Goal: Task Accomplishment & Management: Use online tool/utility

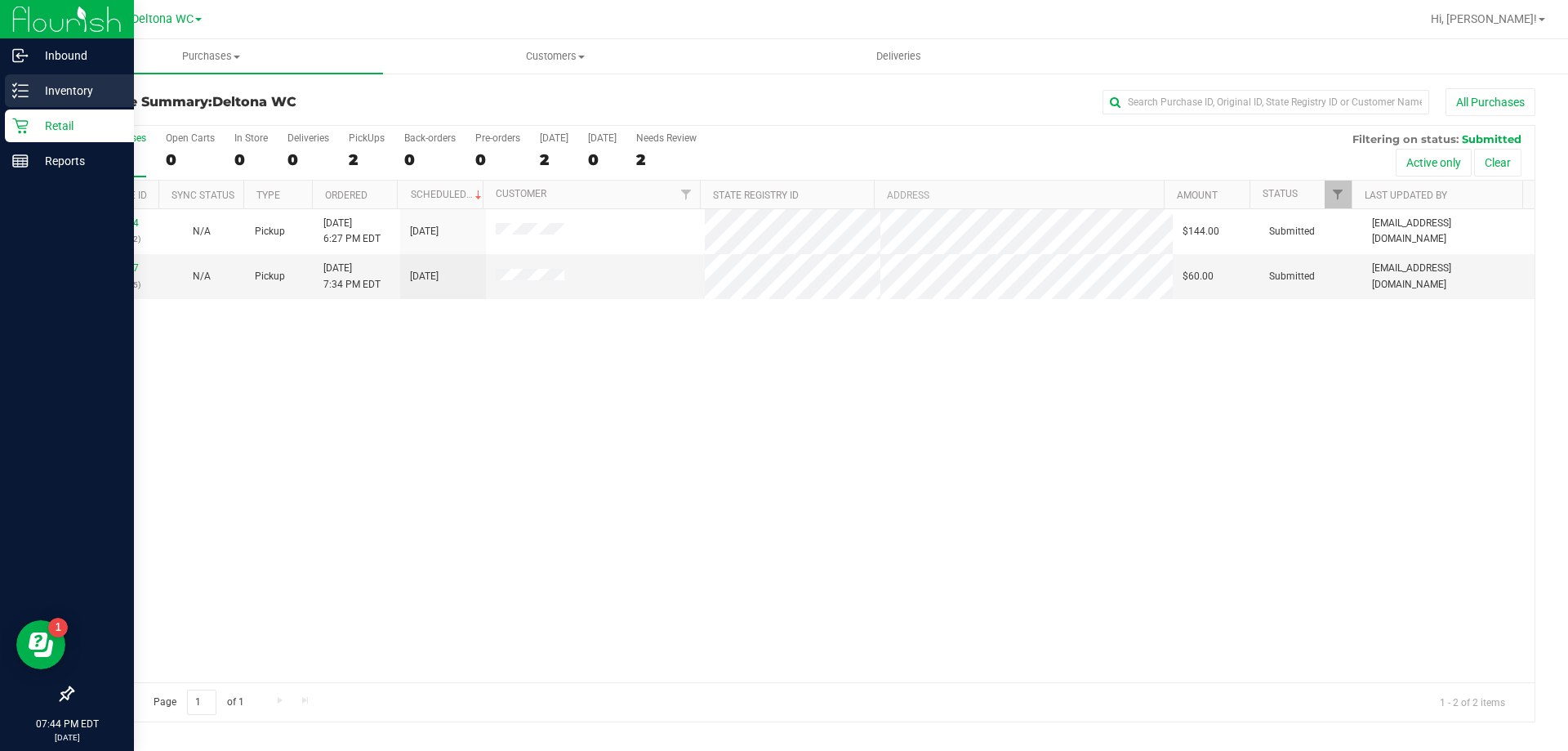
click at [56, 88] on p "Inventory" at bounding box center [78, 90] width 98 height 19
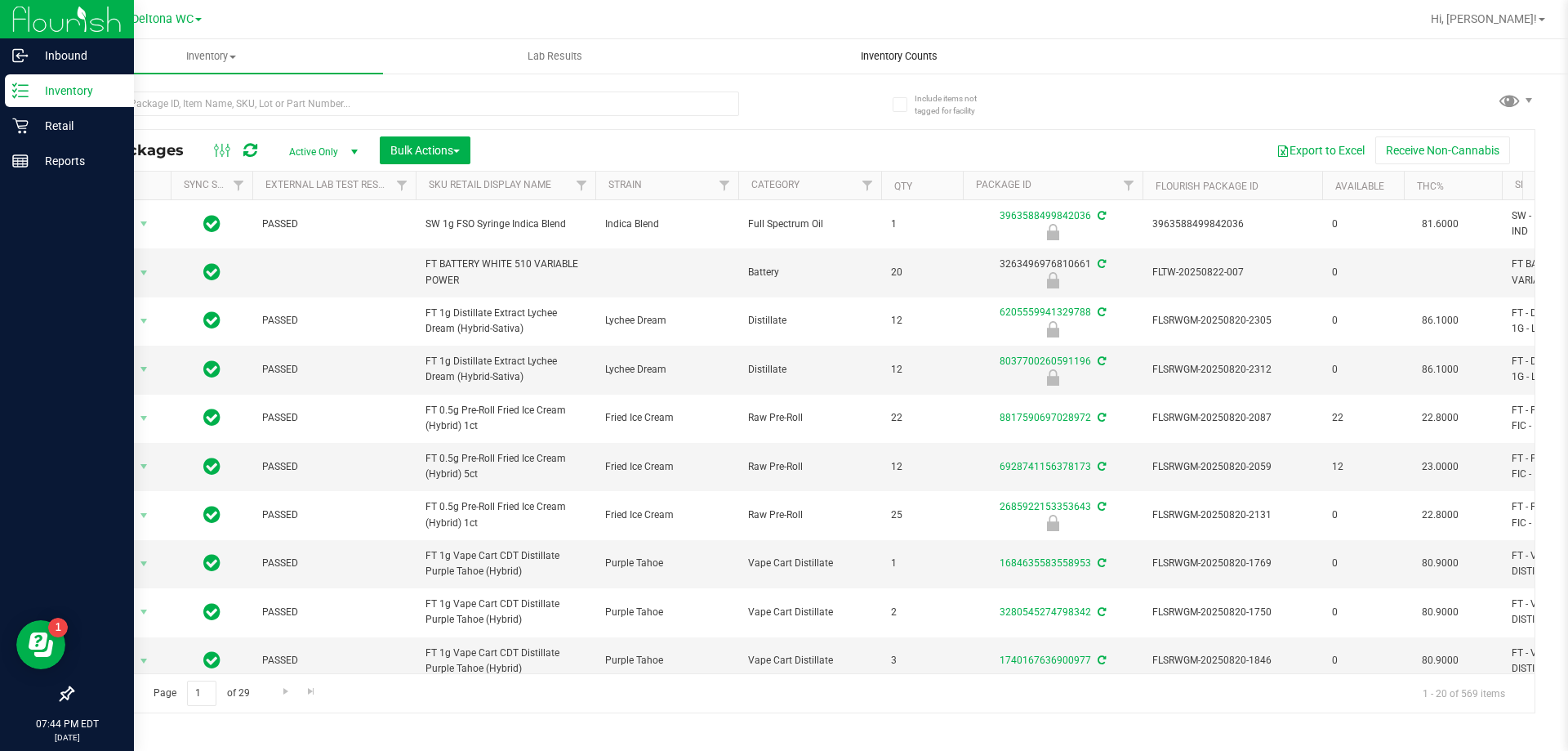
click at [894, 47] on uib-tab-heading "Inventory Counts" at bounding box center [899, 57] width 342 height 33
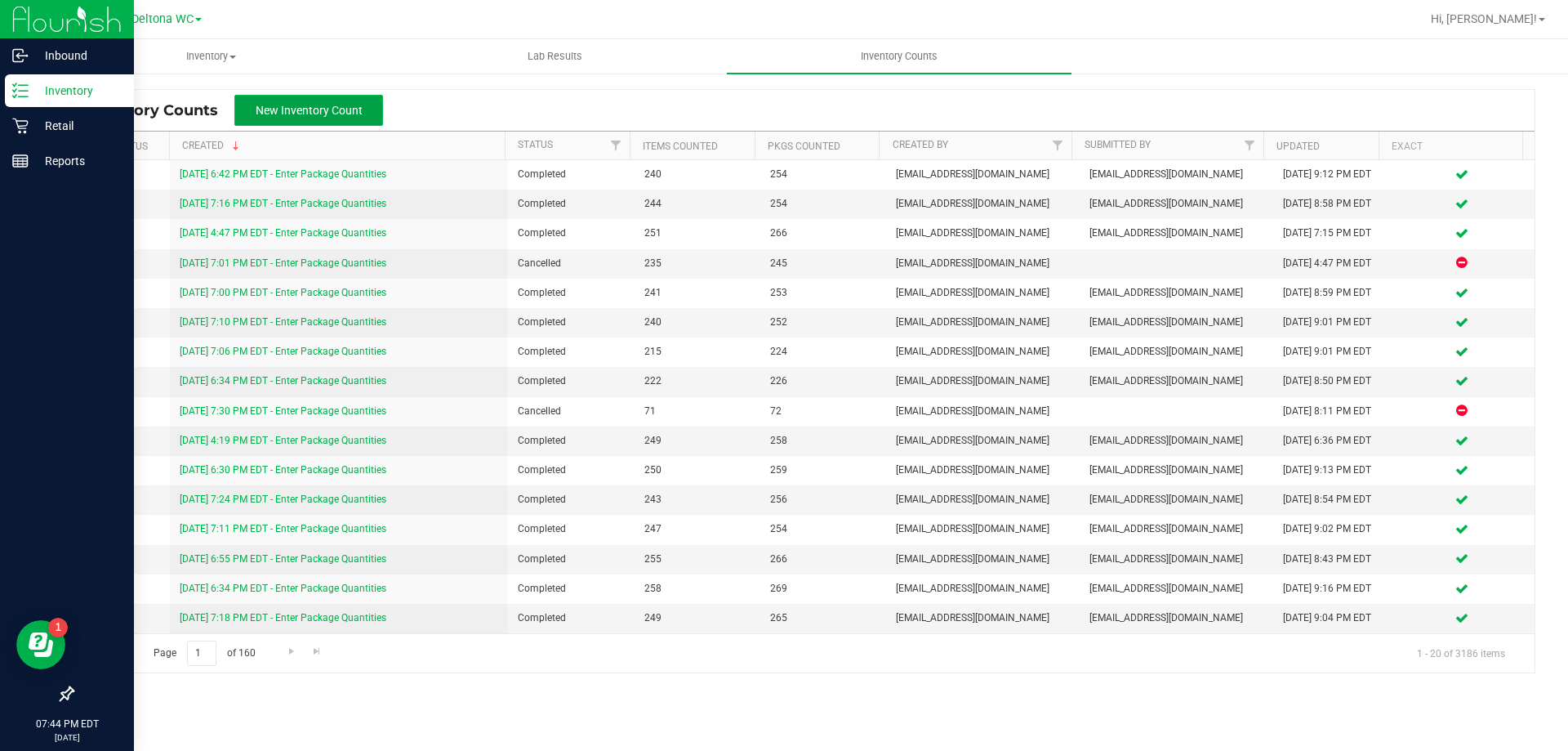
click at [306, 111] on span "New Inventory Count" at bounding box center [310, 110] width 107 height 13
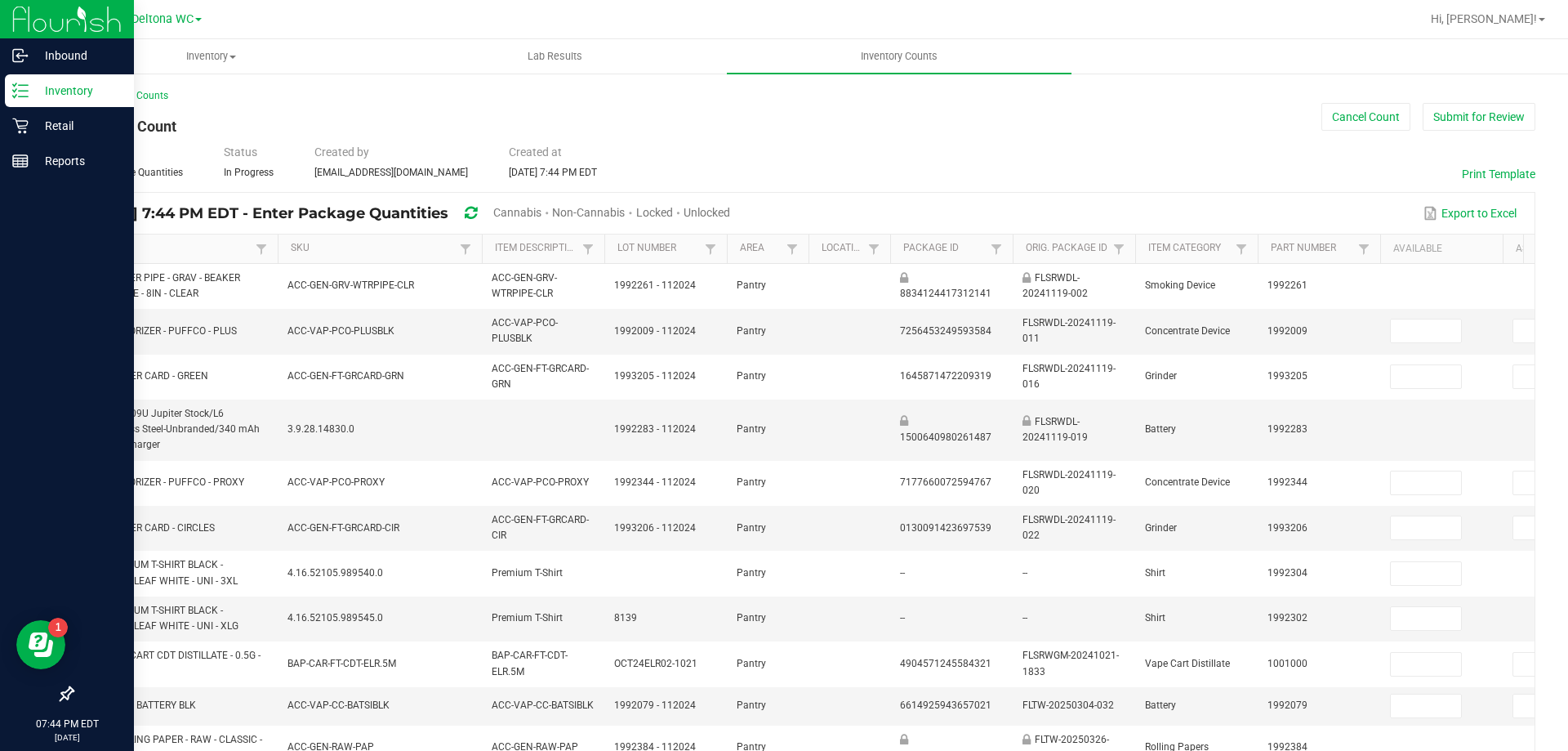
drag, startPoint x: 571, startPoint y: 208, endPoint x: 643, endPoint y: 207, distance: 72.0
click at [552, 203] on div "Cannabis" at bounding box center [522, 214] width 59 height 31
click at [542, 210] on span "Cannabis" at bounding box center [517, 213] width 48 height 13
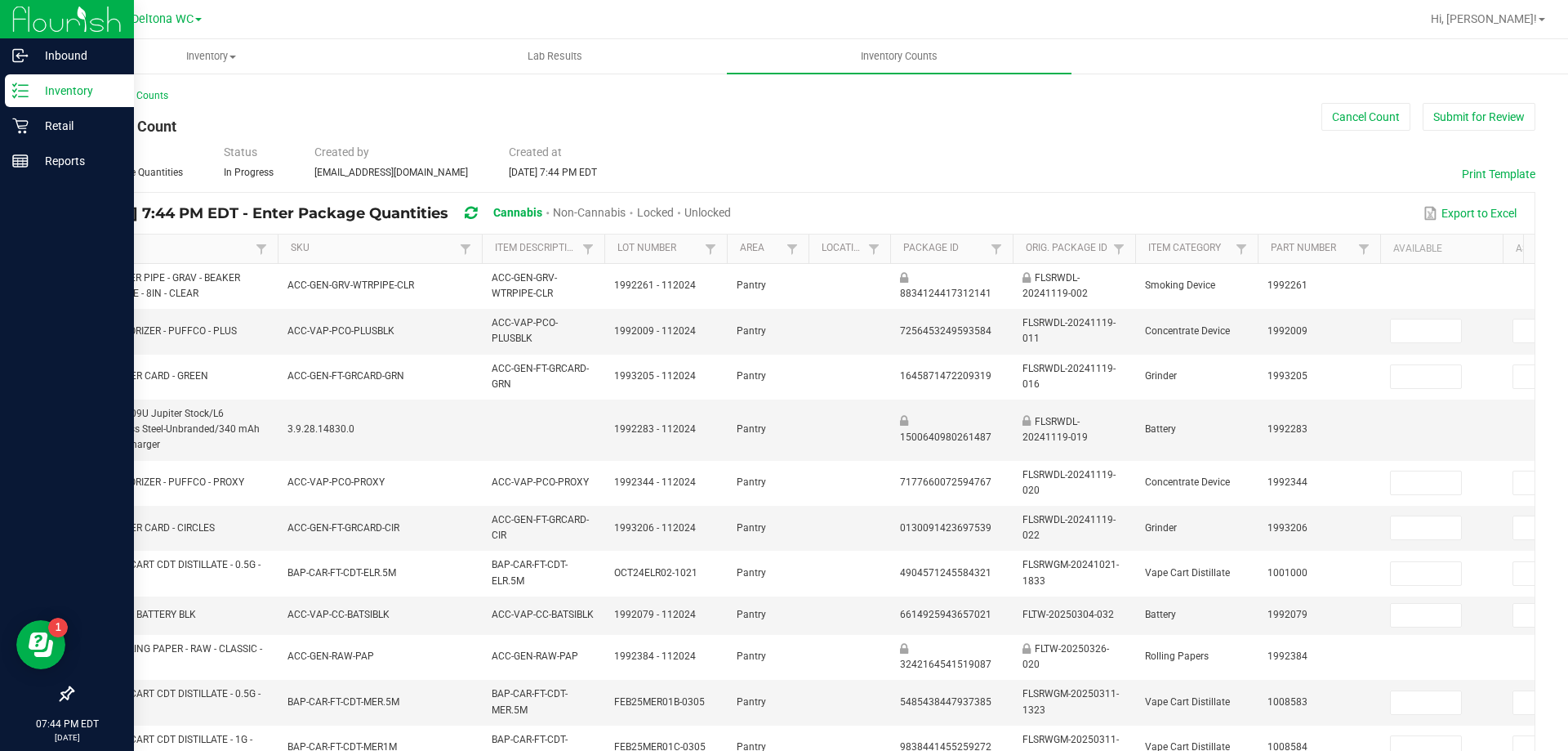
click at [731, 212] on span "Unlocked" at bounding box center [708, 213] width 47 height 13
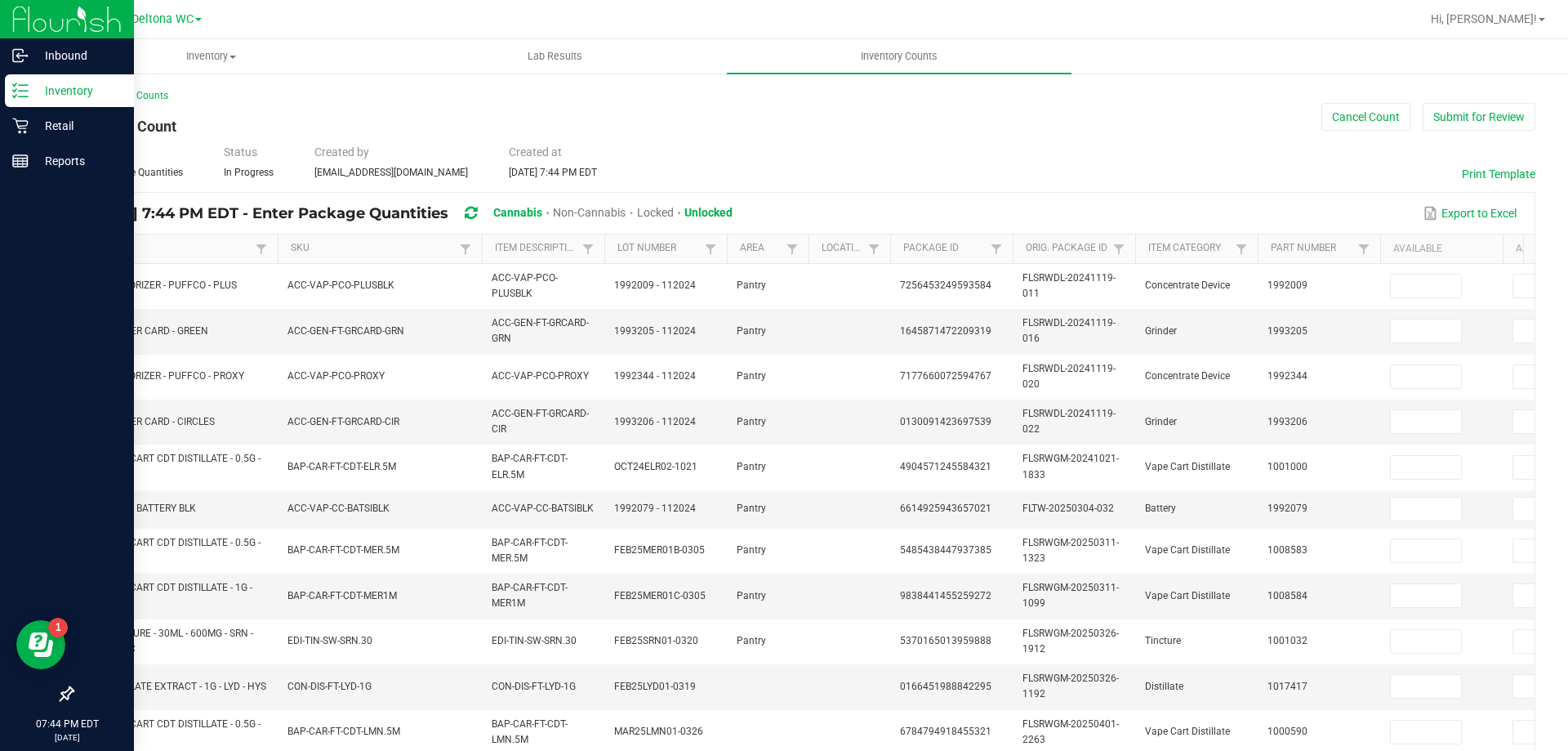
click at [542, 212] on span "Cannabis" at bounding box center [517, 213] width 49 height 13
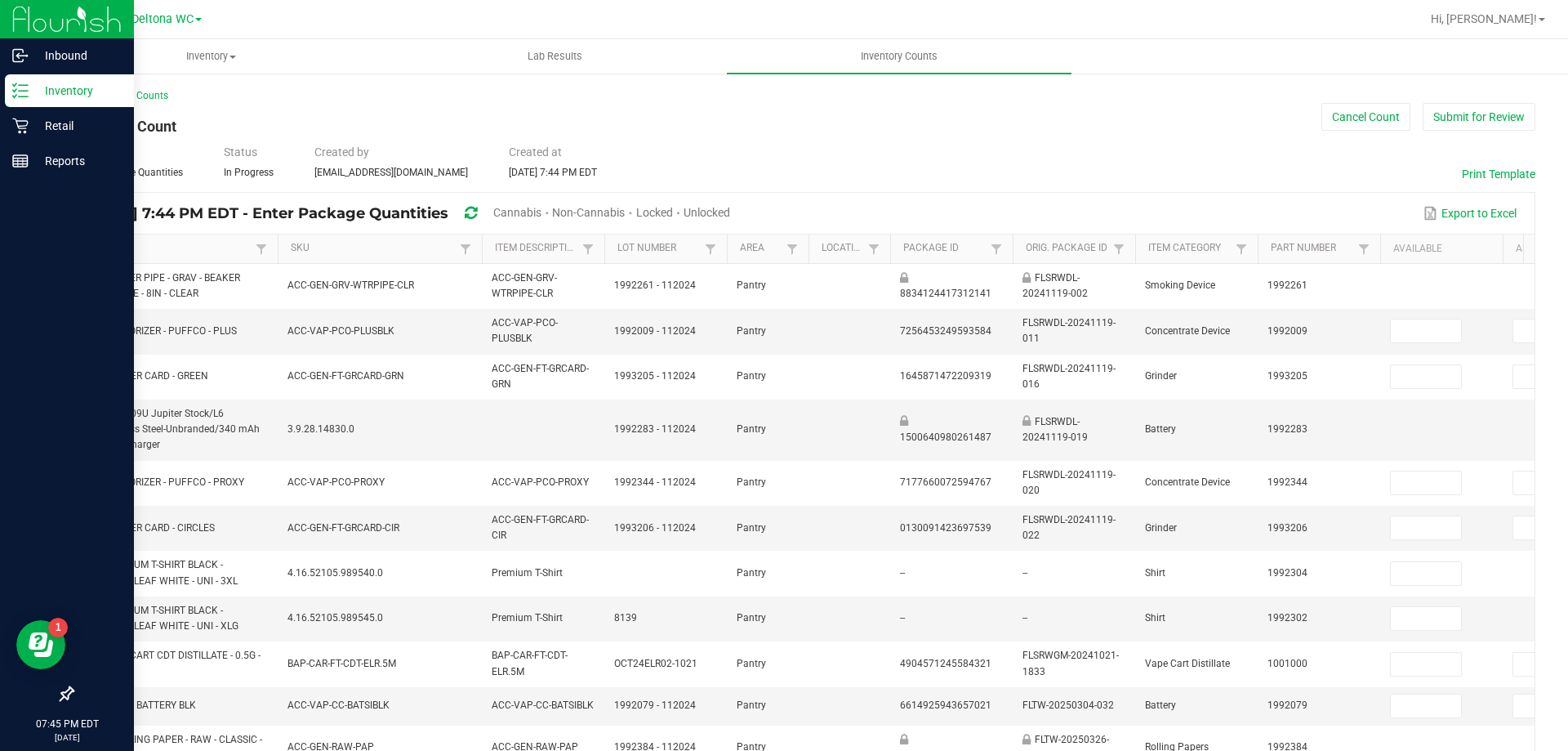
click at [542, 216] on span "Cannabis" at bounding box center [517, 213] width 48 height 13
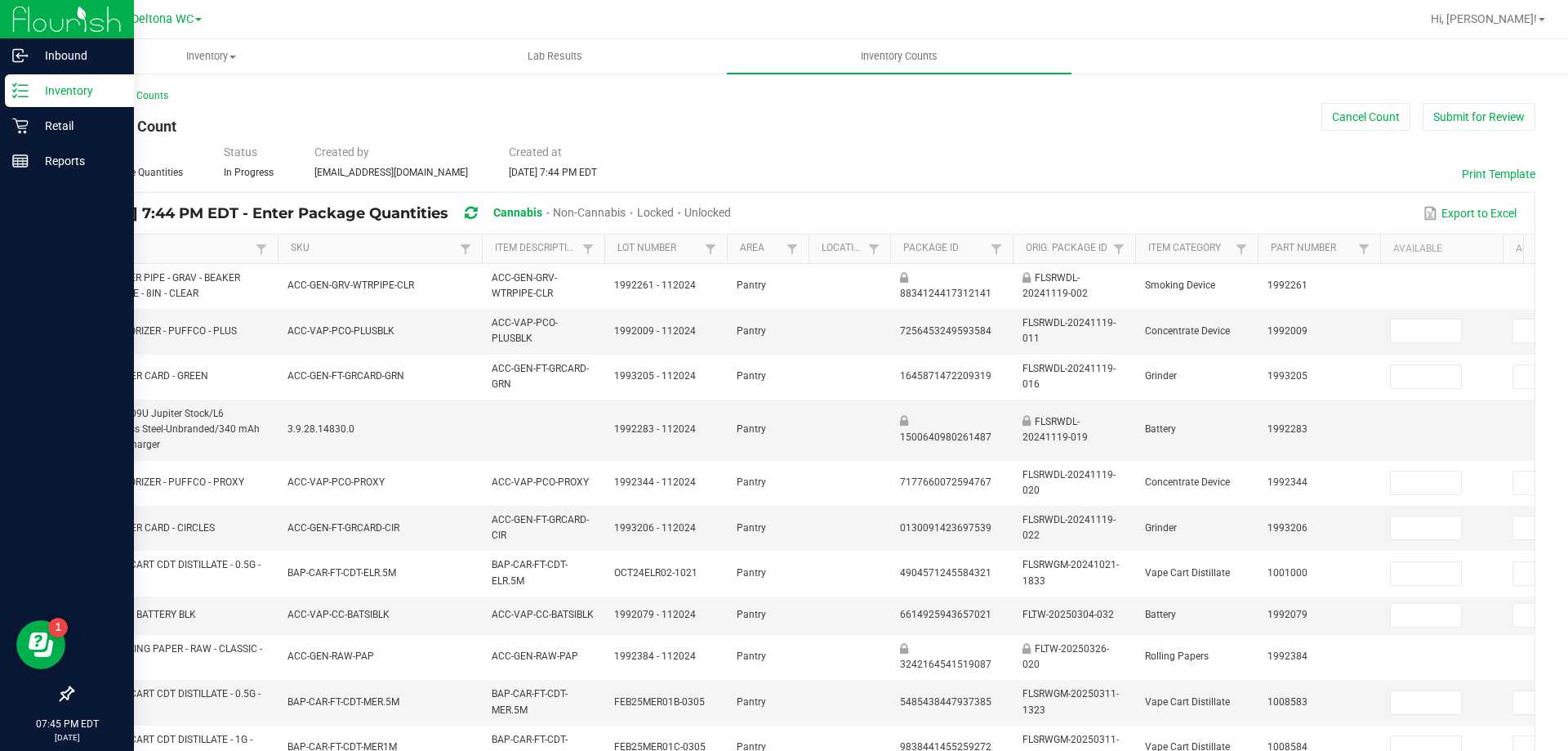
click at [731, 213] on span "Unlocked" at bounding box center [708, 213] width 47 height 13
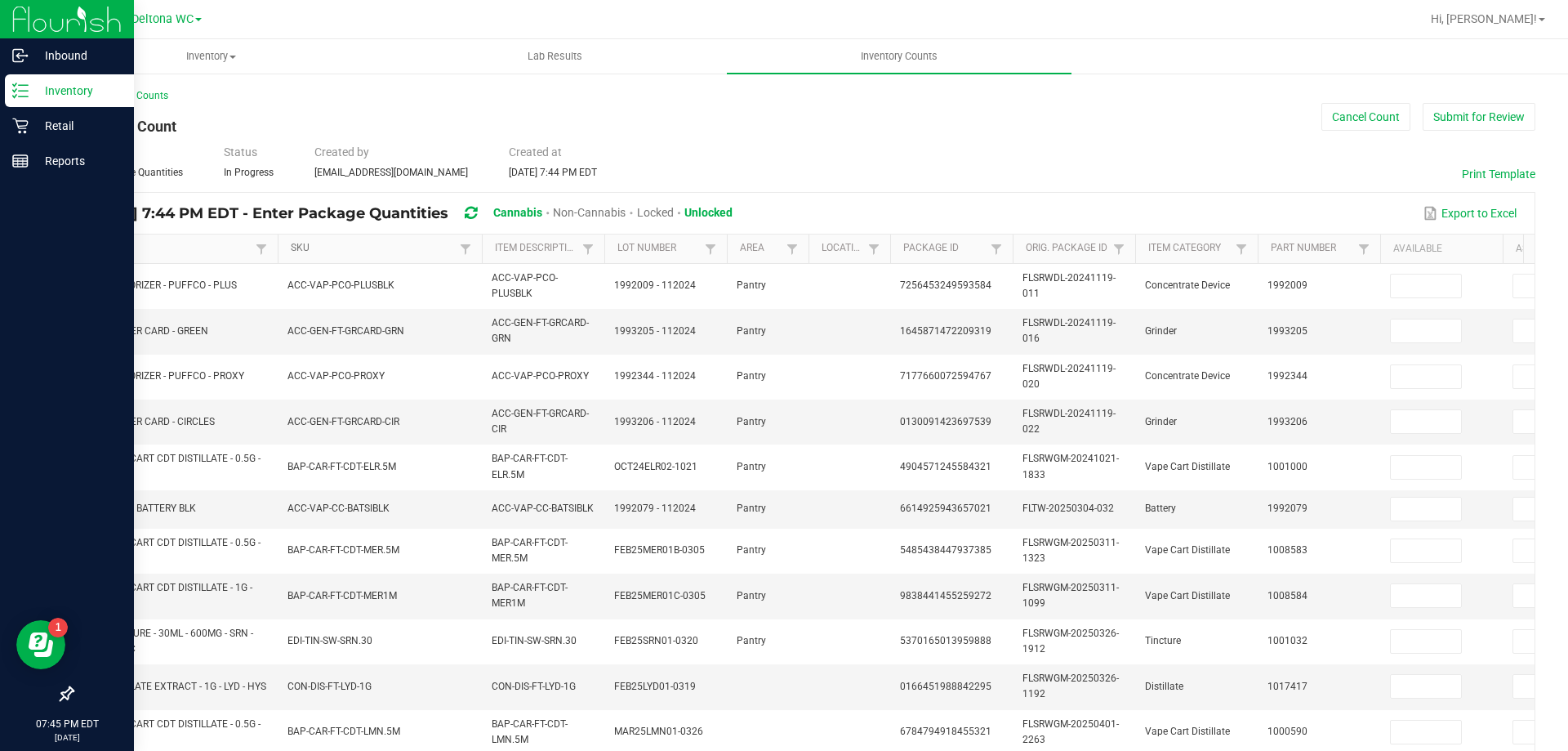
click at [386, 246] on link "SKU" at bounding box center [372, 248] width 164 height 13
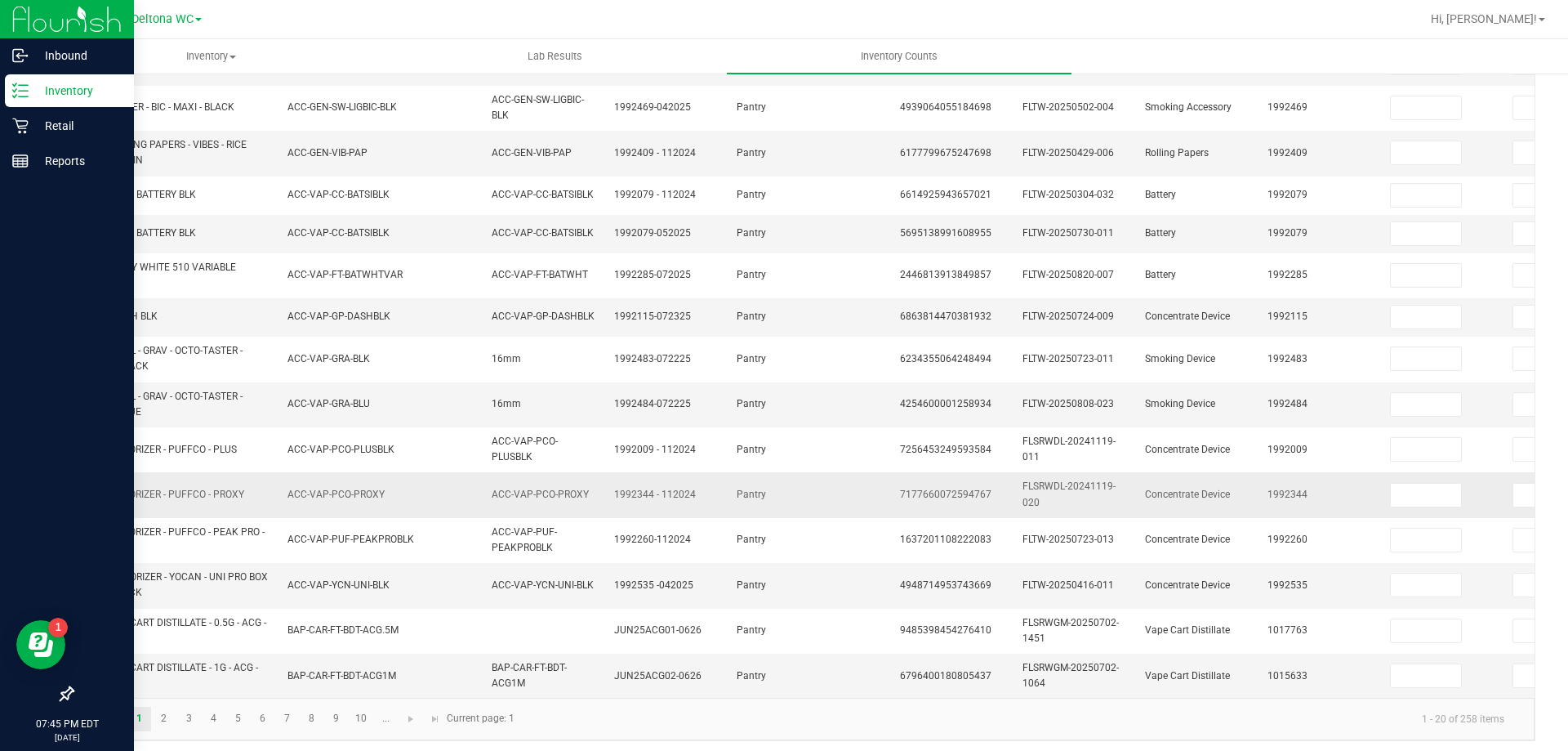
scroll to position [461, 0]
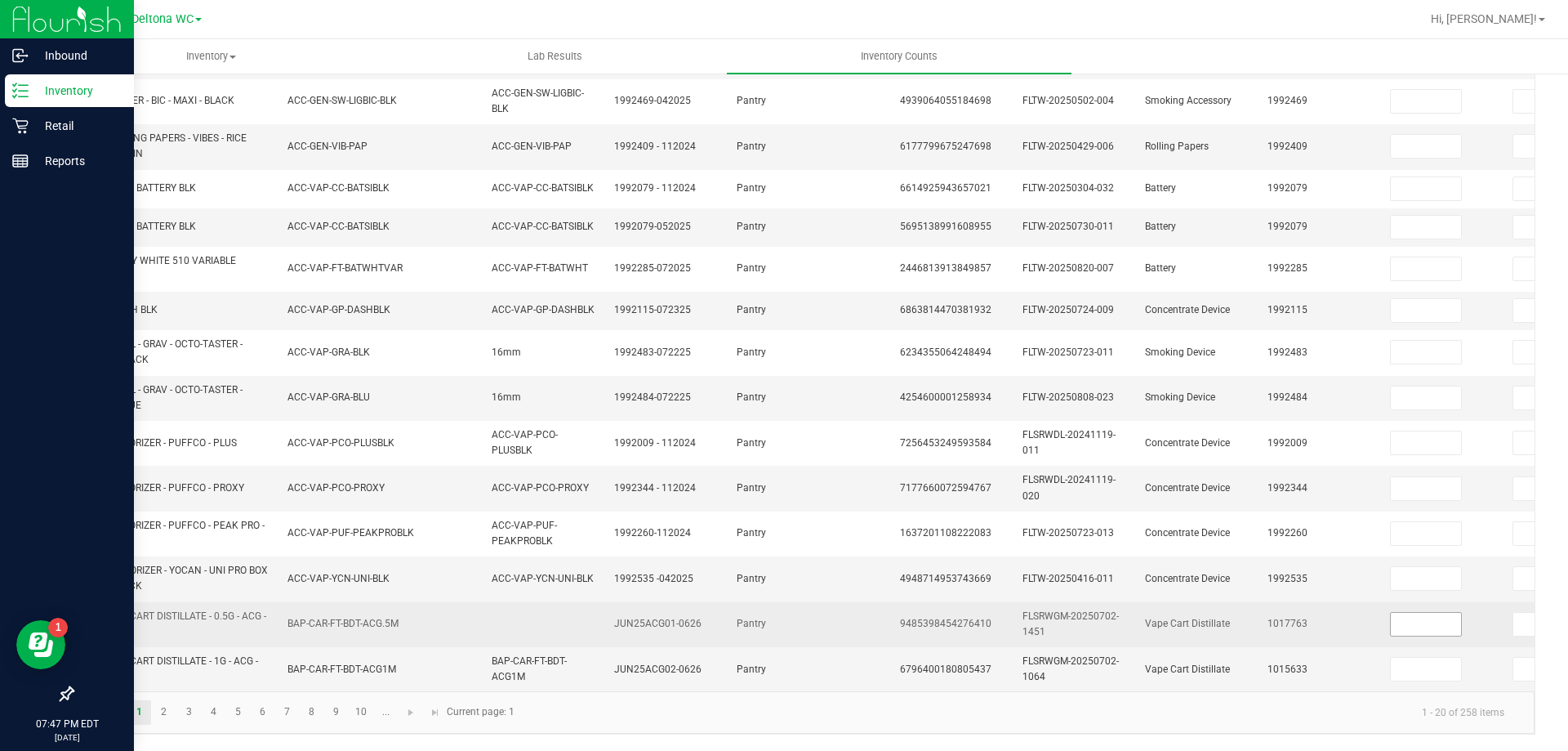
click at [1422, 613] on input at bounding box center [1425, 624] width 70 height 23
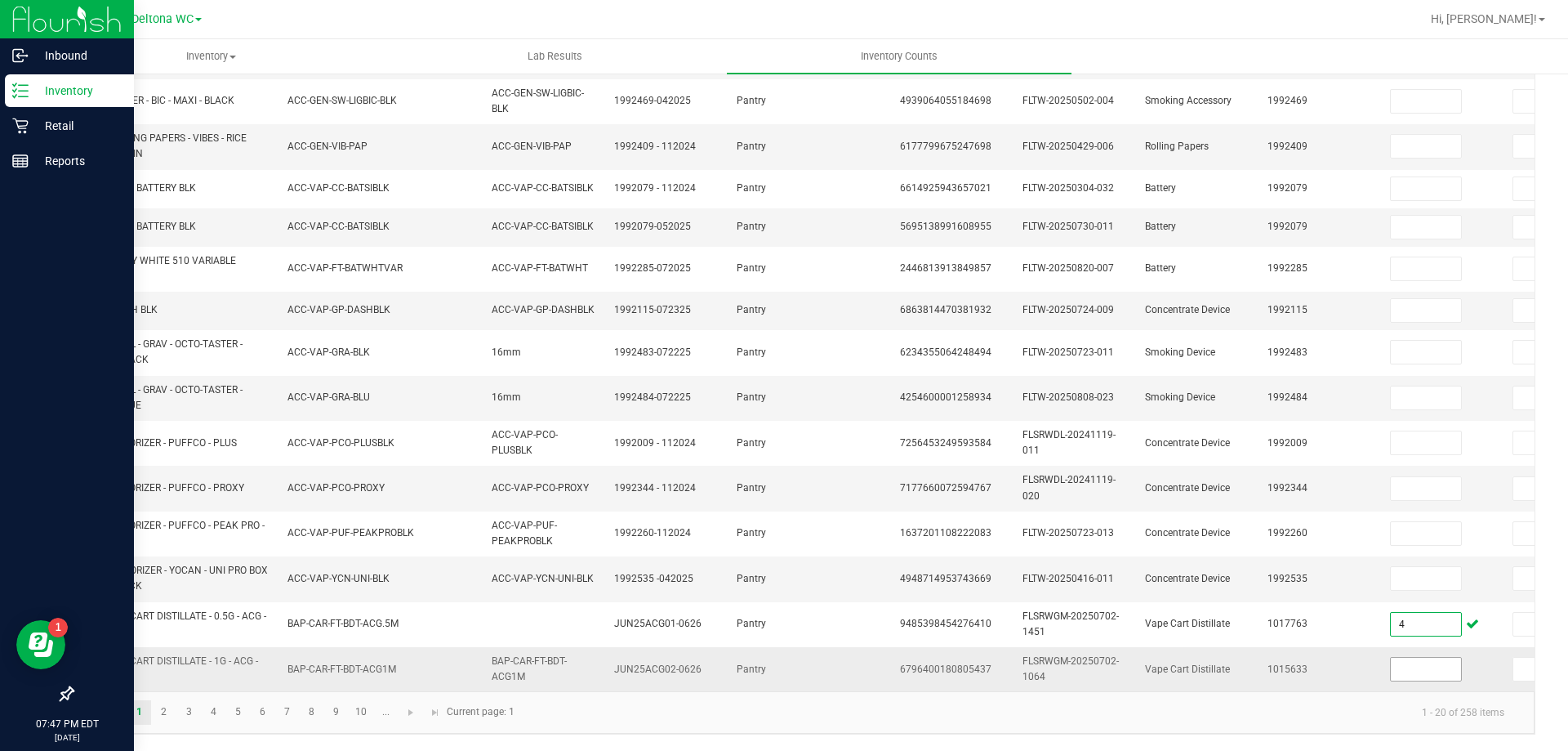
type input "4"
click at [1426, 662] on input at bounding box center [1425, 669] width 70 height 23
type input "1"
click at [162, 714] on link "2" at bounding box center [163, 713] width 24 height 25
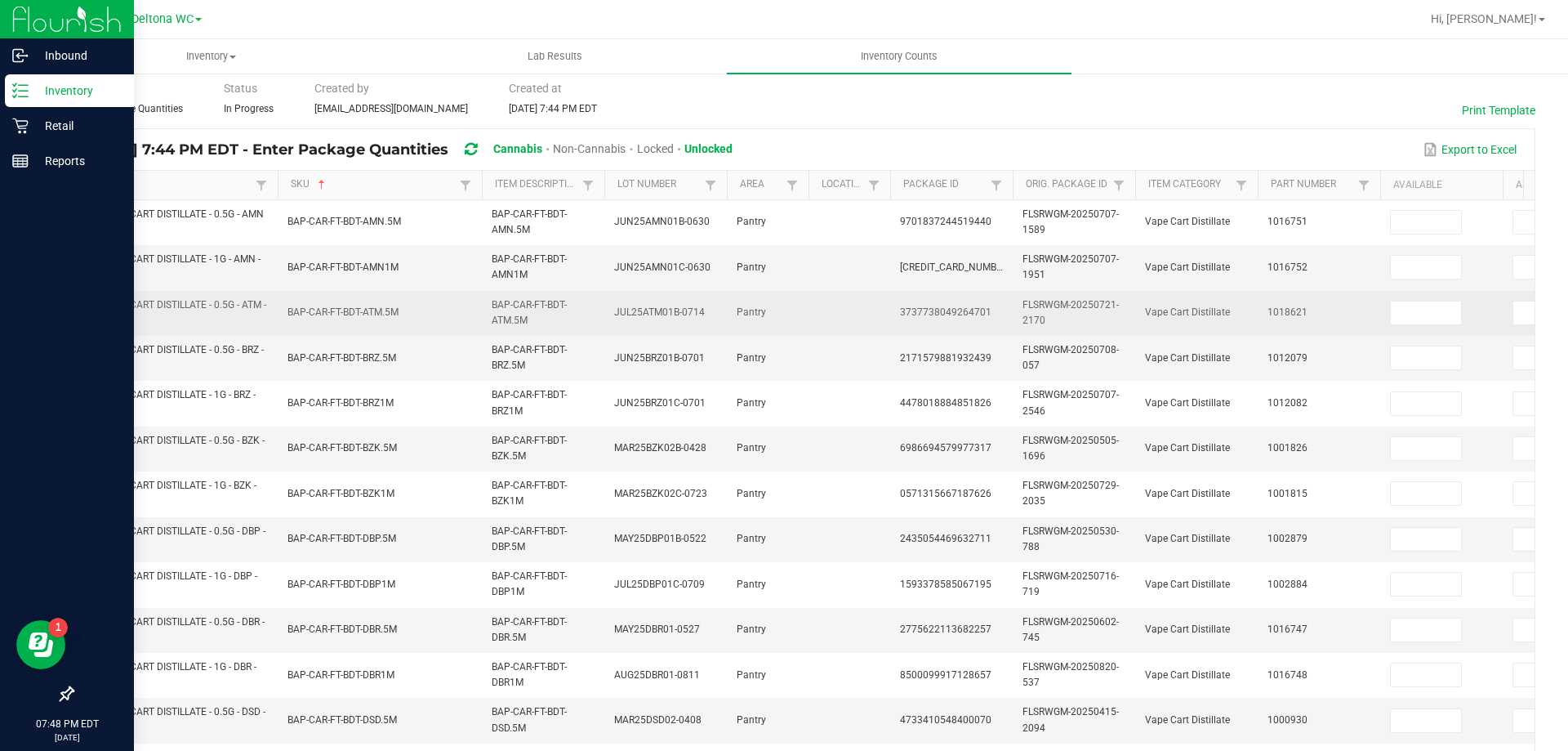
scroll to position [53, 0]
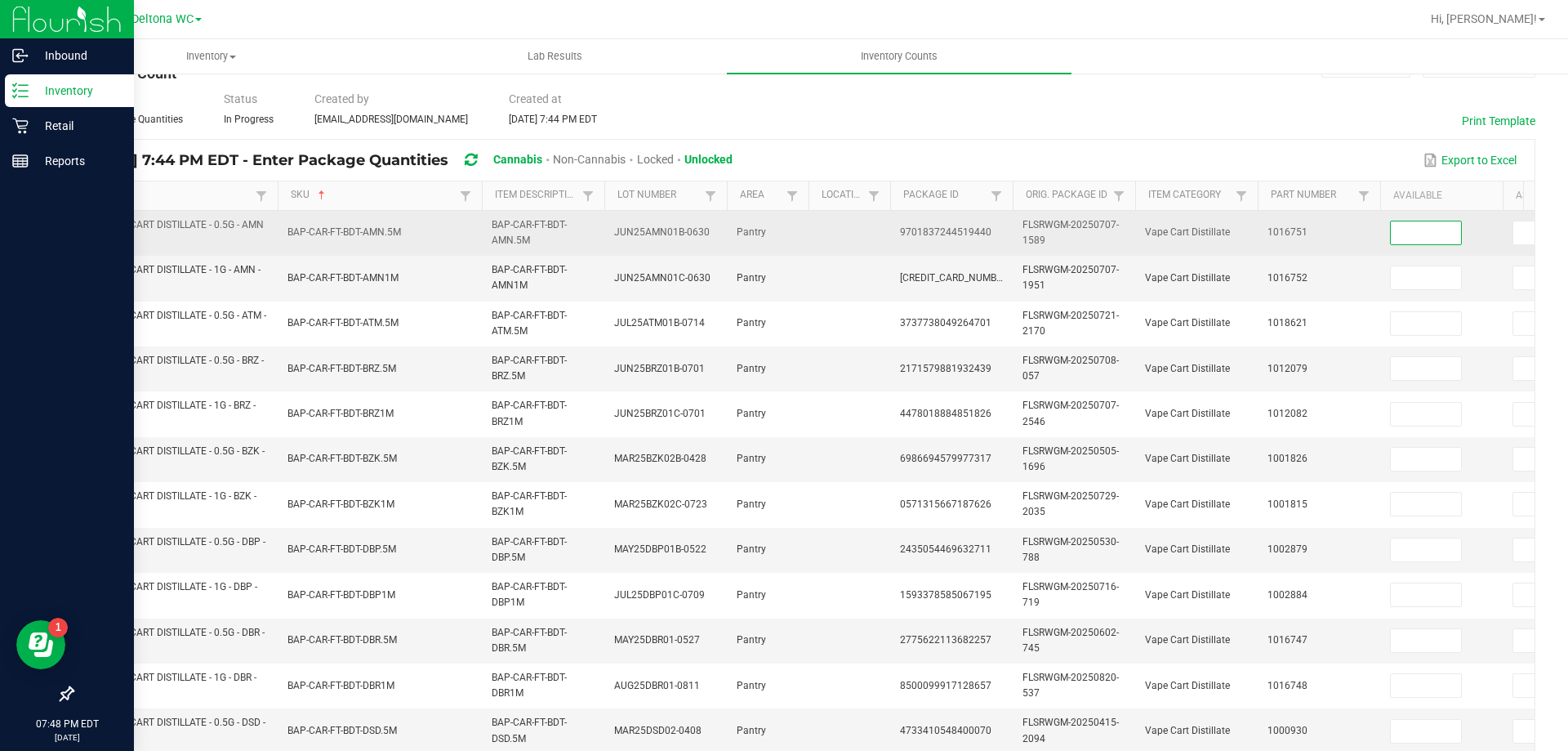
click at [1433, 235] on input at bounding box center [1425, 233] width 70 height 23
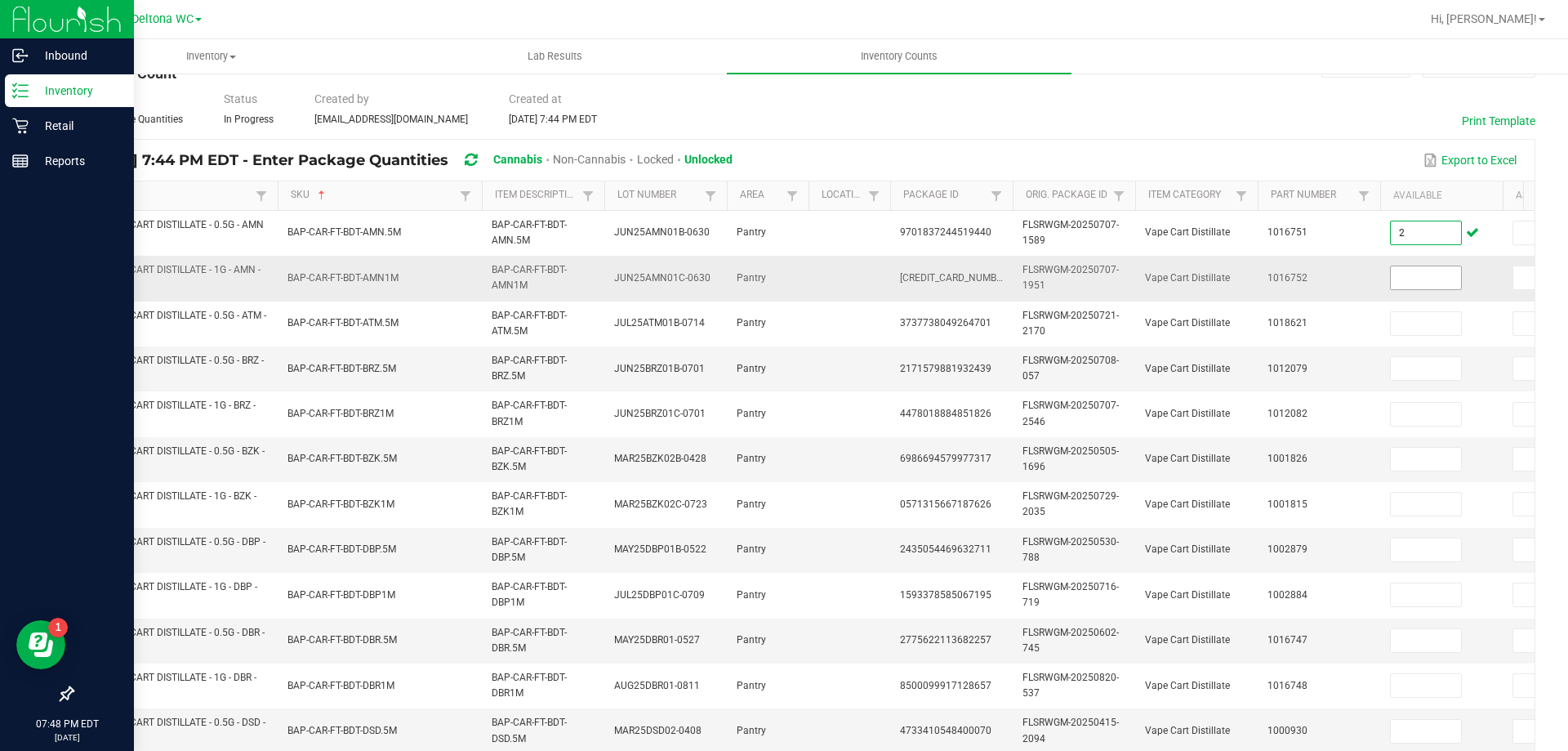
type input "2"
click at [1408, 273] on input at bounding box center [1425, 278] width 70 height 23
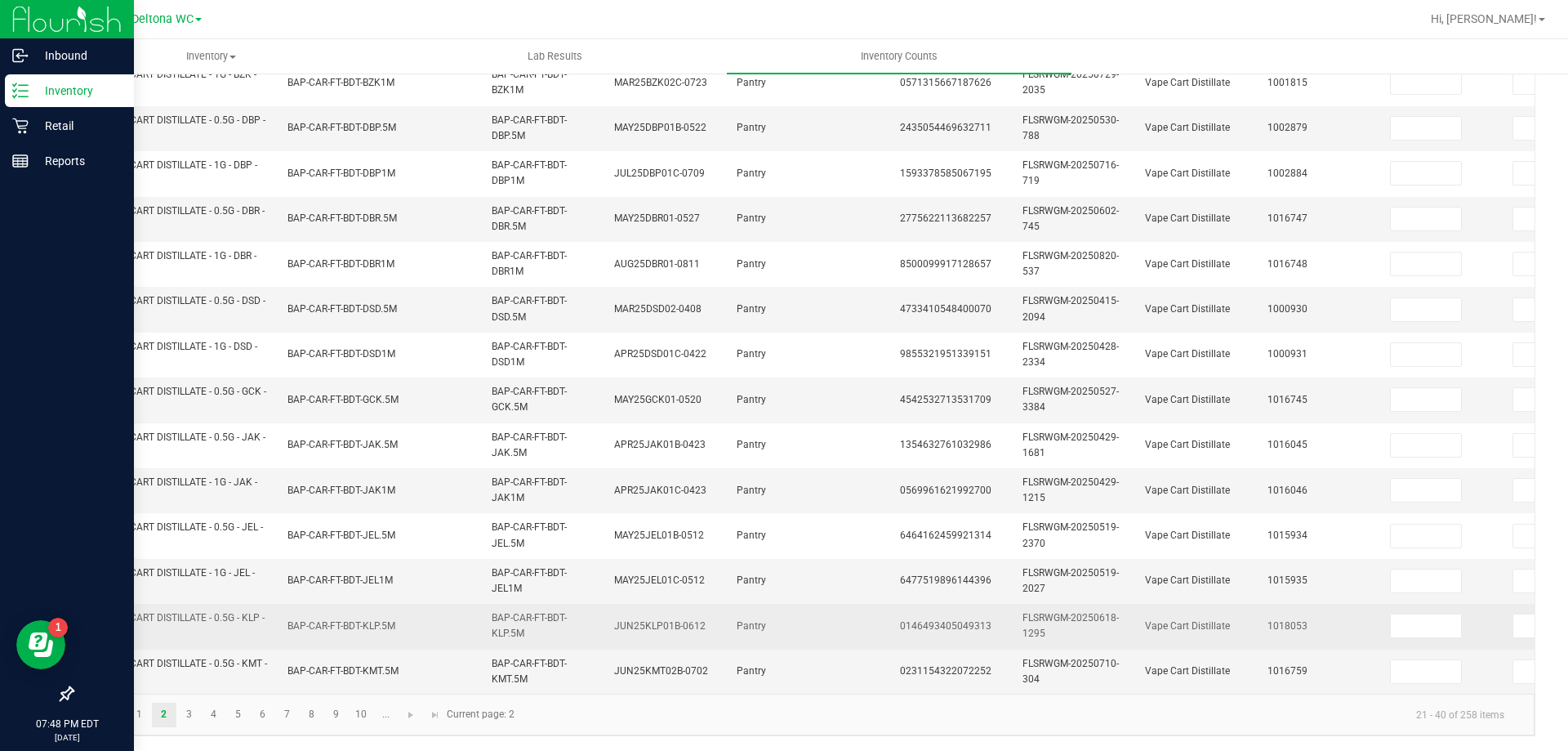
scroll to position [488, 0]
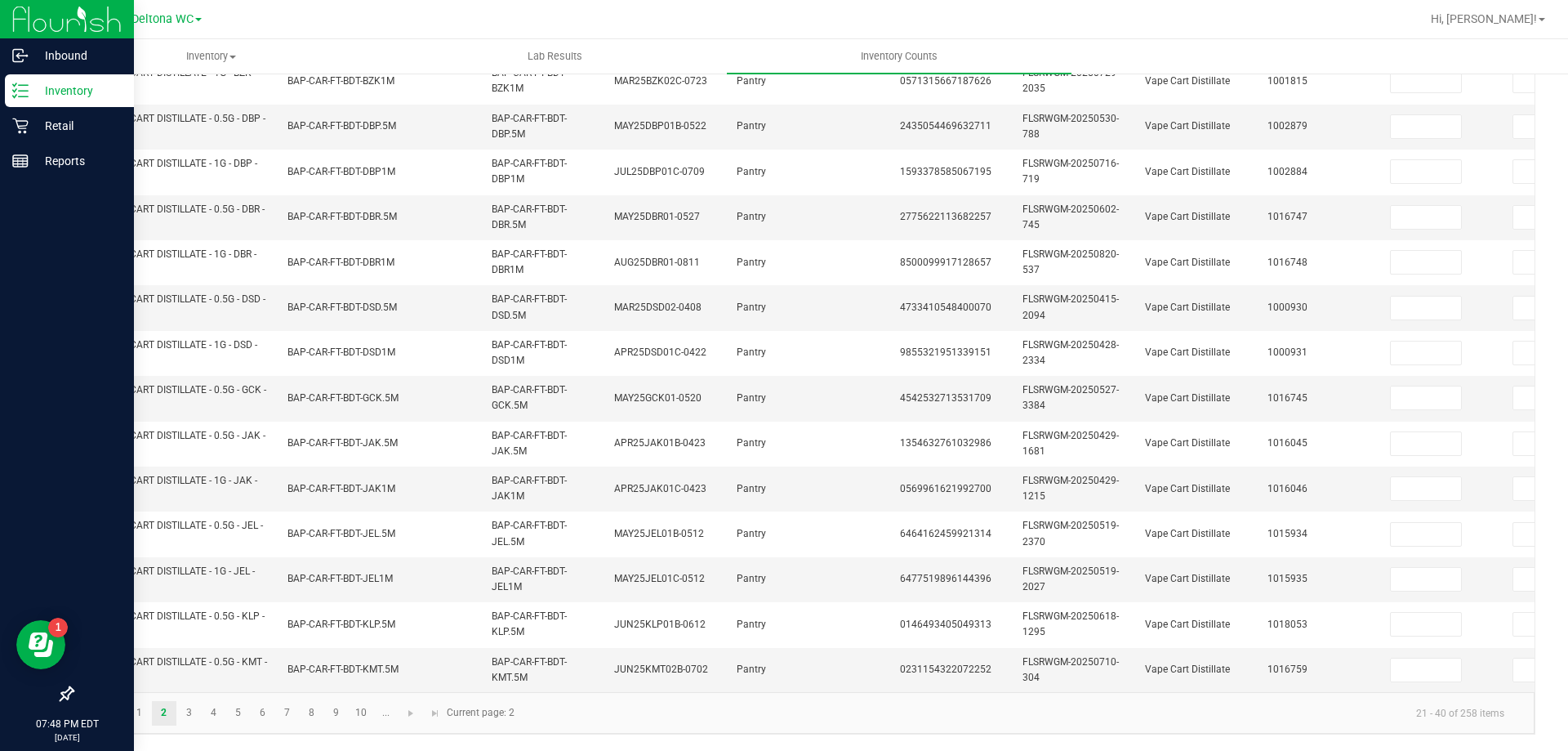
type input "10"
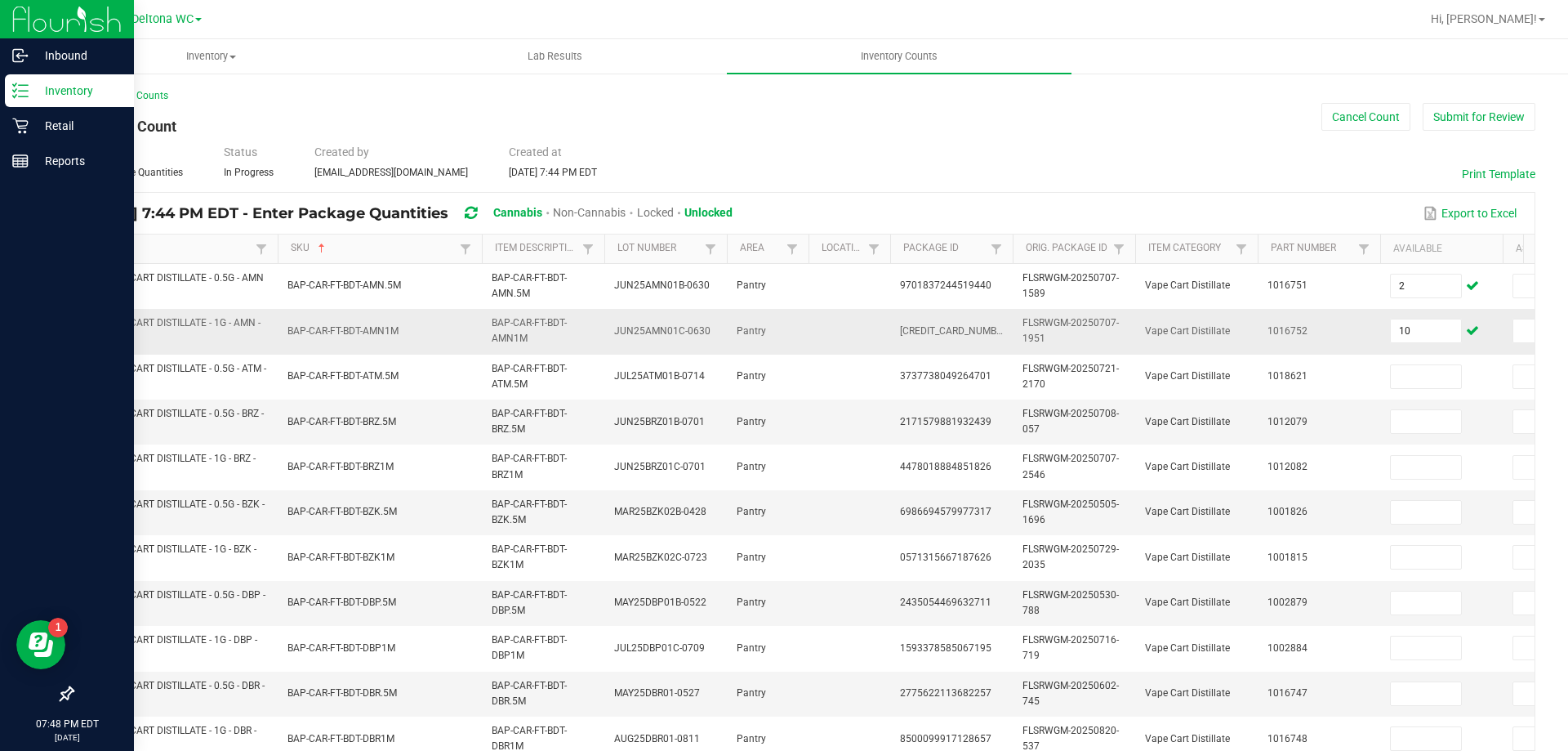
scroll to position [82, 0]
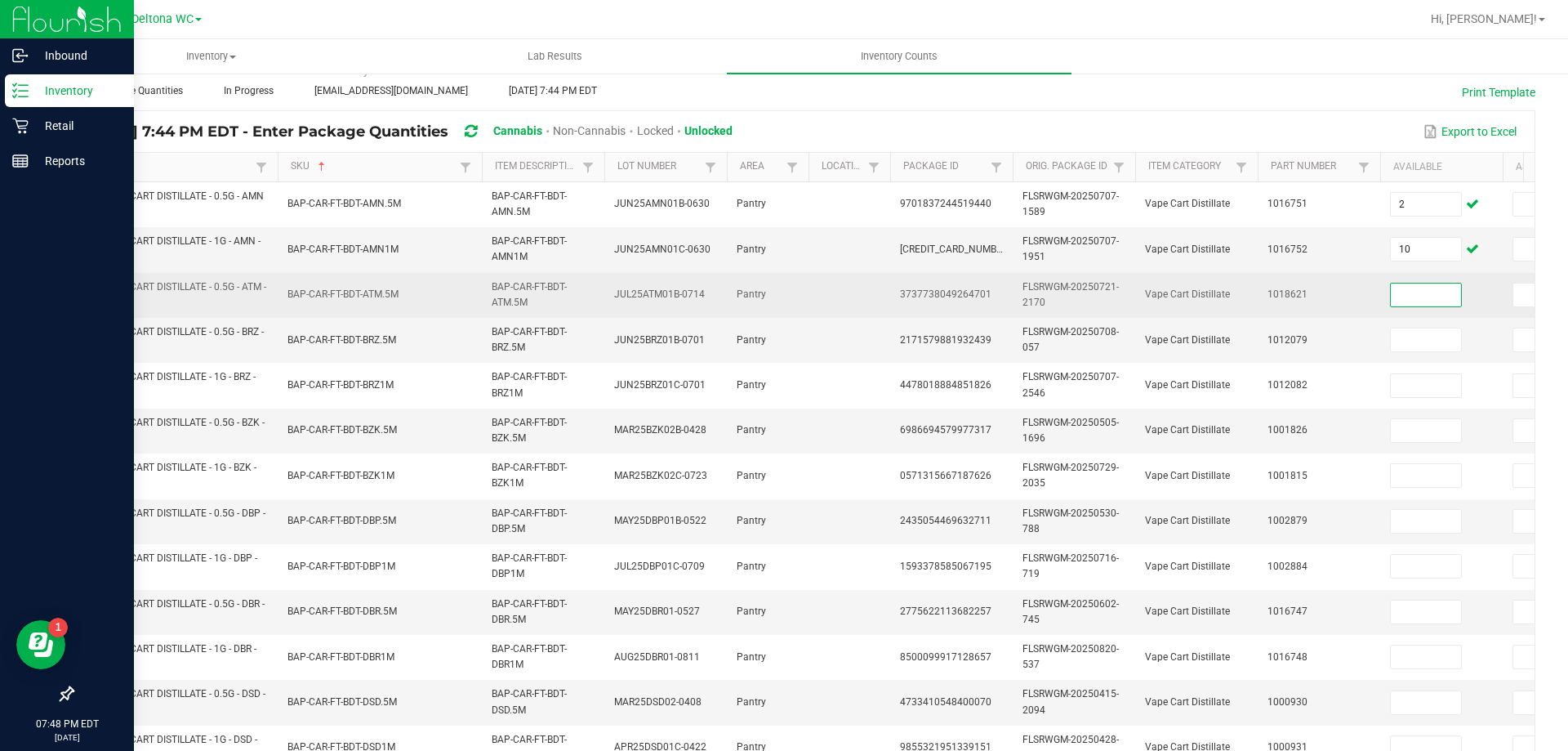
click at [1422, 295] on input at bounding box center [1425, 295] width 70 height 23
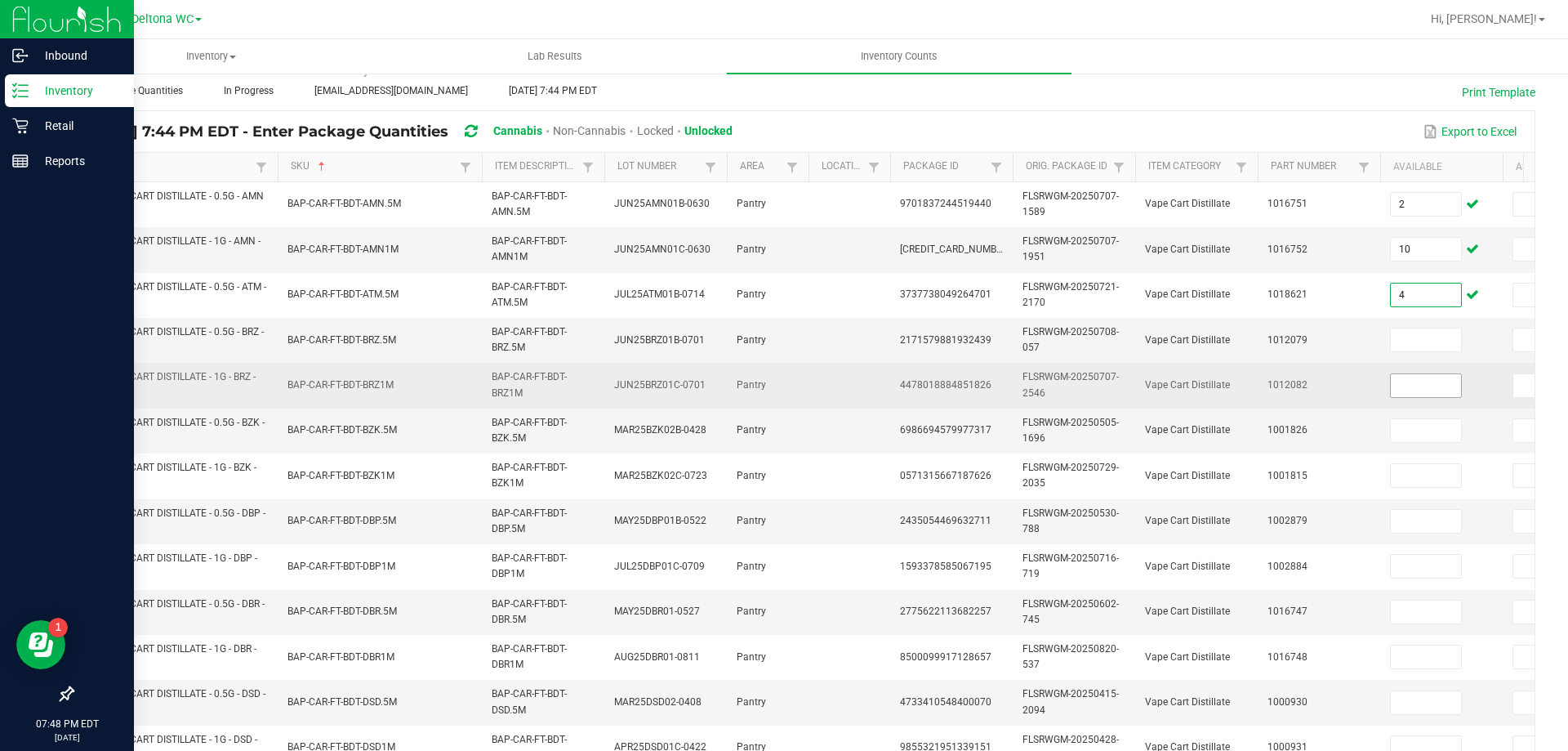
type input "4"
click at [1438, 390] on input at bounding box center [1425, 386] width 70 height 23
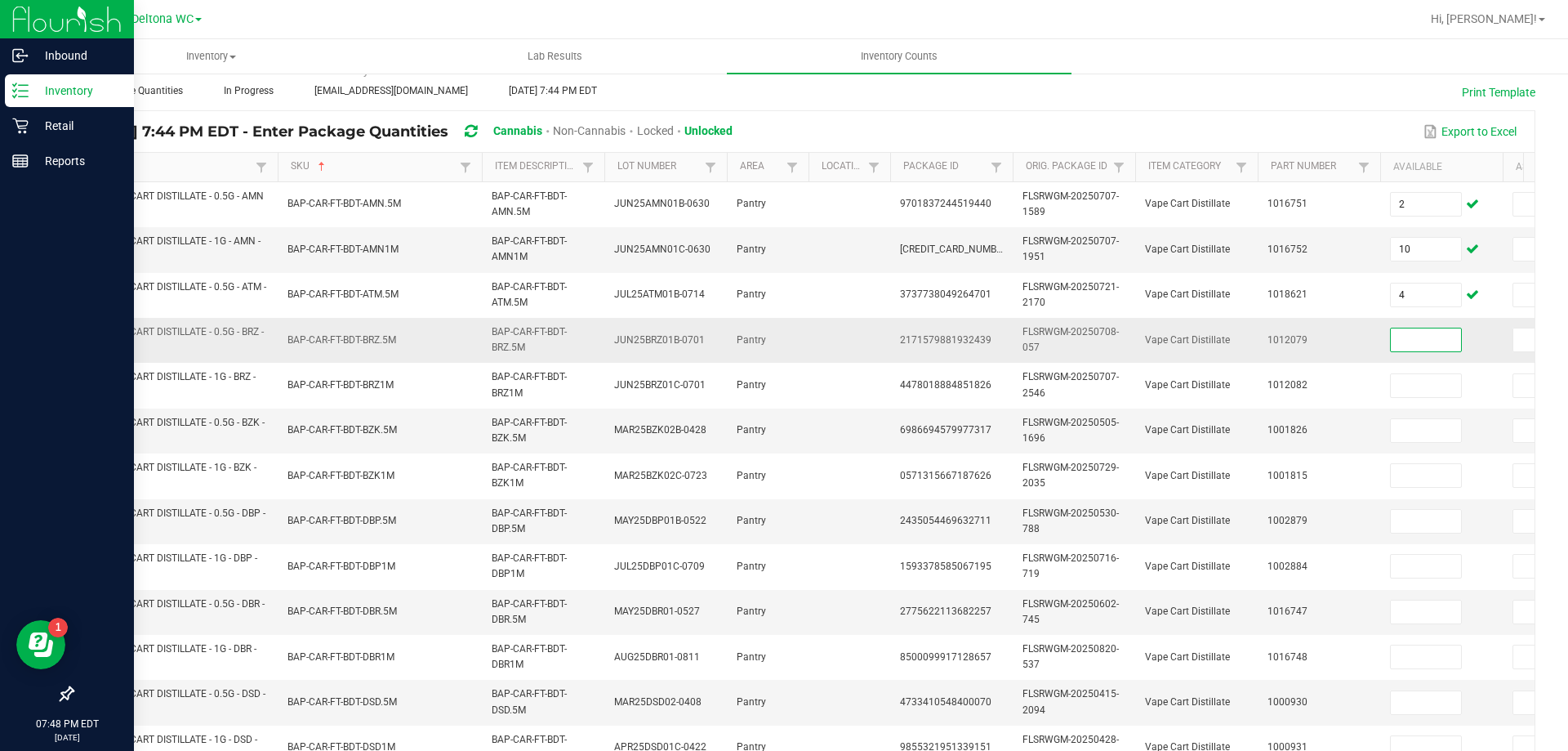
click at [1412, 344] on input at bounding box center [1425, 340] width 70 height 23
type input "8"
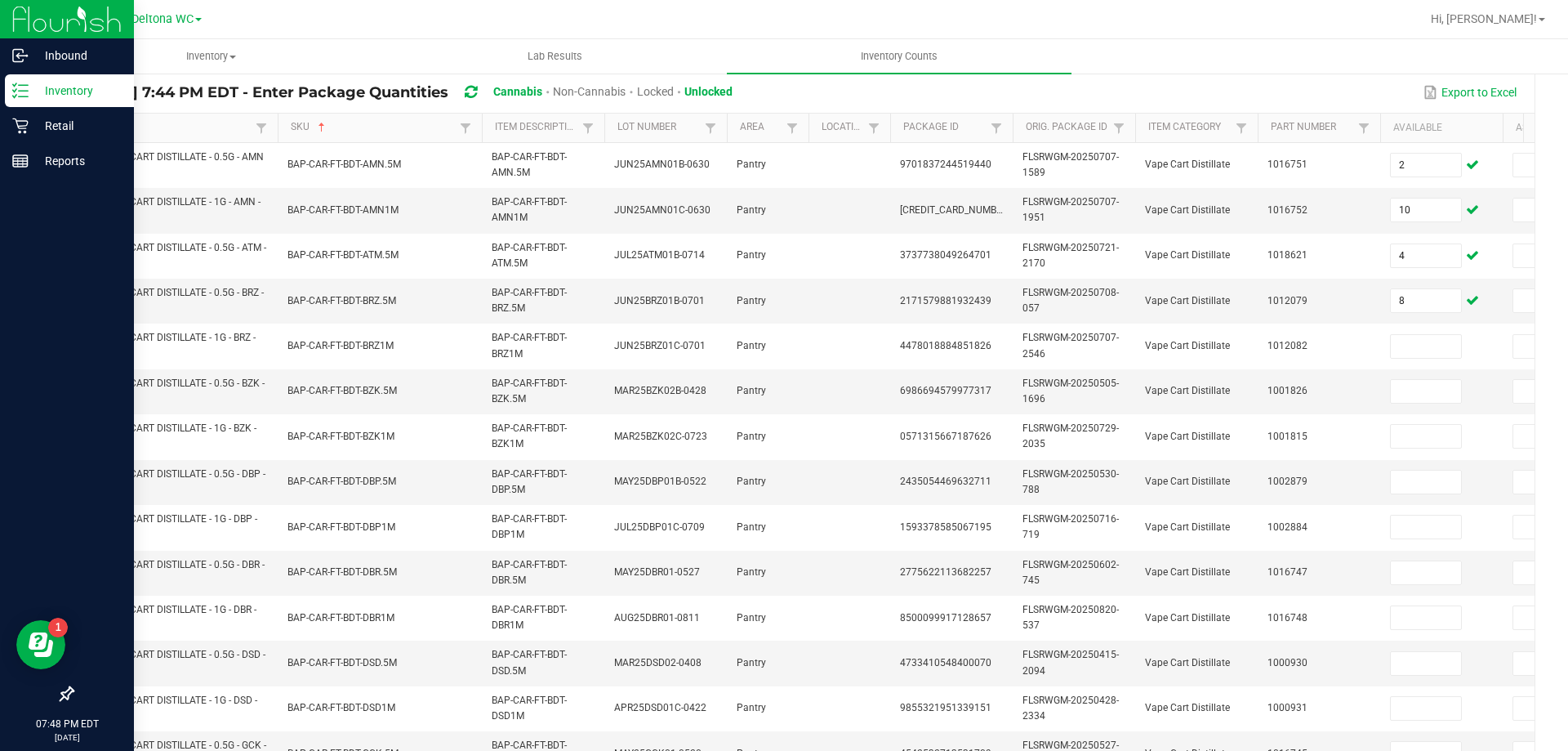
scroll to position [0, 0]
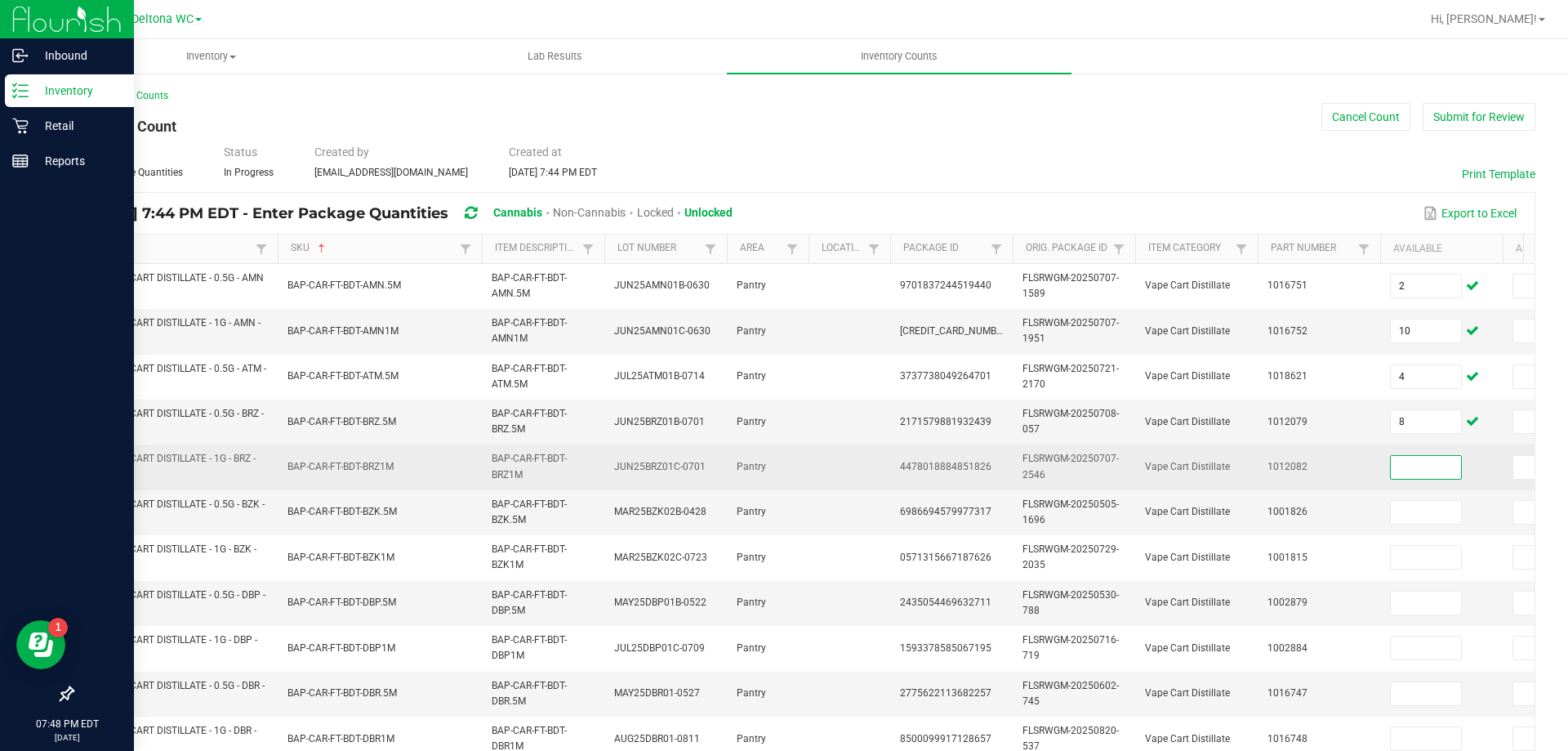
click at [1424, 460] on input at bounding box center [1425, 467] width 70 height 23
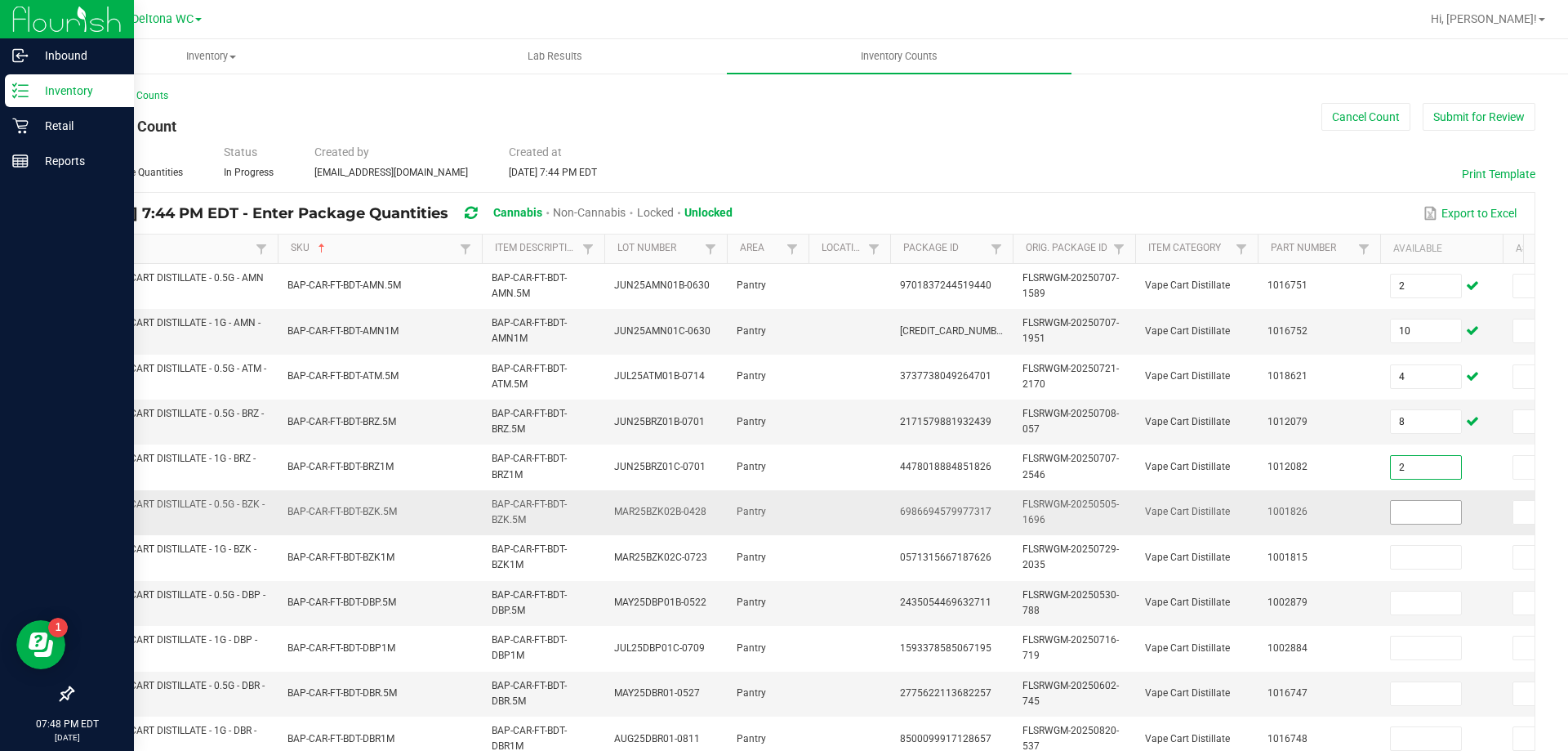
type input "2"
click at [1406, 516] on input at bounding box center [1425, 512] width 70 height 23
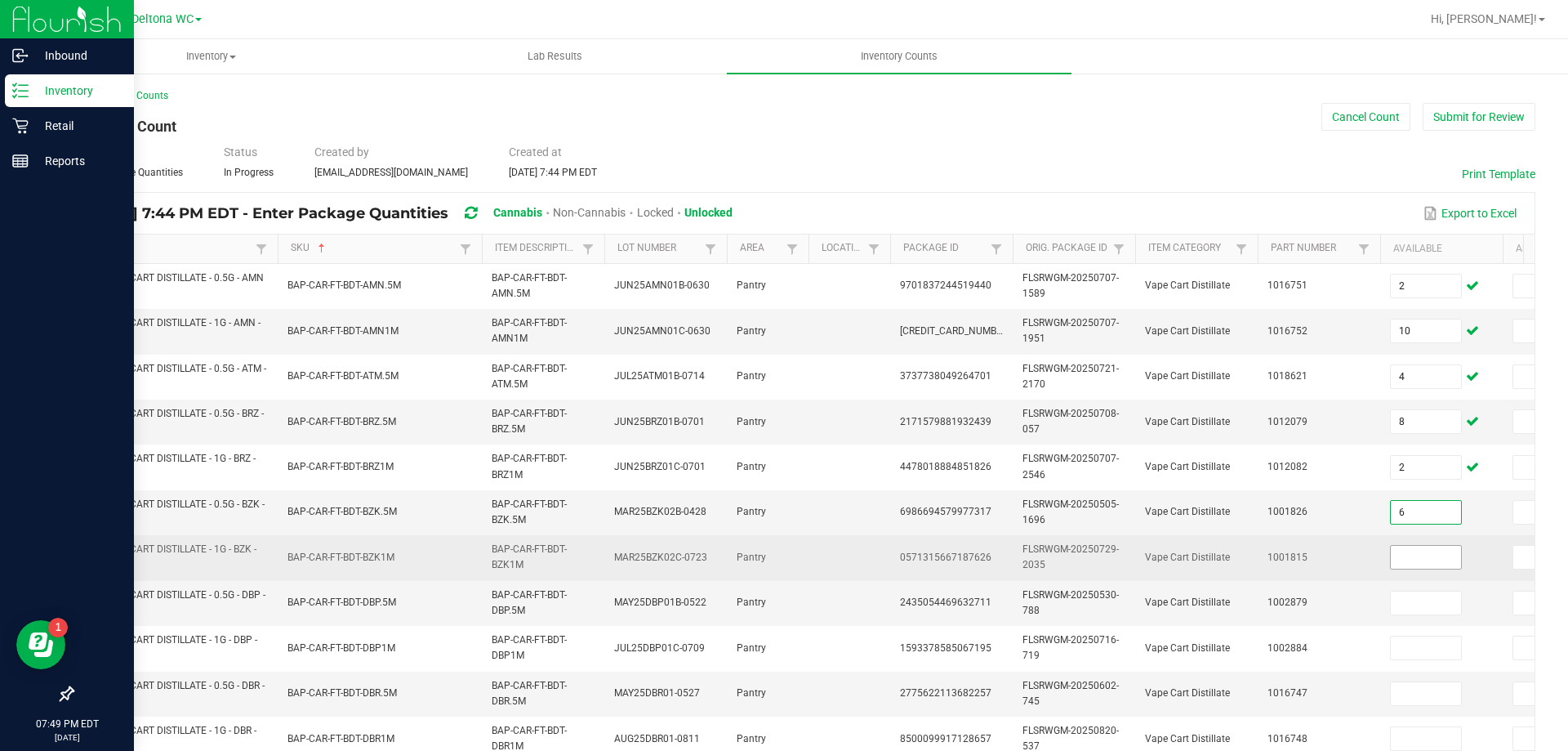
type input "6"
click at [1450, 559] on input at bounding box center [1425, 557] width 70 height 23
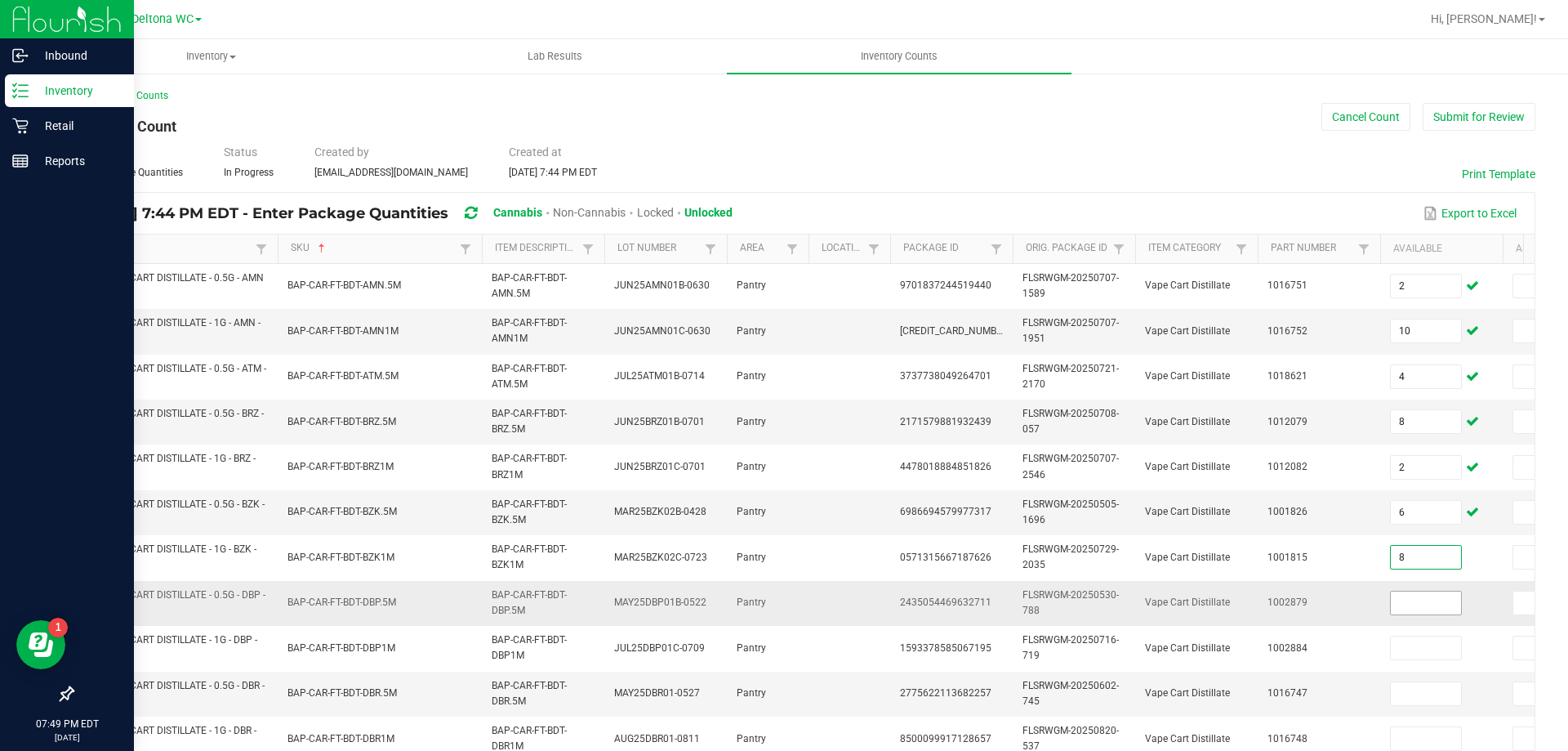
type input "8"
click at [1428, 603] on input at bounding box center [1425, 603] width 70 height 23
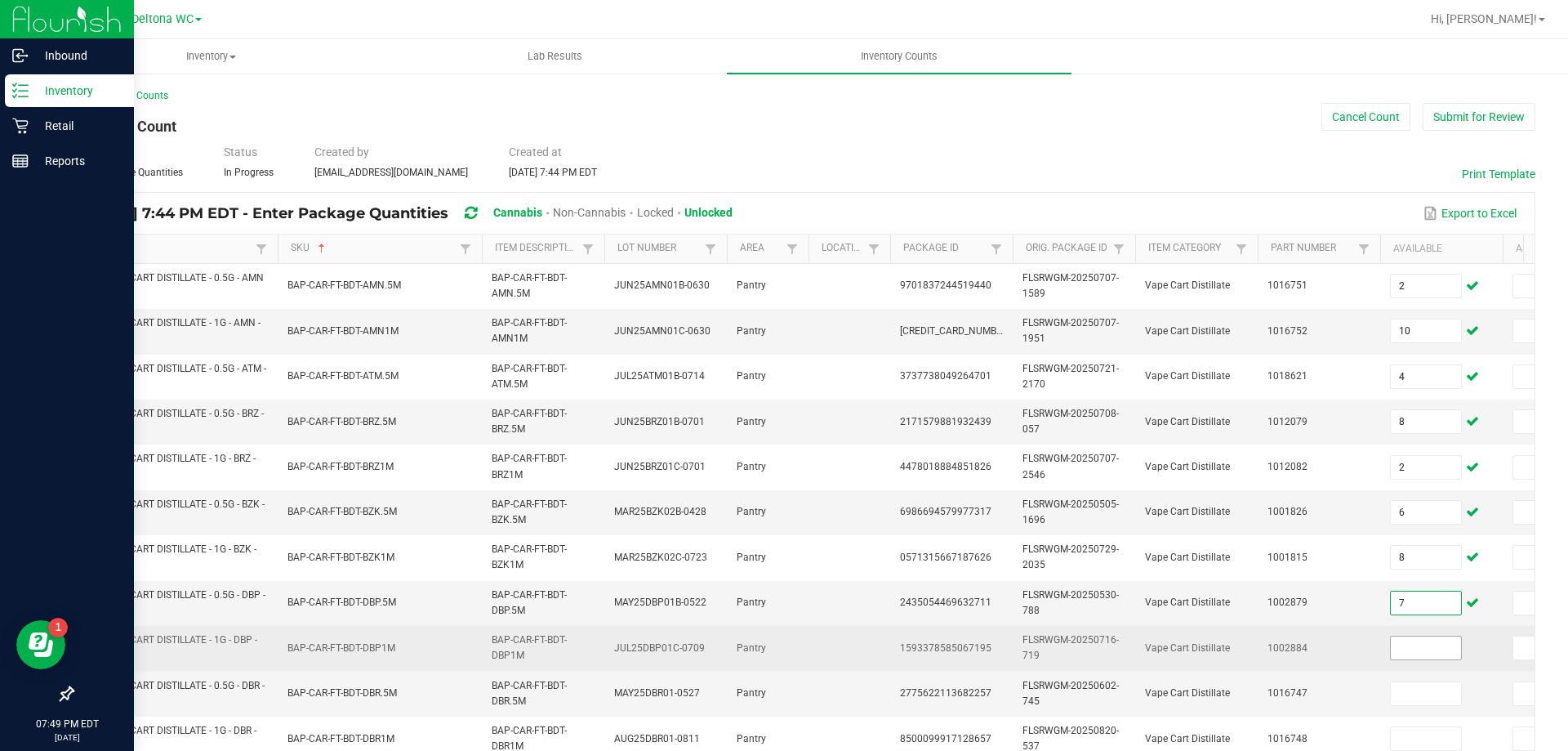
type input "7"
click at [1412, 651] on input at bounding box center [1425, 647] width 70 height 23
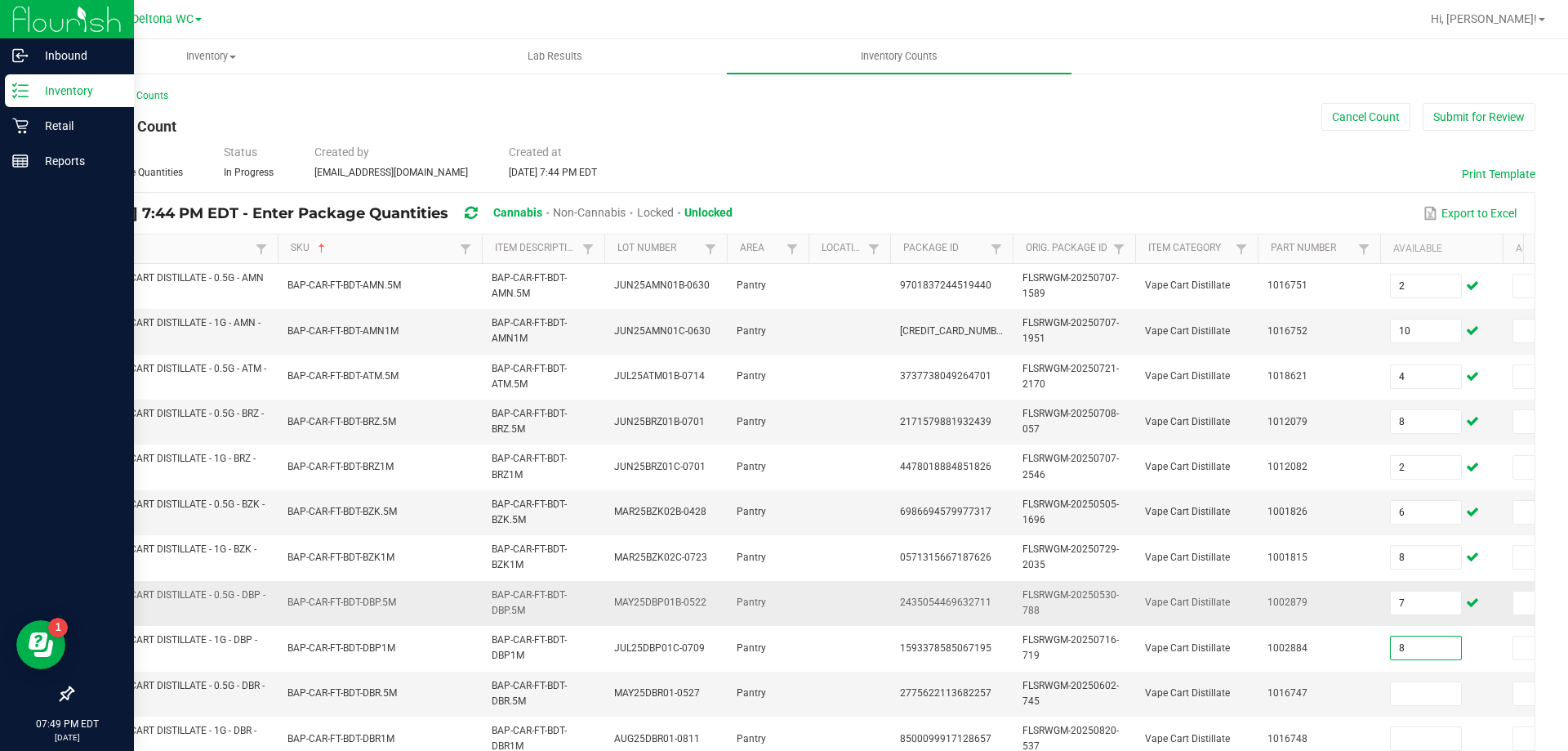
type input "8"
click at [1299, 618] on td "1002879" at bounding box center [1319, 602] width 123 height 45
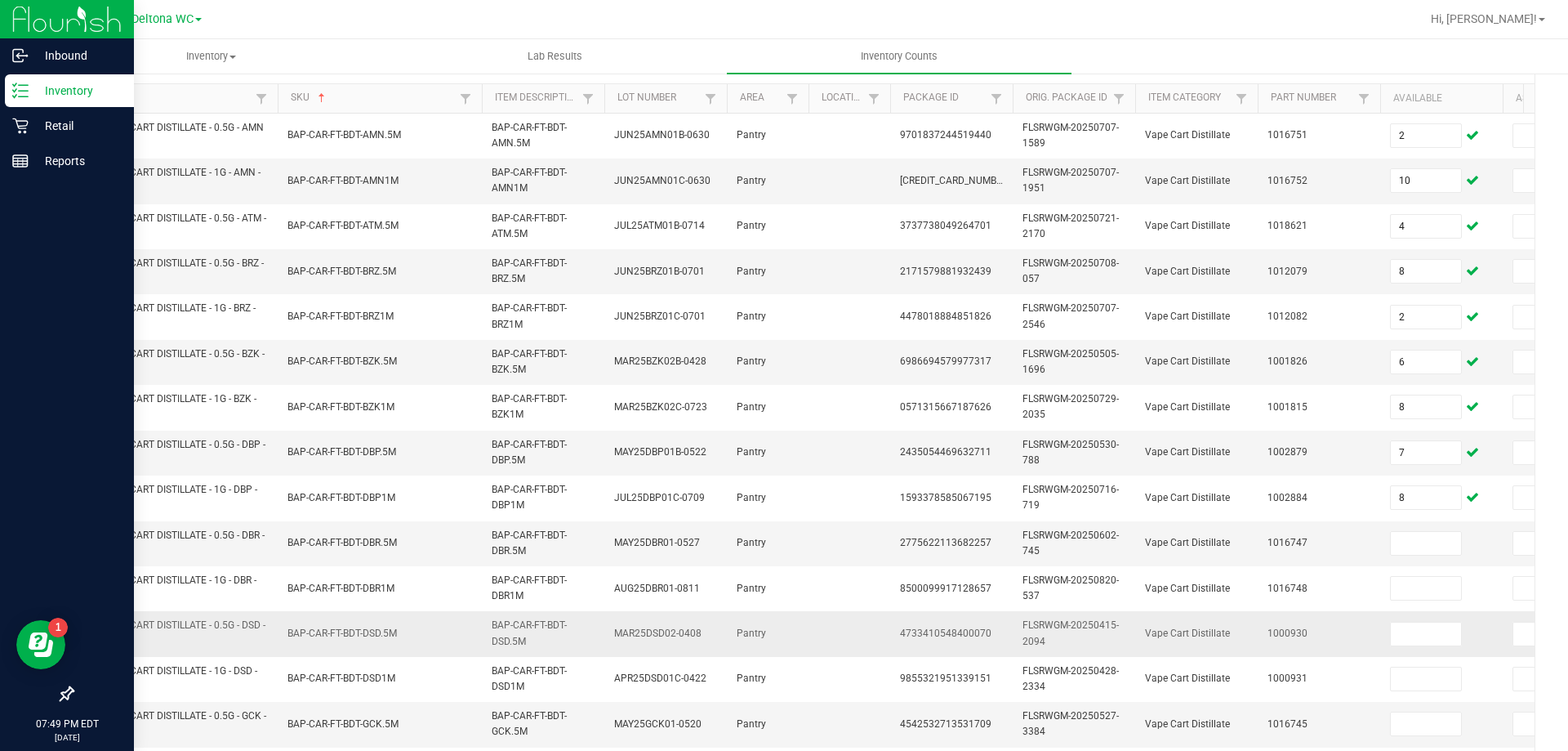
scroll to position [245, 0]
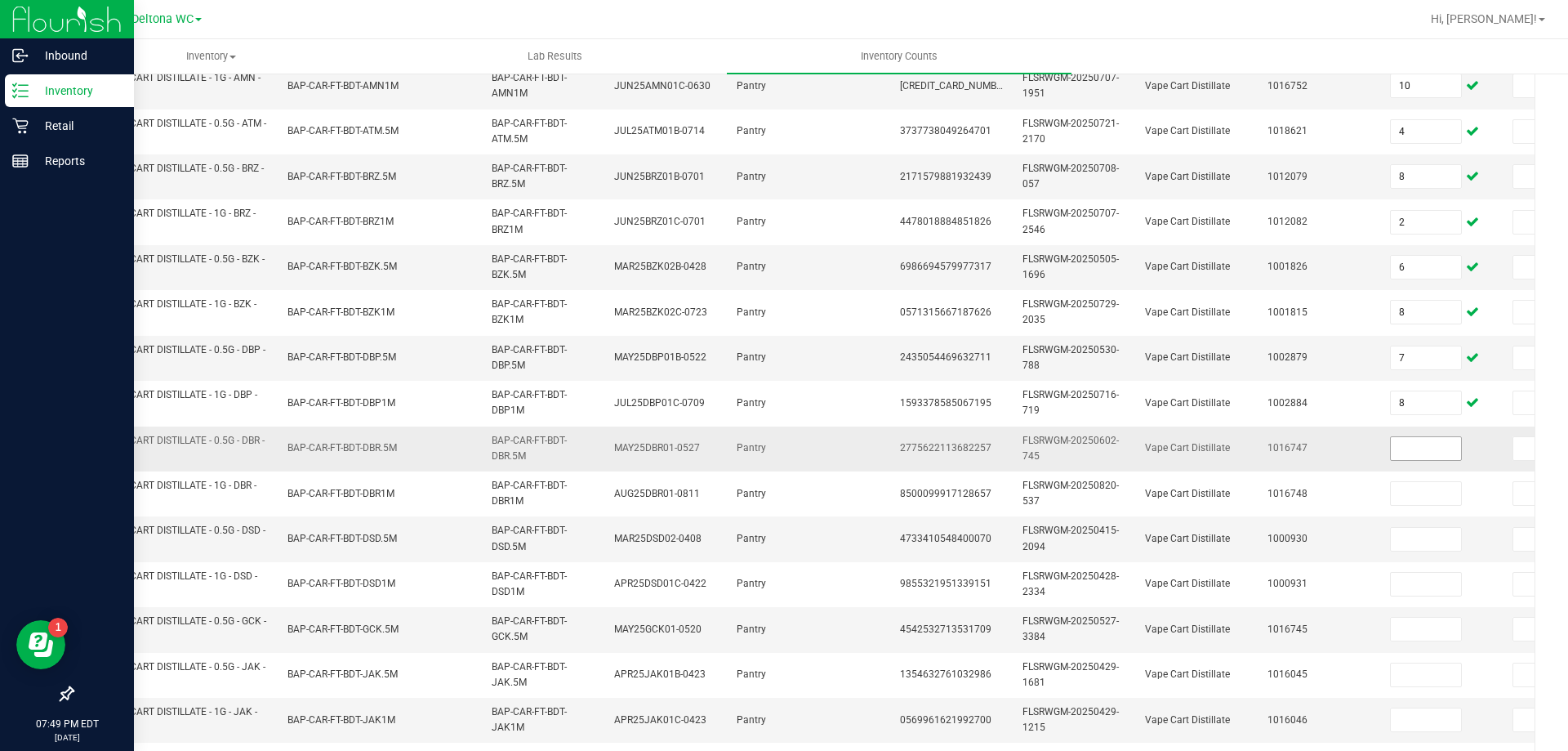
click at [1433, 453] on input at bounding box center [1425, 449] width 70 height 23
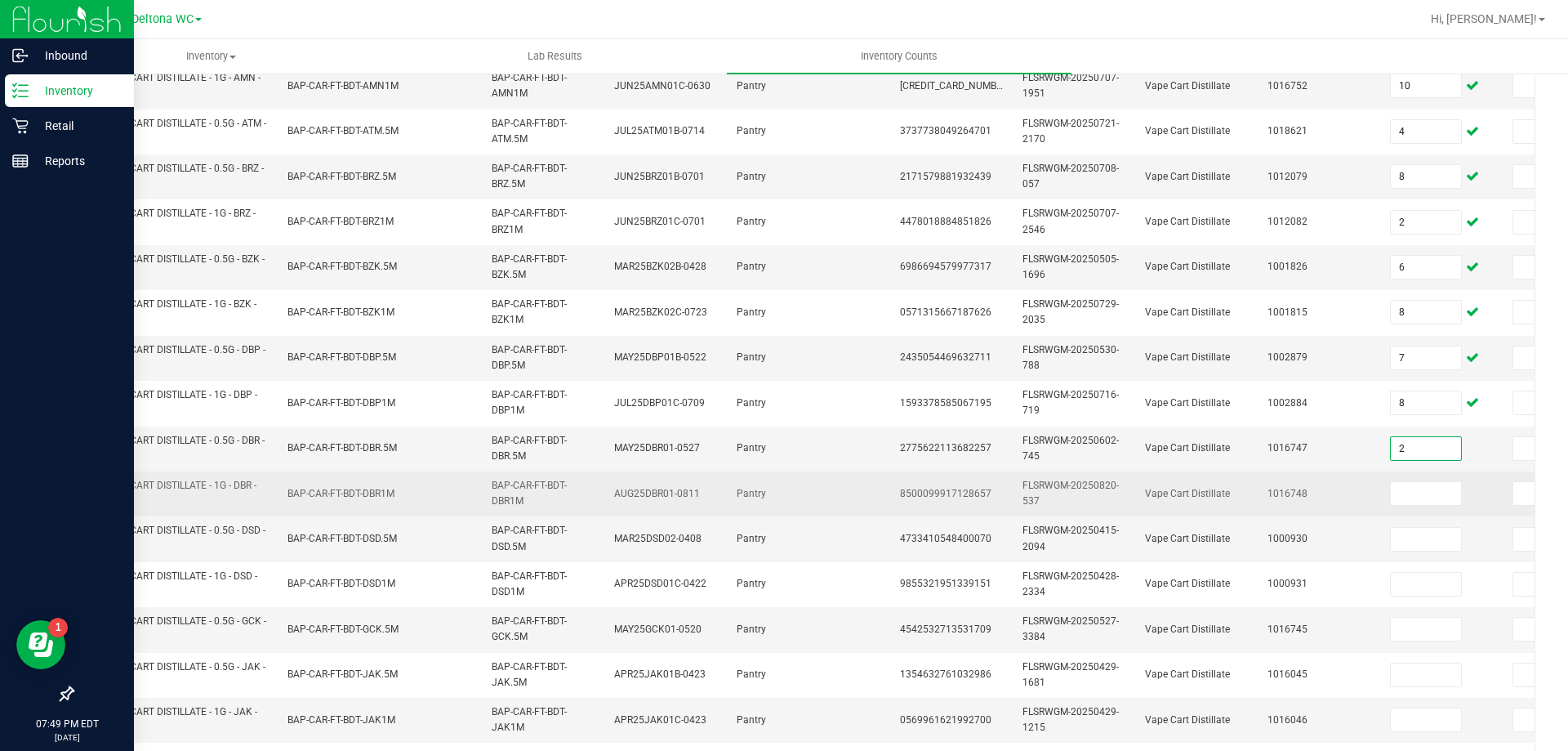
type input "2"
click at [1442, 481] on td at bounding box center [1441, 493] width 123 height 45
click at [1442, 487] on input at bounding box center [1425, 493] width 70 height 23
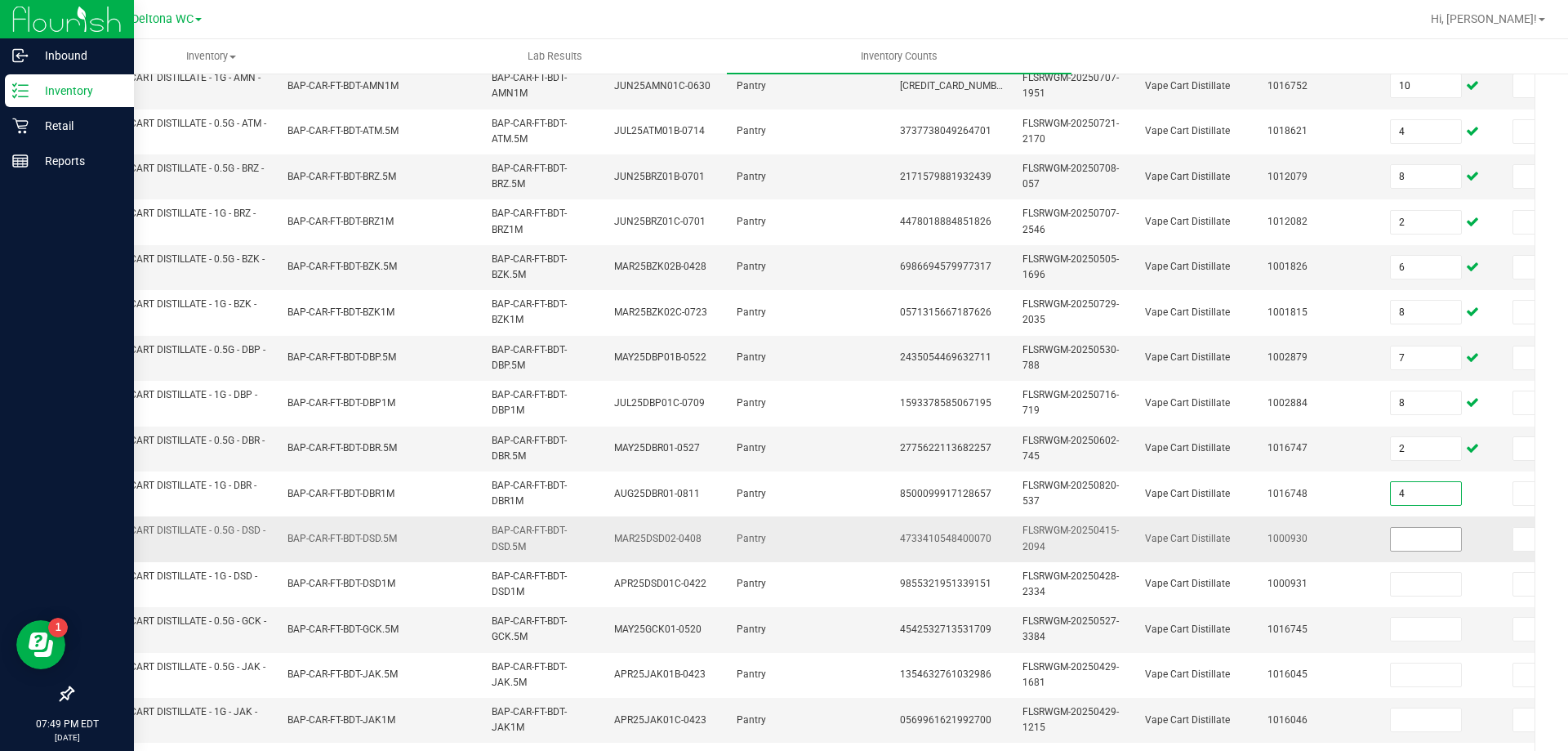
type input "4"
click at [1419, 547] on input at bounding box center [1425, 539] width 70 height 23
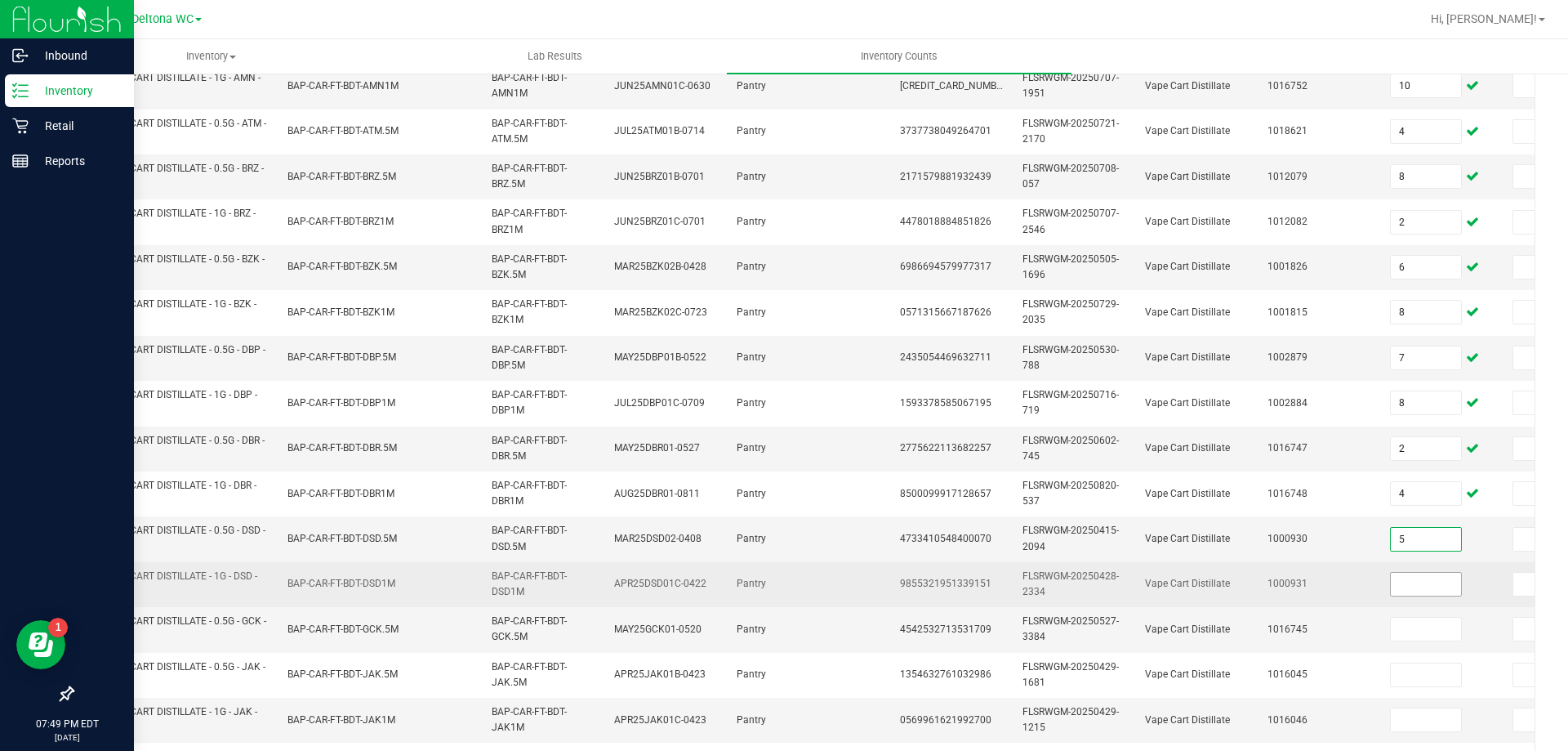
type input "5"
click at [1426, 585] on input at bounding box center [1425, 584] width 70 height 23
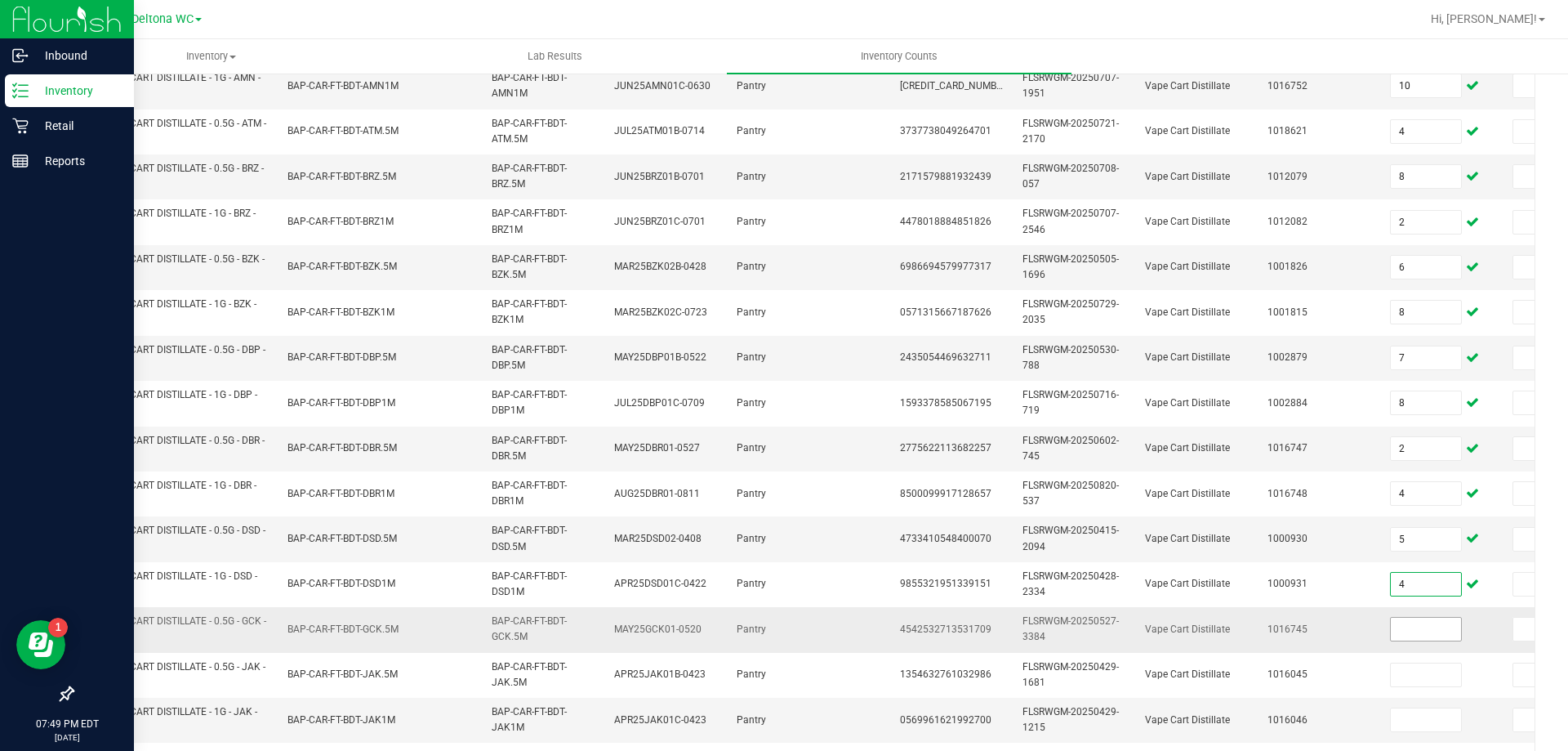
type input "4"
click at [1435, 626] on input at bounding box center [1425, 629] width 70 height 23
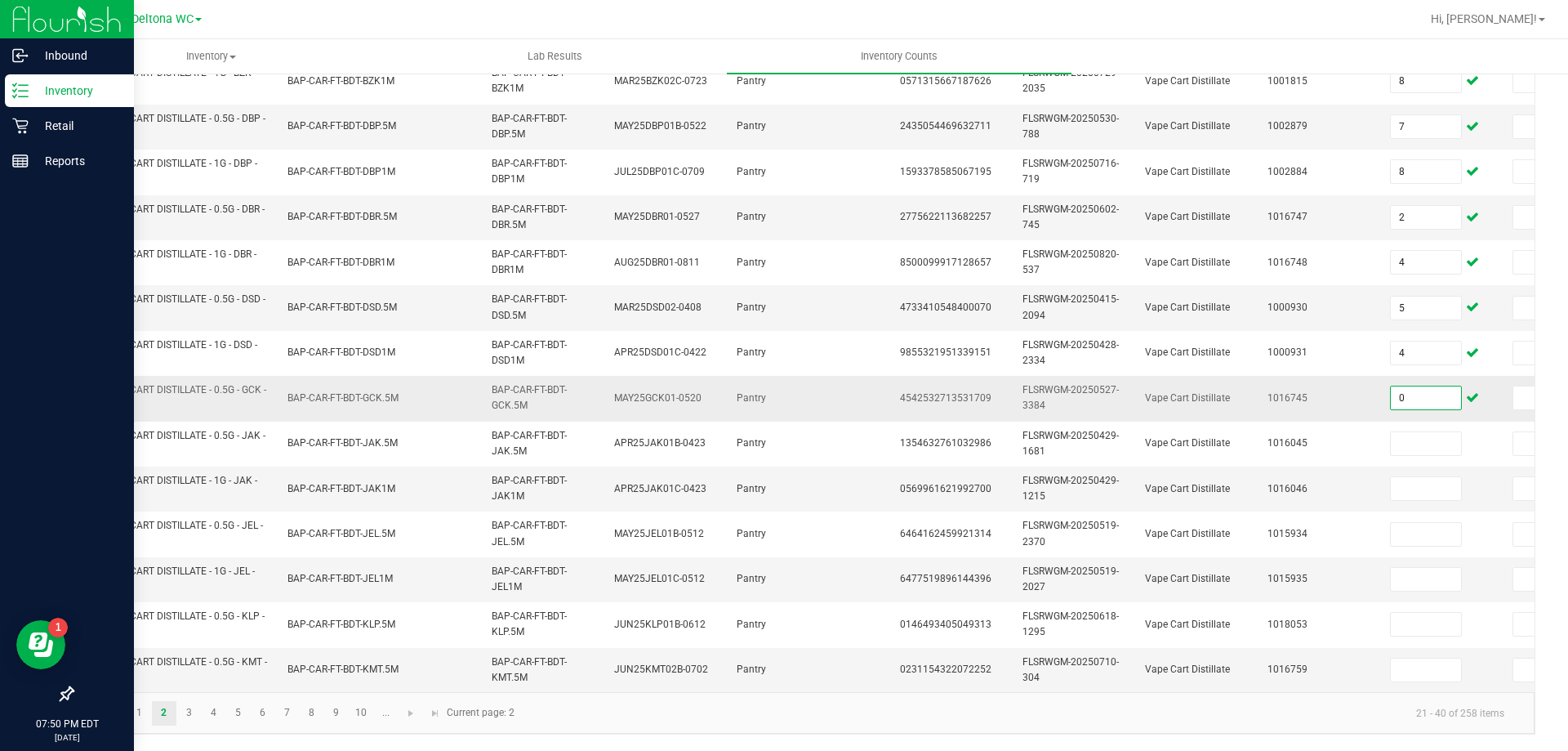
drag, startPoint x: 1420, startPoint y: 385, endPoint x: 1388, endPoint y: 388, distance: 32.1
click at [1388, 388] on td "0" at bounding box center [1441, 398] width 123 height 45
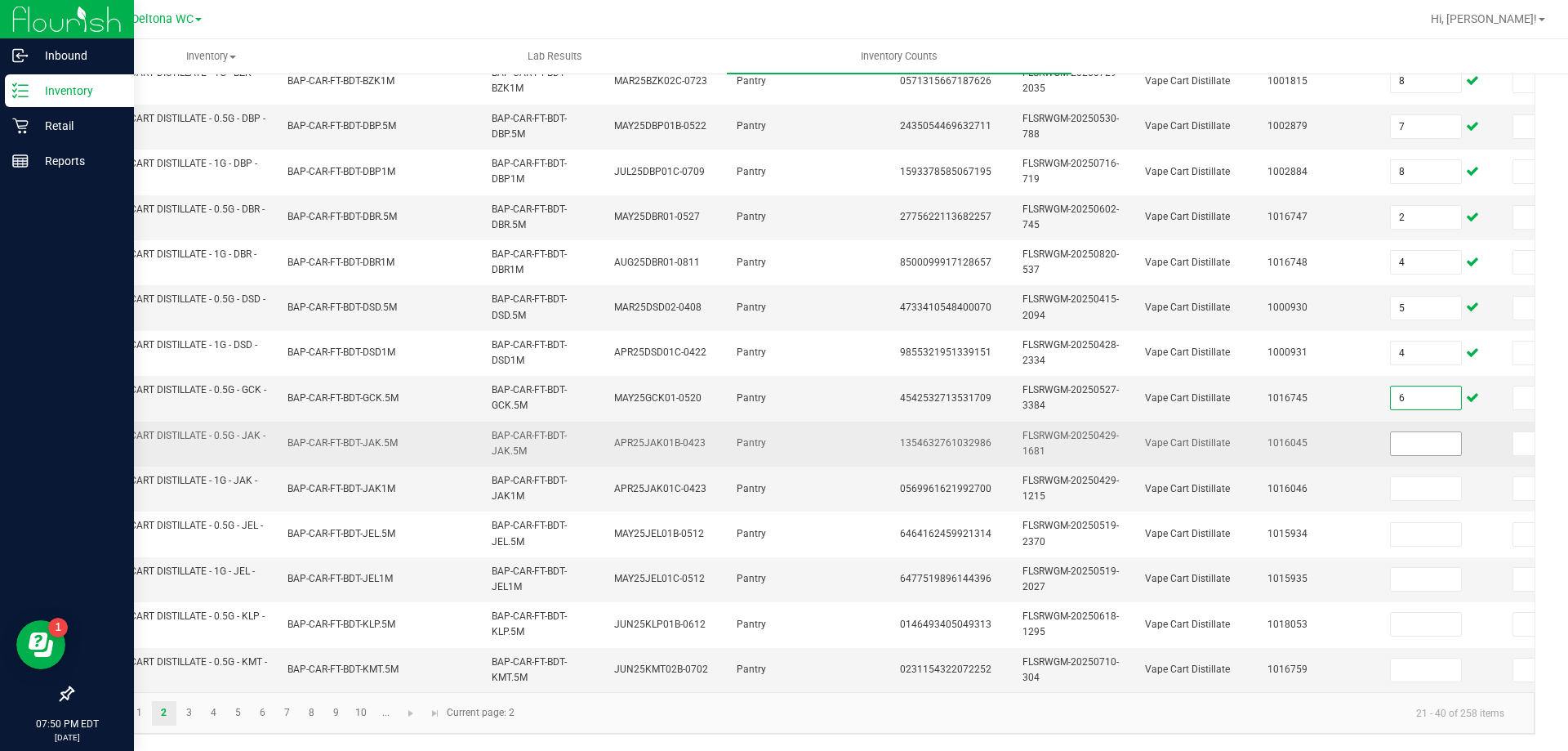
type input "6"
click at [1446, 434] on input at bounding box center [1425, 443] width 70 height 23
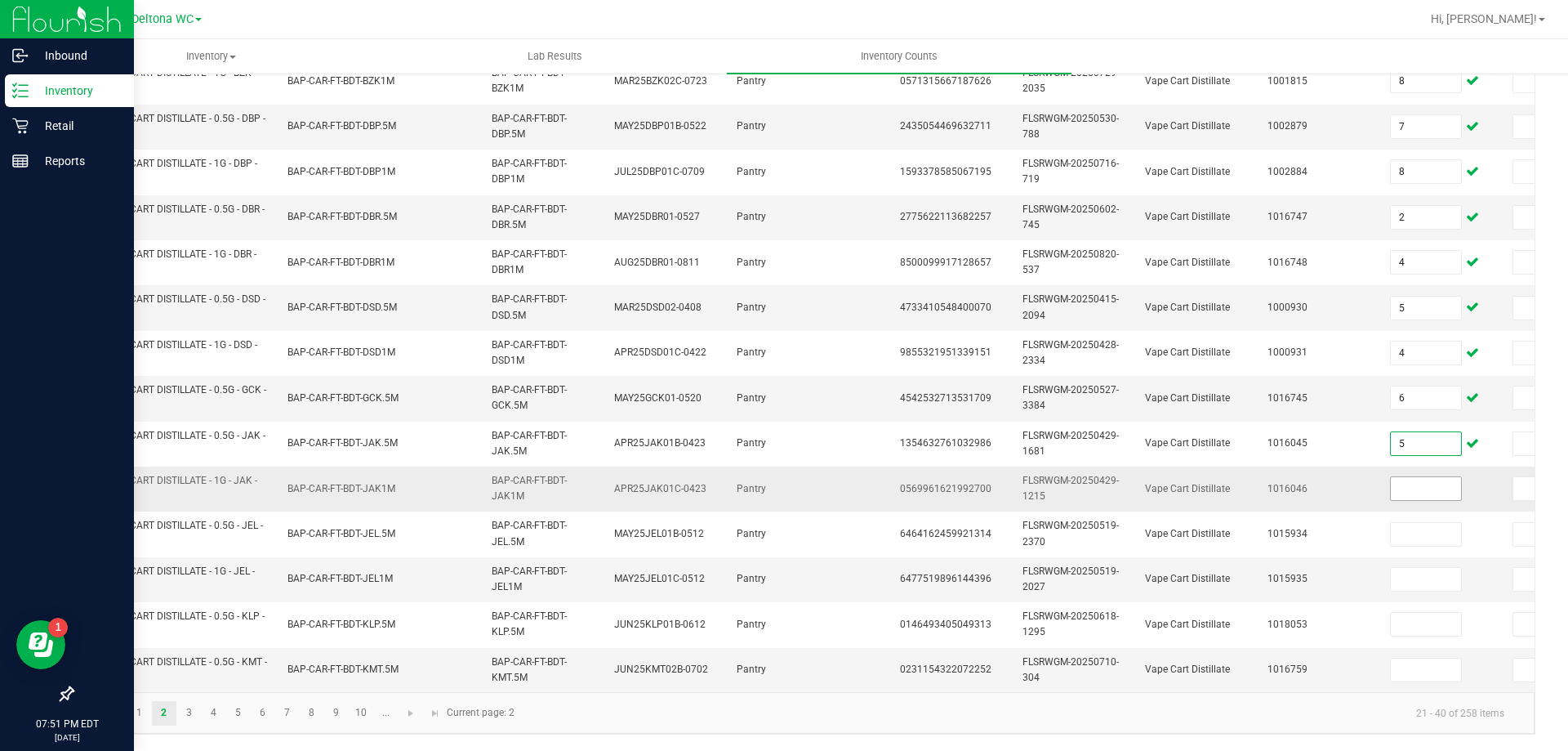
type input "5"
click at [1425, 478] on input at bounding box center [1425, 488] width 70 height 23
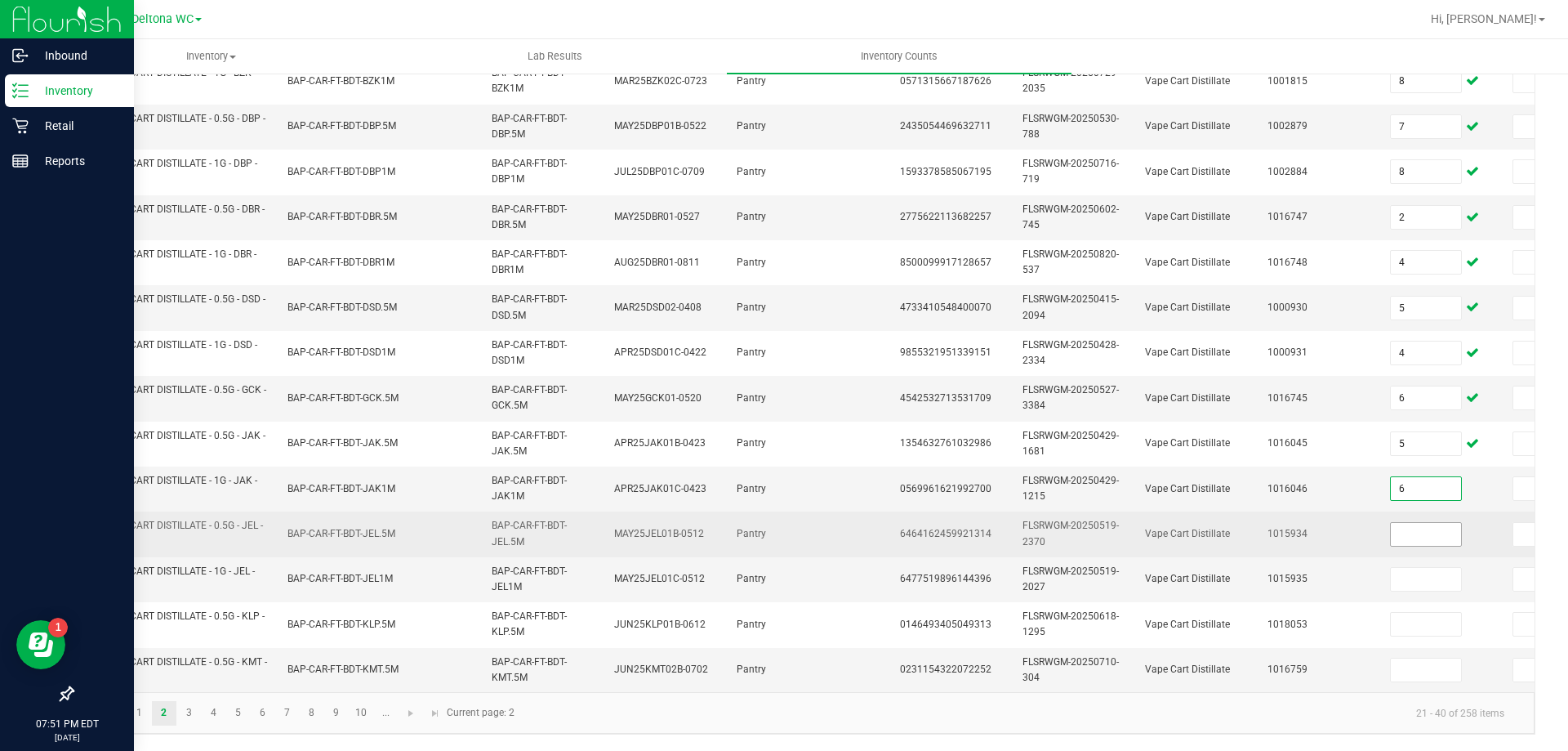
type input "6"
click at [1430, 524] on input at bounding box center [1425, 534] width 70 height 23
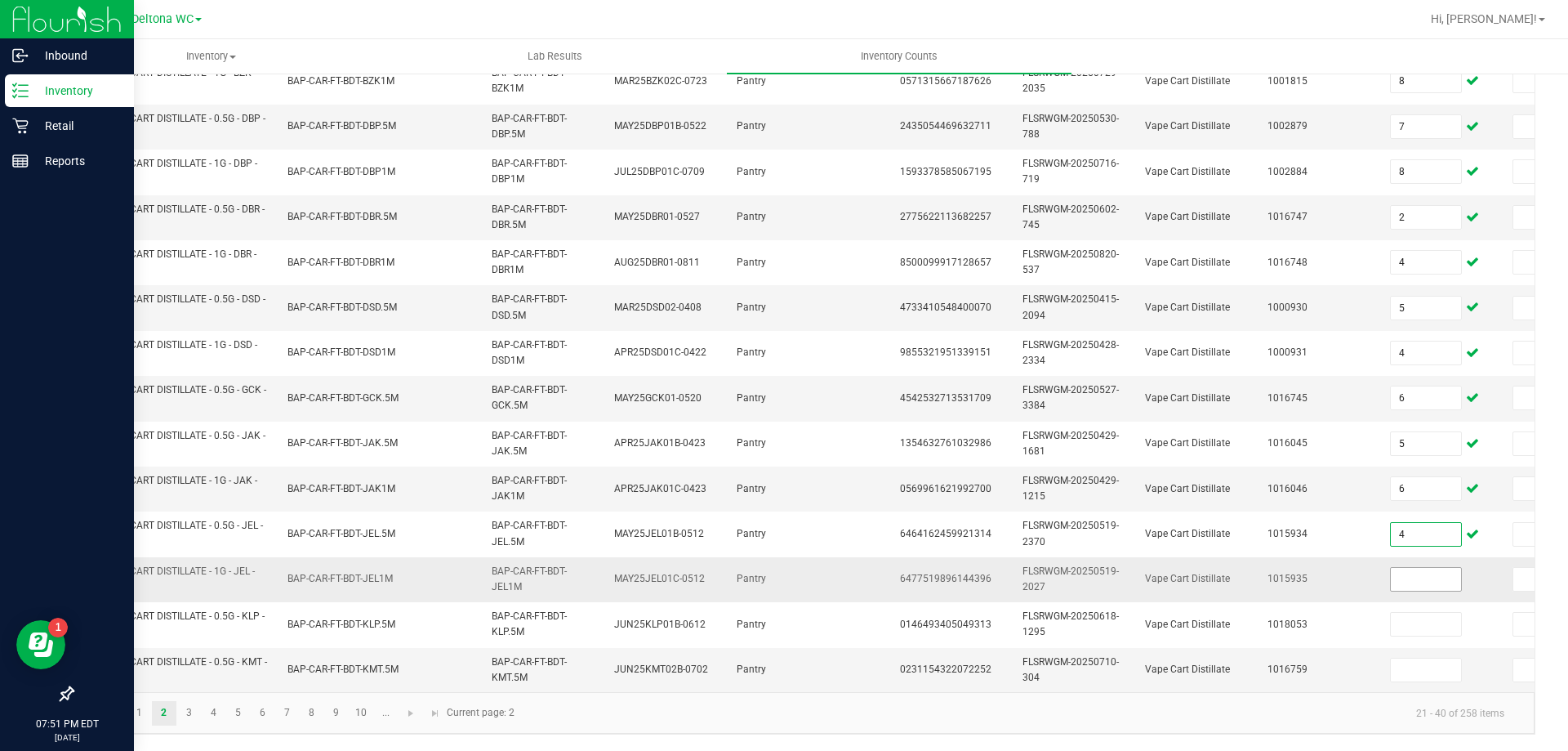
type input "4"
click at [1434, 568] on input at bounding box center [1425, 579] width 70 height 23
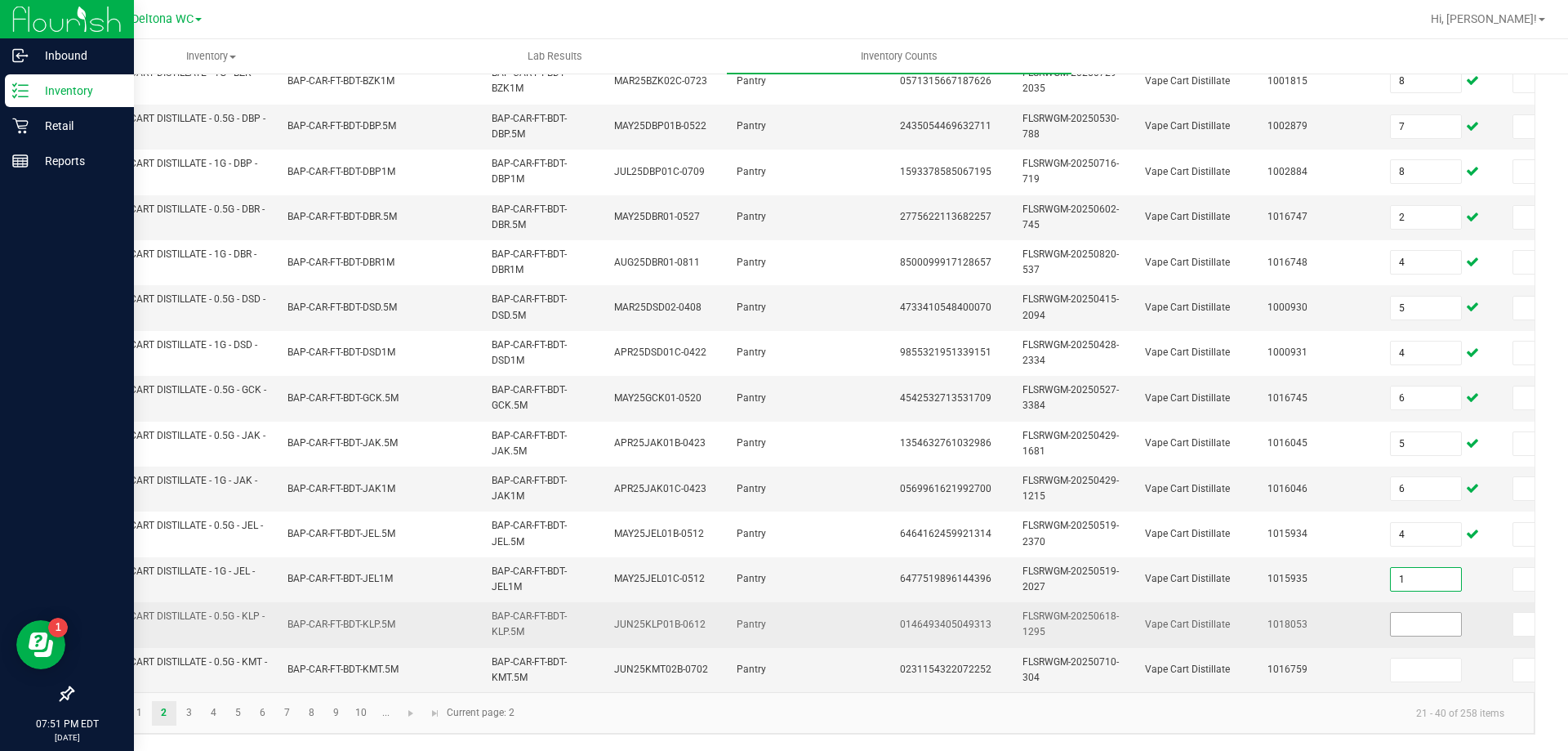
type input "1"
click at [1440, 613] on input at bounding box center [1425, 624] width 70 height 23
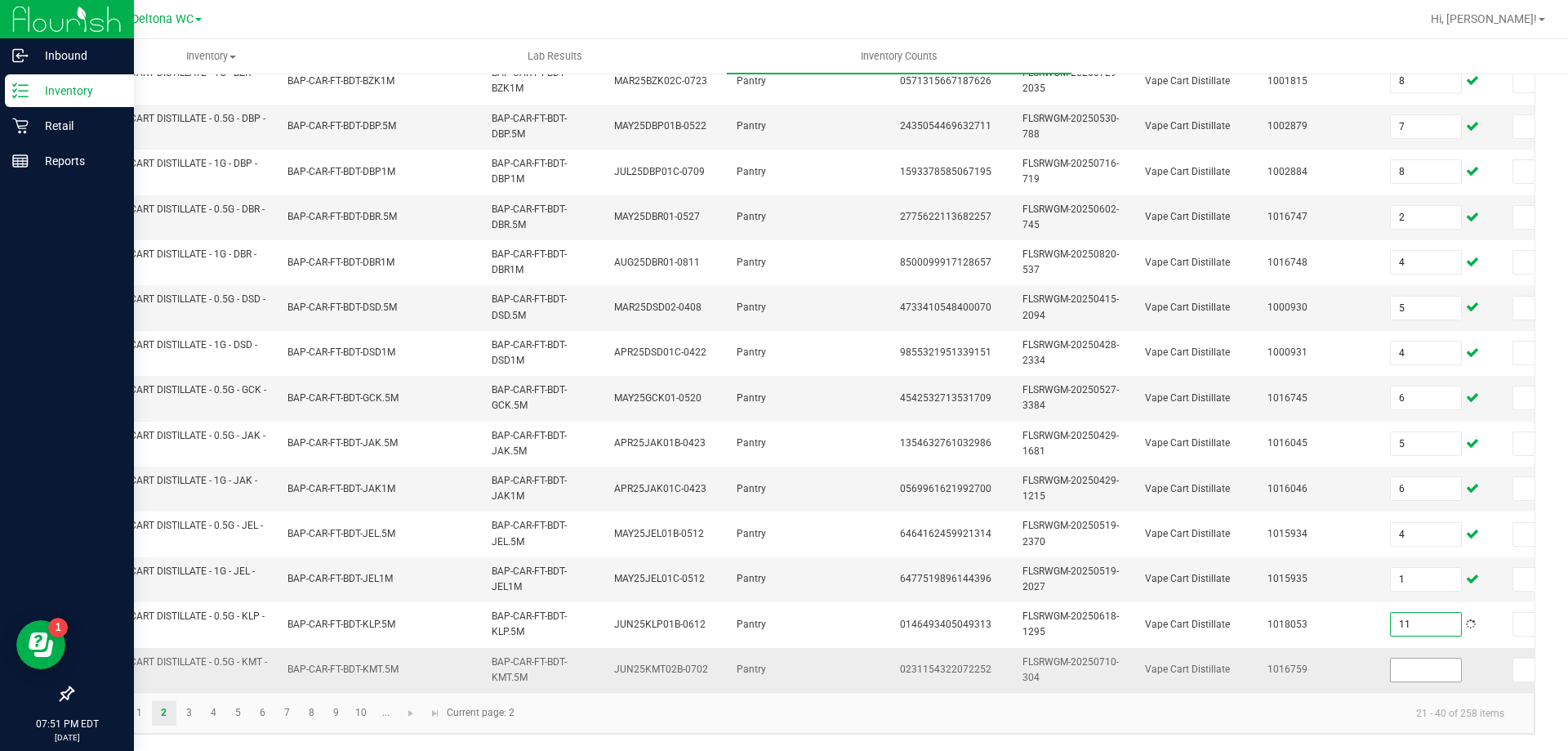
type input "11"
click at [1430, 664] on input at bounding box center [1425, 669] width 70 height 23
type input "5"
click at [184, 713] on link "3" at bounding box center [189, 714] width 24 height 25
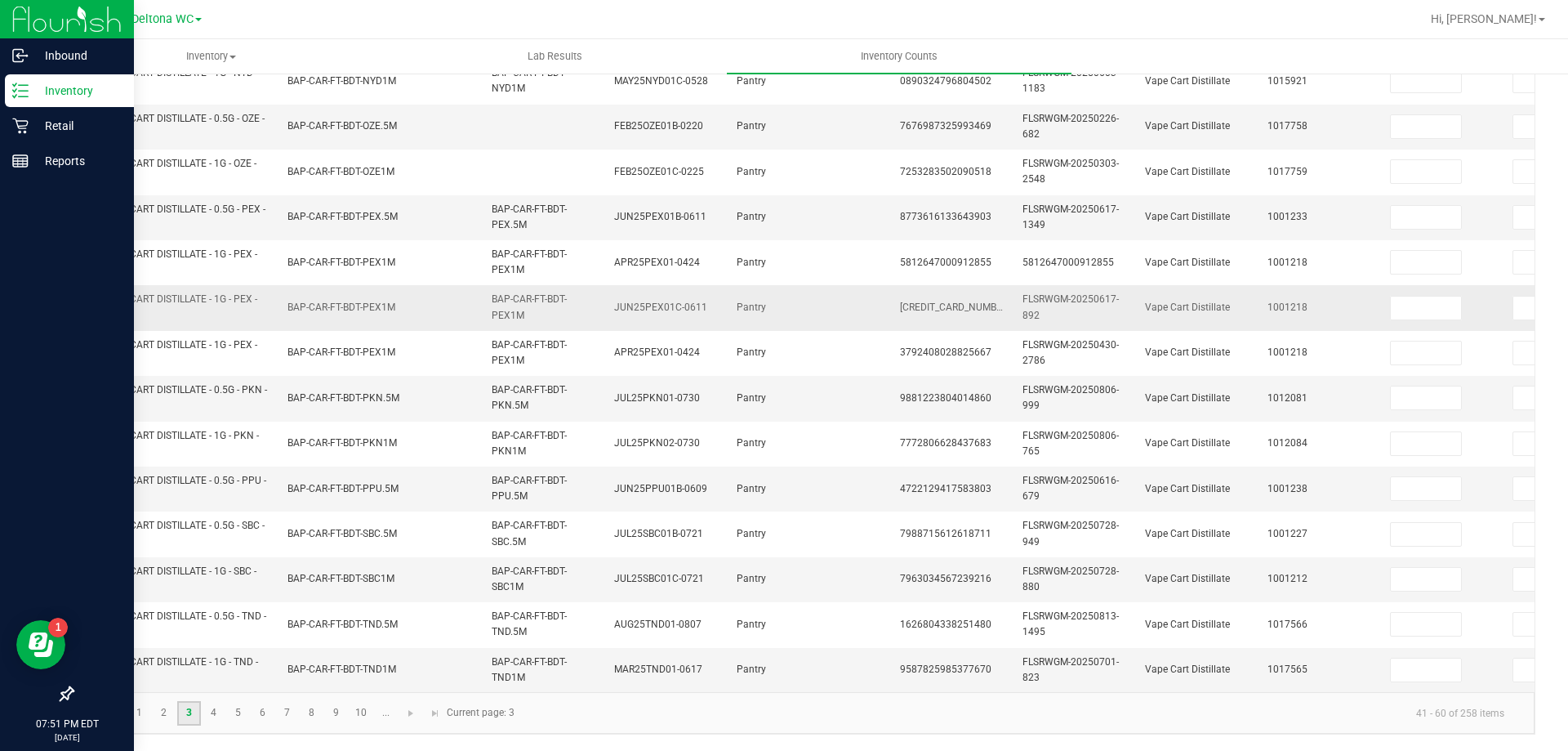
scroll to position [0, 0]
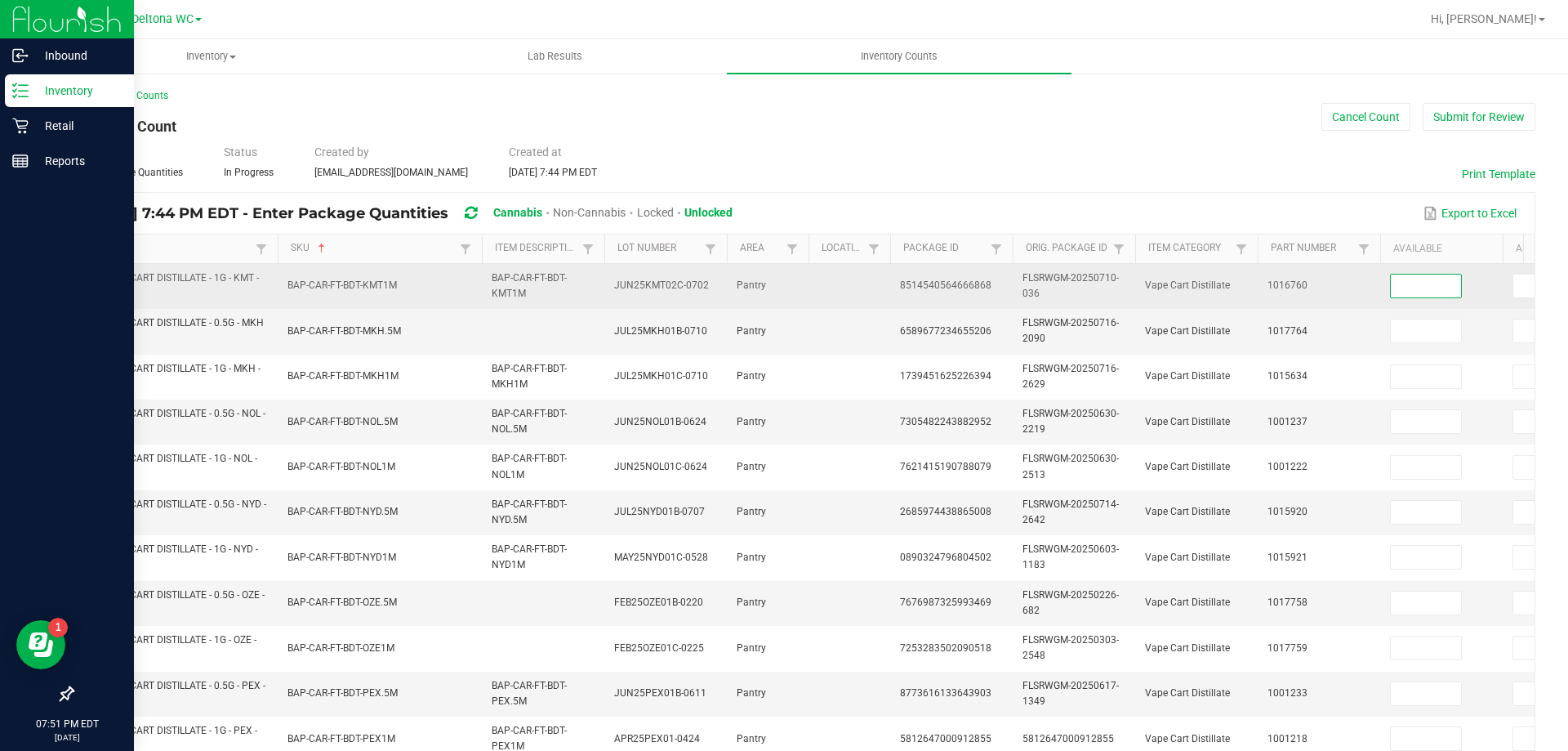
click at [1427, 289] on input at bounding box center [1425, 286] width 70 height 23
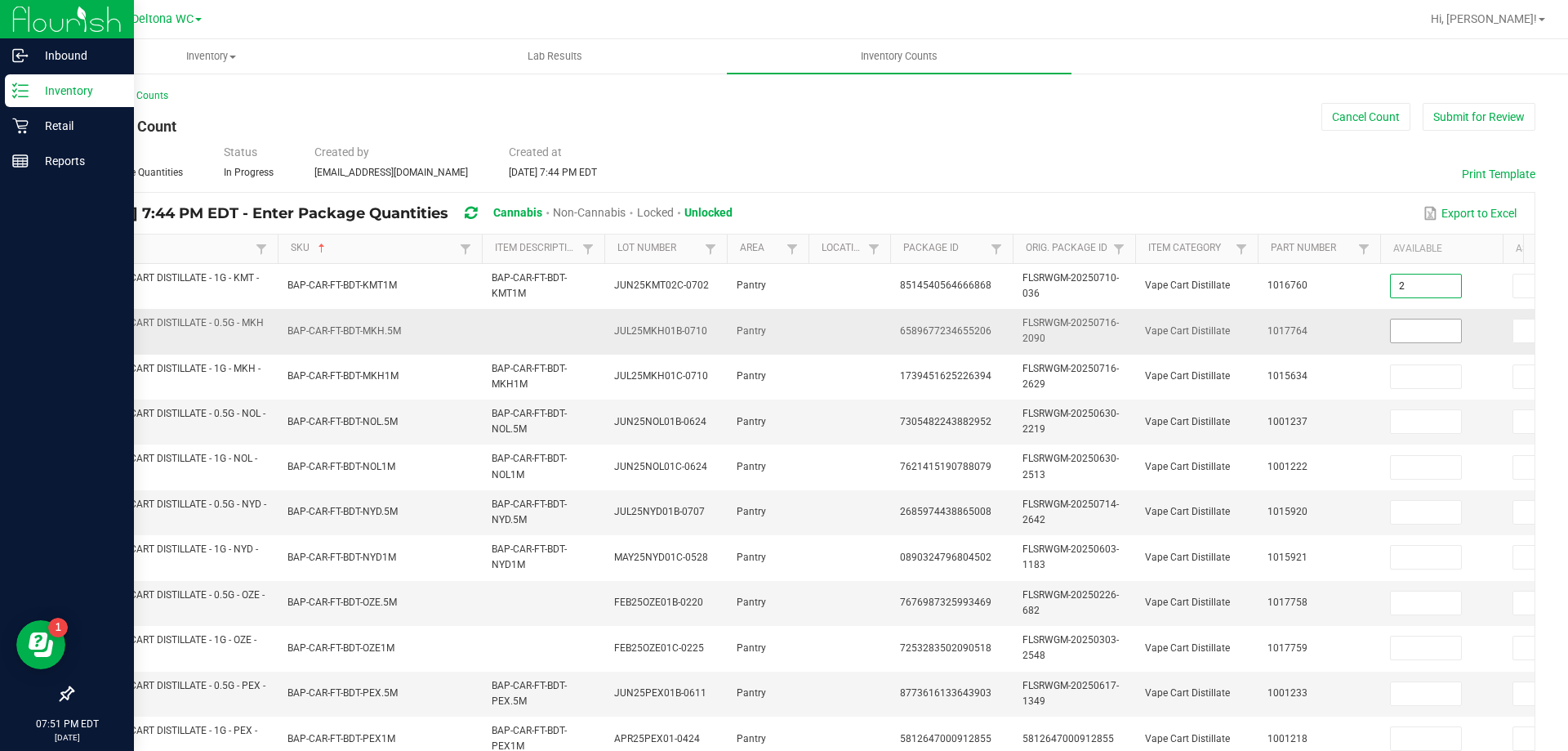
type input "2"
click at [1440, 340] on input at bounding box center [1425, 331] width 70 height 23
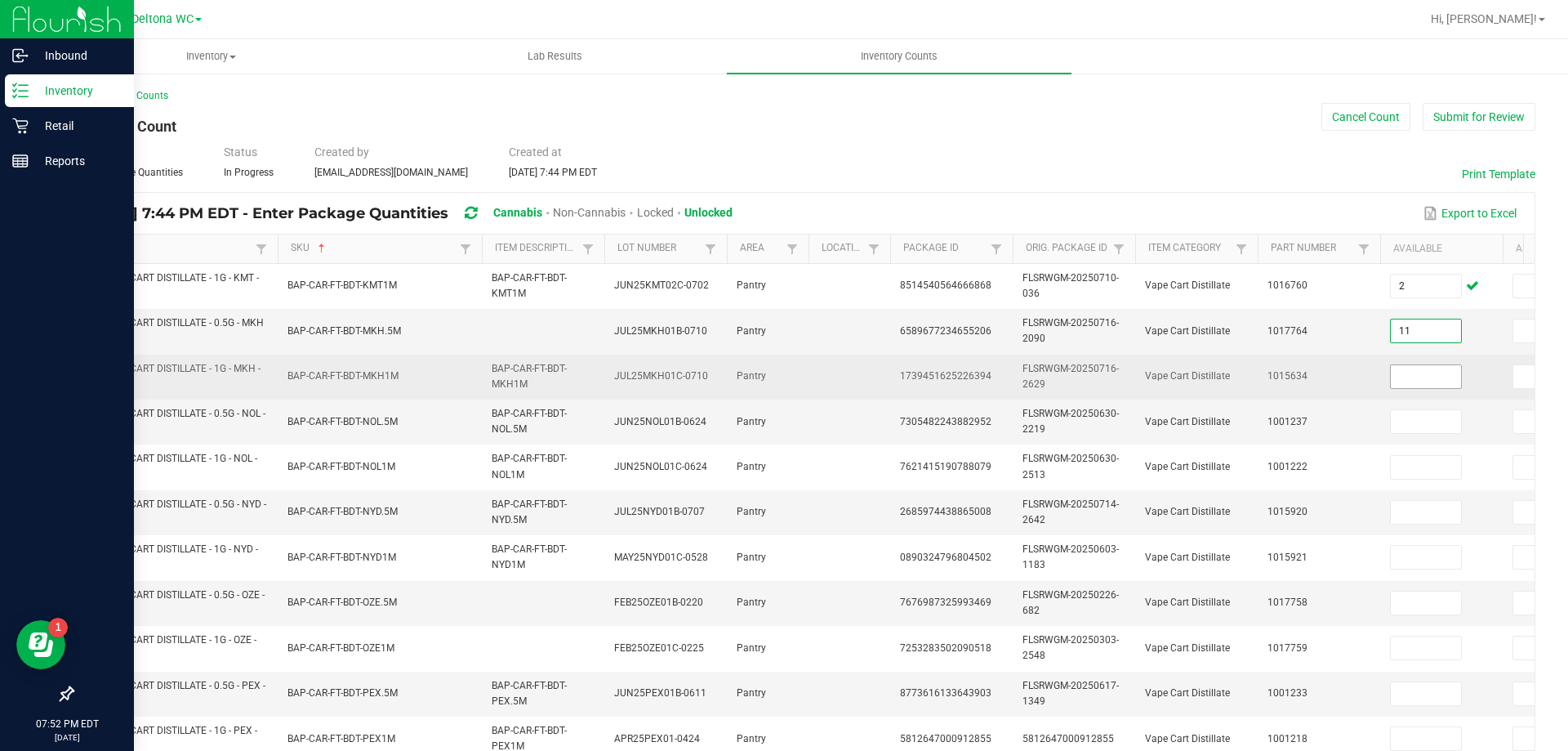
type input "11"
click at [1439, 370] on input at bounding box center [1425, 377] width 70 height 23
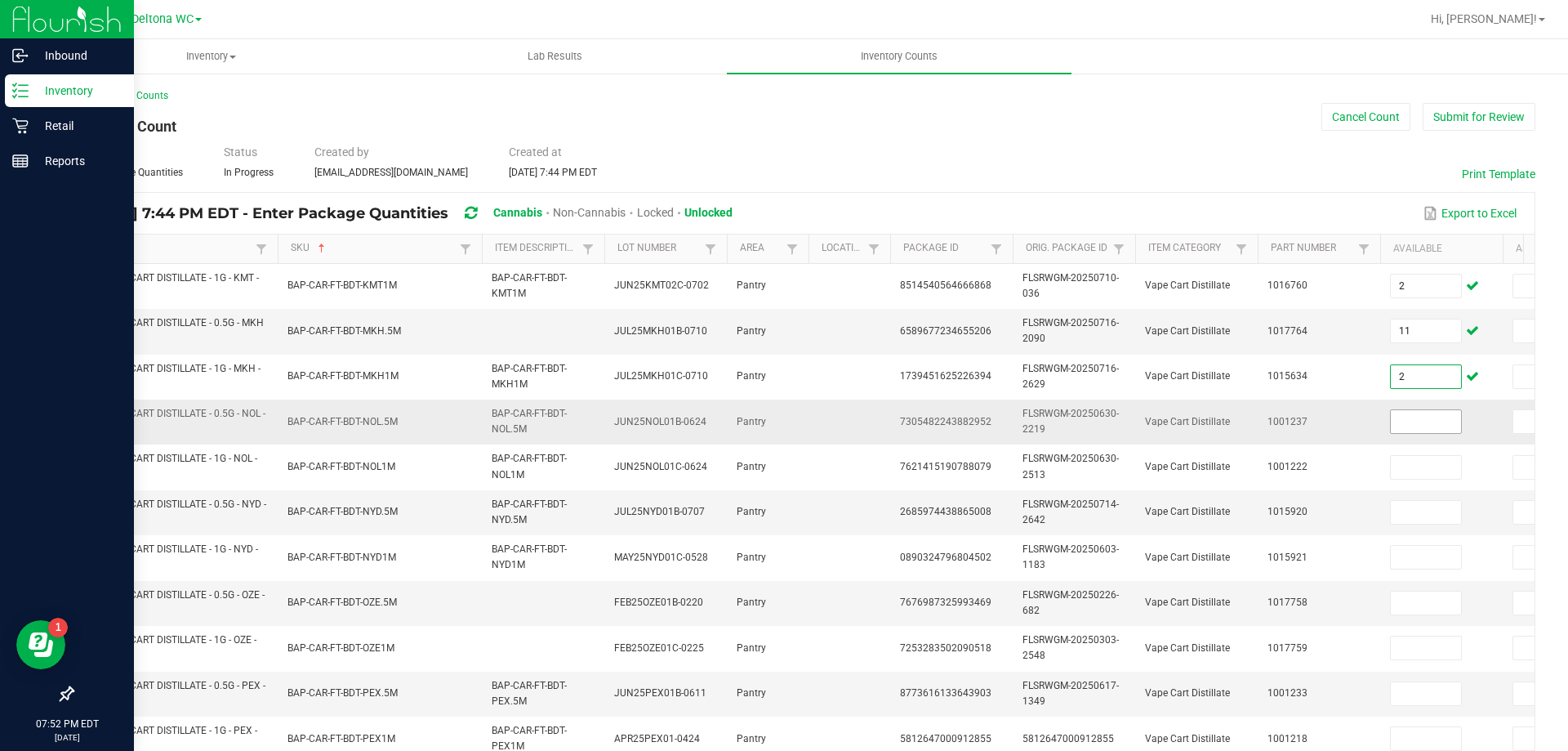
type input "2"
click at [1427, 415] on input at bounding box center [1425, 422] width 70 height 23
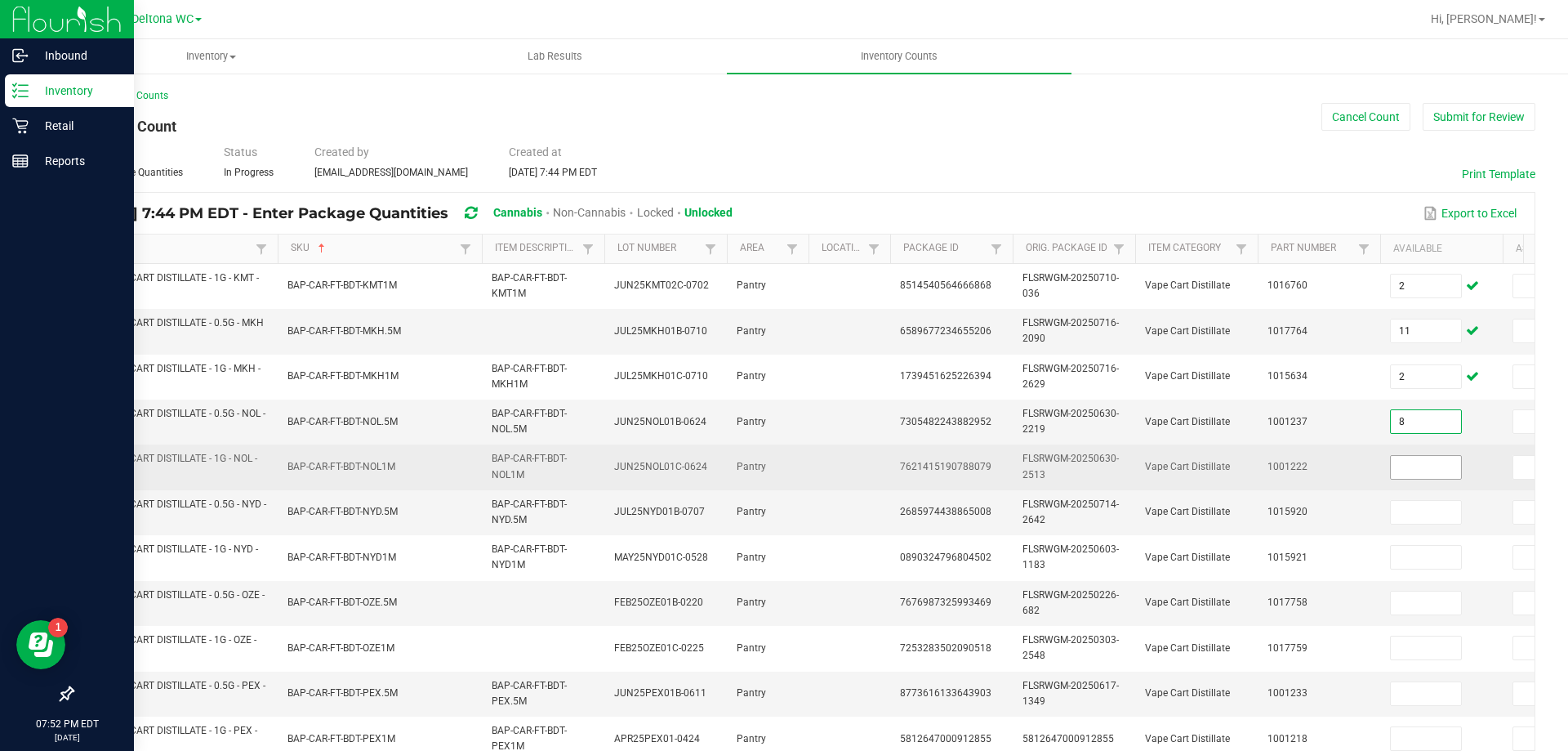
type input "8"
click at [1432, 460] on input at bounding box center [1425, 467] width 70 height 23
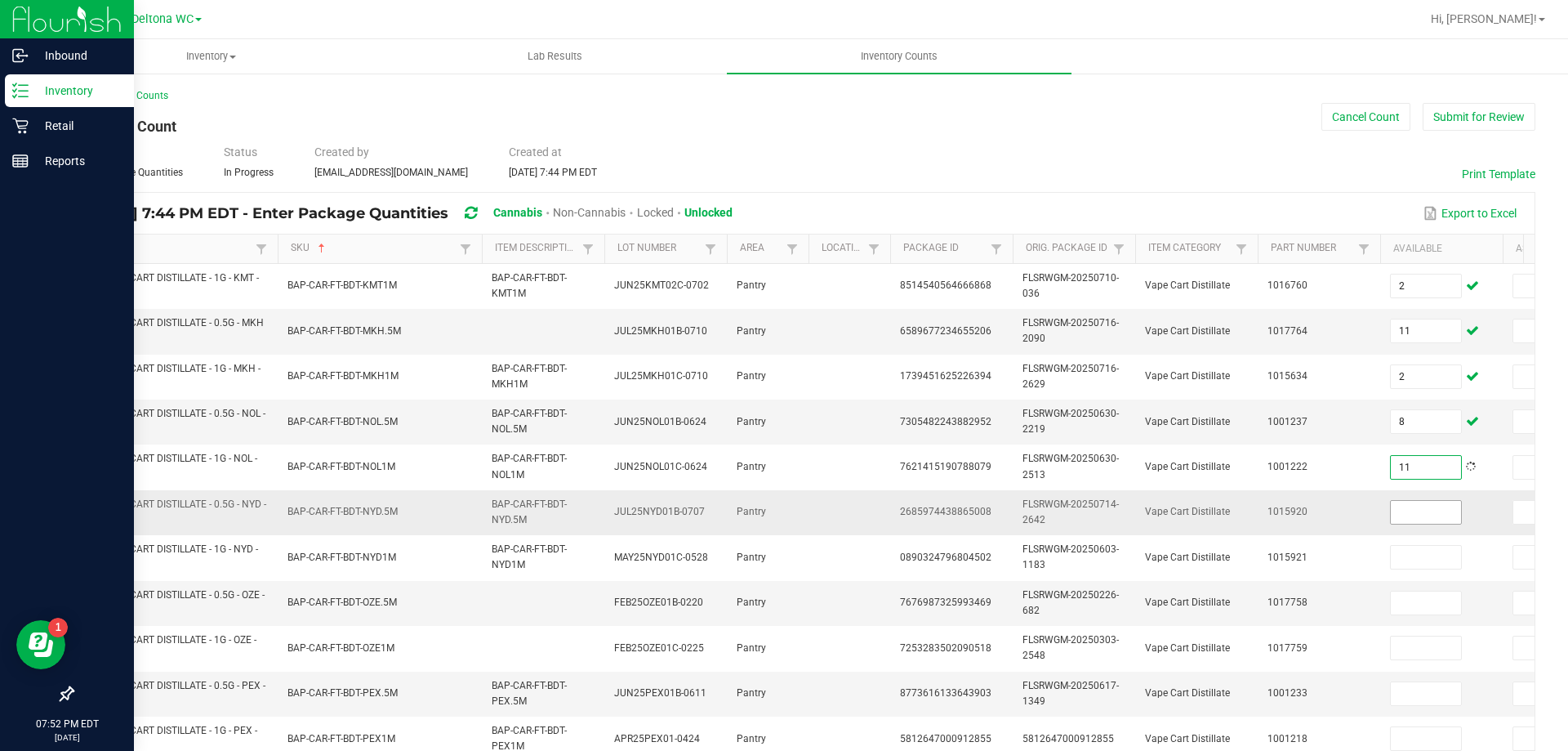
type input "11"
click at [1439, 509] on input at bounding box center [1425, 512] width 70 height 23
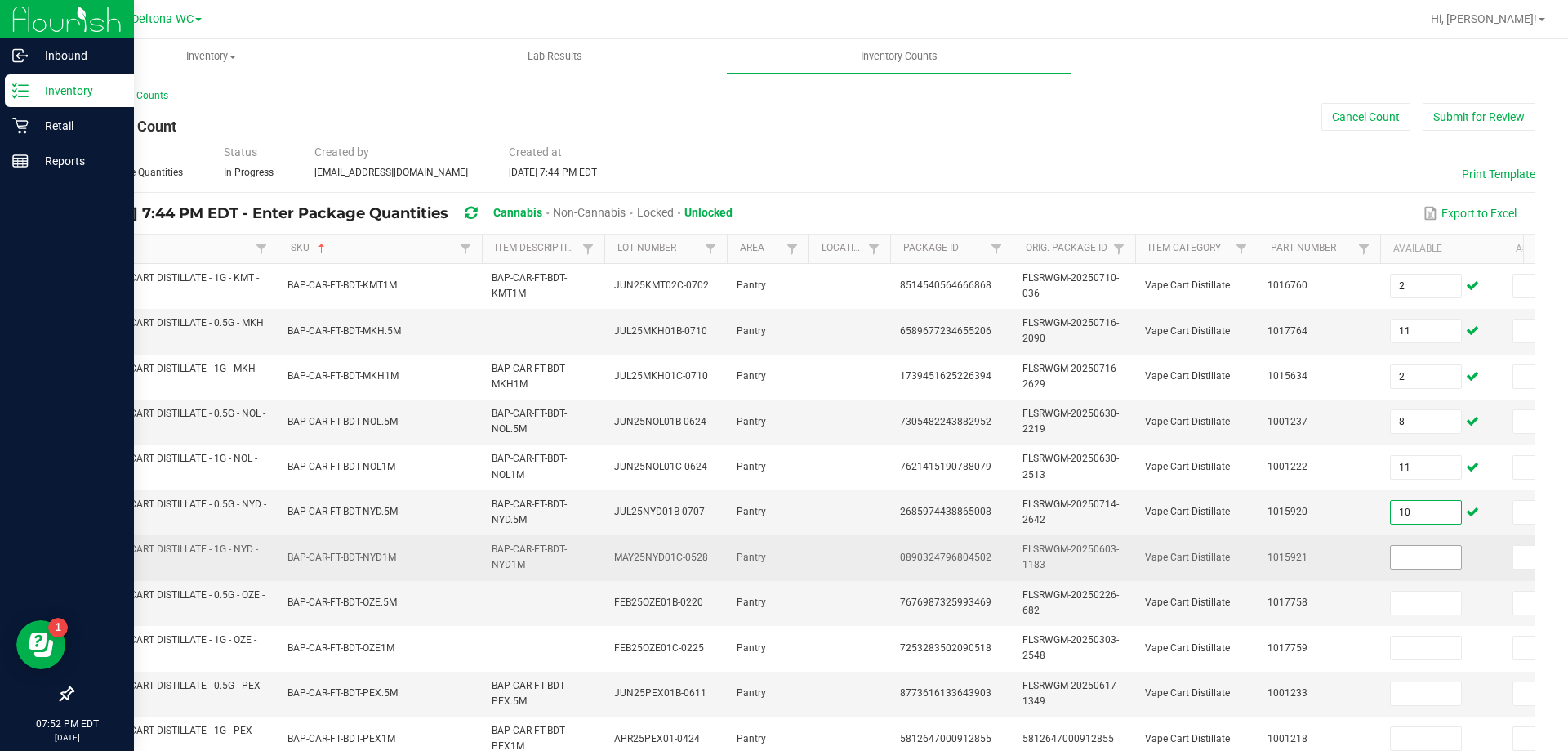
type input "10"
click at [1416, 558] on input at bounding box center [1425, 557] width 70 height 23
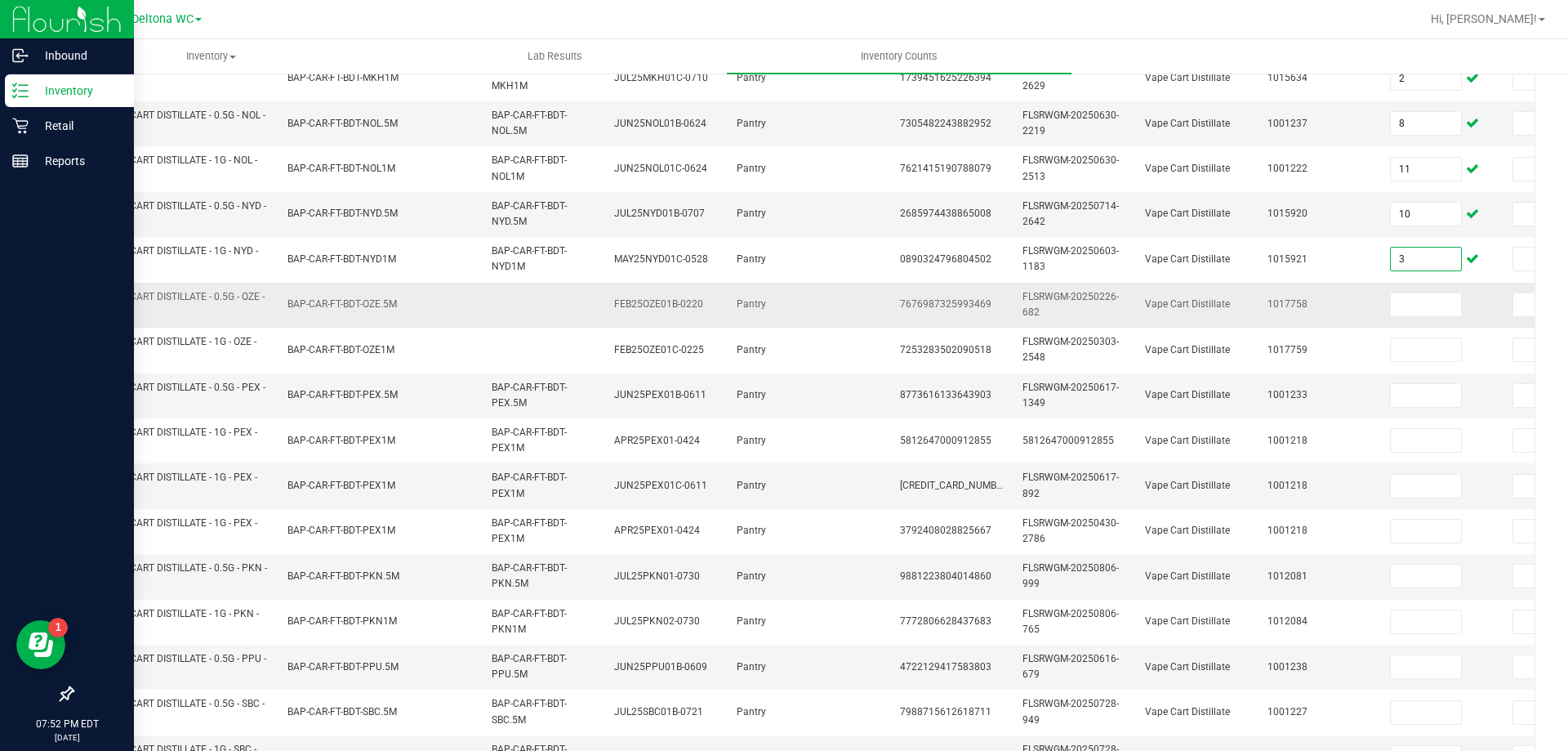
scroll to position [327, 0]
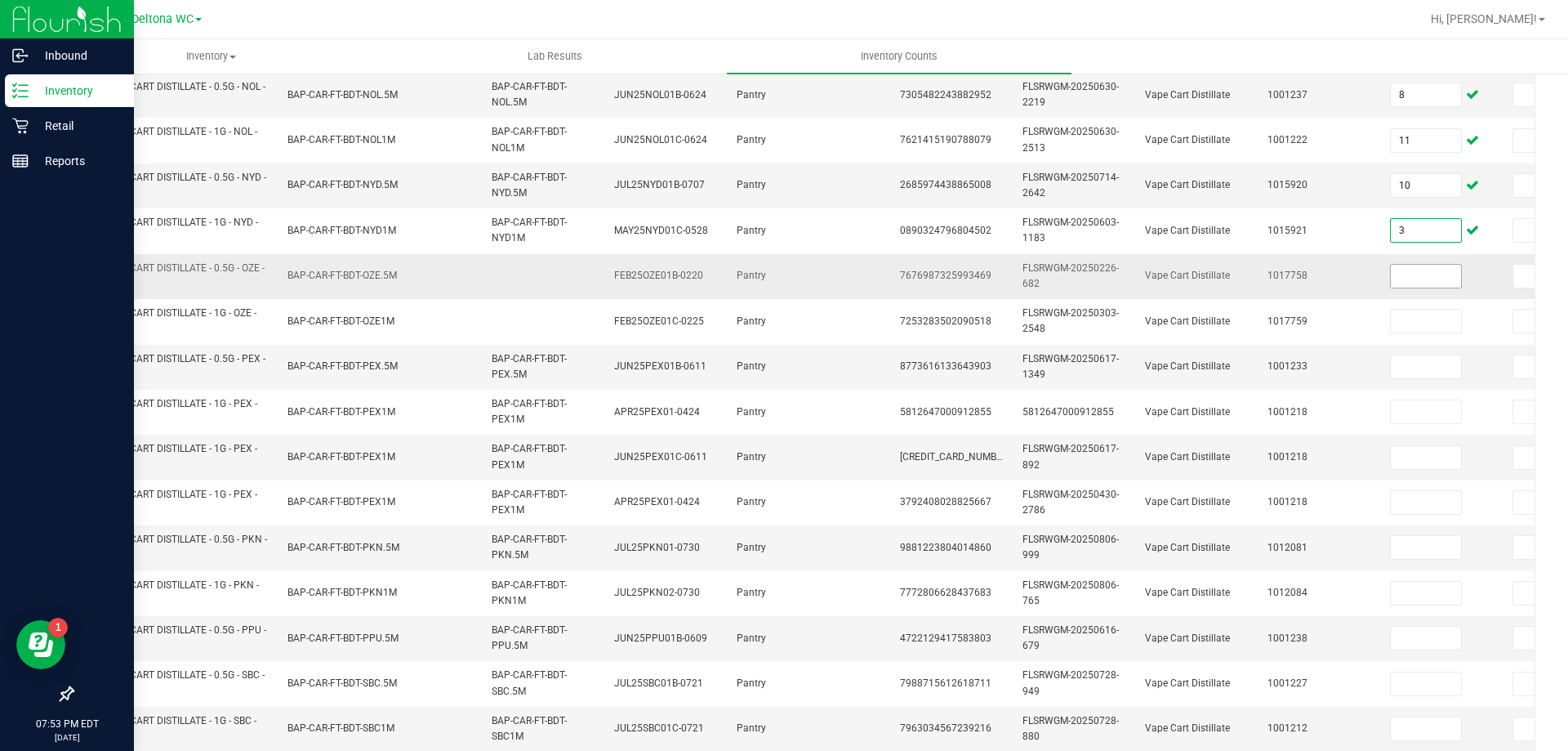
type input "3"
click at [1436, 276] on input at bounding box center [1425, 276] width 70 height 23
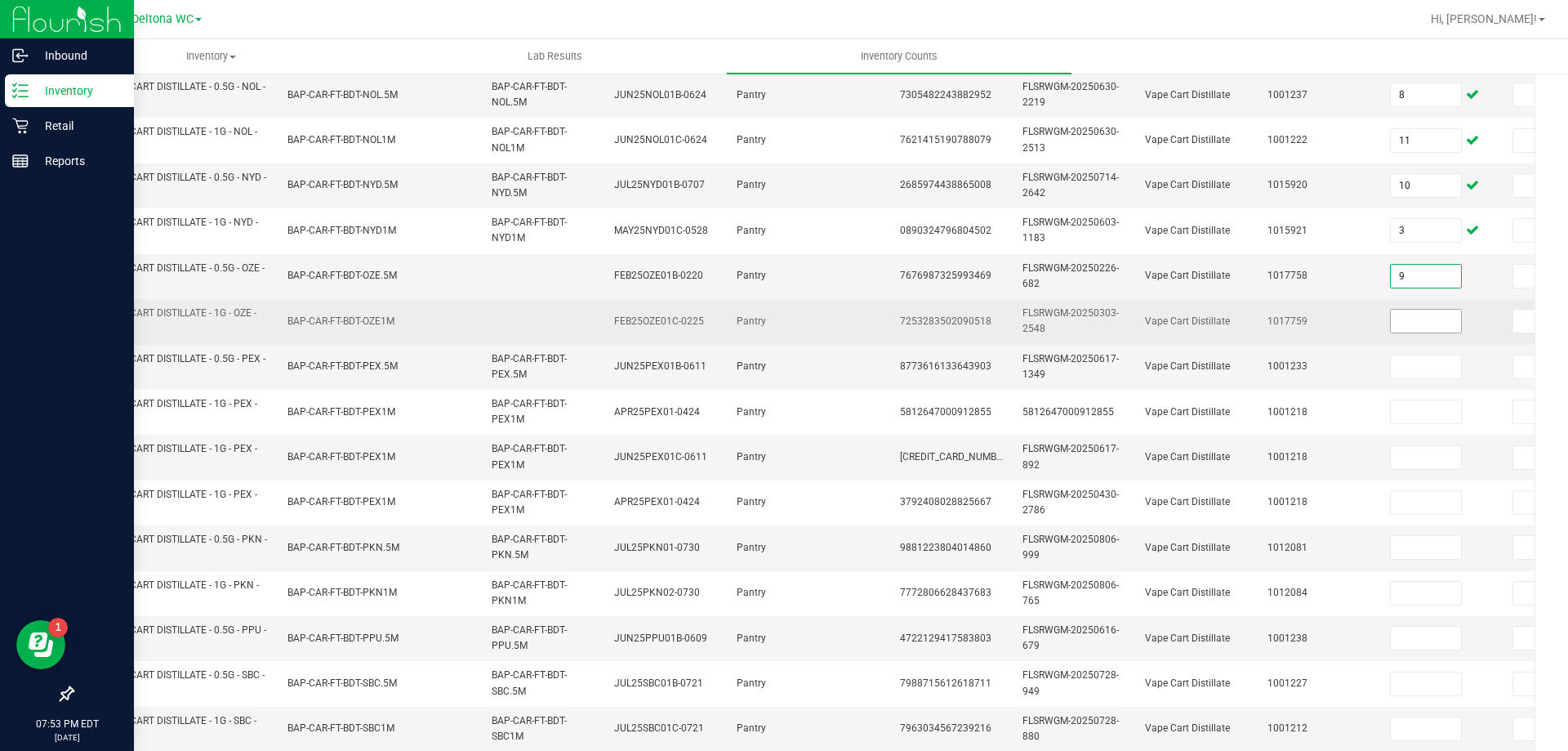
type input "9"
click at [1448, 327] on input at bounding box center [1425, 321] width 70 height 23
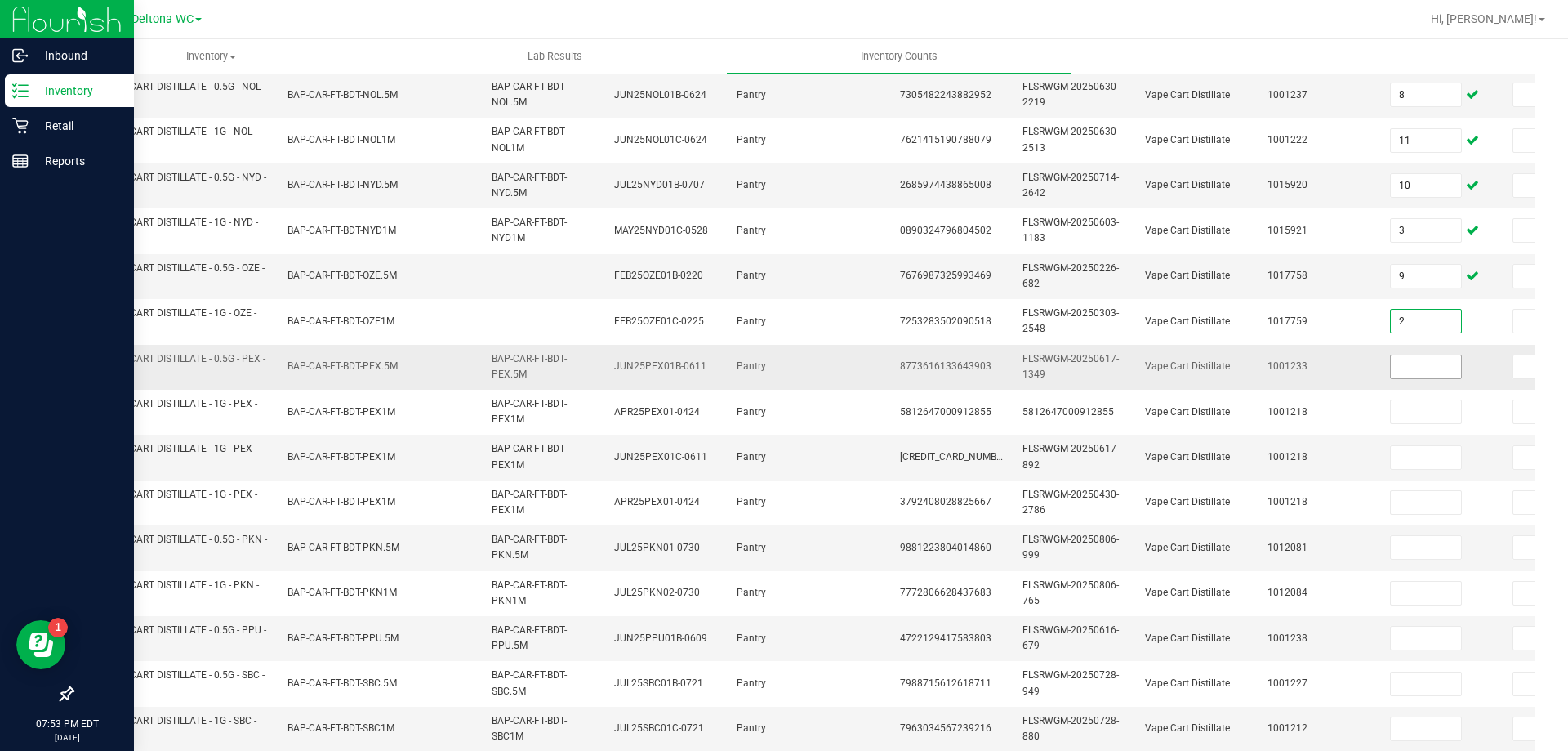
type input "2"
click at [1440, 364] on input at bounding box center [1425, 366] width 70 height 23
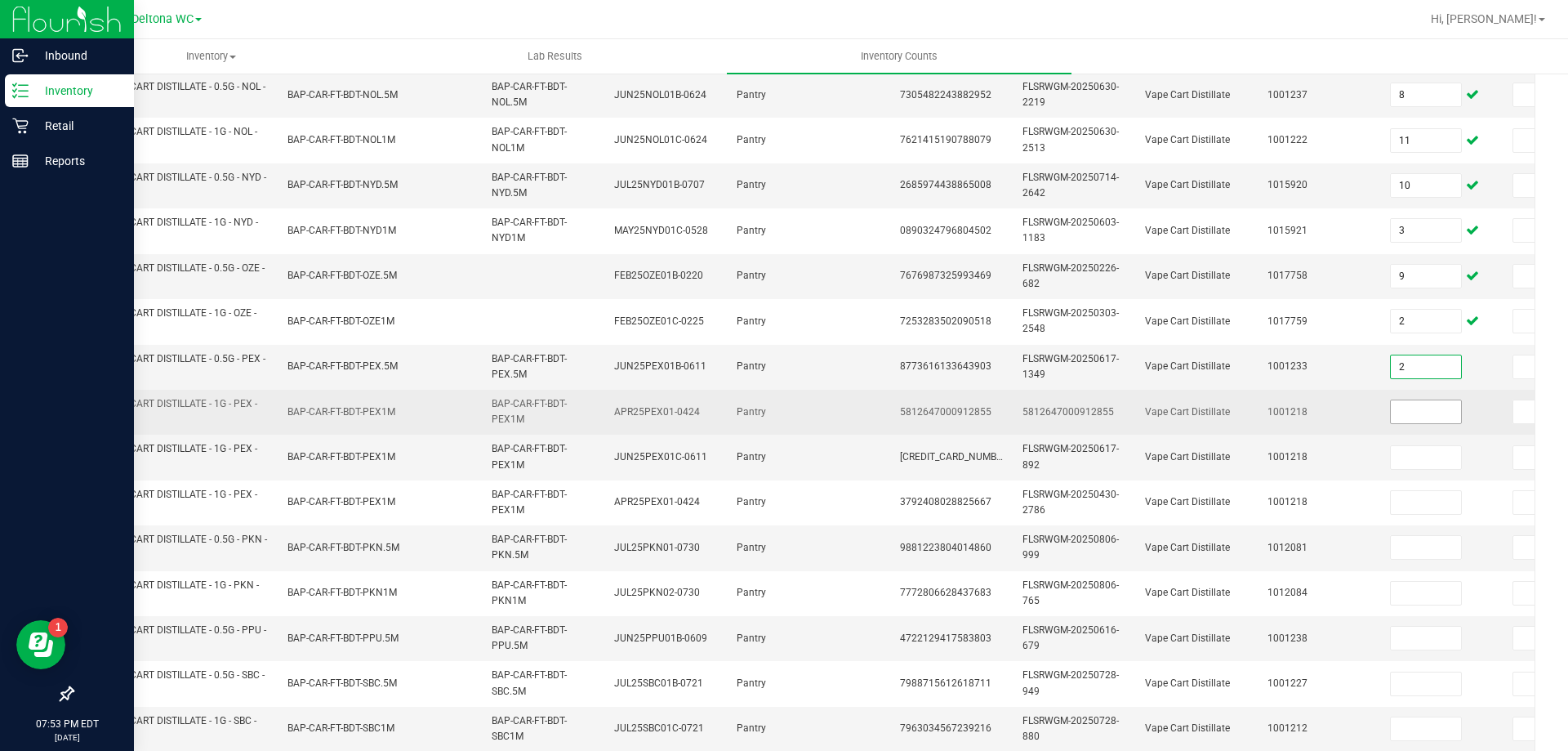
type input "2"
drag, startPoint x: 1401, startPoint y: 417, endPoint x: 1416, endPoint y: 410, distance: 16.6
click at [1415, 410] on input at bounding box center [1425, 411] width 70 height 23
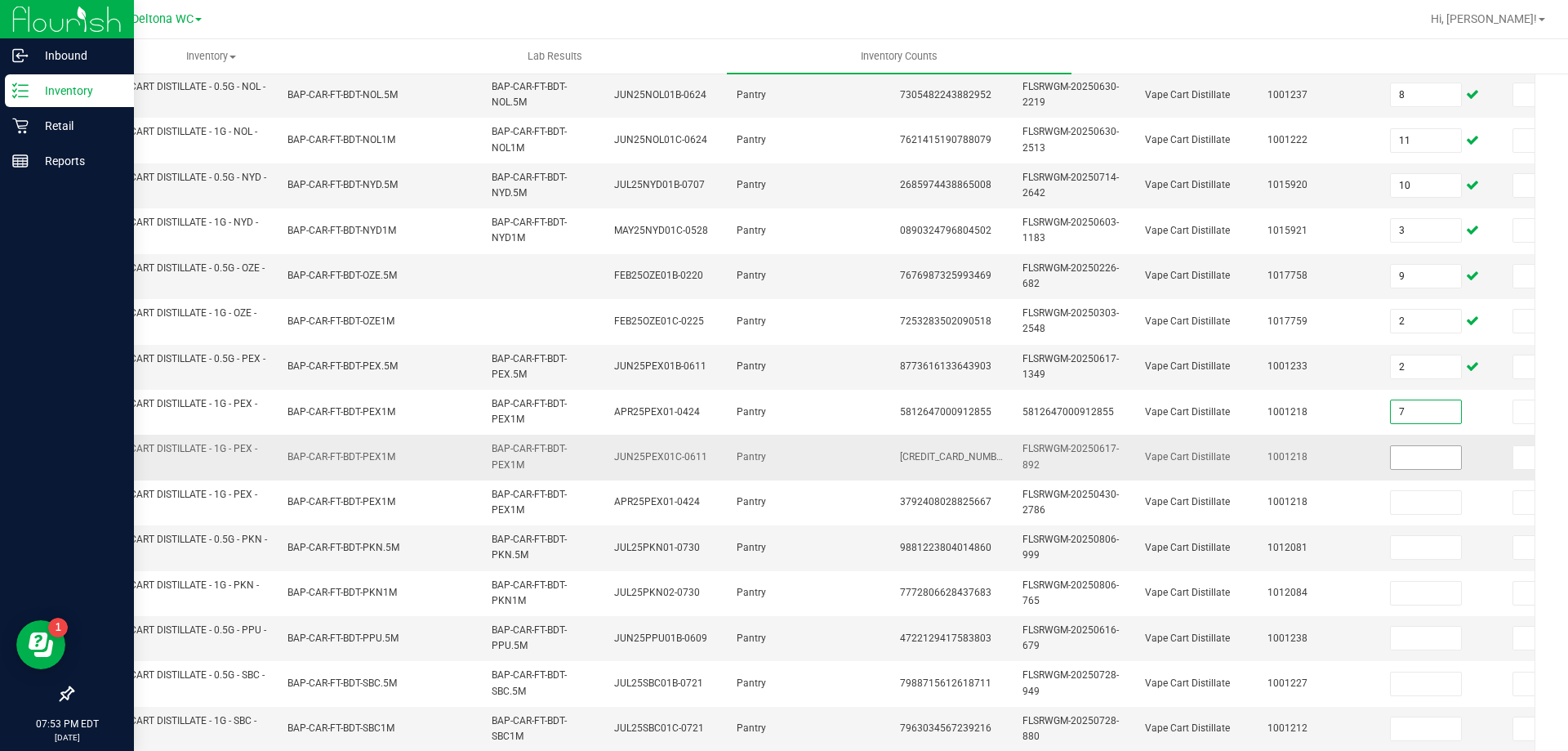
type input "7"
click at [1448, 465] on input at bounding box center [1425, 458] width 70 height 23
click at [1426, 549] on input at bounding box center [1425, 548] width 70 height 23
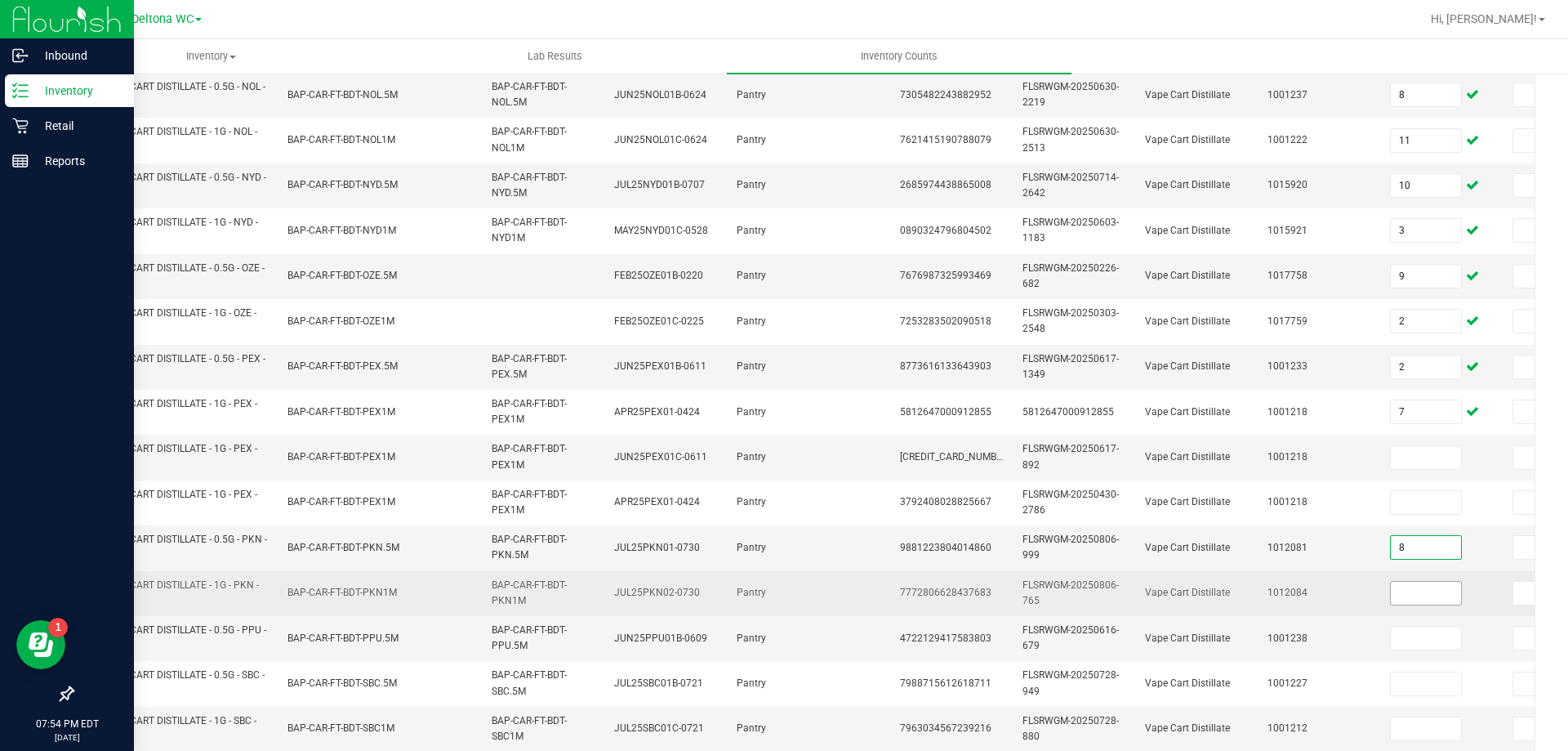
type input "8"
click at [1450, 598] on input at bounding box center [1425, 593] width 70 height 23
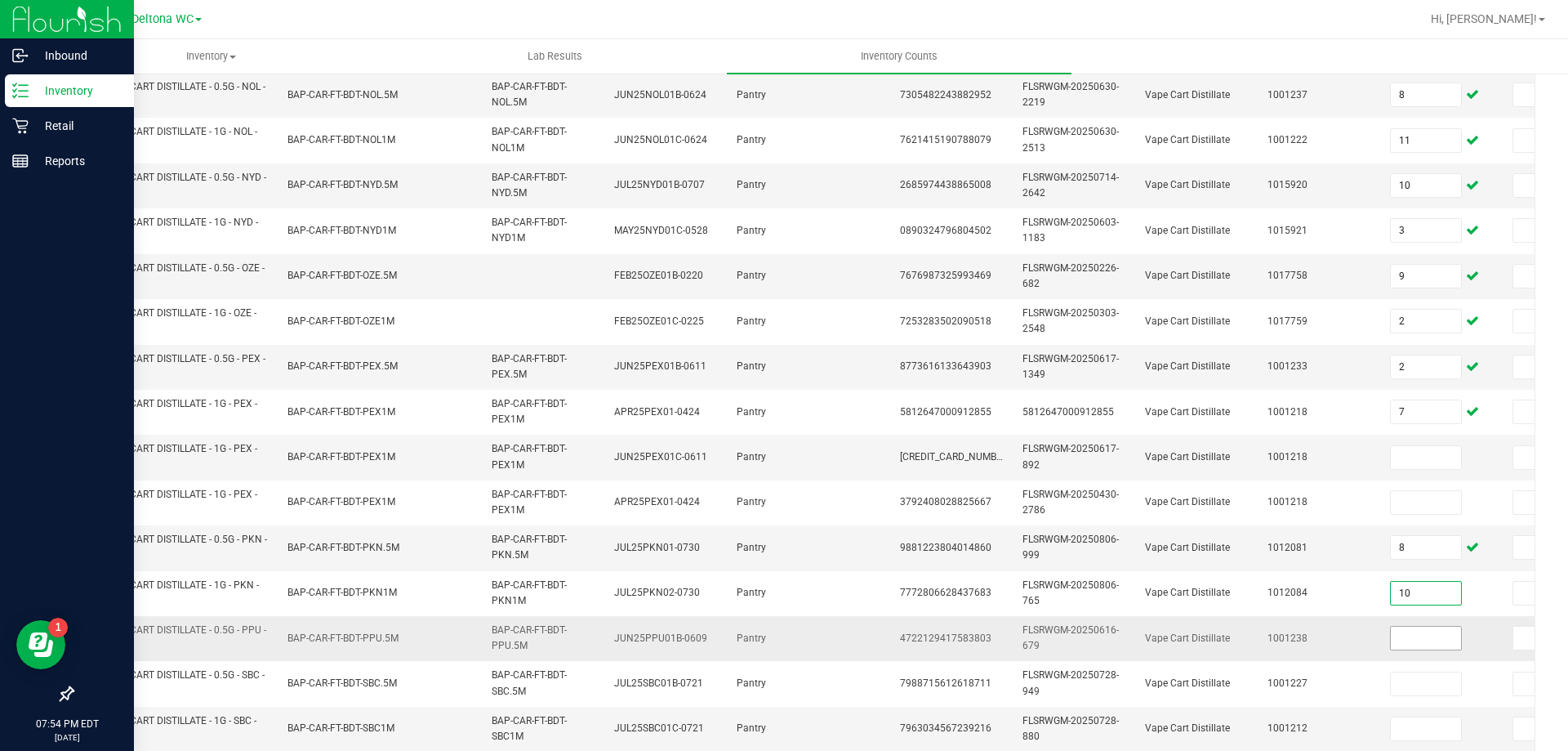
type input "10"
click at [1428, 642] on input at bounding box center [1425, 638] width 70 height 23
click at [1434, 458] on input at bounding box center [1425, 458] width 70 height 23
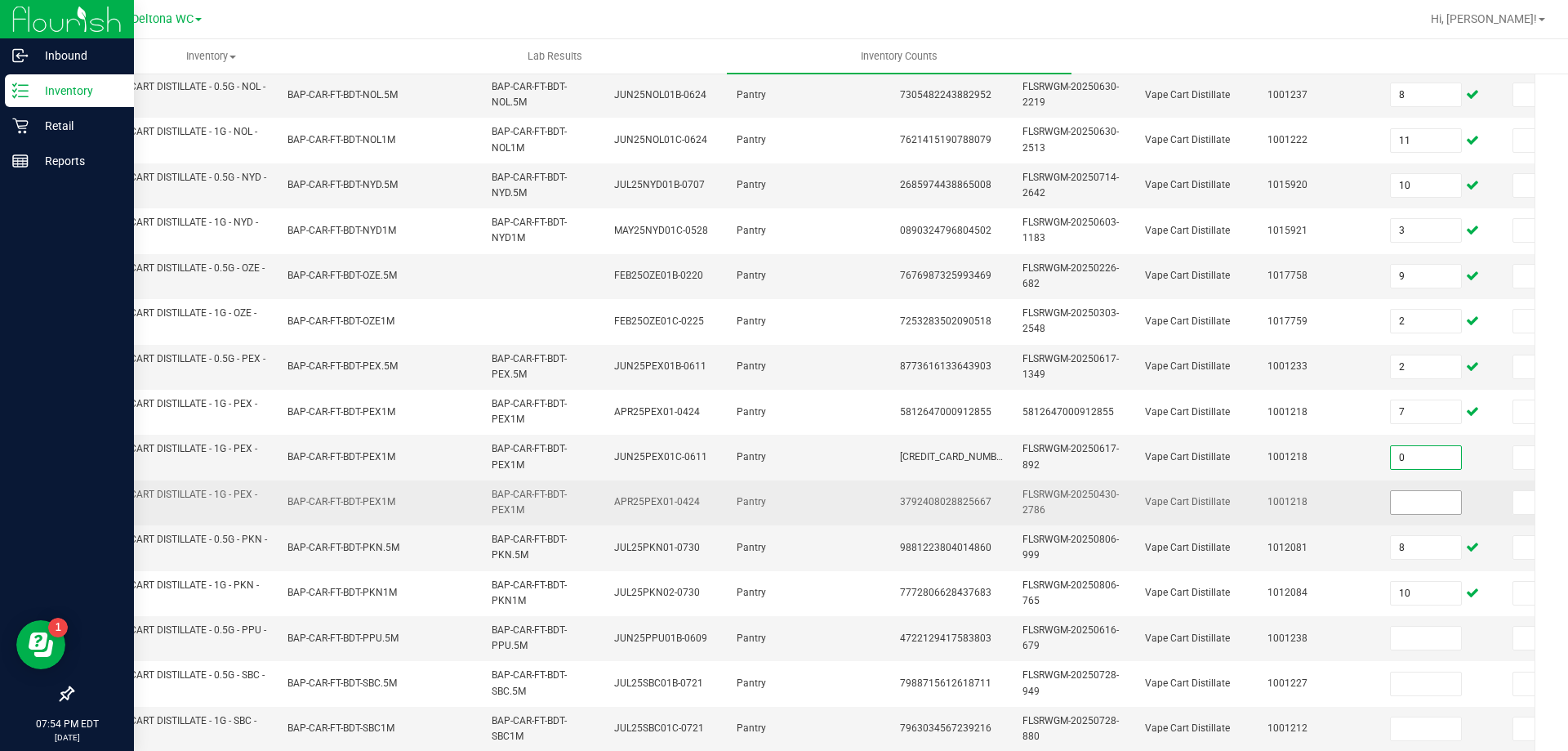
type input "0"
click at [1430, 505] on input at bounding box center [1425, 503] width 70 height 23
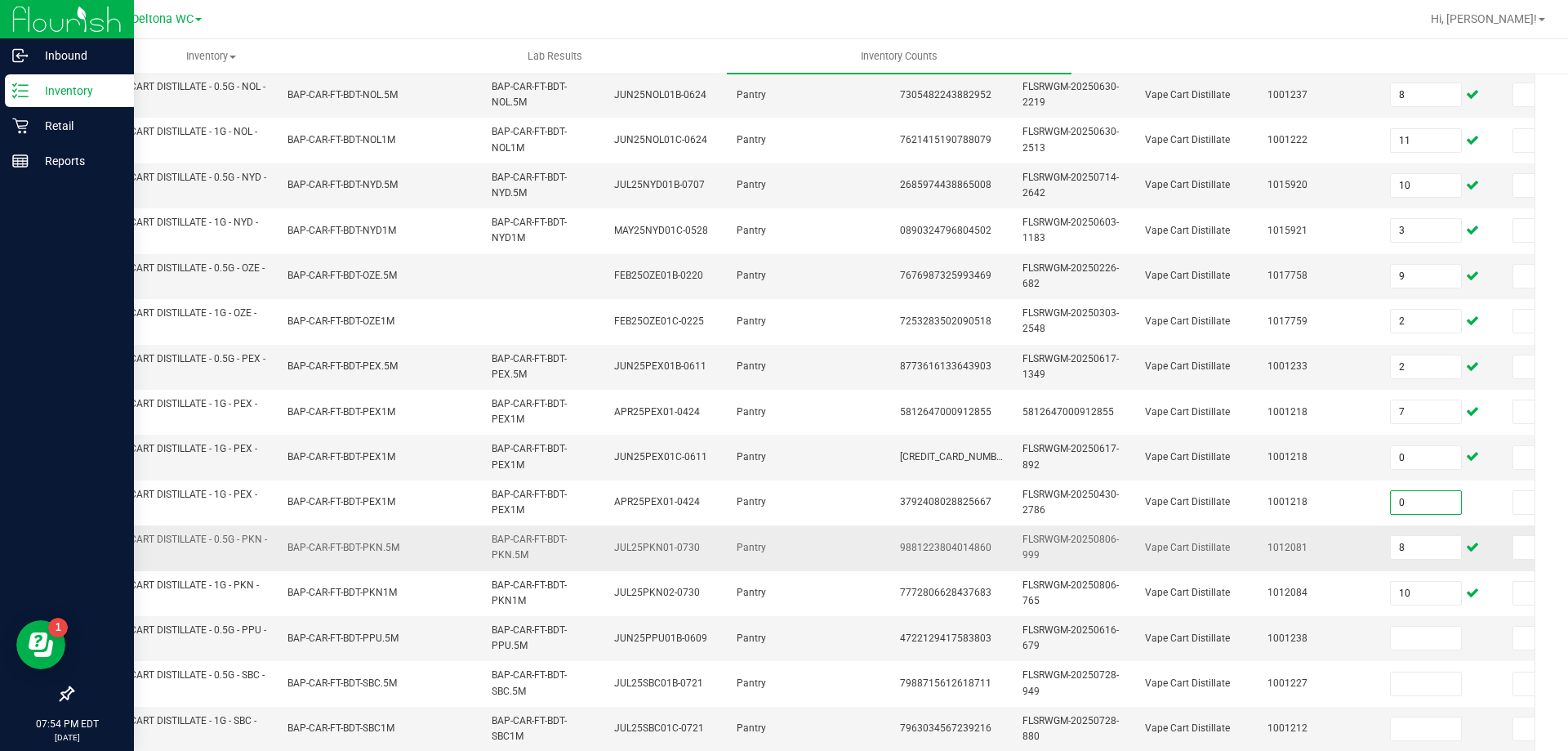
type input "0"
click at [1342, 531] on td "1012081" at bounding box center [1319, 548] width 123 height 45
click at [1434, 640] on input at bounding box center [1425, 638] width 70 height 23
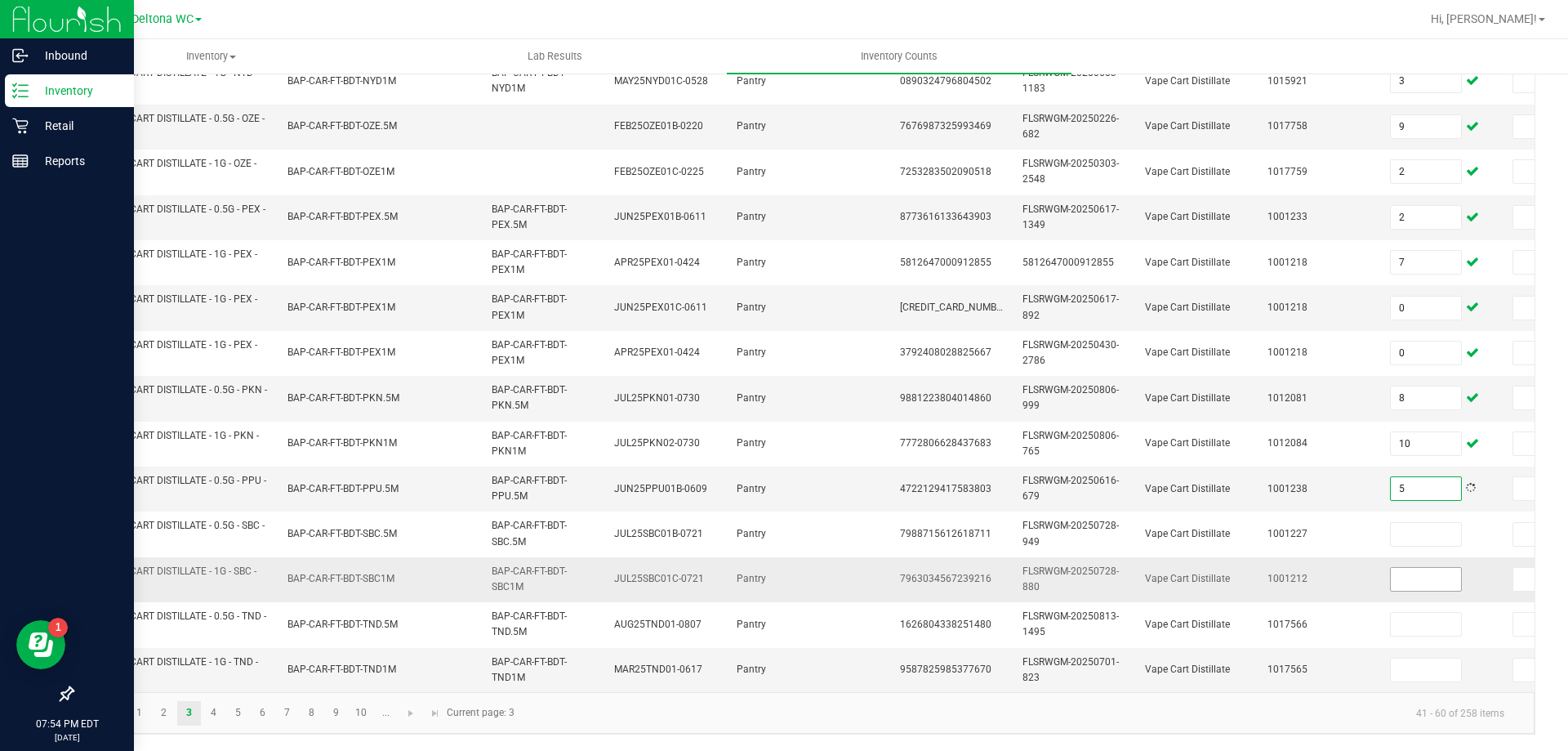
scroll to position [488, 0]
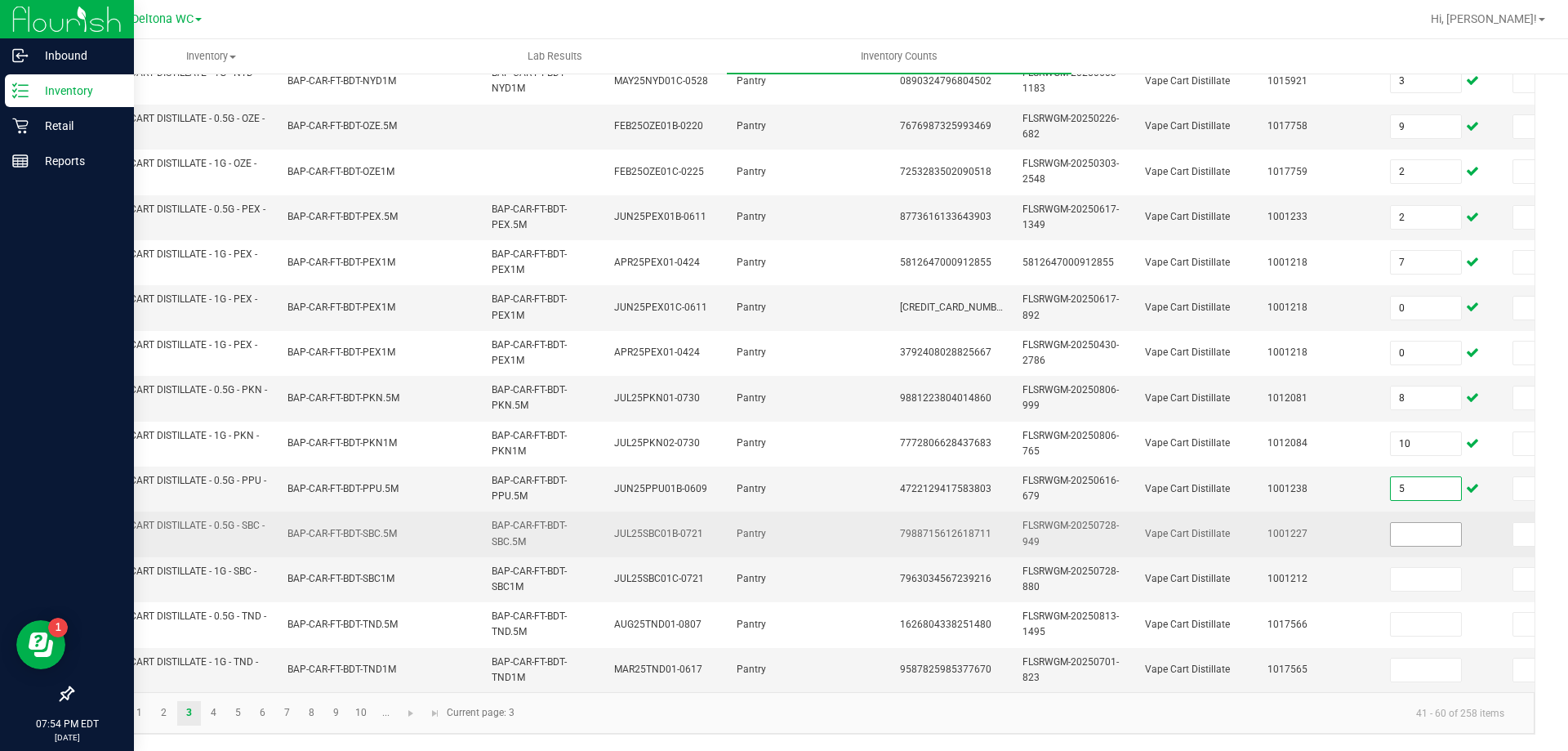
type input "5"
click at [1423, 523] on input at bounding box center [1425, 534] width 70 height 23
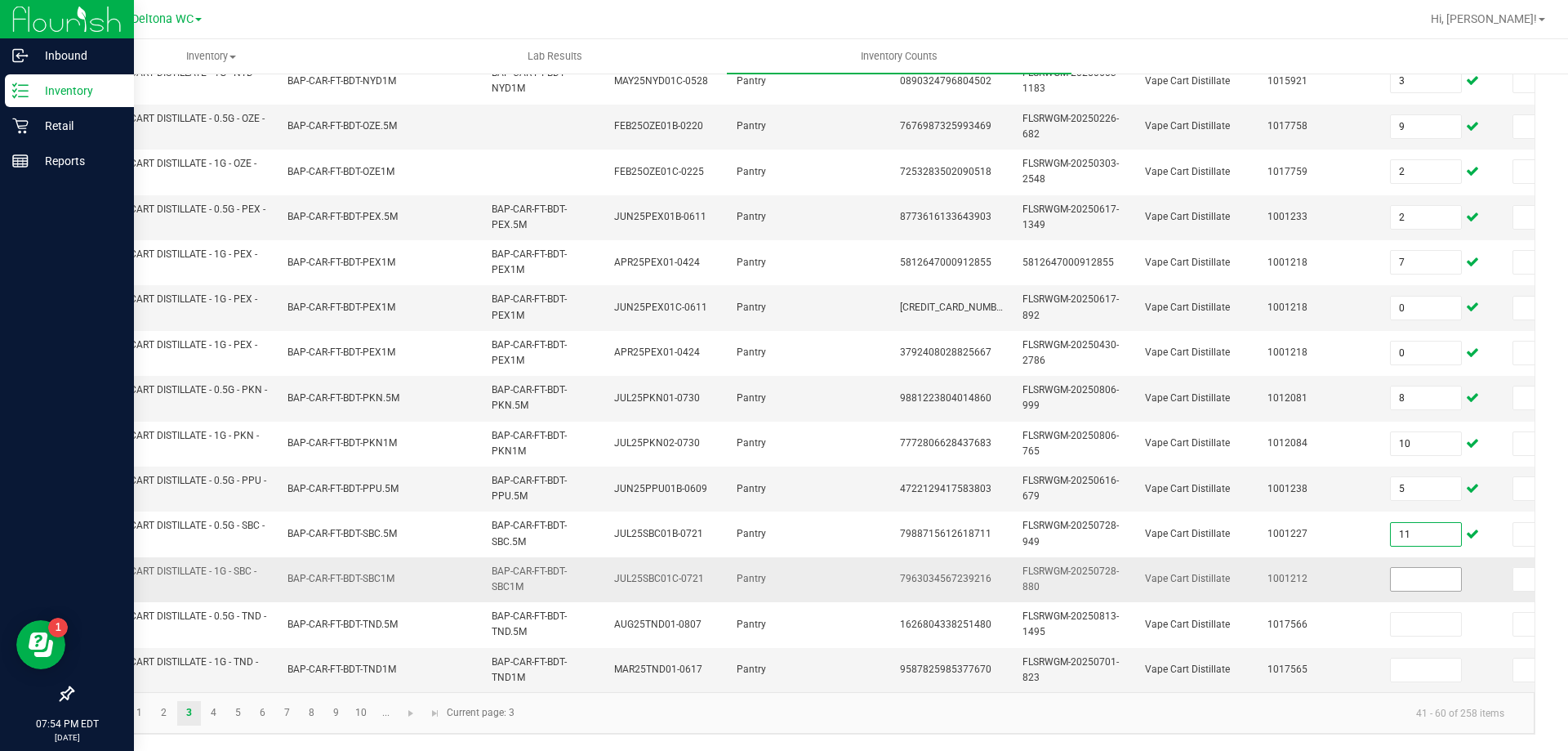
type input "11"
click at [1429, 568] on input at bounding box center [1425, 579] width 70 height 23
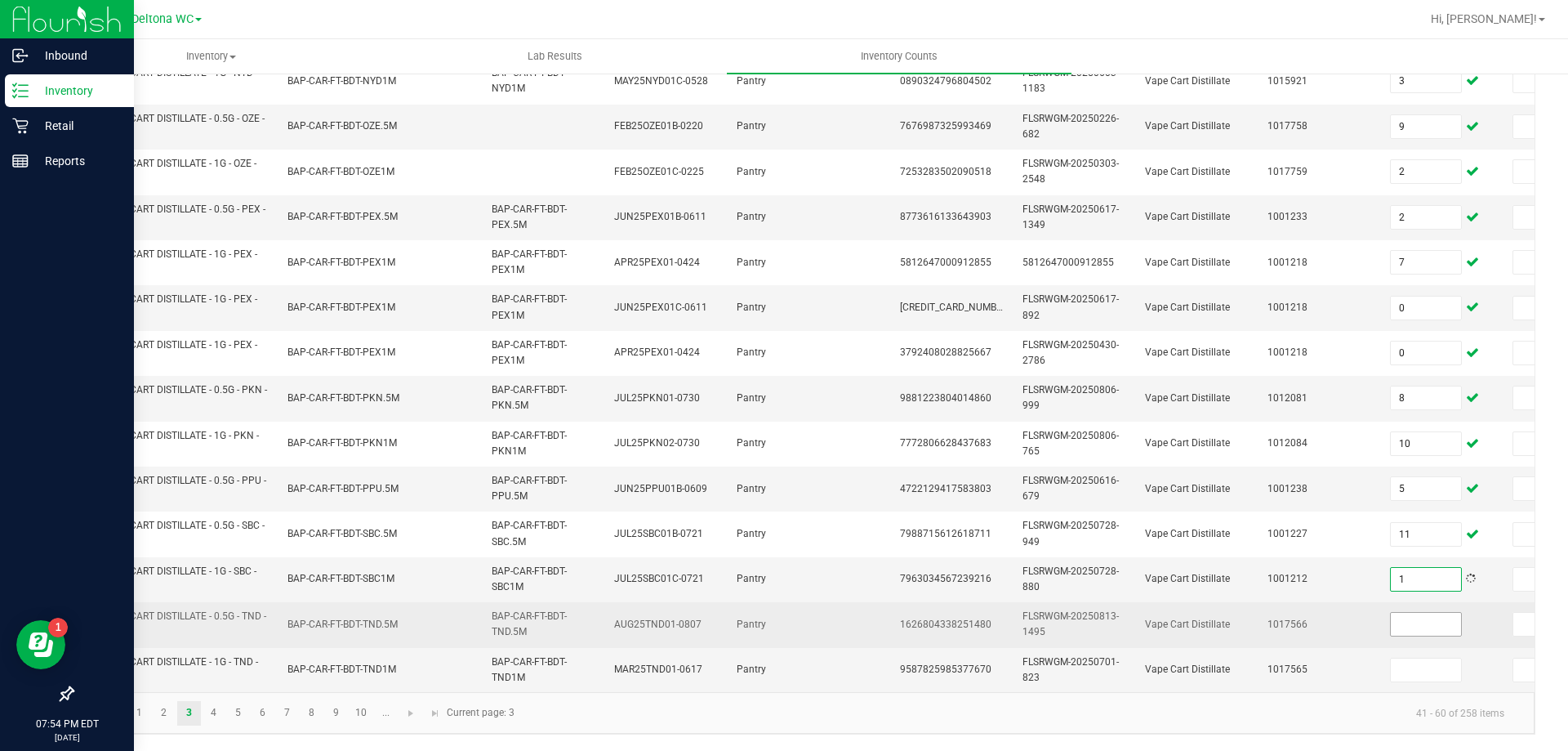
type input "1"
click at [1434, 613] on input at bounding box center [1425, 624] width 70 height 23
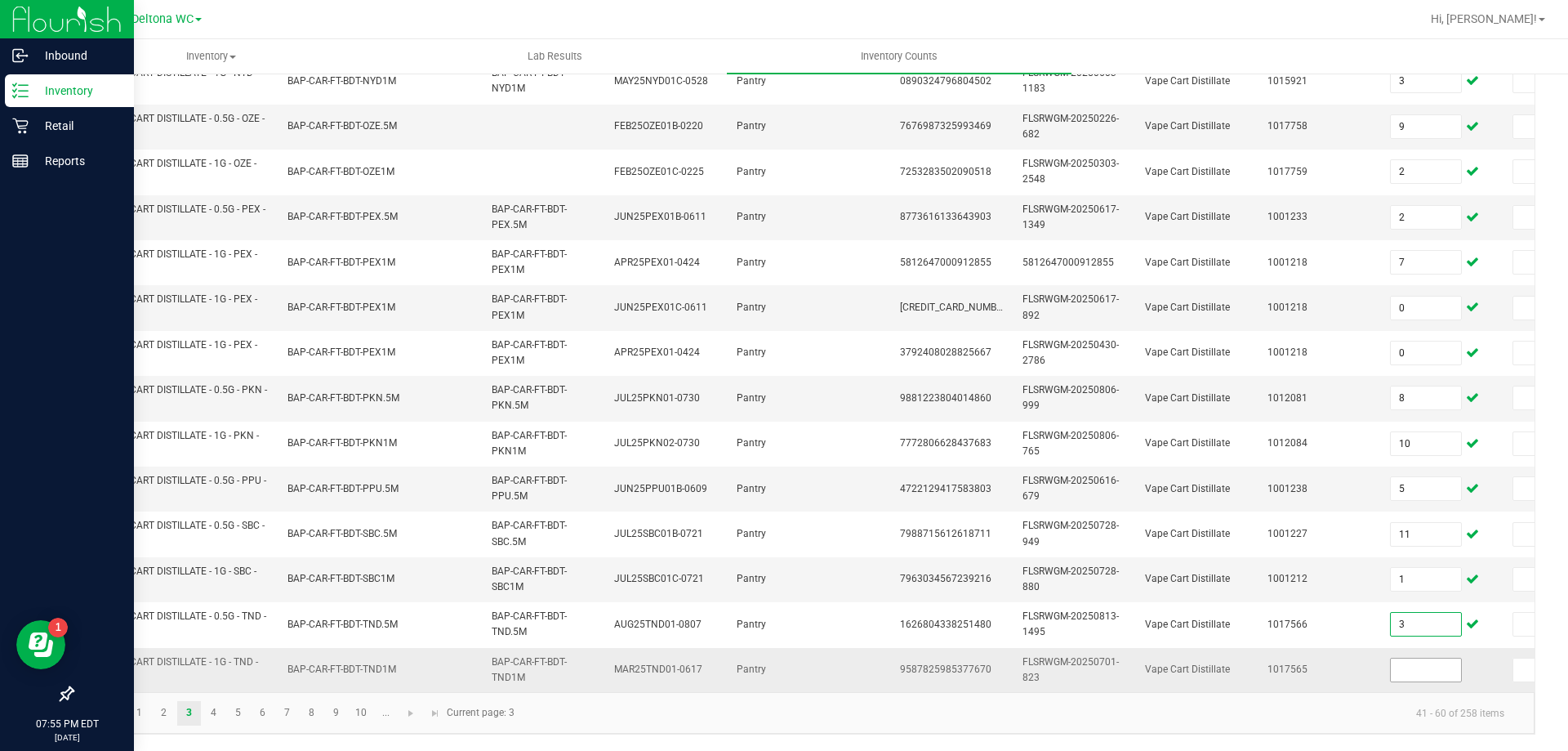
type input "3"
click at [1432, 658] on input at bounding box center [1425, 669] width 70 height 23
type input "2"
click at [208, 714] on link "4" at bounding box center [213, 714] width 24 height 25
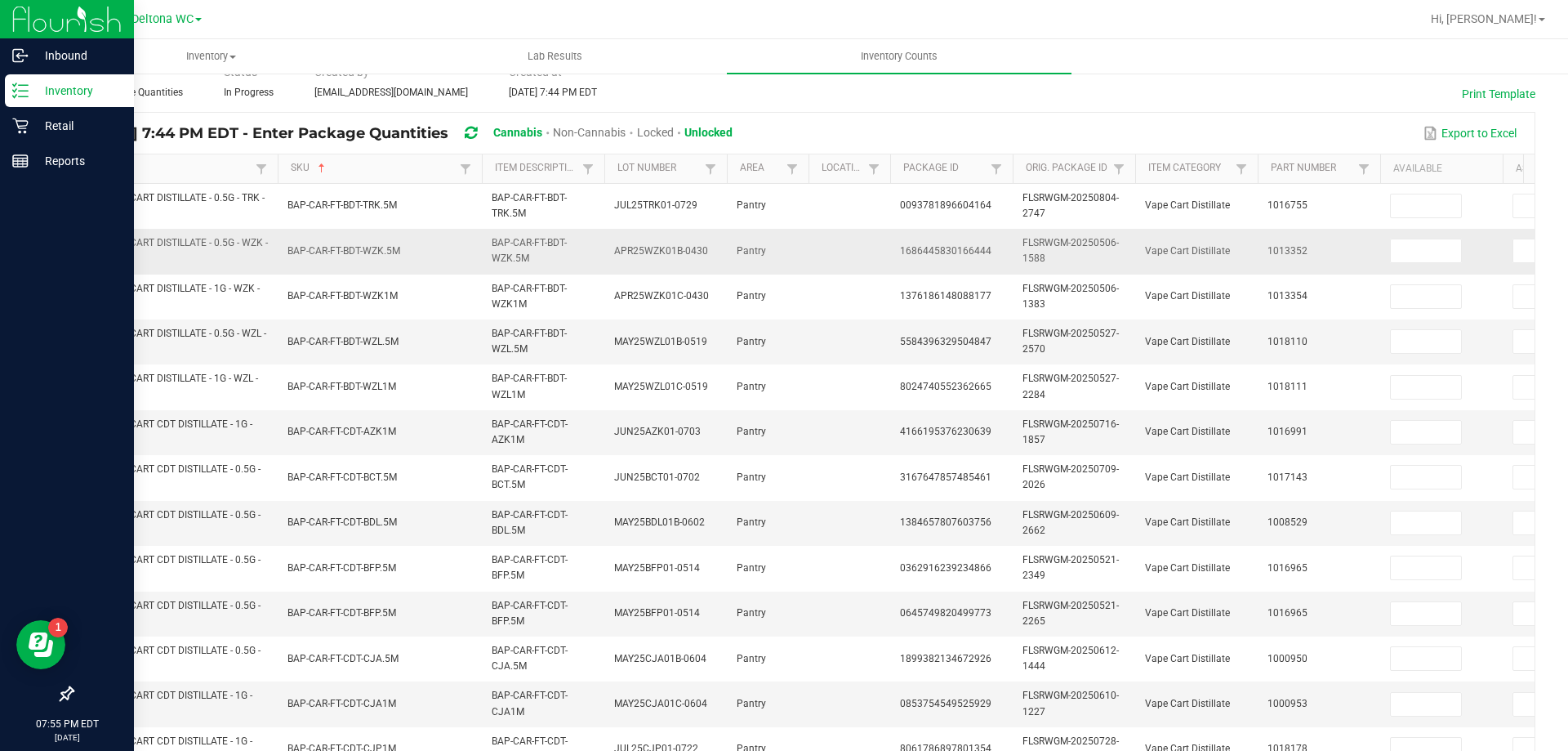
scroll to position [0, 0]
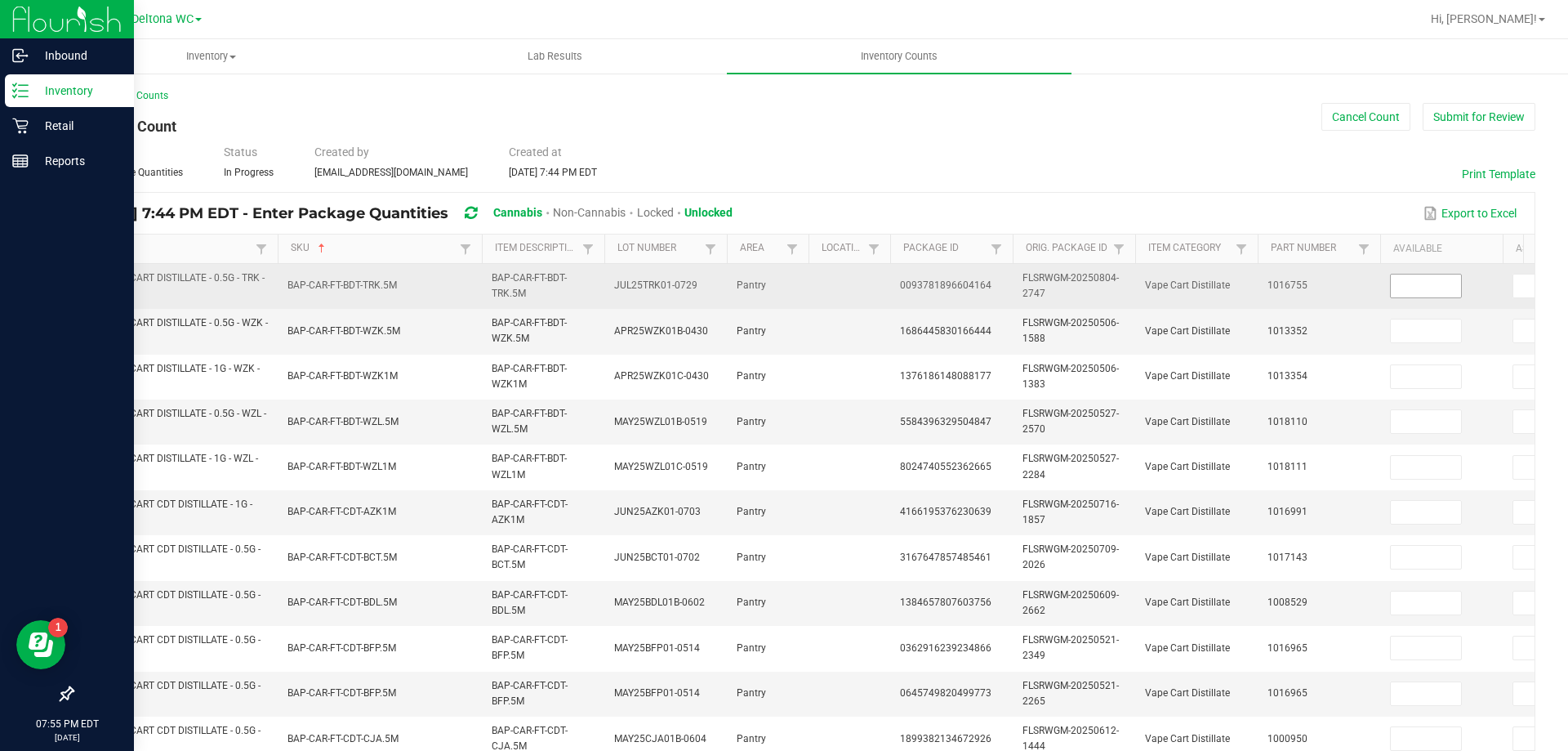
click at [1428, 289] on input at bounding box center [1425, 286] width 70 height 23
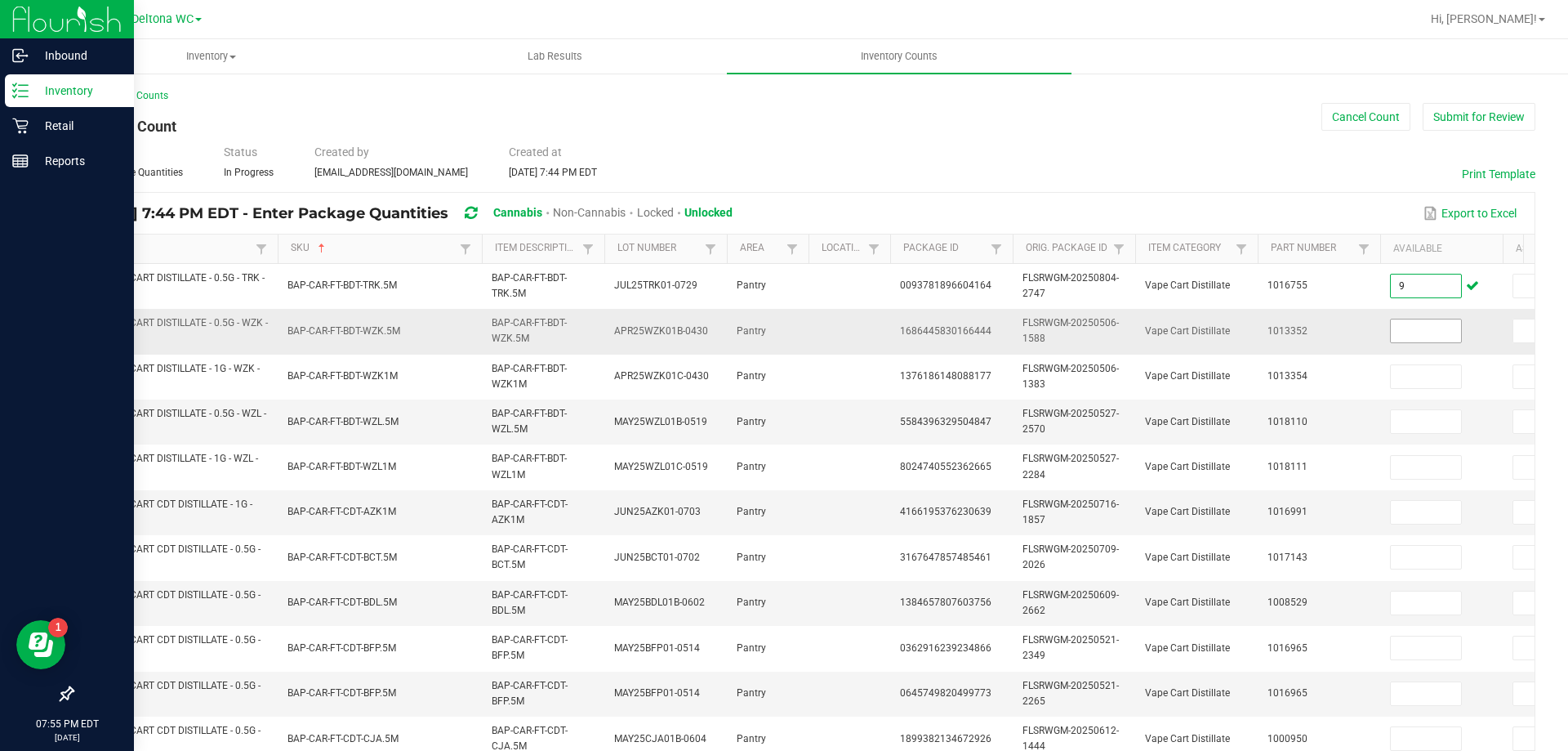
type input "9"
click at [1438, 333] on input at bounding box center [1425, 331] width 70 height 23
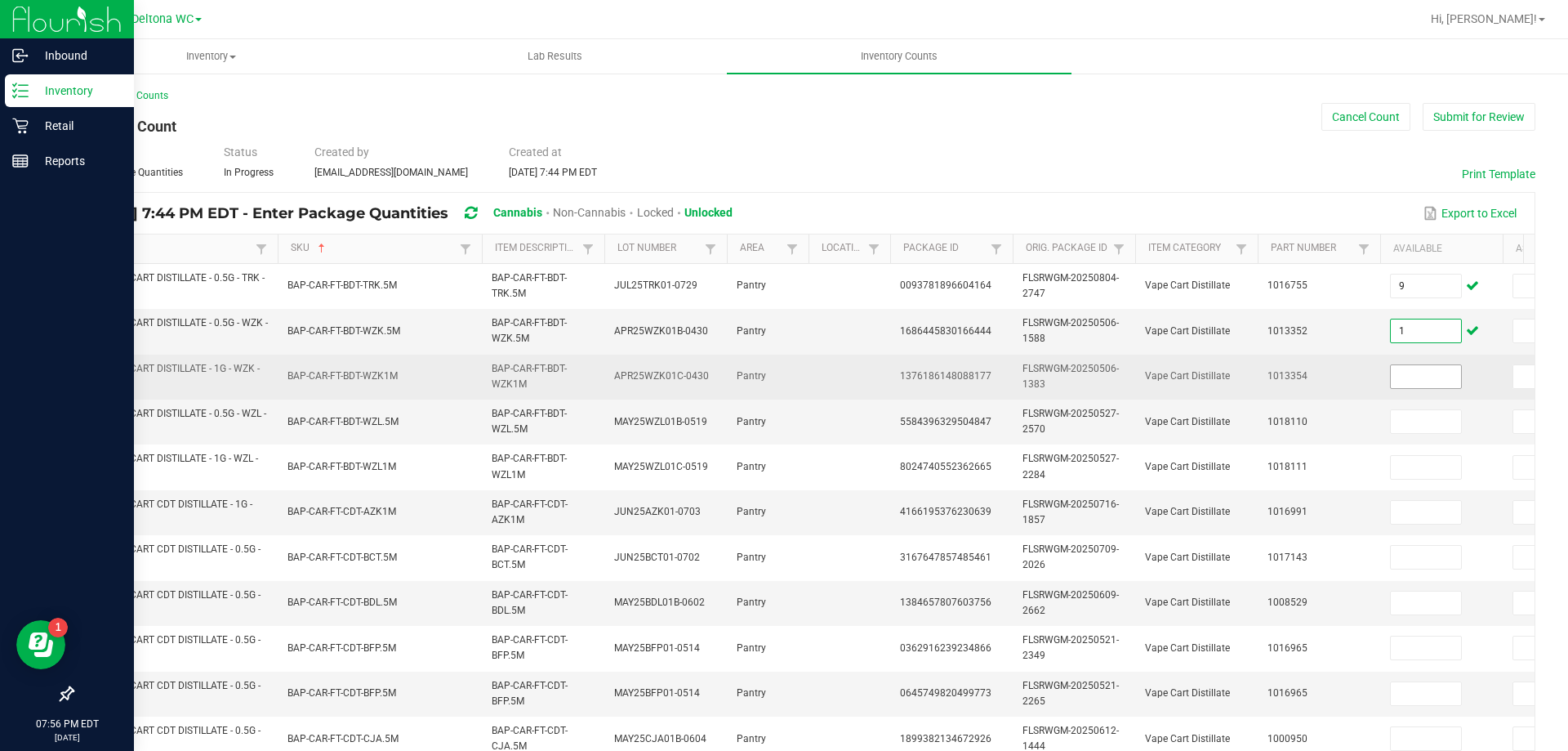
type input "1"
click at [1430, 377] on input at bounding box center [1425, 377] width 70 height 23
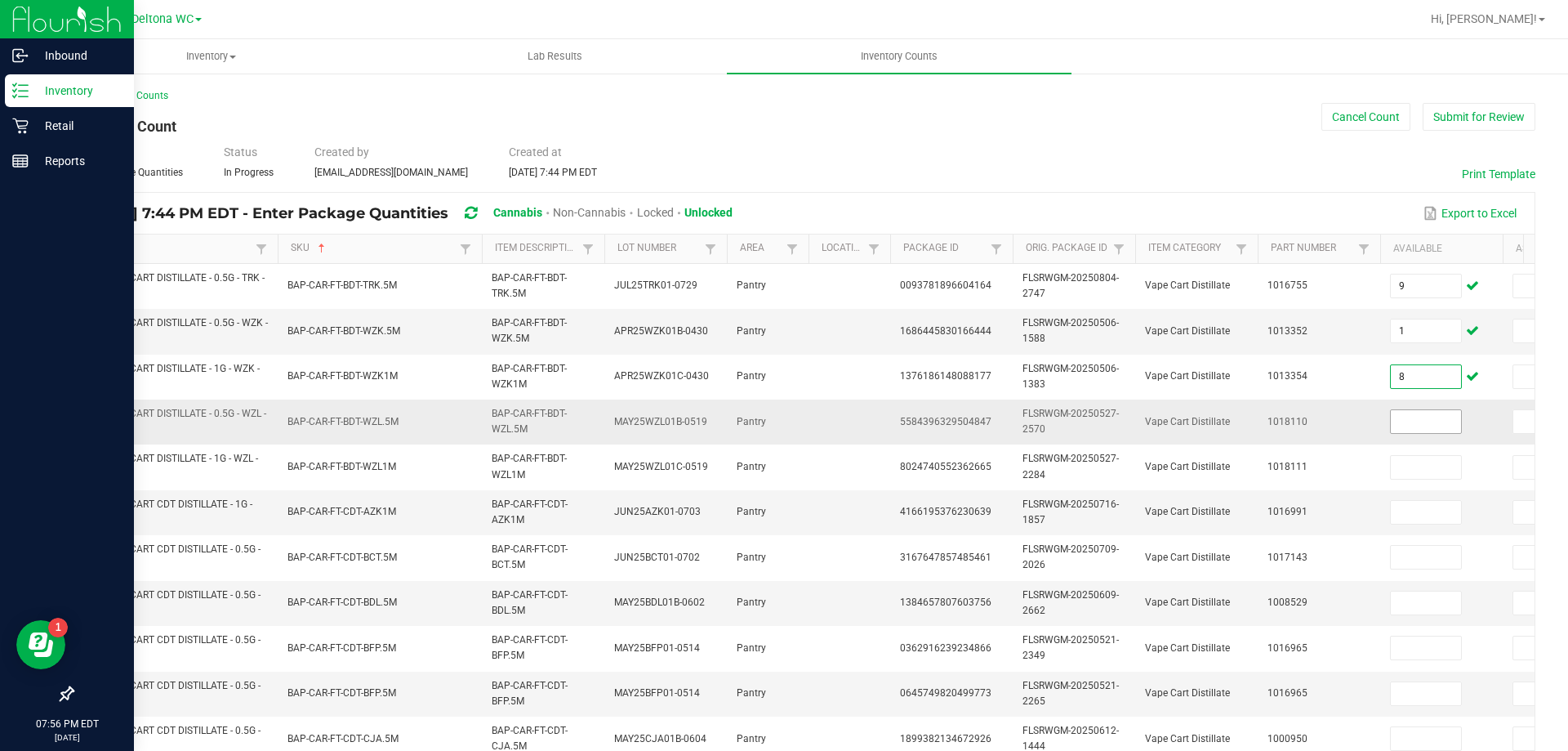
type input "8"
click at [1438, 411] on span at bounding box center [1425, 422] width 72 height 25
click at [1437, 421] on input at bounding box center [1425, 422] width 70 height 23
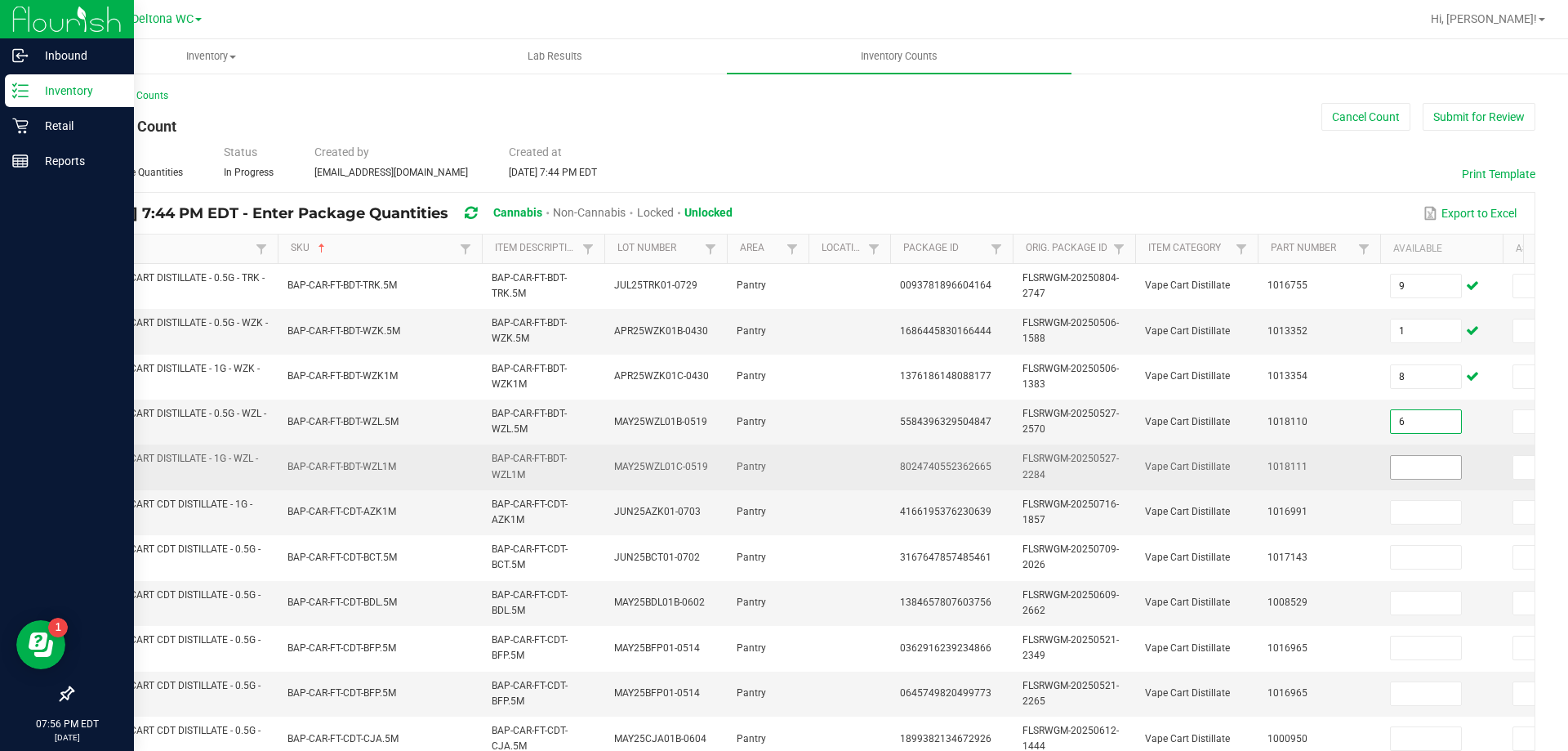
type input "6"
click at [1430, 464] on input at bounding box center [1425, 467] width 70 height 23
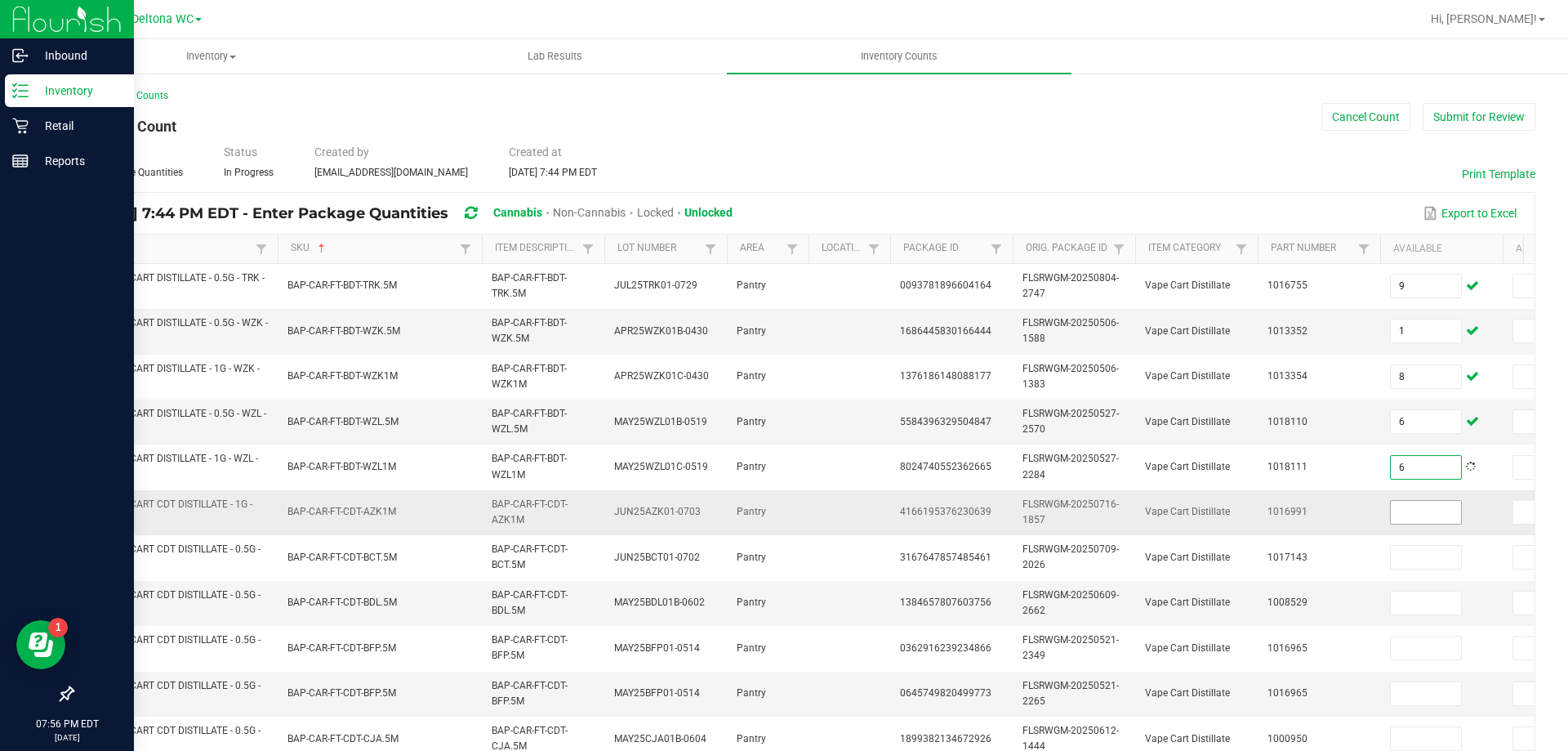
type input "6"
click at [1405, 509] on input at bounding box center [1425, 512] width 70 height 23
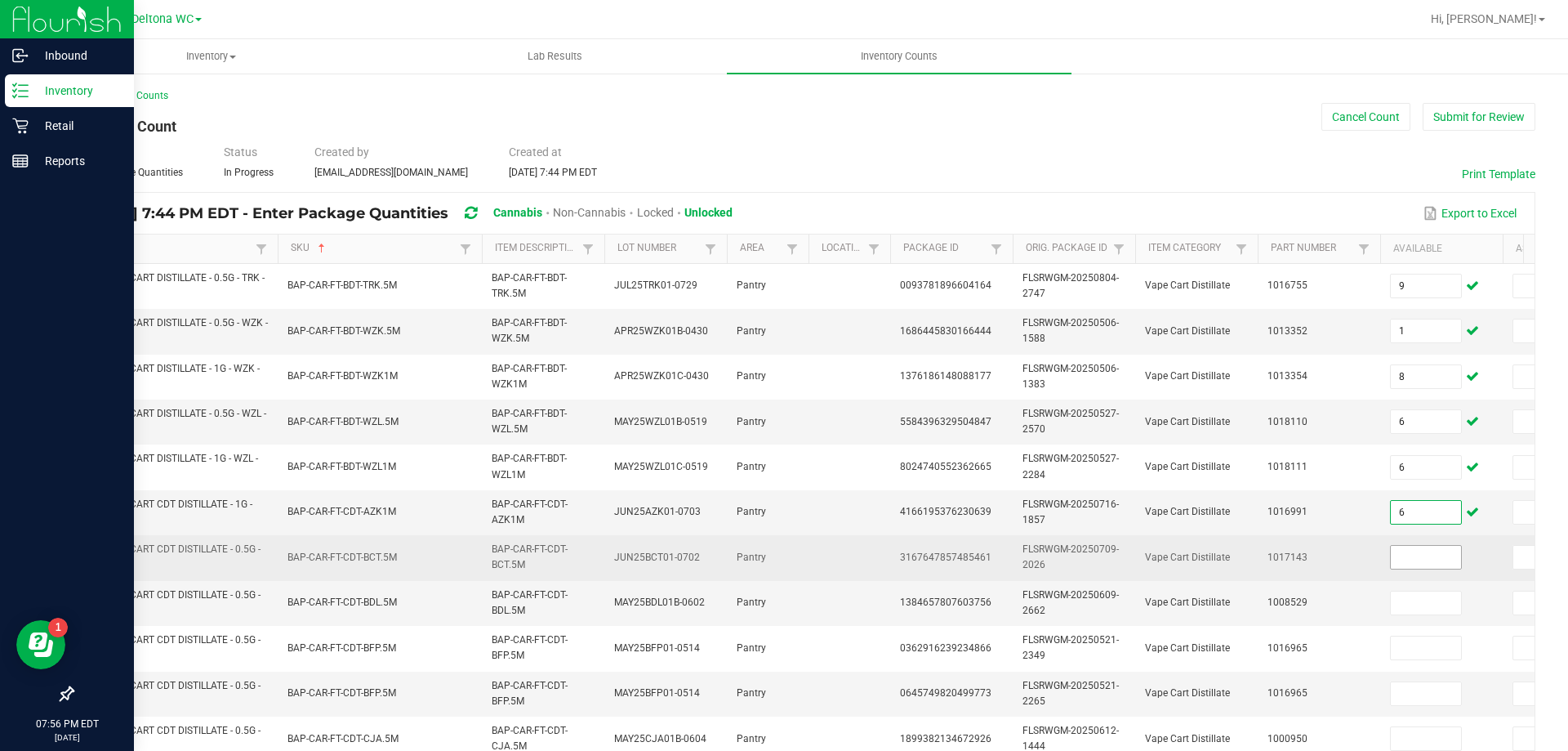
type input "6"
click at [1455, 554] on input at bounding box center [1425, 557] width 70 height 23
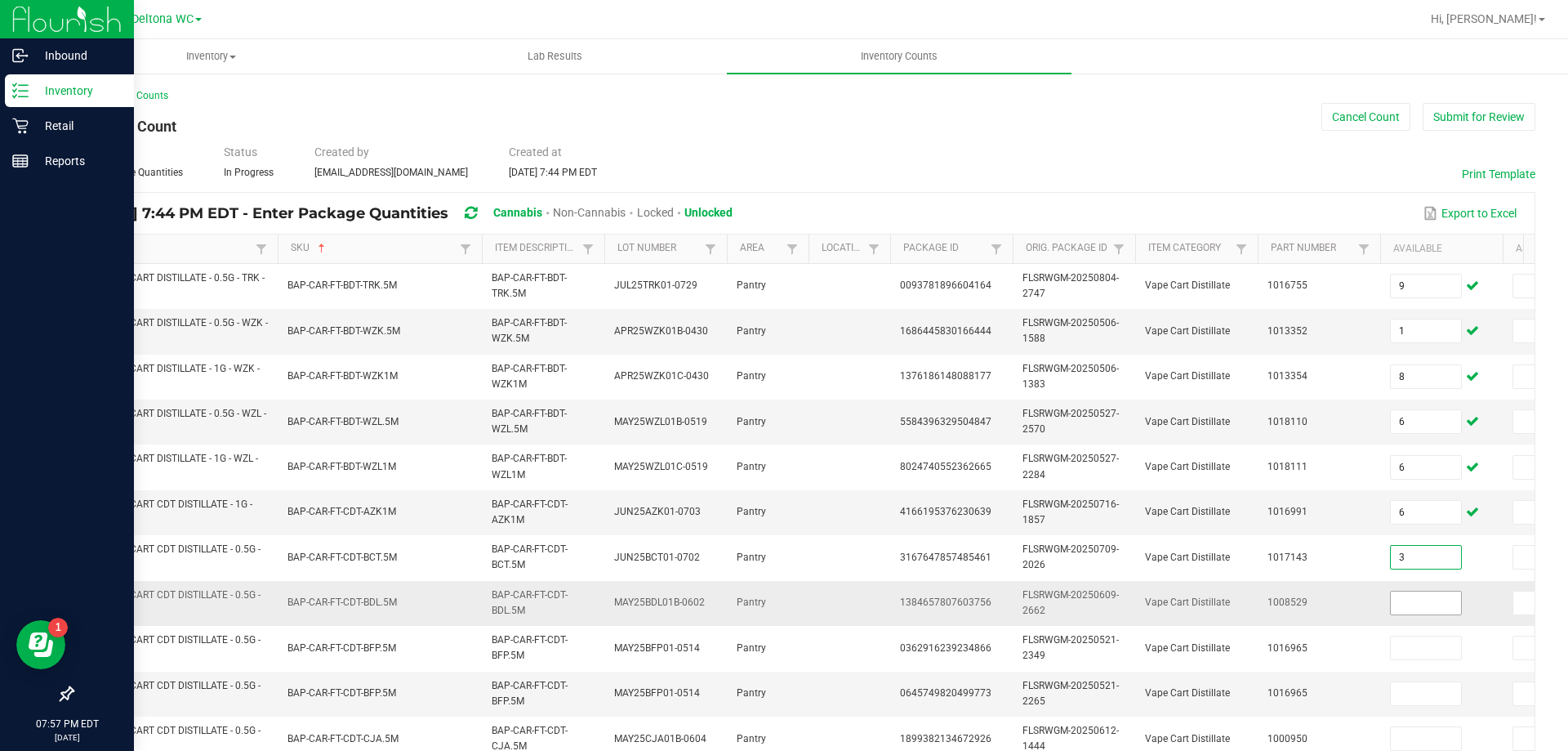
type input "3"
click at [1442, 604] on input at bounding box center [1425, 603] width 70 height 23
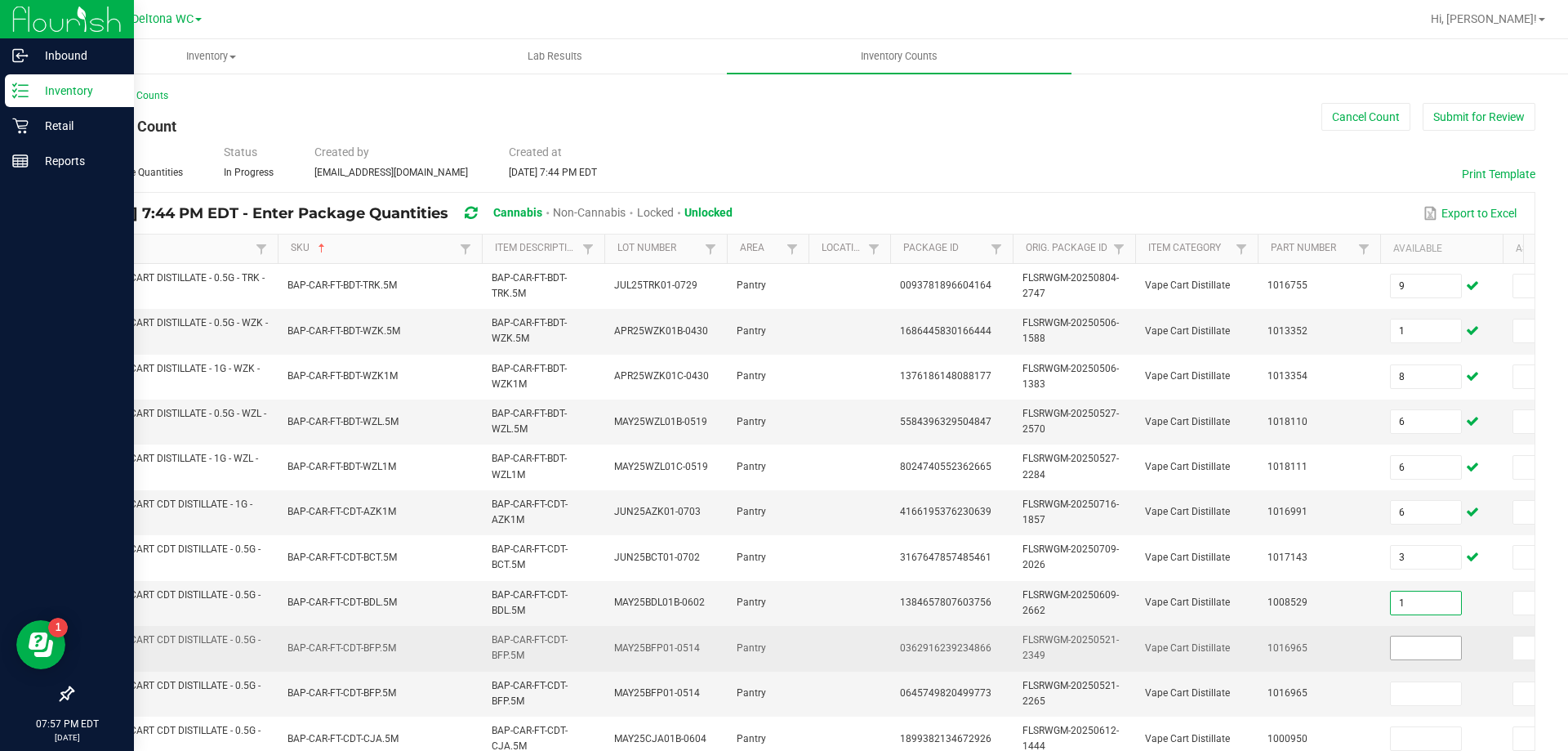
type input "1"
click at [1412, 644] on input at bounding box center [1425, 647] width 70 height 23
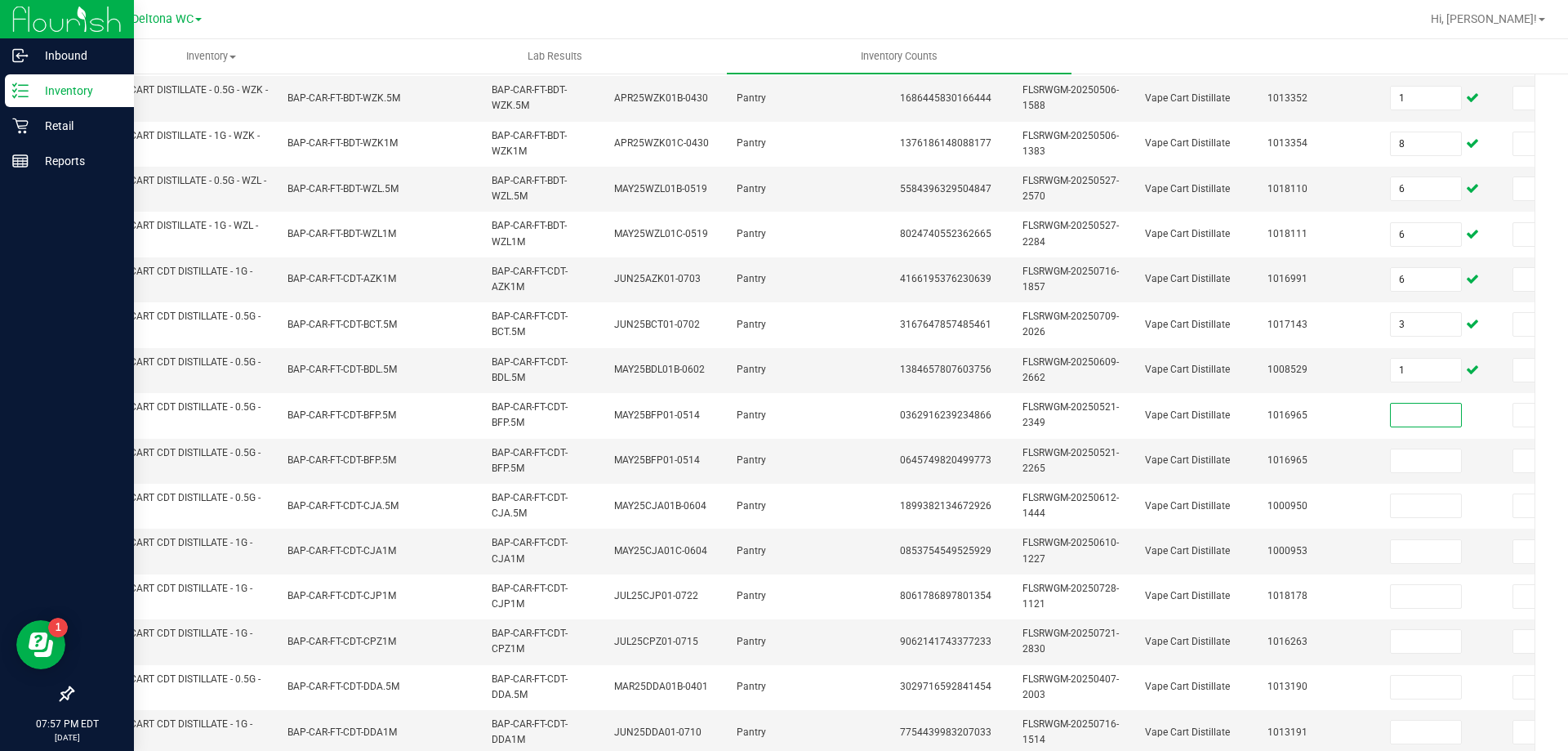
scroll to position [488, 0]
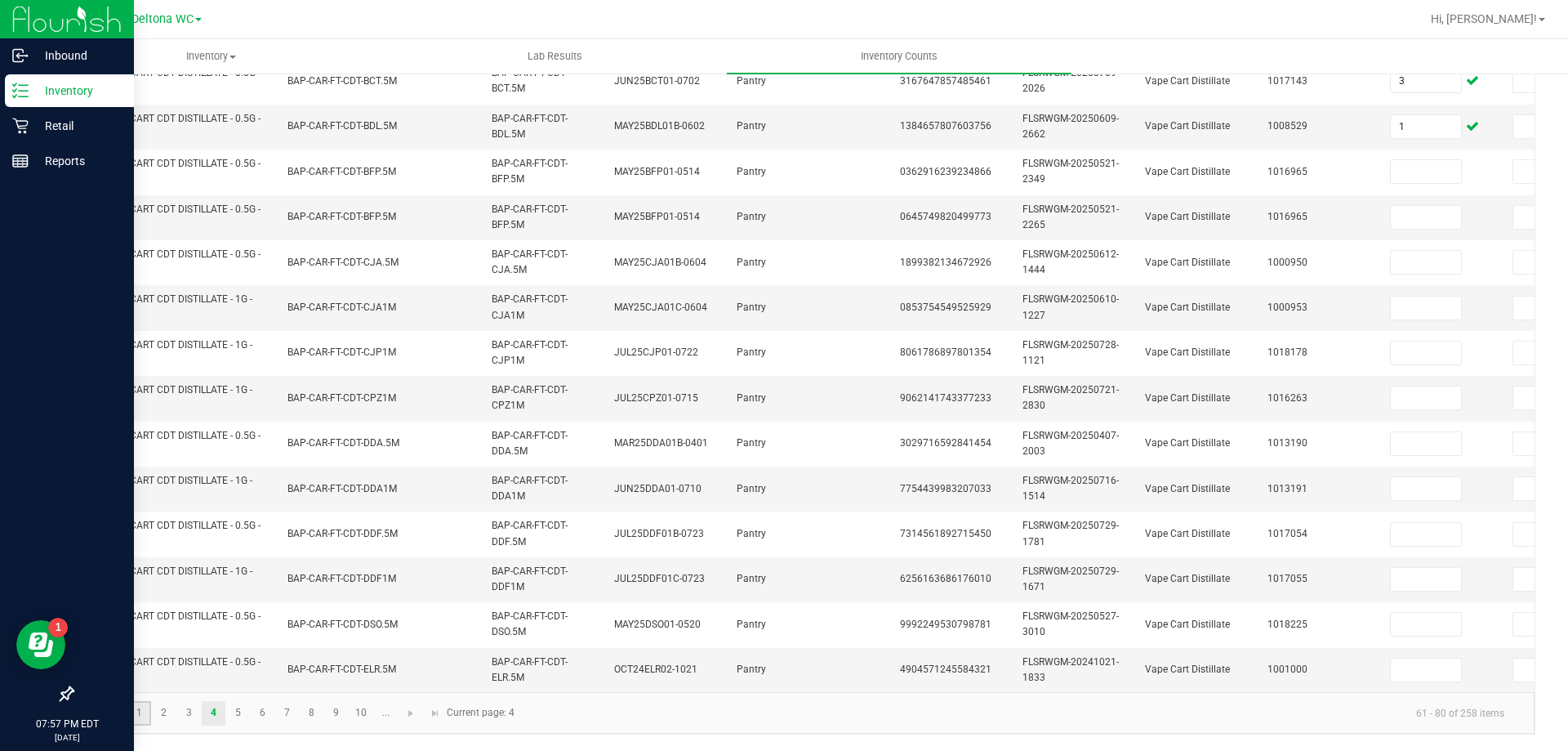
click at [140, 716] on link "1" at bounding box center [139, 714] width 24 height 25
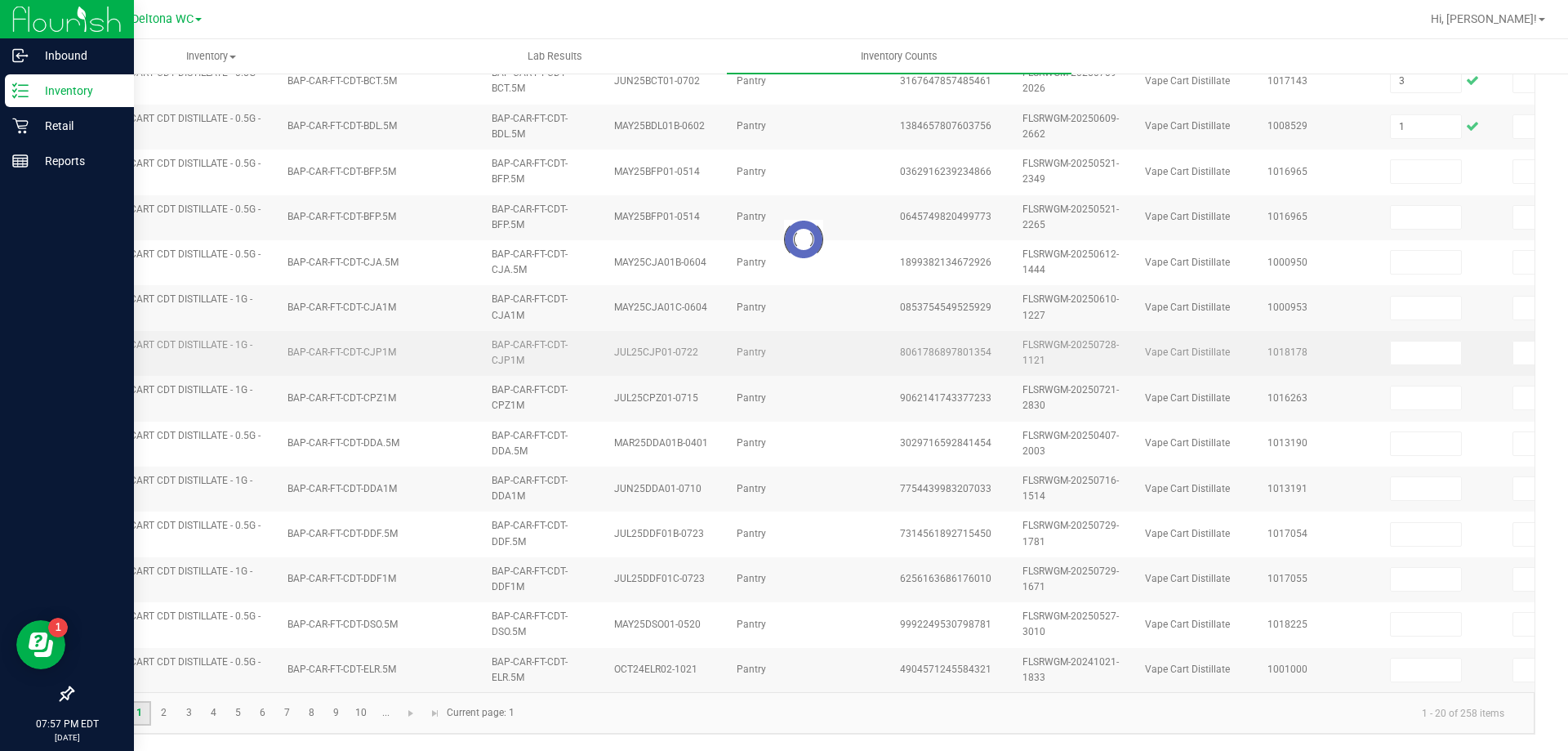
type input "4"
type input "1"
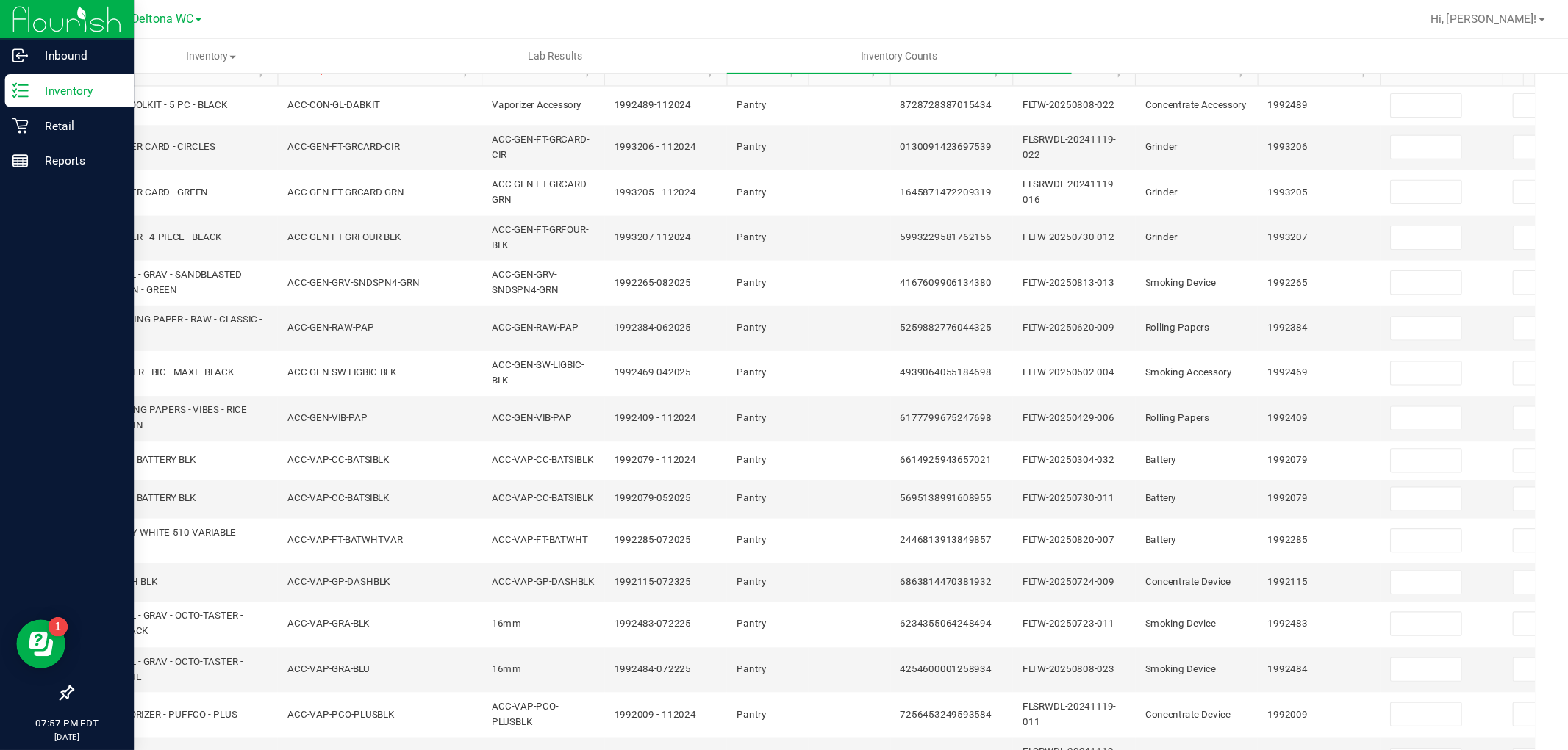
scroll to position [0, 0]
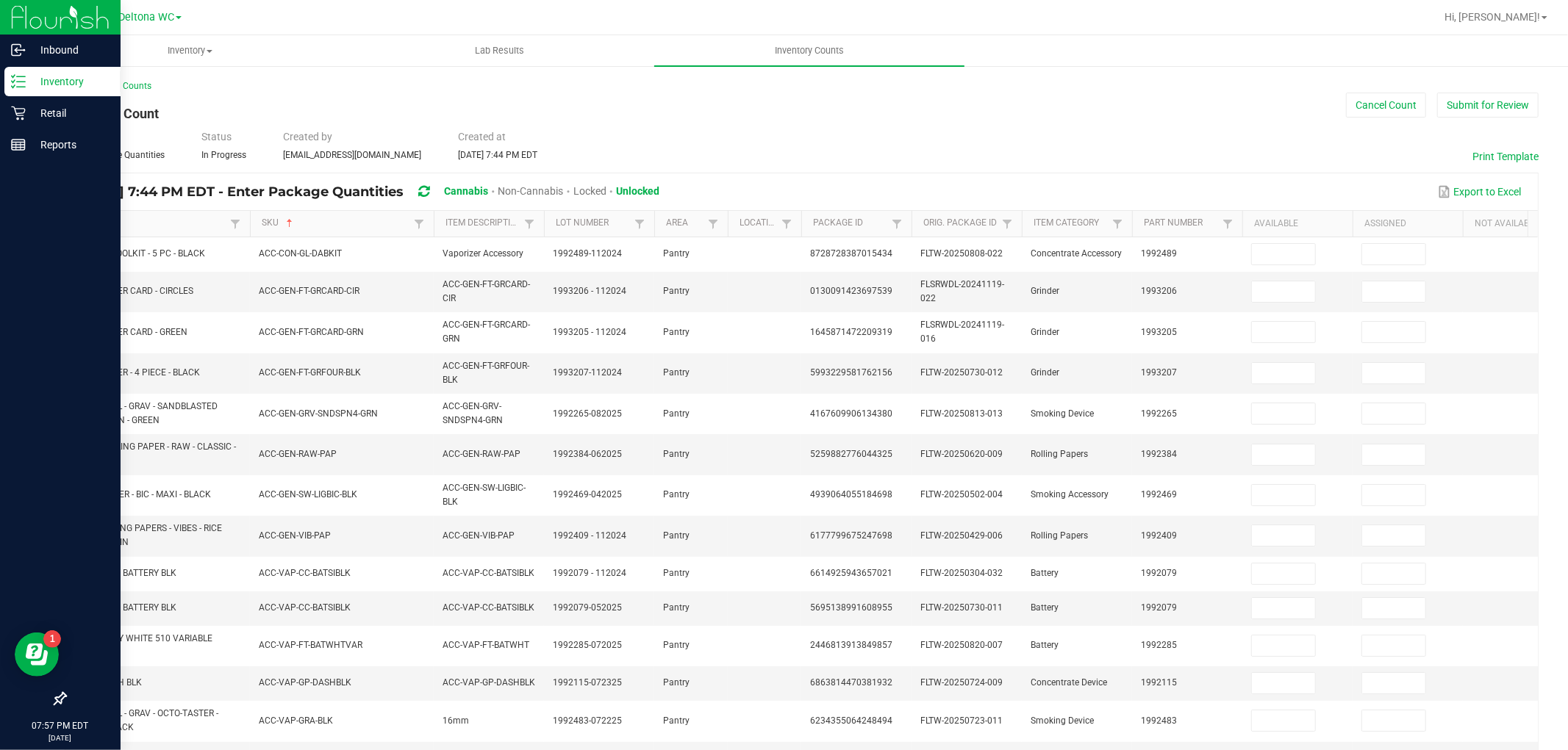
drag, startPoint x: 1407, startPoint y: 0, endPoint x: 1102, endPoint y: 126, distance: 330.0
click at [1100, 126] on div "< All Inventory Counts Inventory Count Cancel Count Submit for Review Type Ente…" at bounding box center [801, 572] width 1474 height 986
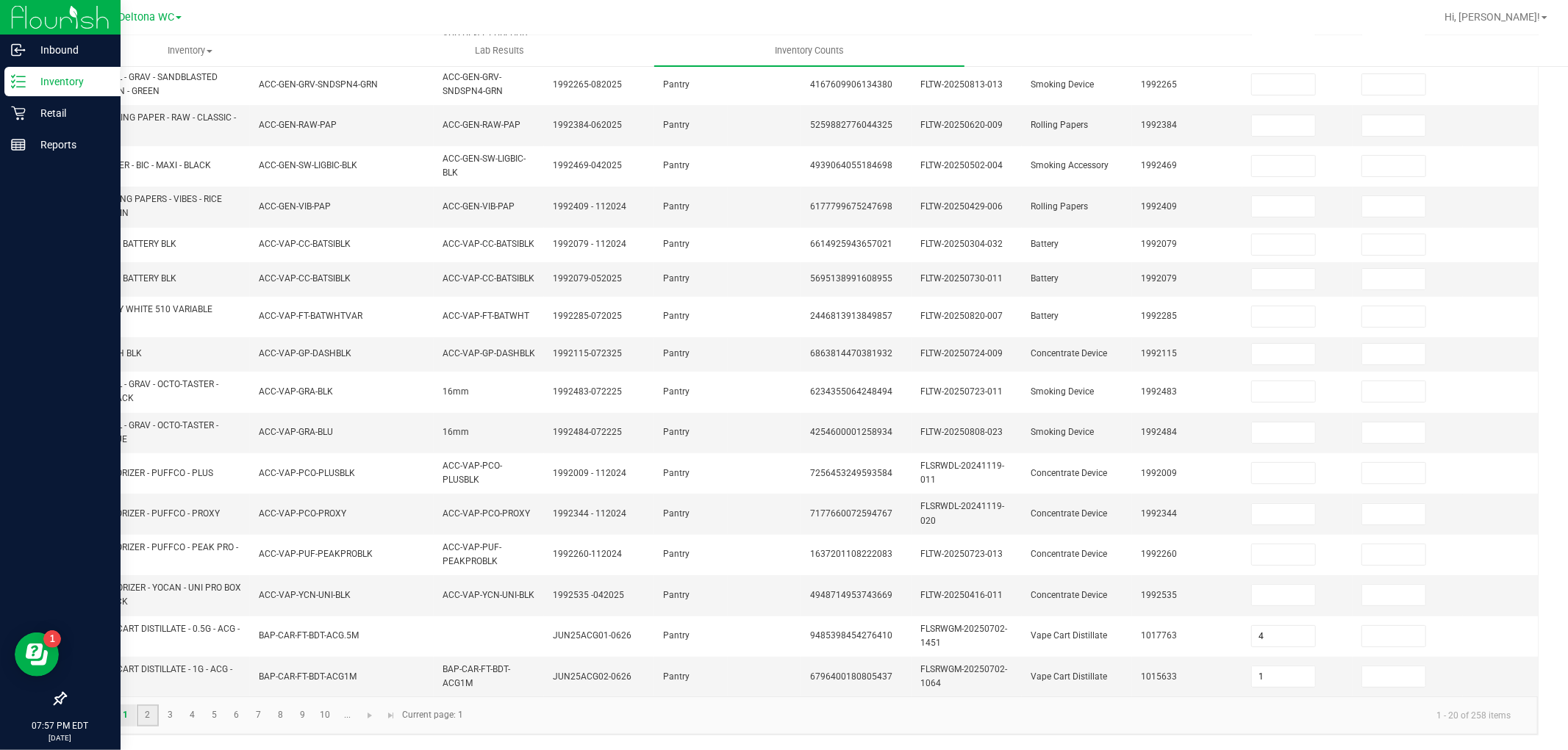
click at [146, 675] on link "2" at bounding box center [147, 716] width 22 height 22
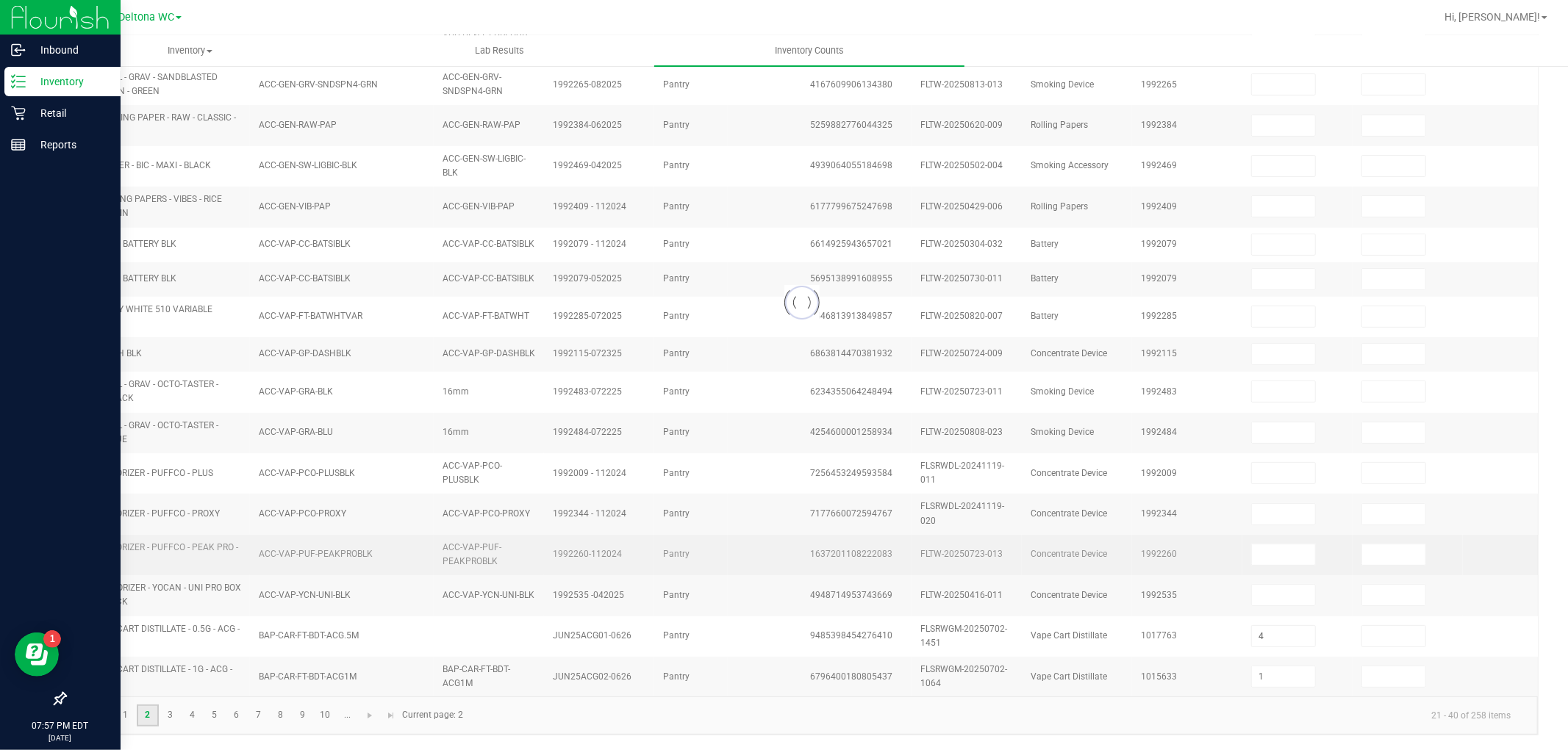
type input "10"
type input "4"
type input "2"
type input "6"
type input "8"
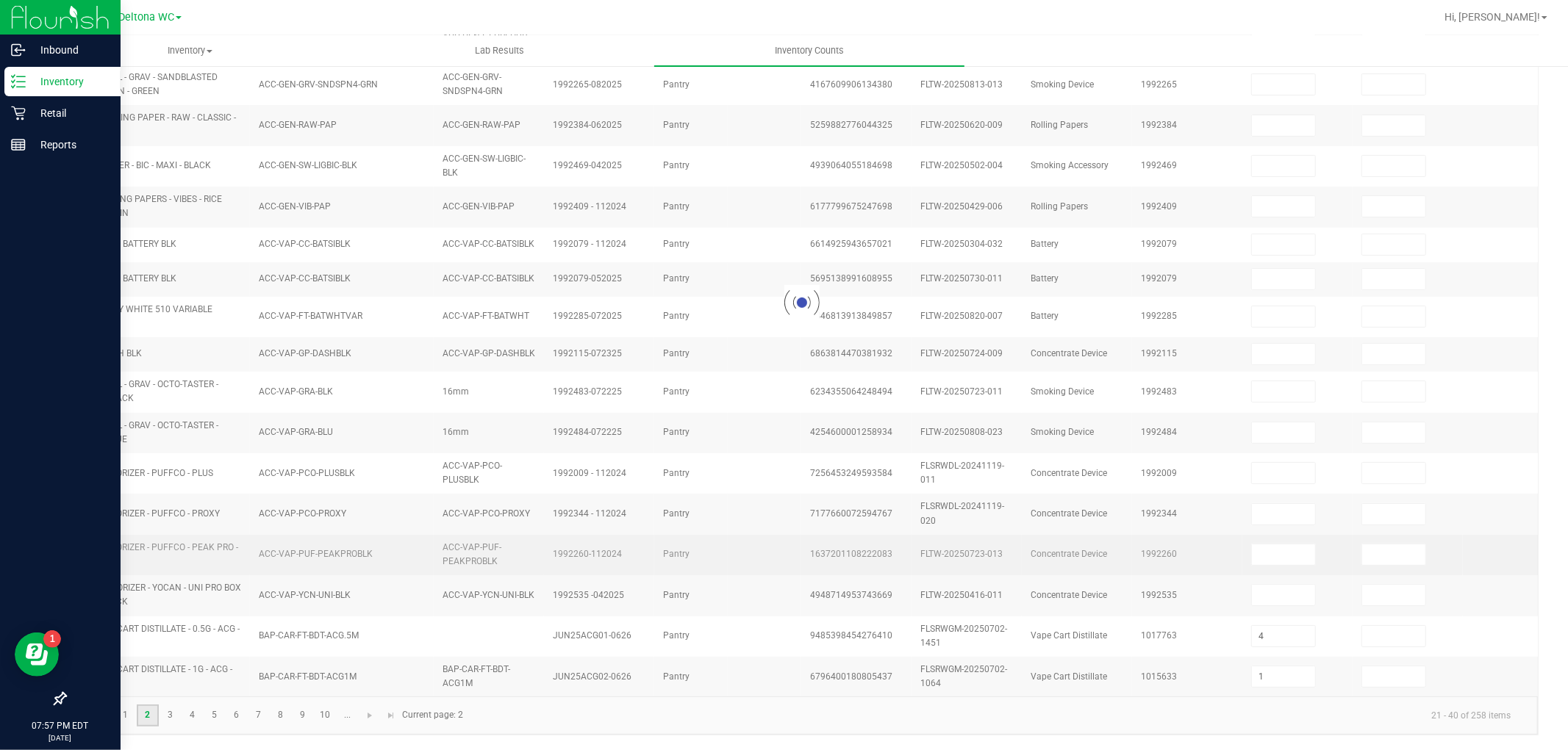
type input "7"
type input "2"
type input "4"
type input "11"
type input "4"
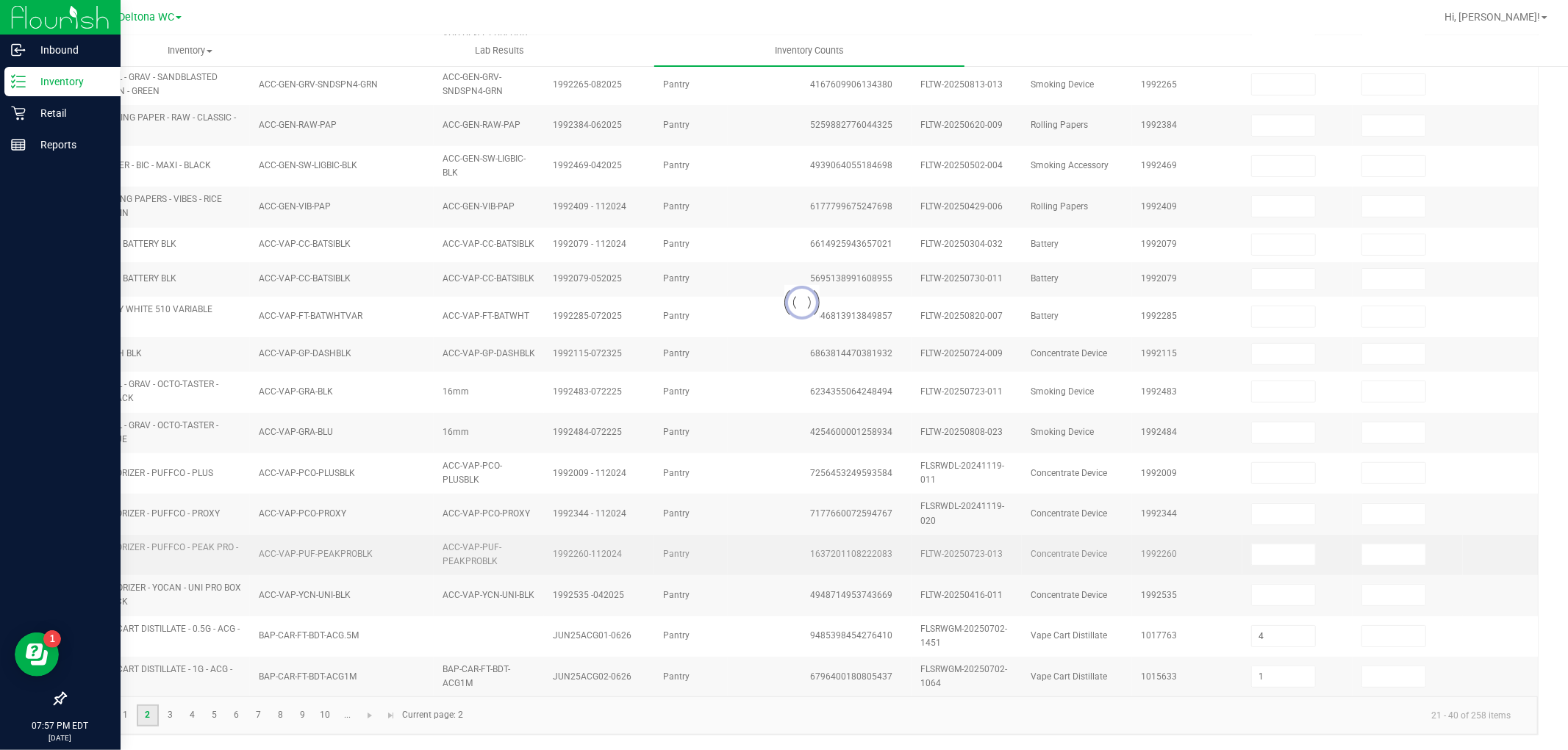
type input "6"
type input "4"
type input "2"
type input "8"
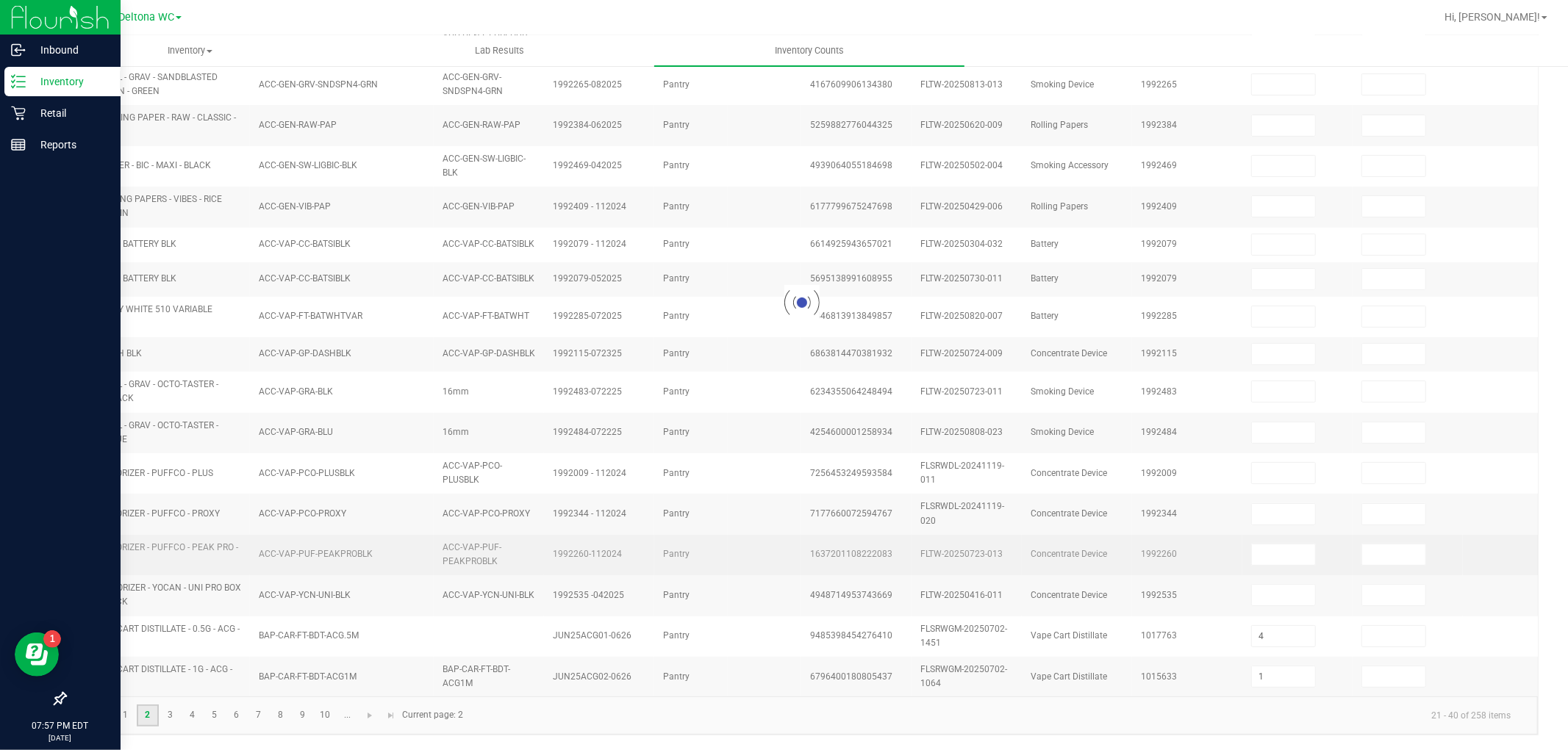
type input "5"
type input "6"
type input "5"
type input "1"
type input "5"
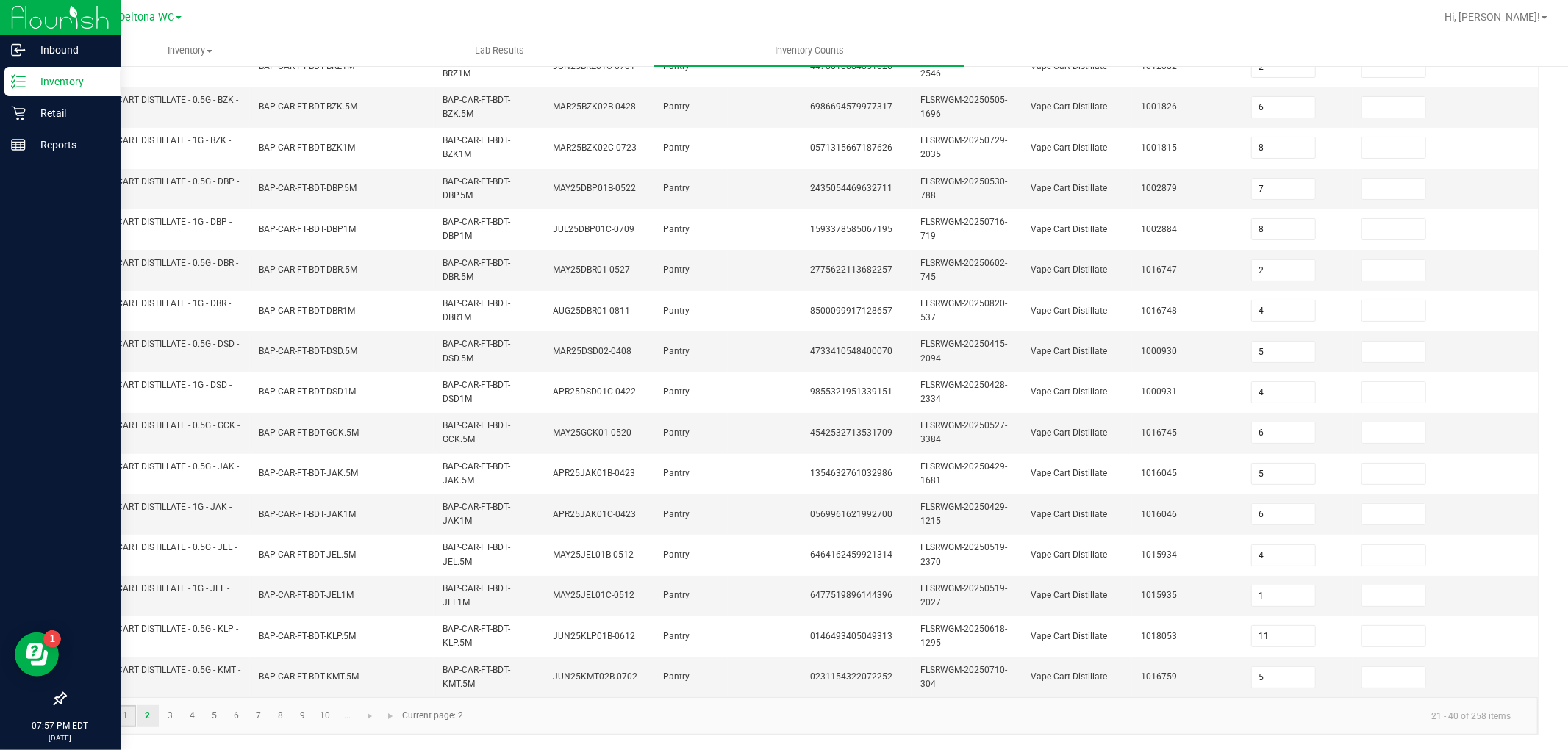
click at [126, 675] on link "1" at bounding box center [125, 717] width 22 height 22
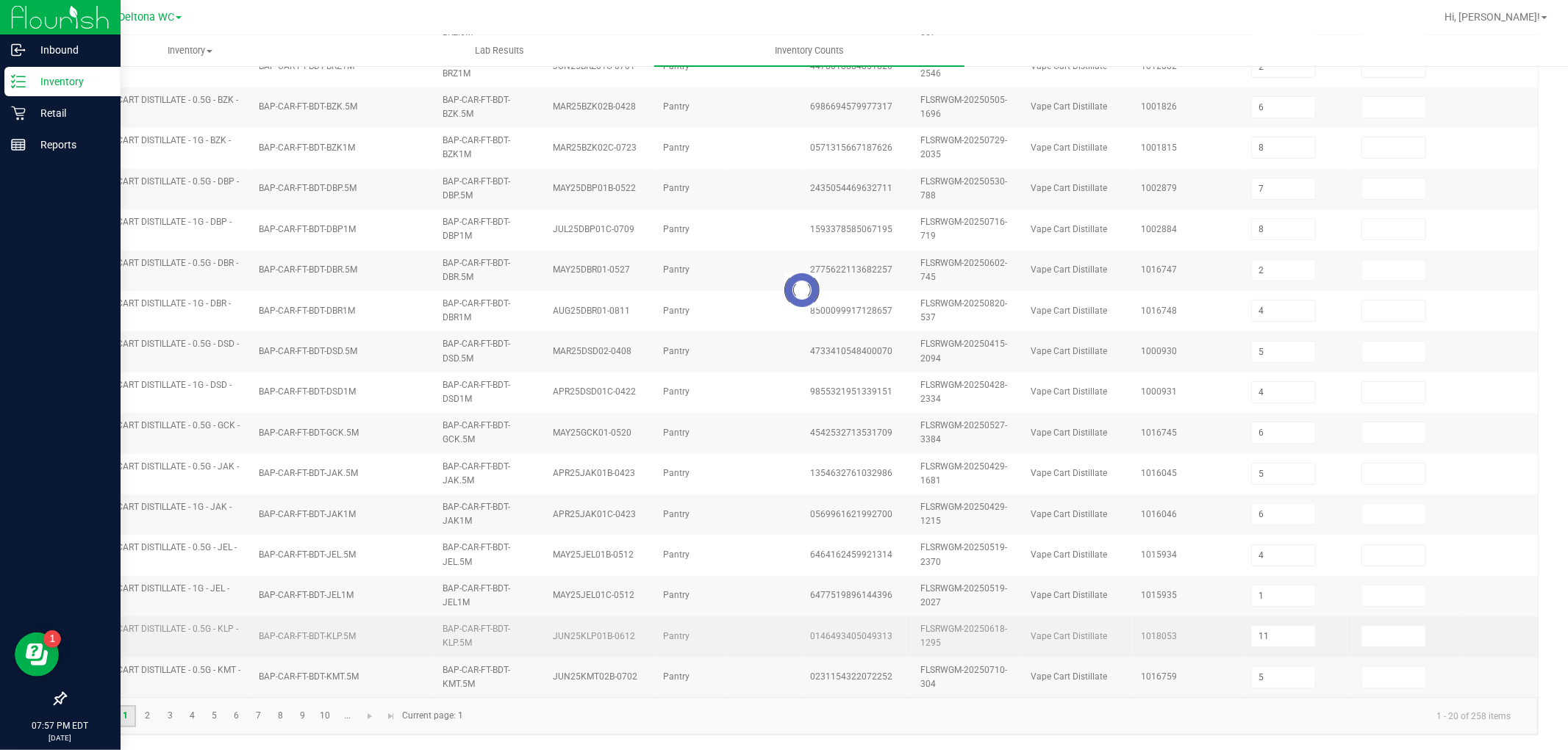
type input "4"
type input "1"
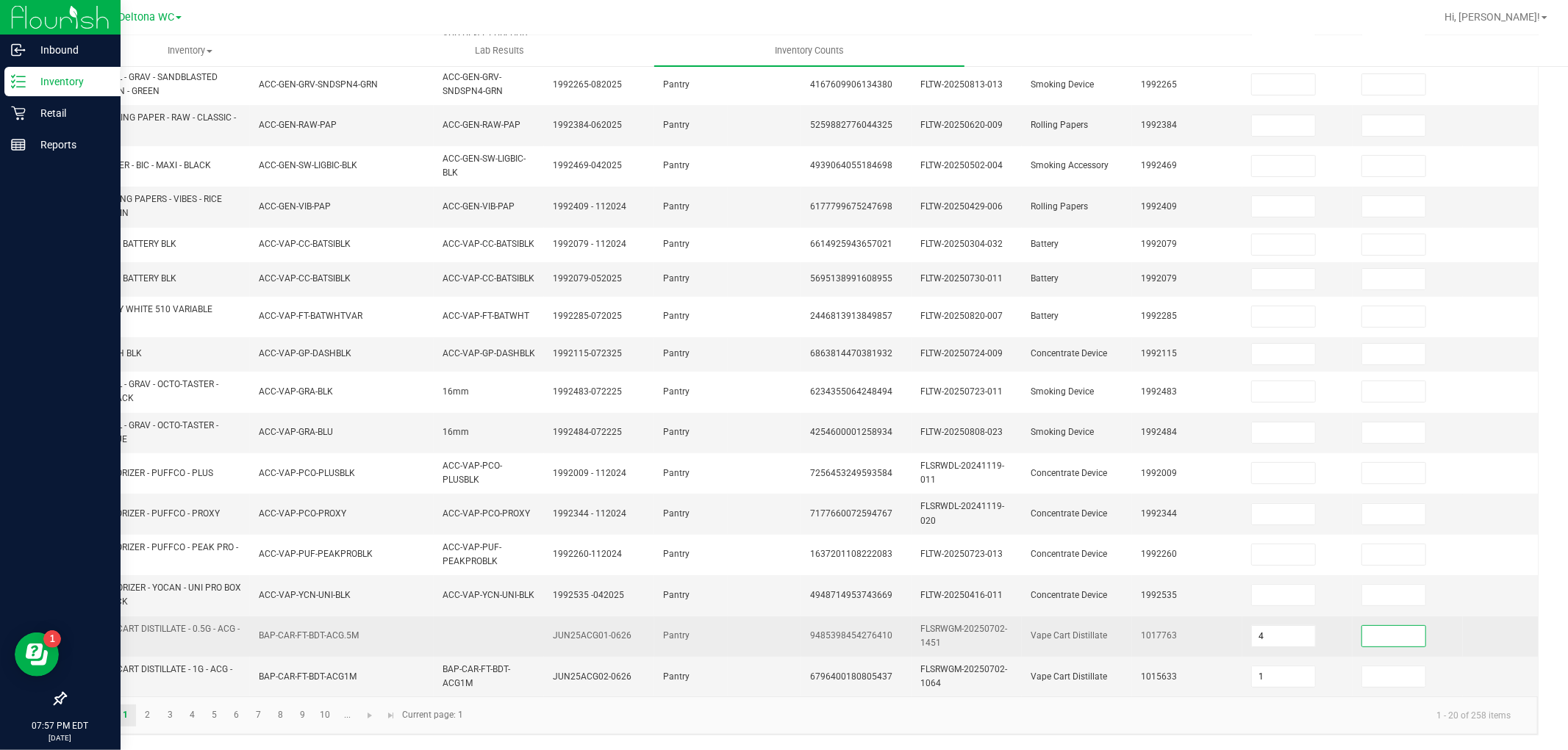
click at [1401, 627] on input at bounding box center [1394, 637] width 63 height 21
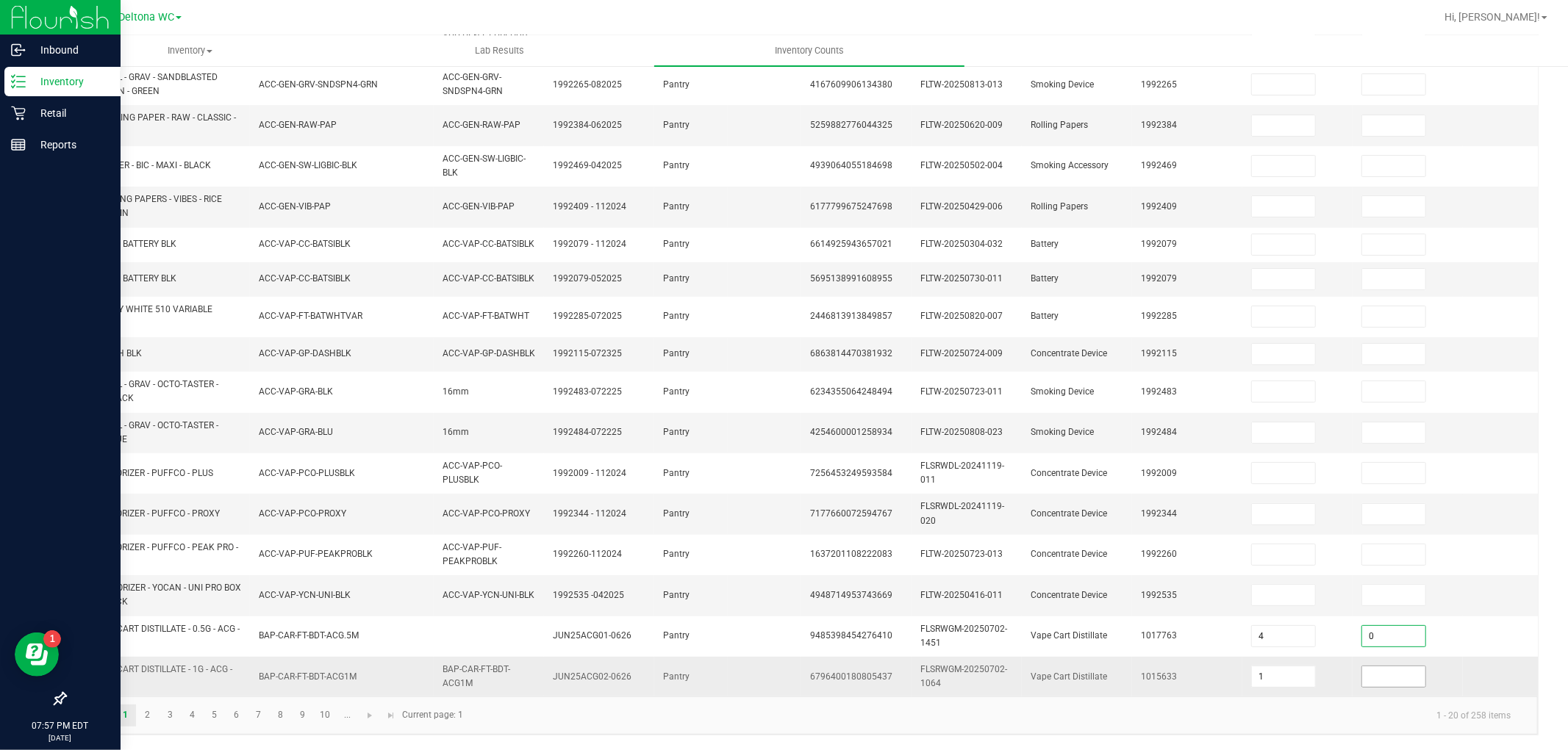
type input "0"
click at [1407, 666] on input at bounding box center [1394, 677] width 63 height 21
type input "0"
click at [150, 675] on link "2" at bounding box center [147, 716] width 22 height 22
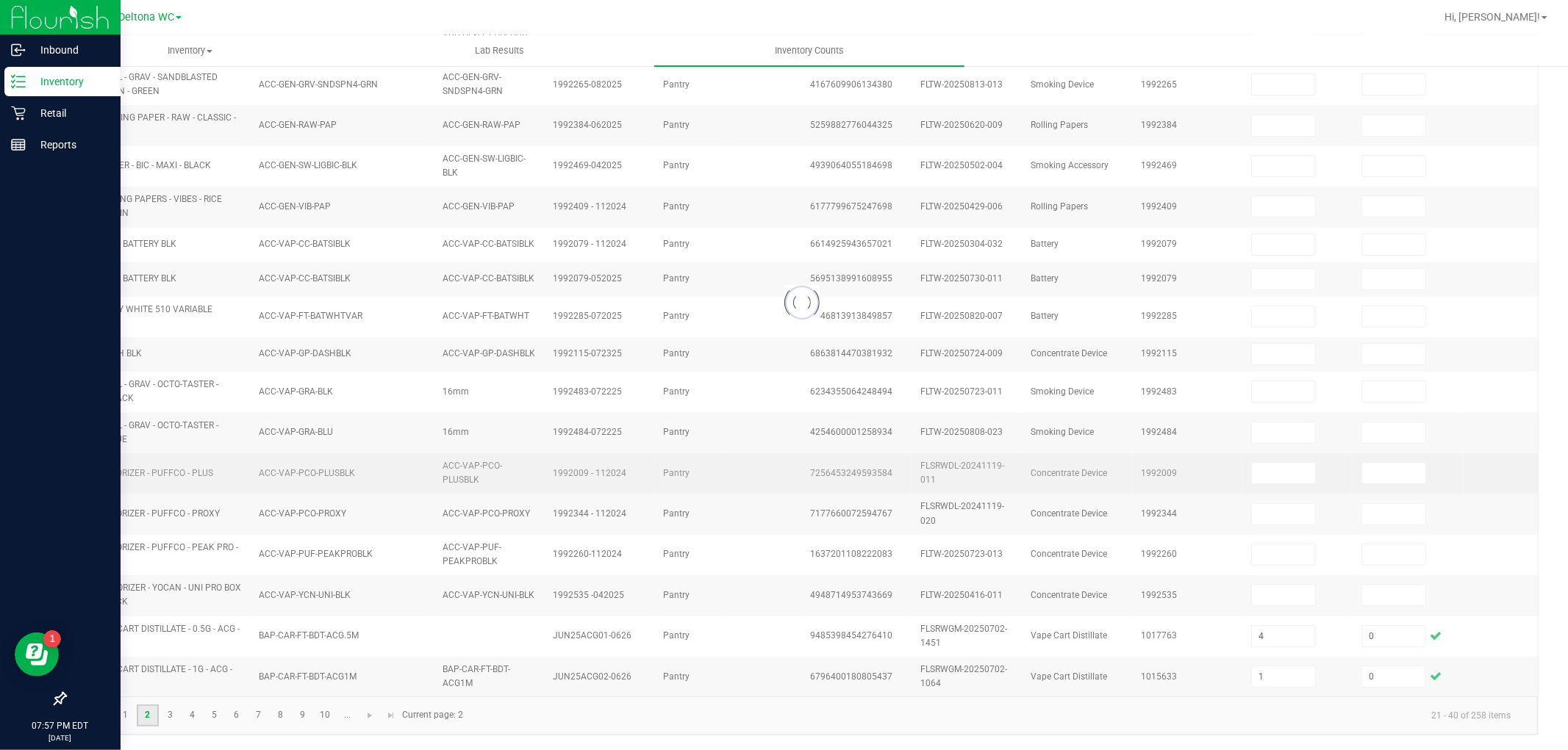
type input "10"
type input "4"
type input "2"
type input "6"
type input "8"
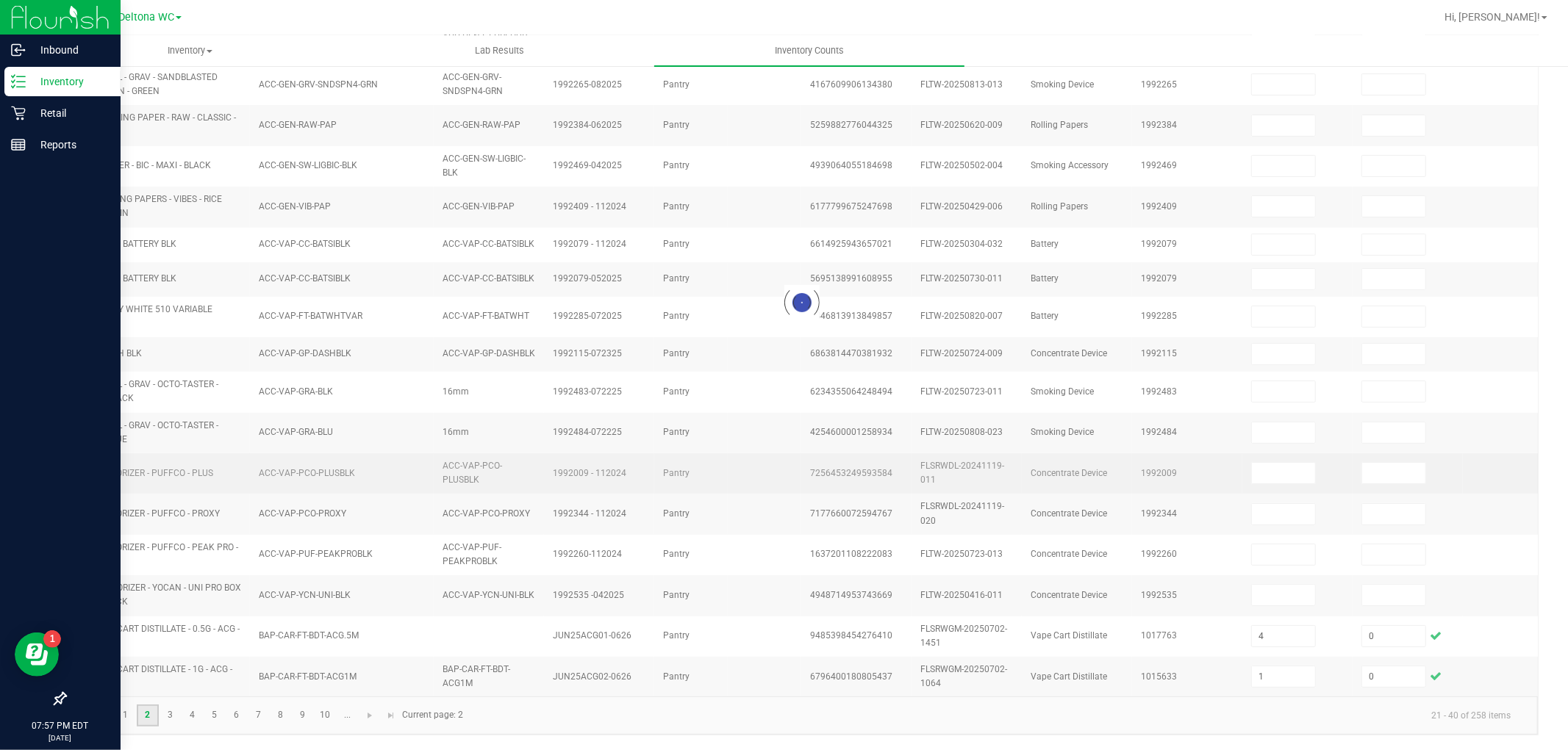
type input "7"
type input "2"
type input "4"
type input "11"
type input "4"
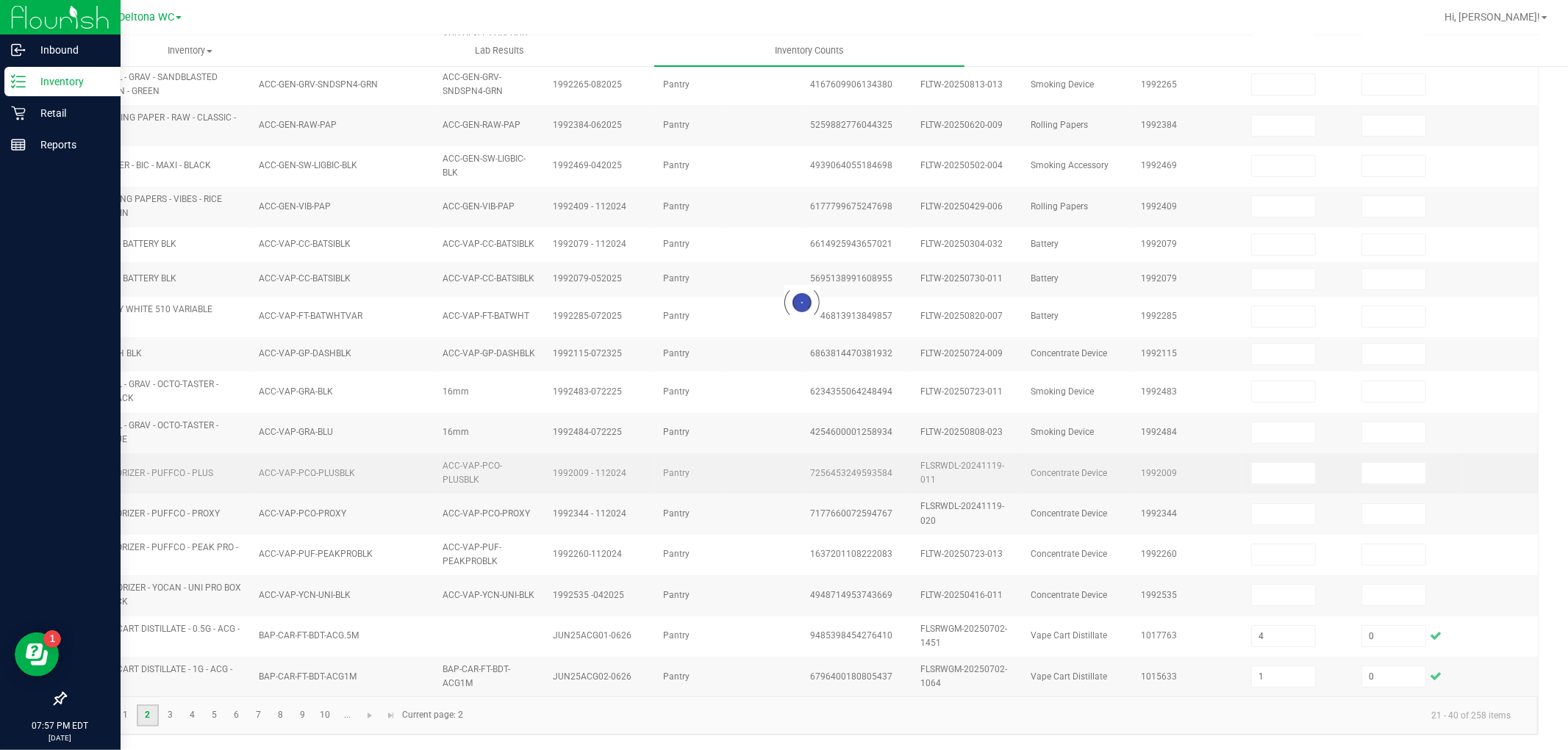
type input "6"
type input "4"
type input "2"
type input "8"
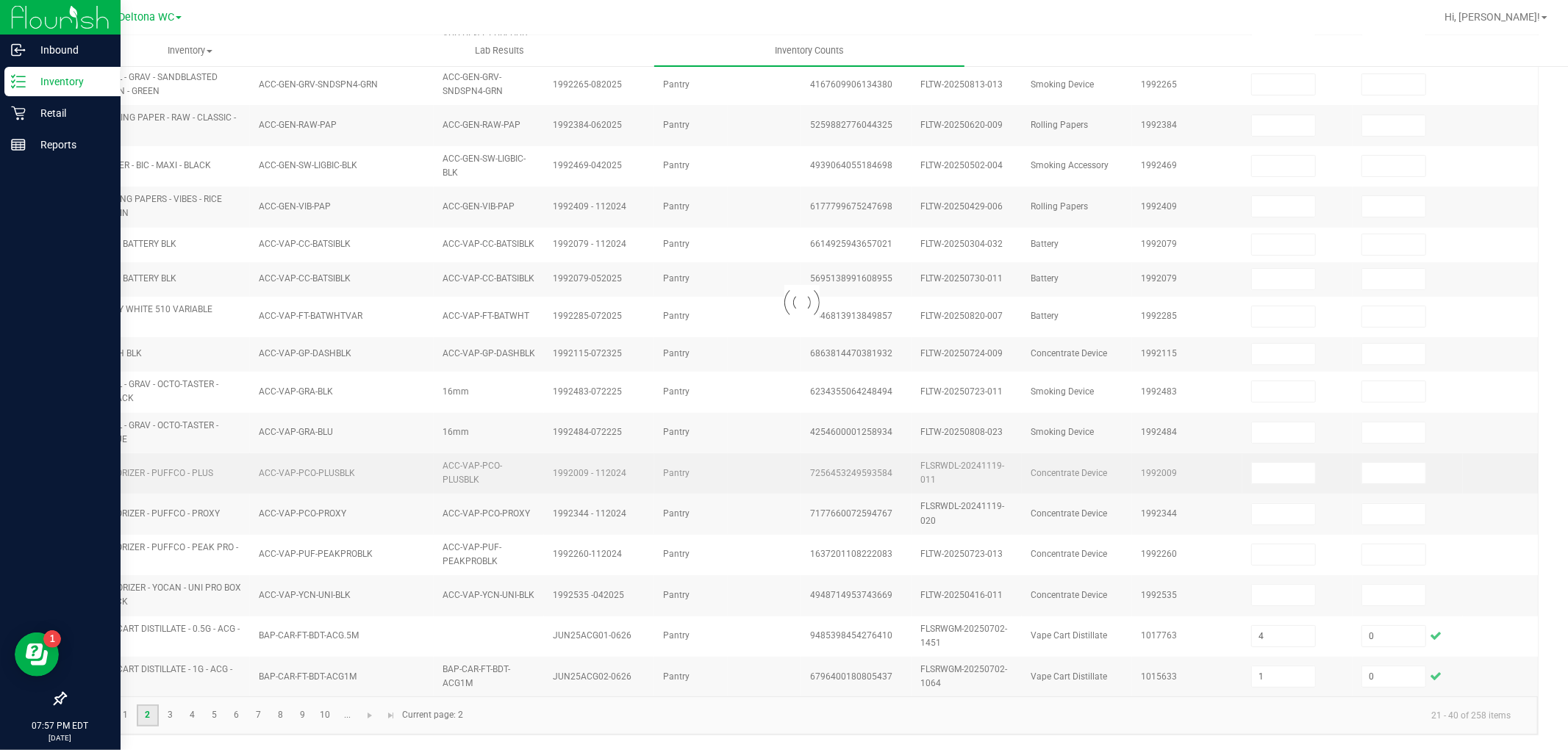
type input "5"
type input "6"
type input "5"
type input "1"
type input "5"
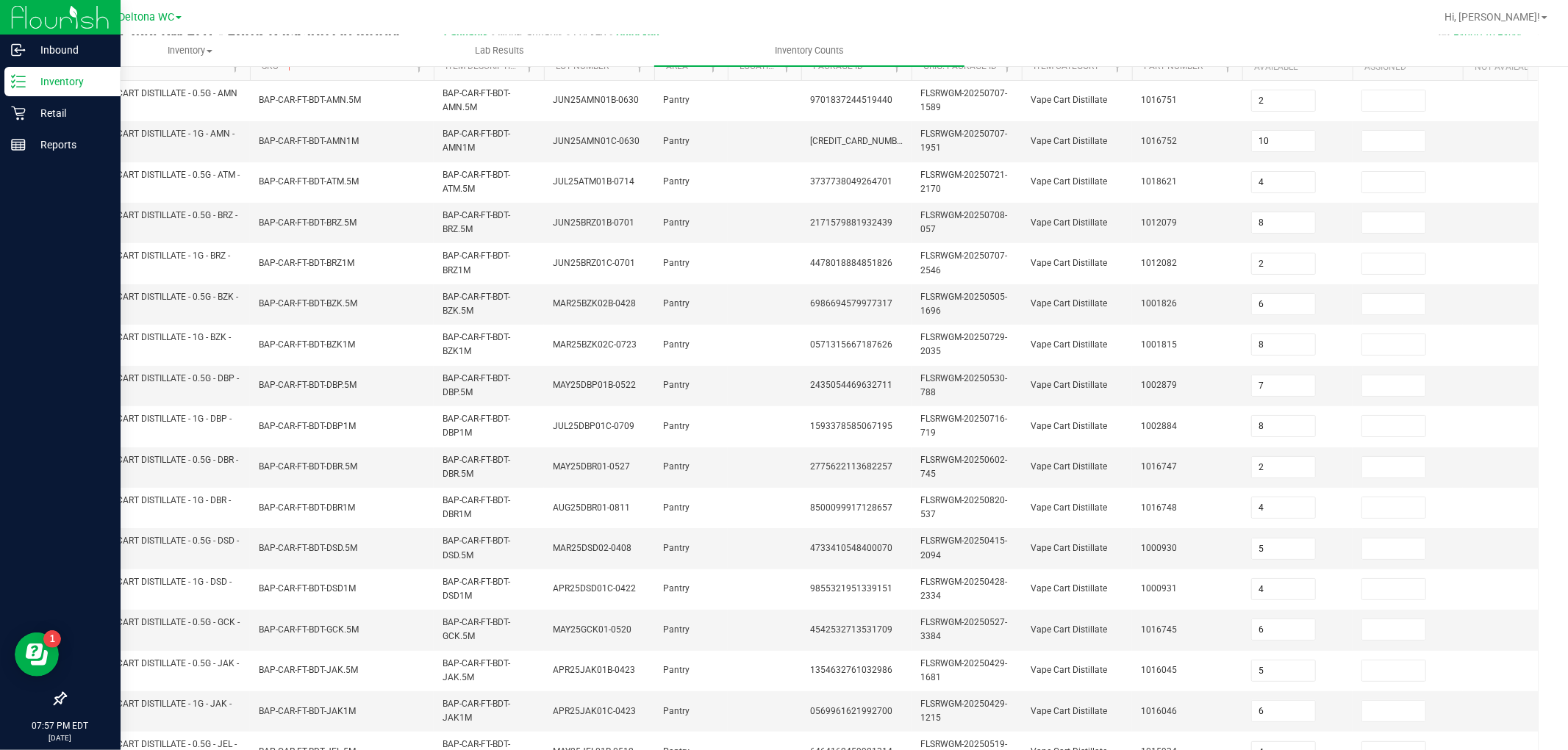
scroll to position [0, 0]
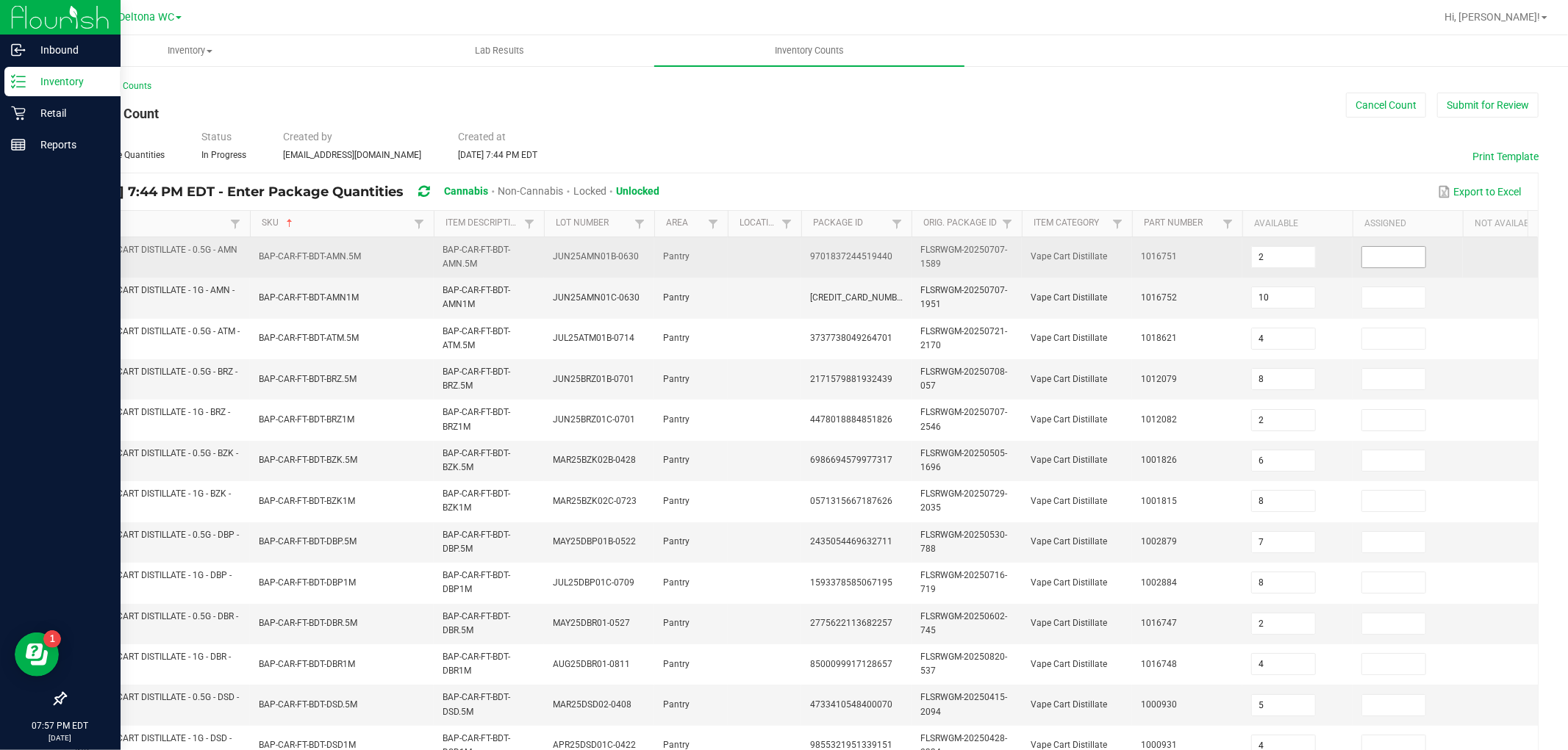
click at [1400, 253] on input at bounding box center [1394, 257] width 63 height 21
type input "0"
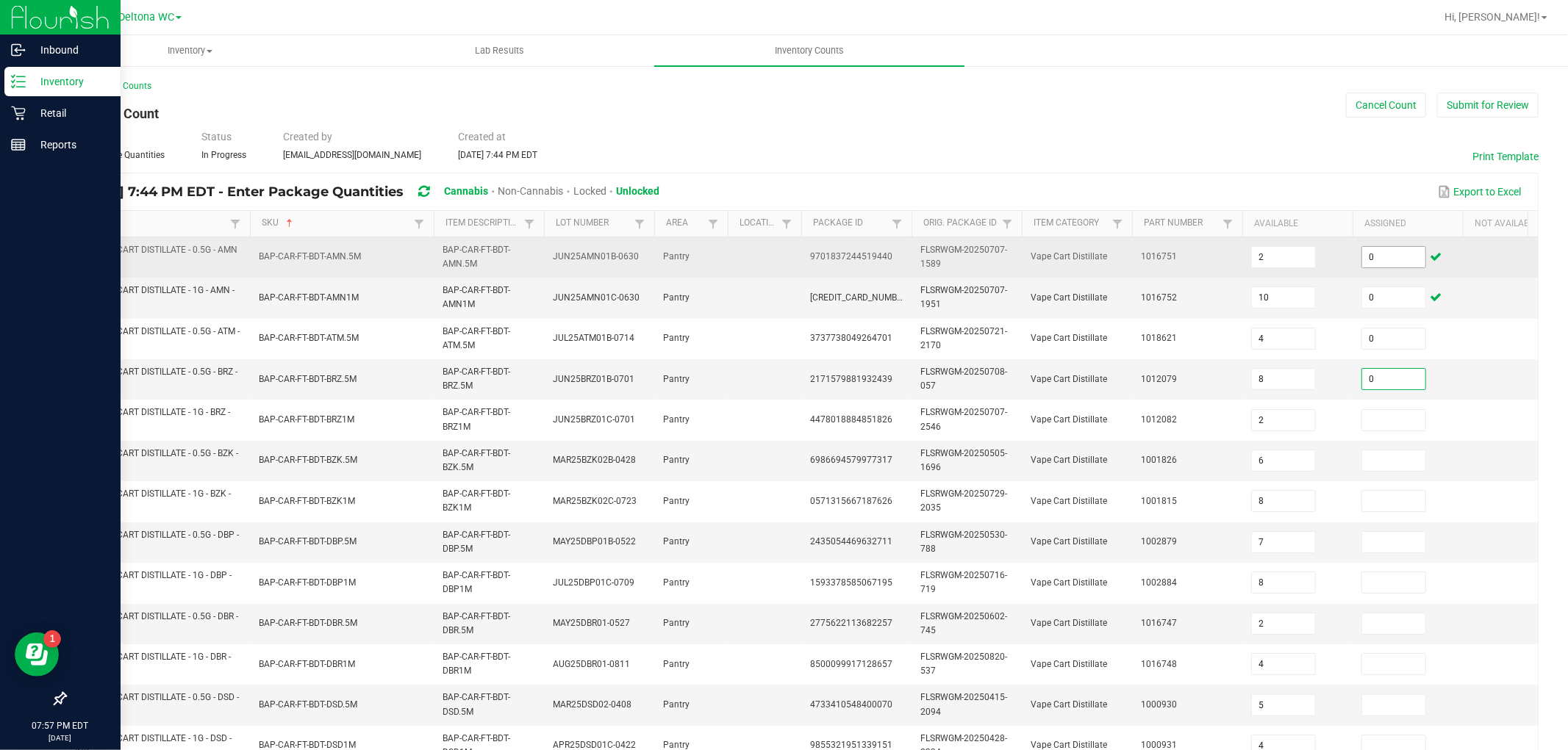
type input "0"
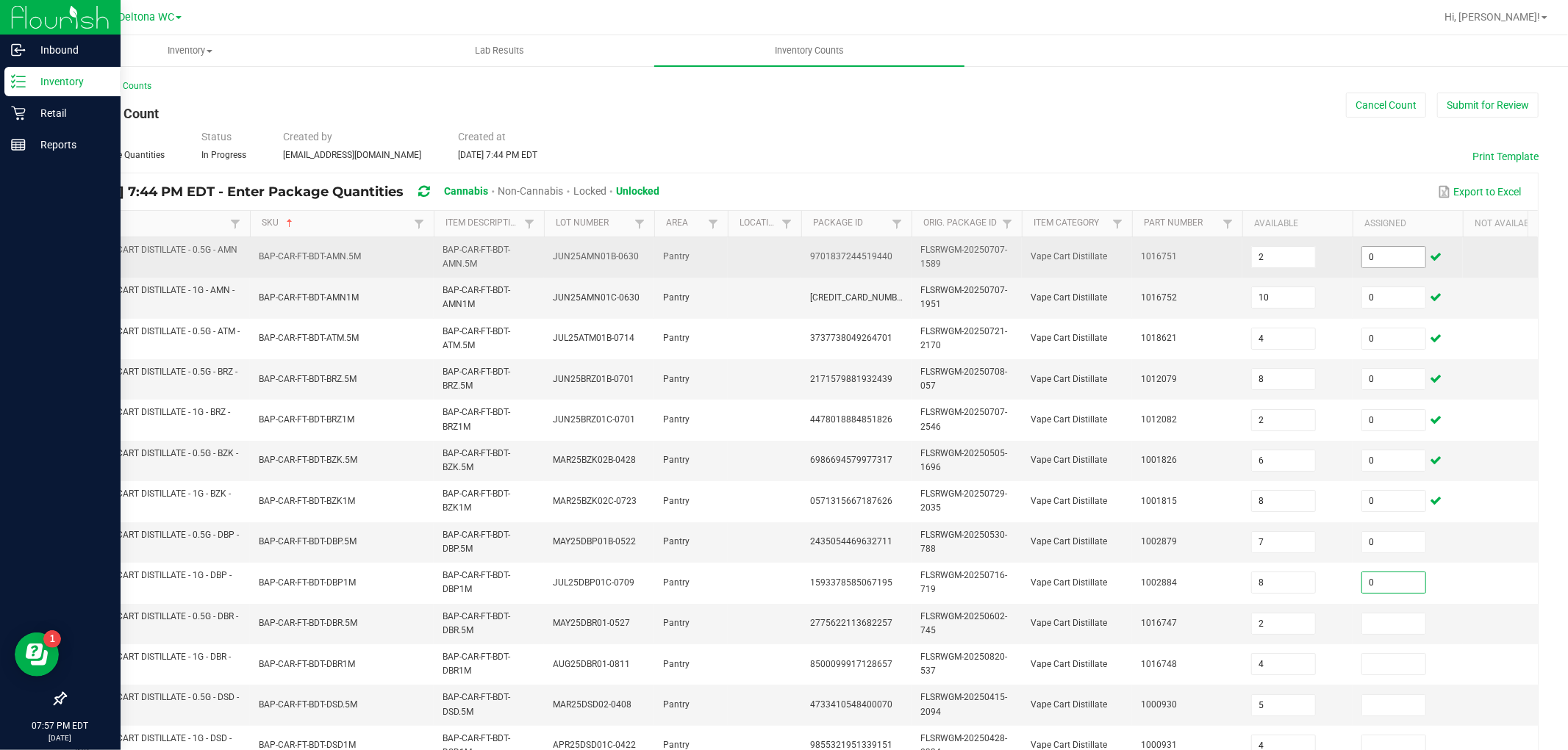
type input "0"
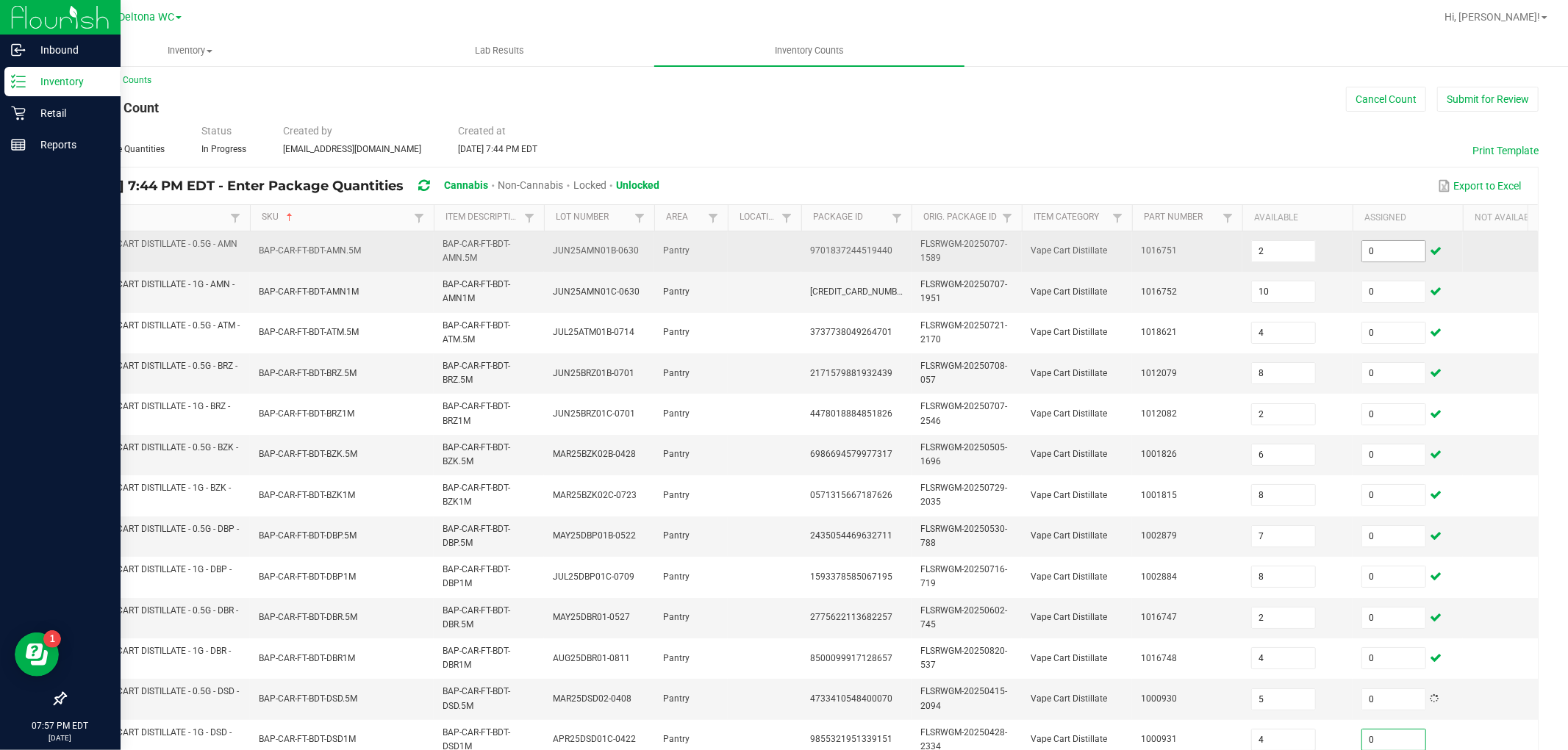
type input "0"
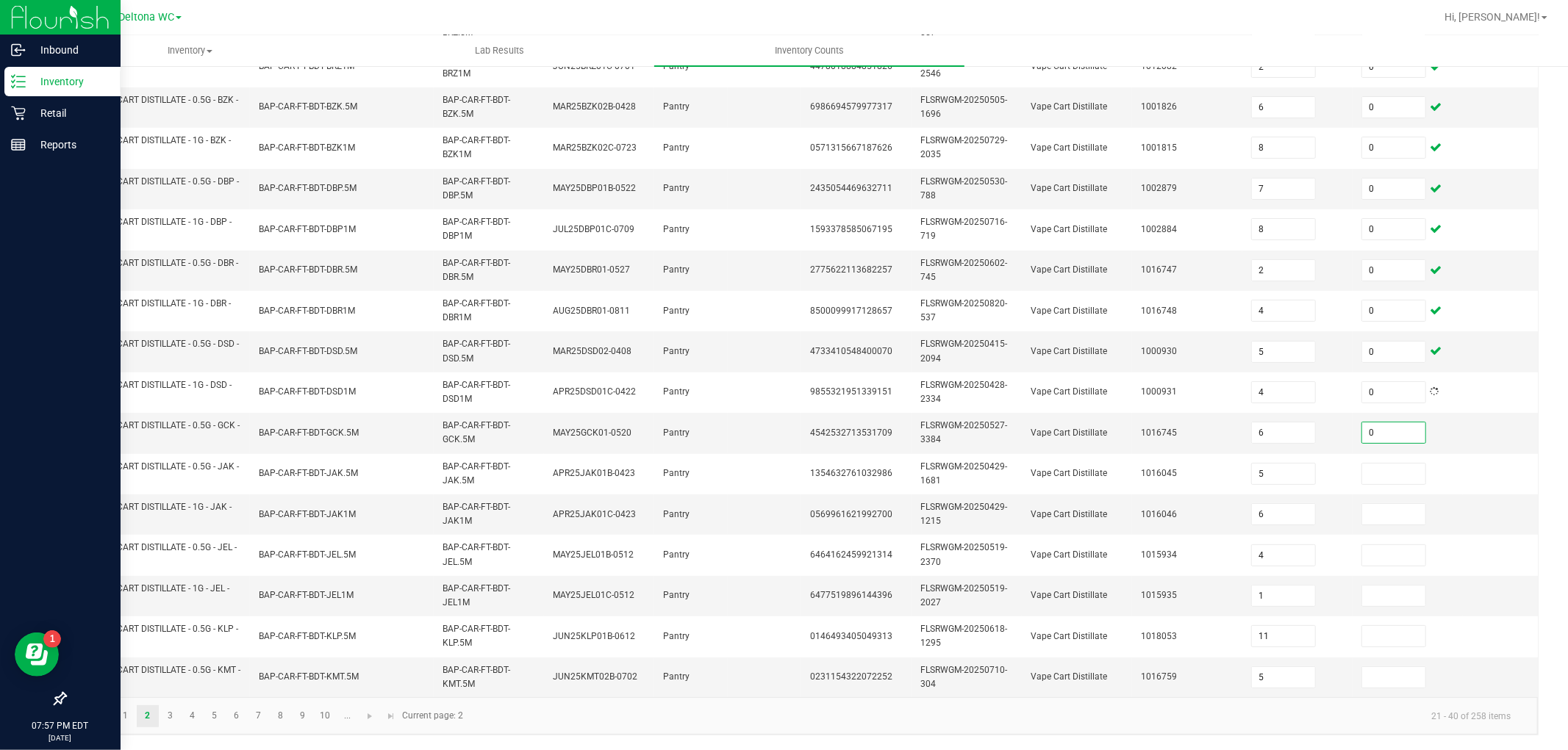
type input "0"
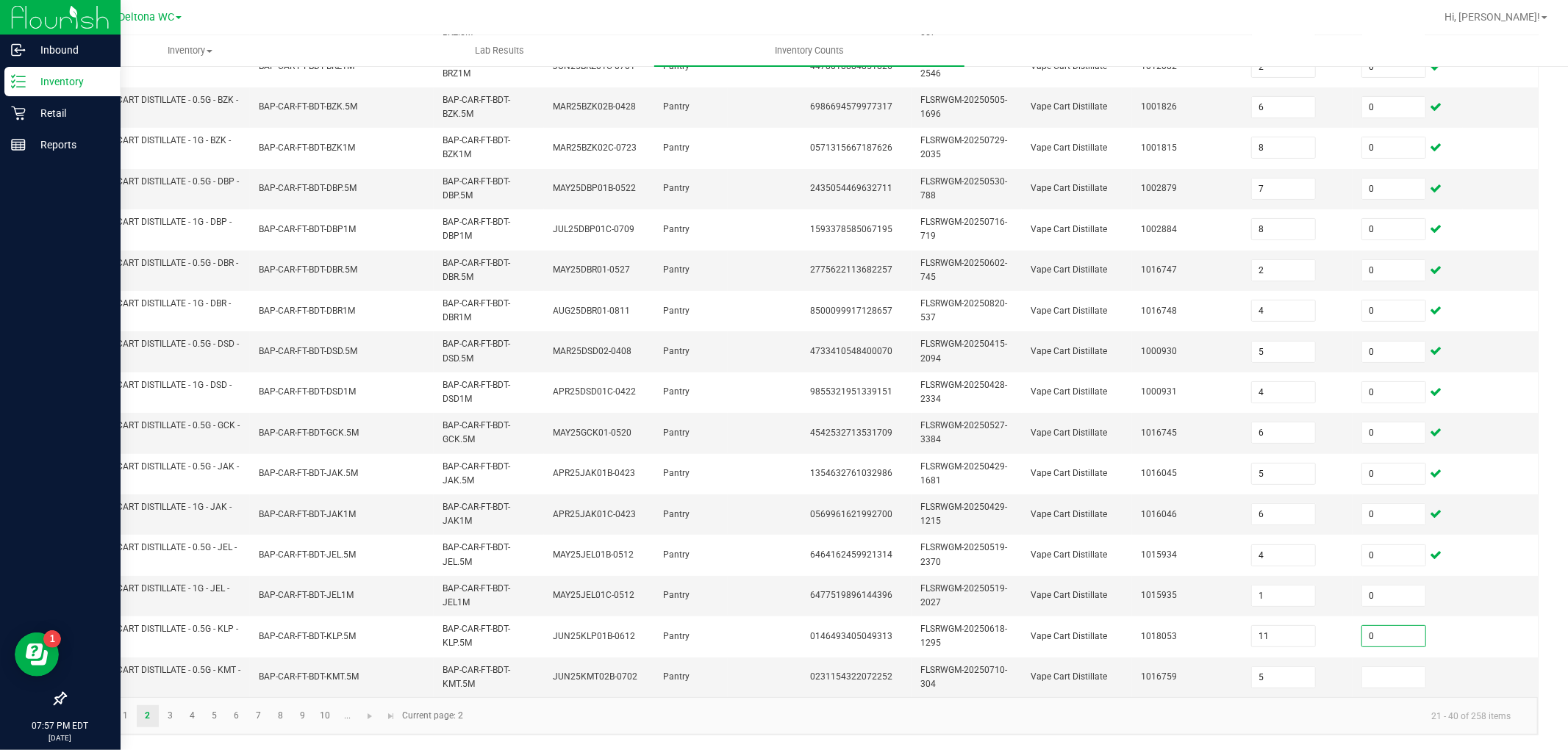
type input "0"
click at [179, 675] on link "3" at bounding box center [170, 717] width 22 height 22
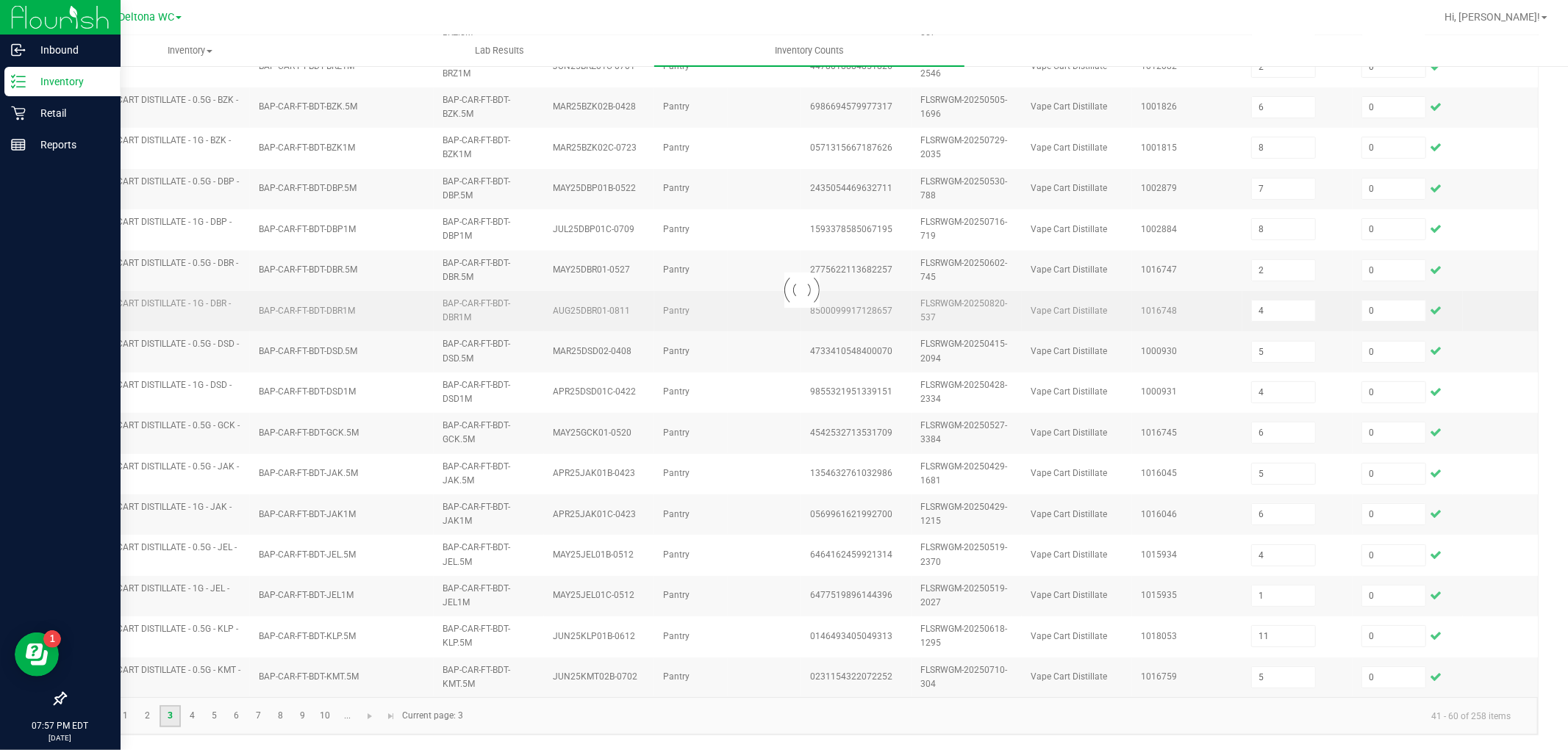
type input "11"
type input "2"
type input "11"
type input "10"
type input "3"
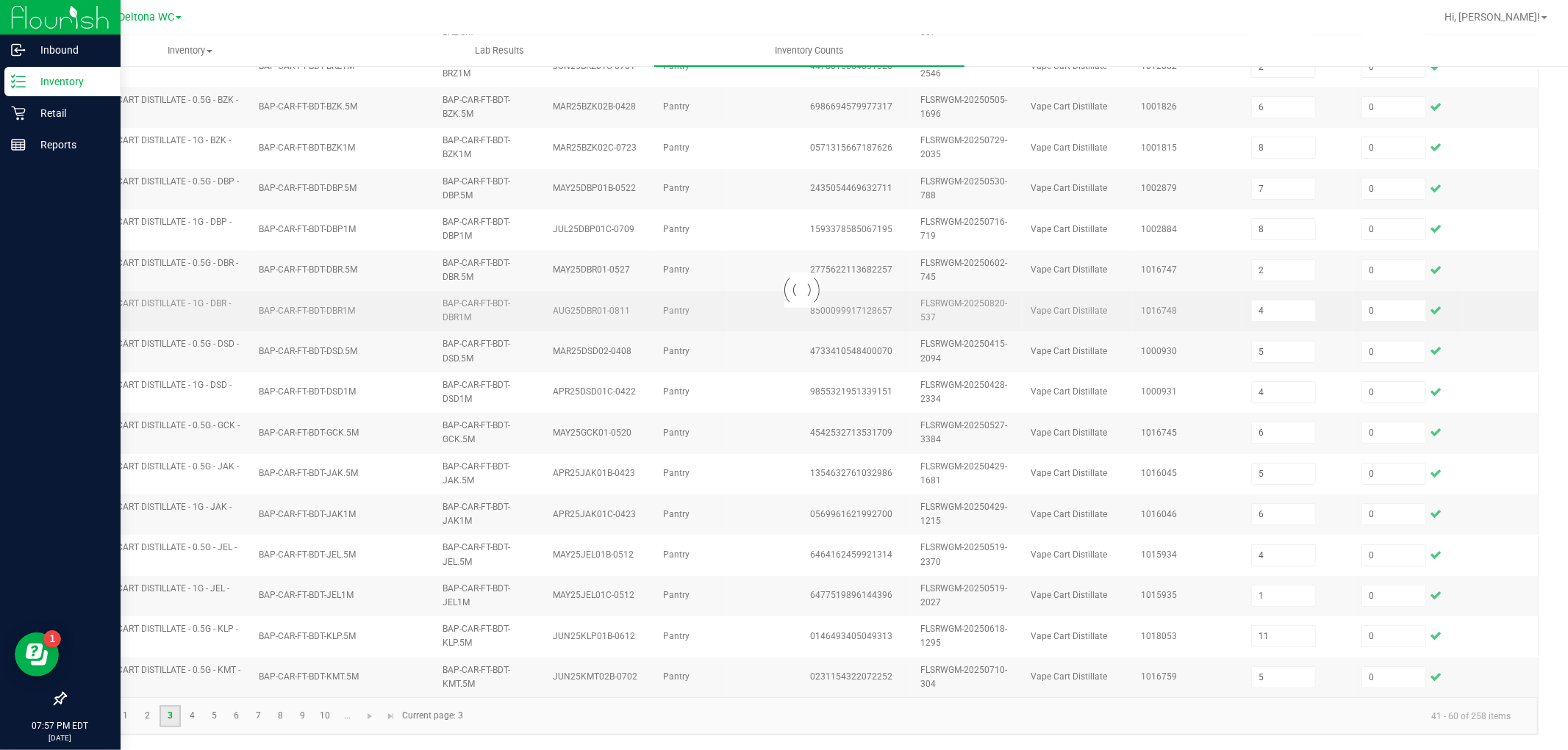
type input "9"
type input "0"
type input "3"
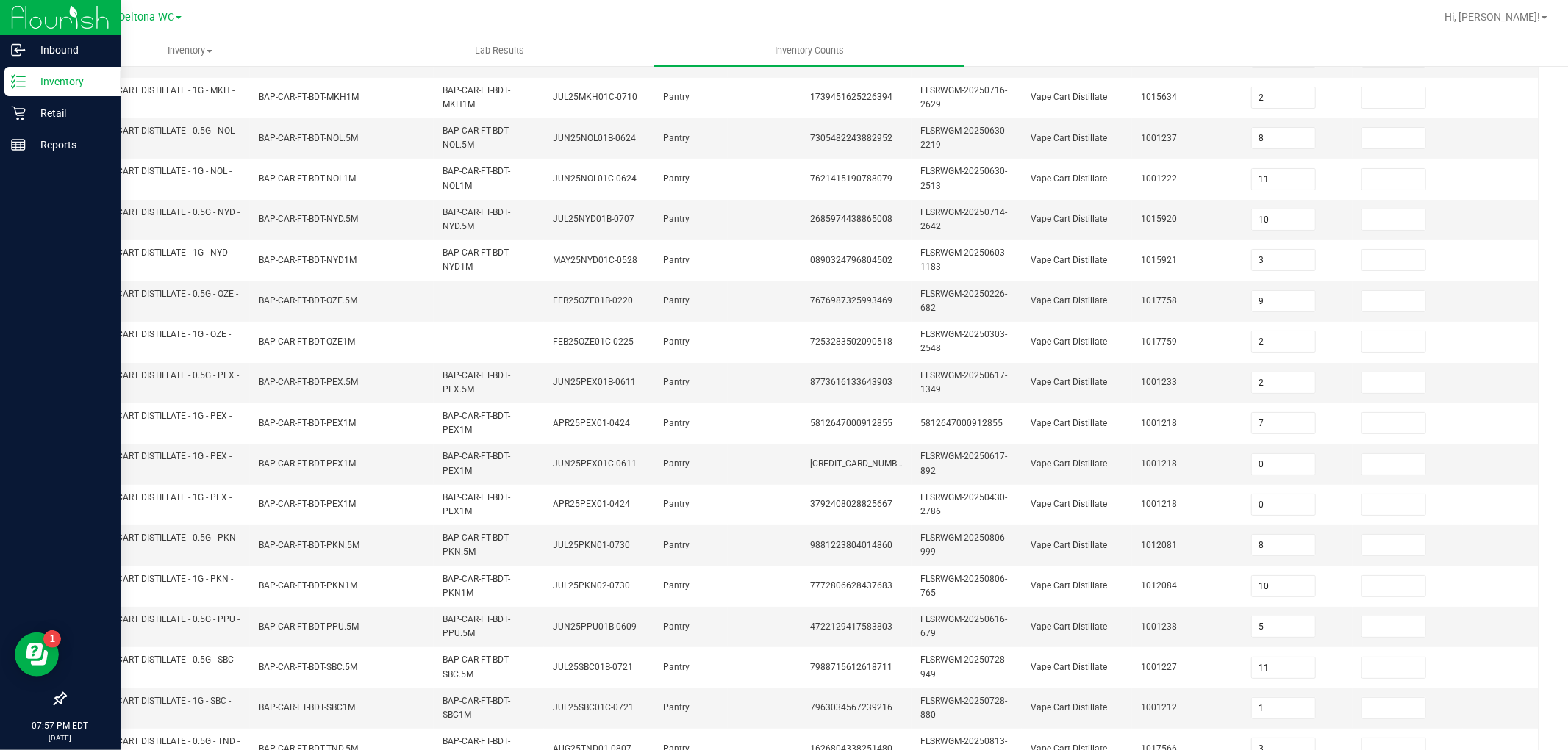
scroll to position [0, 0]
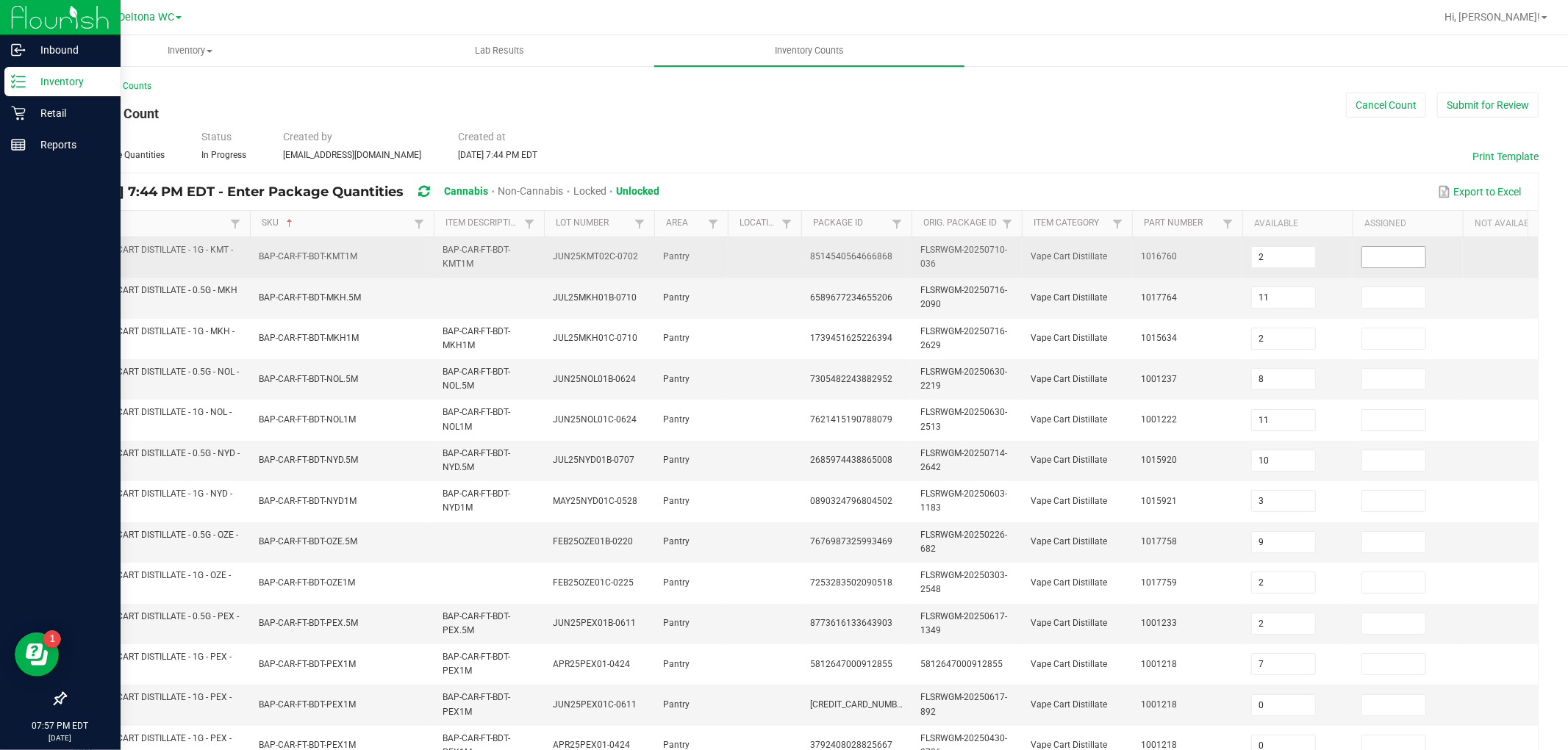
click at [1386, 262] on input at bounding box center [1394, 257] width 63 height 21
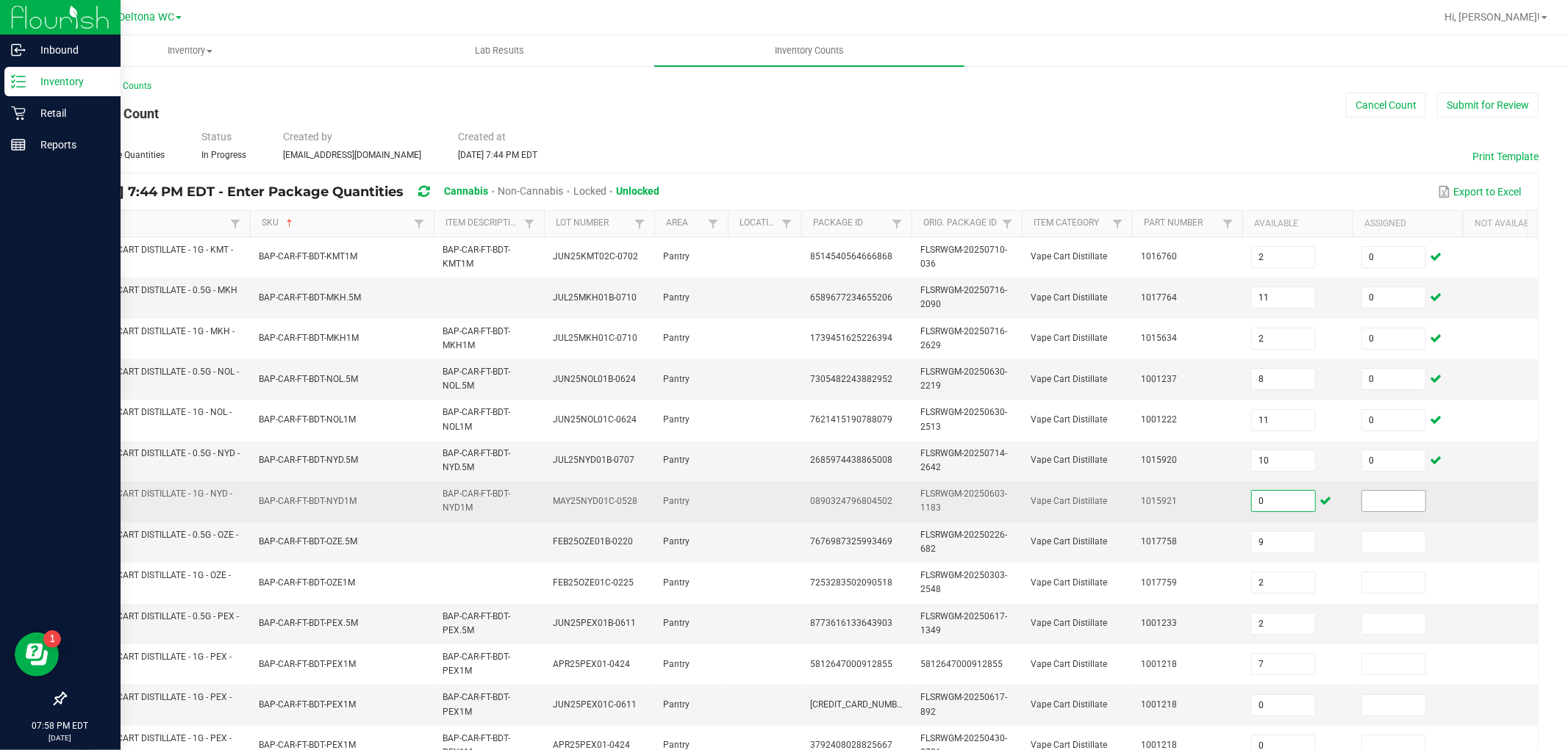
click at [1400, 495] on input at bounding box center [1394, 501] width 63 height 21
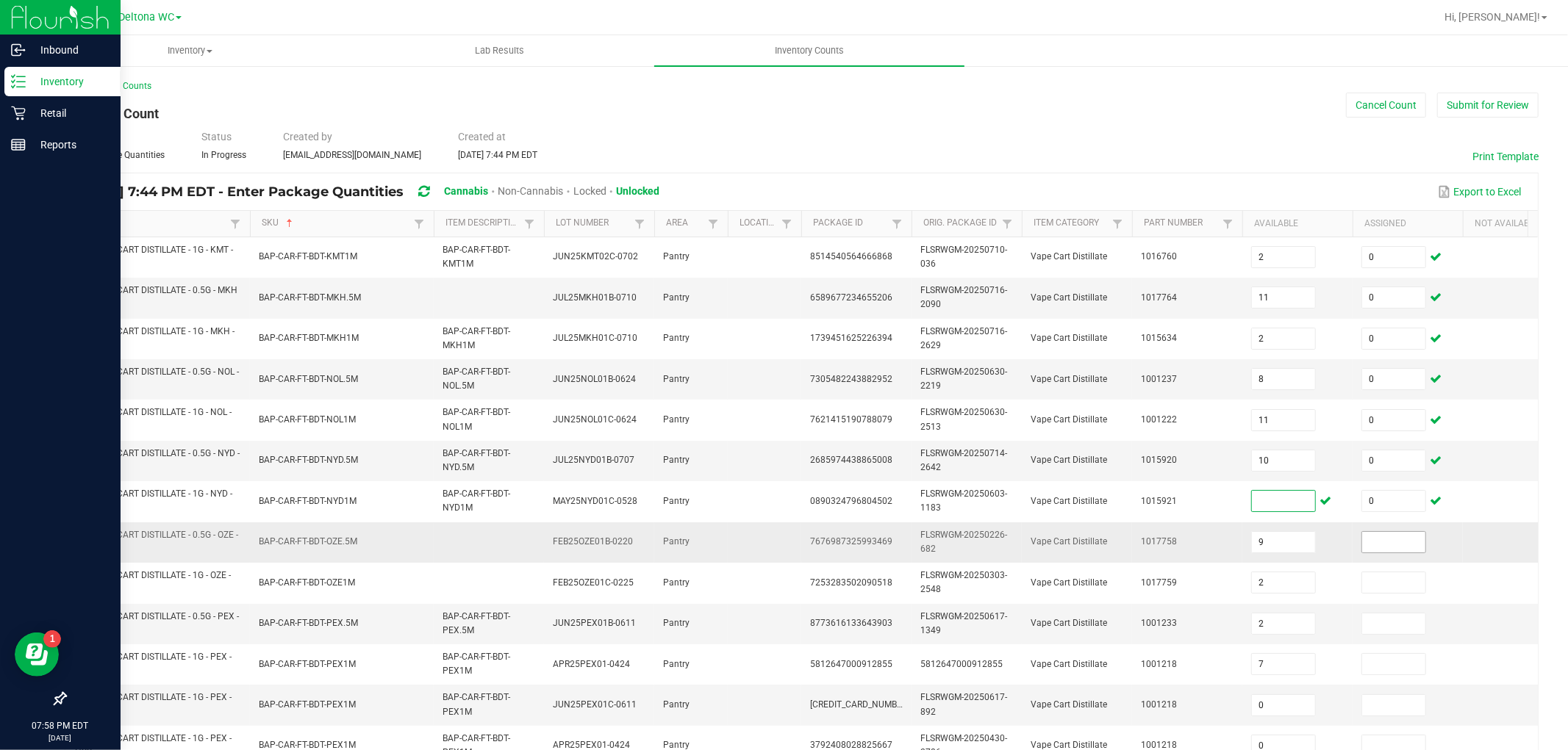
click at [1391, 540] on input at bounding box center [1394, 543] width 63 height 21
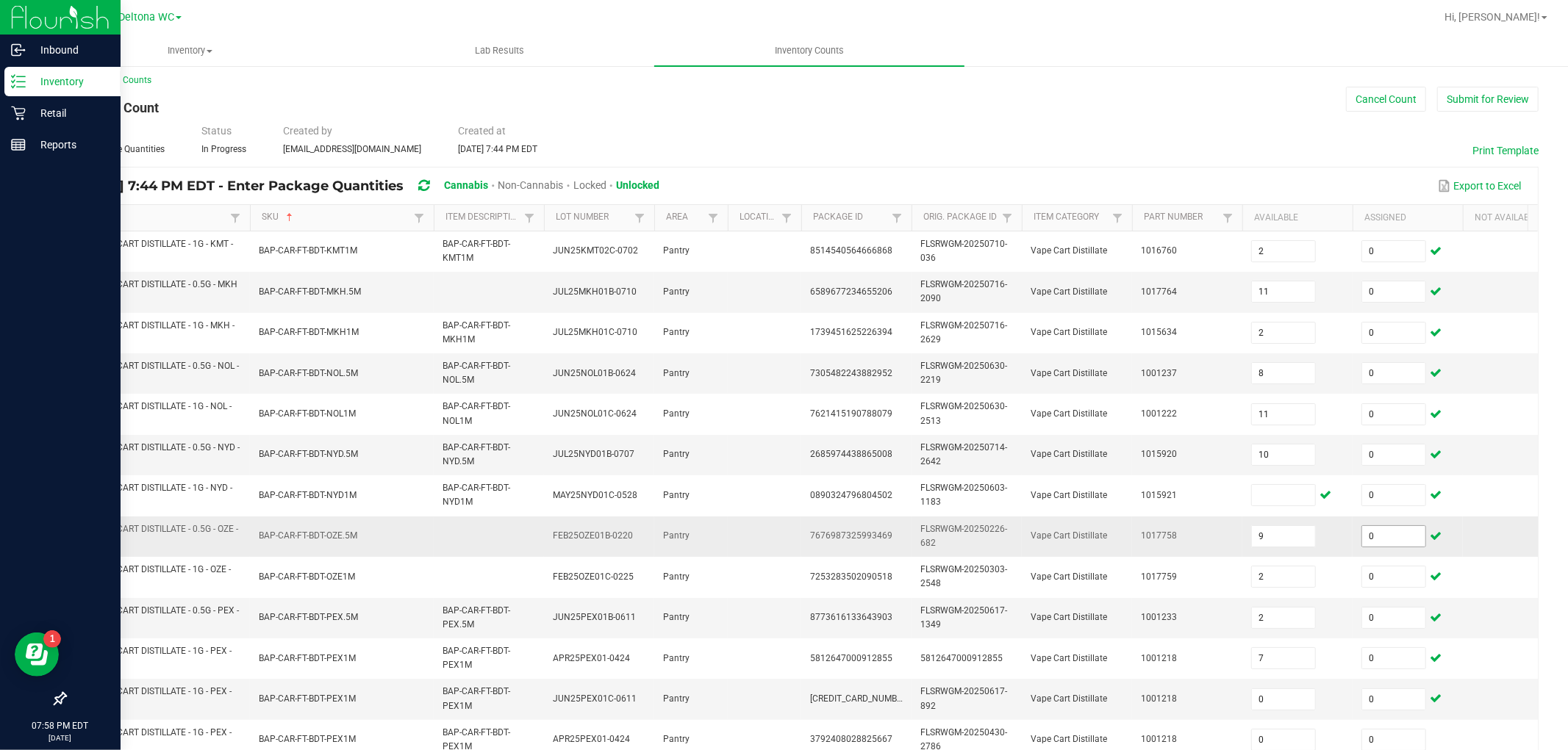
scroll to position [368, 0]
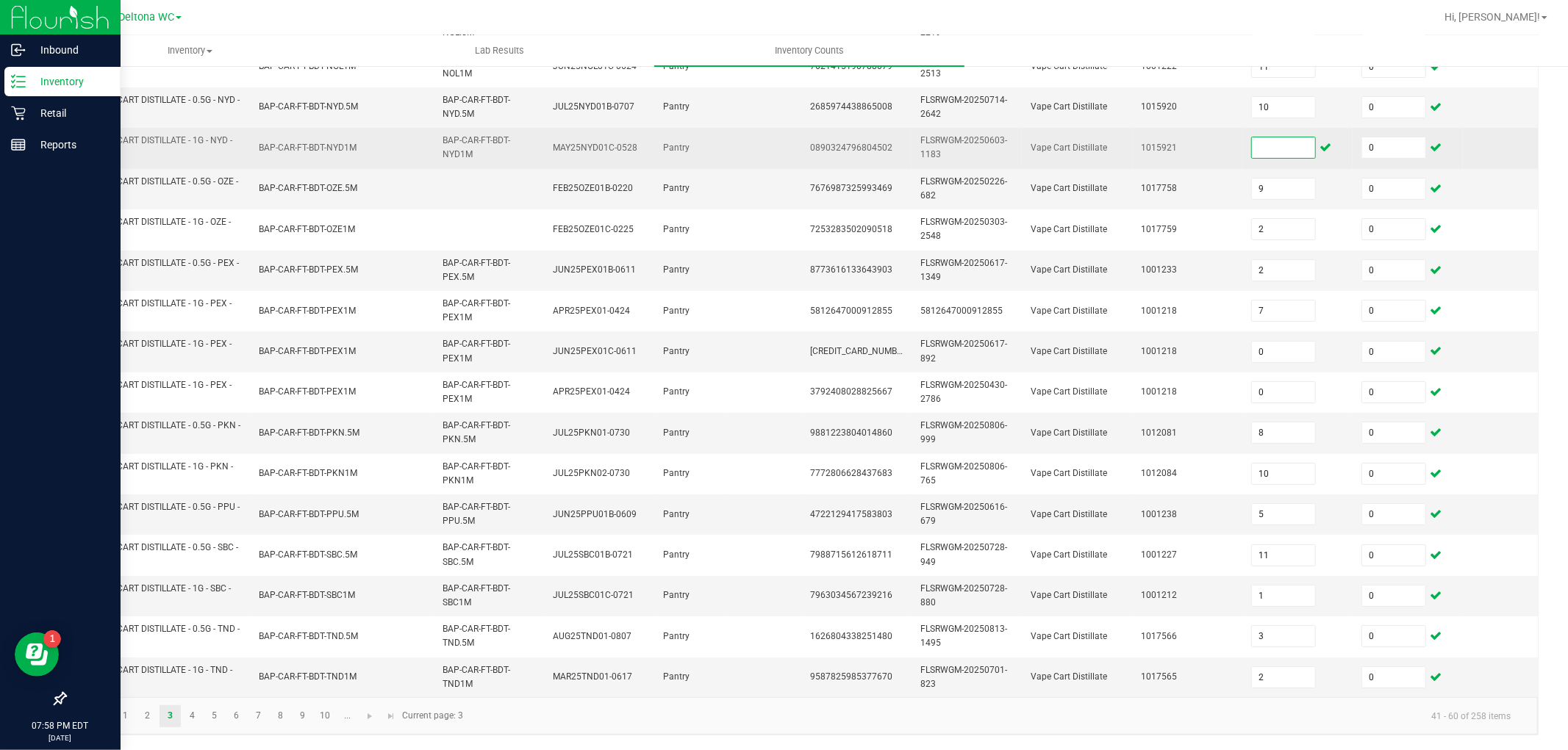
click at [1283, 137] on input at bounding box center [1283, 148] width 63 height 21
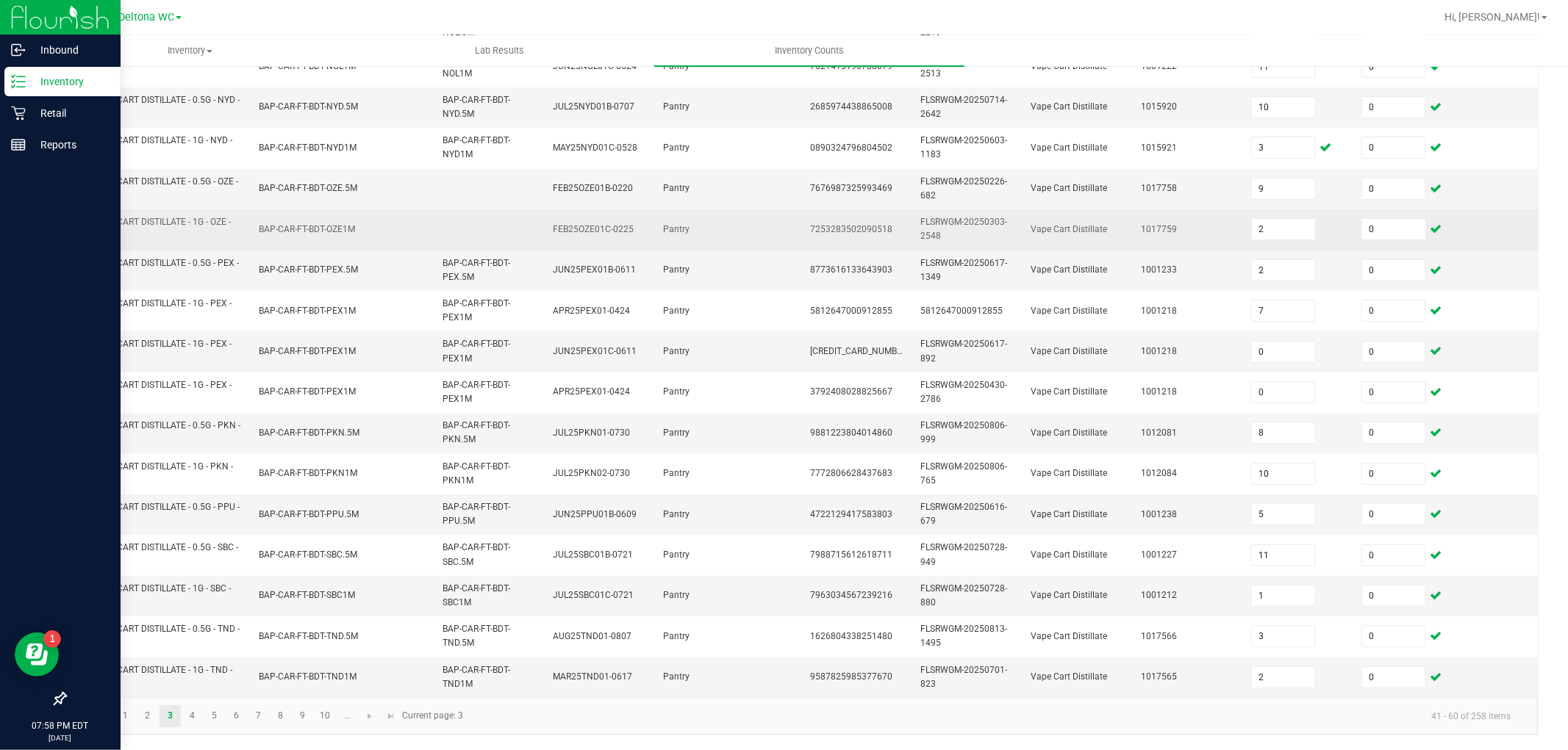
click at [1009, 233] on td "FLSRWGM-20250303-2548" at bounding box center [967, 230] width 111 height 41
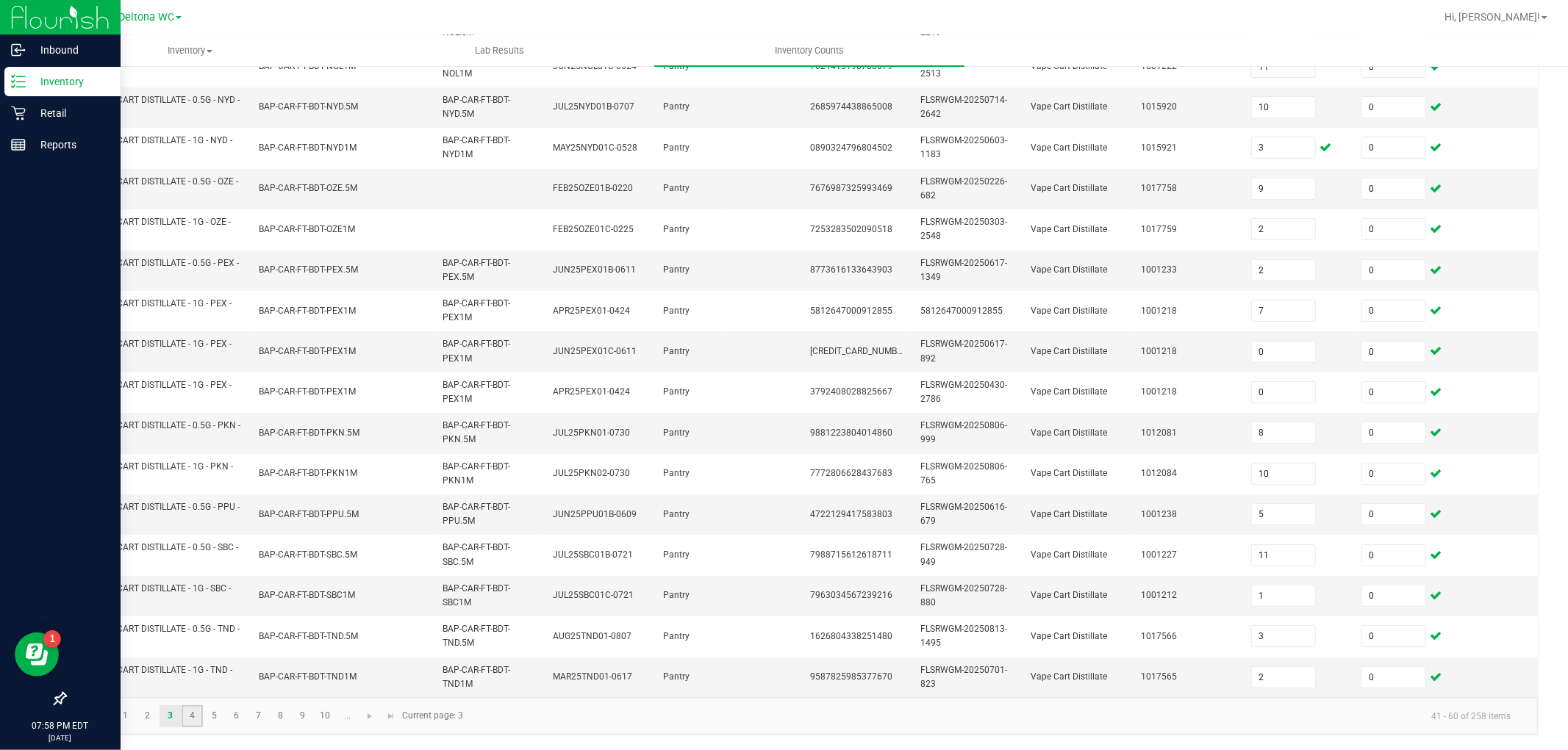
click at [186, 675] on link "4" at bounding box center [192, 717] width 22 height 22
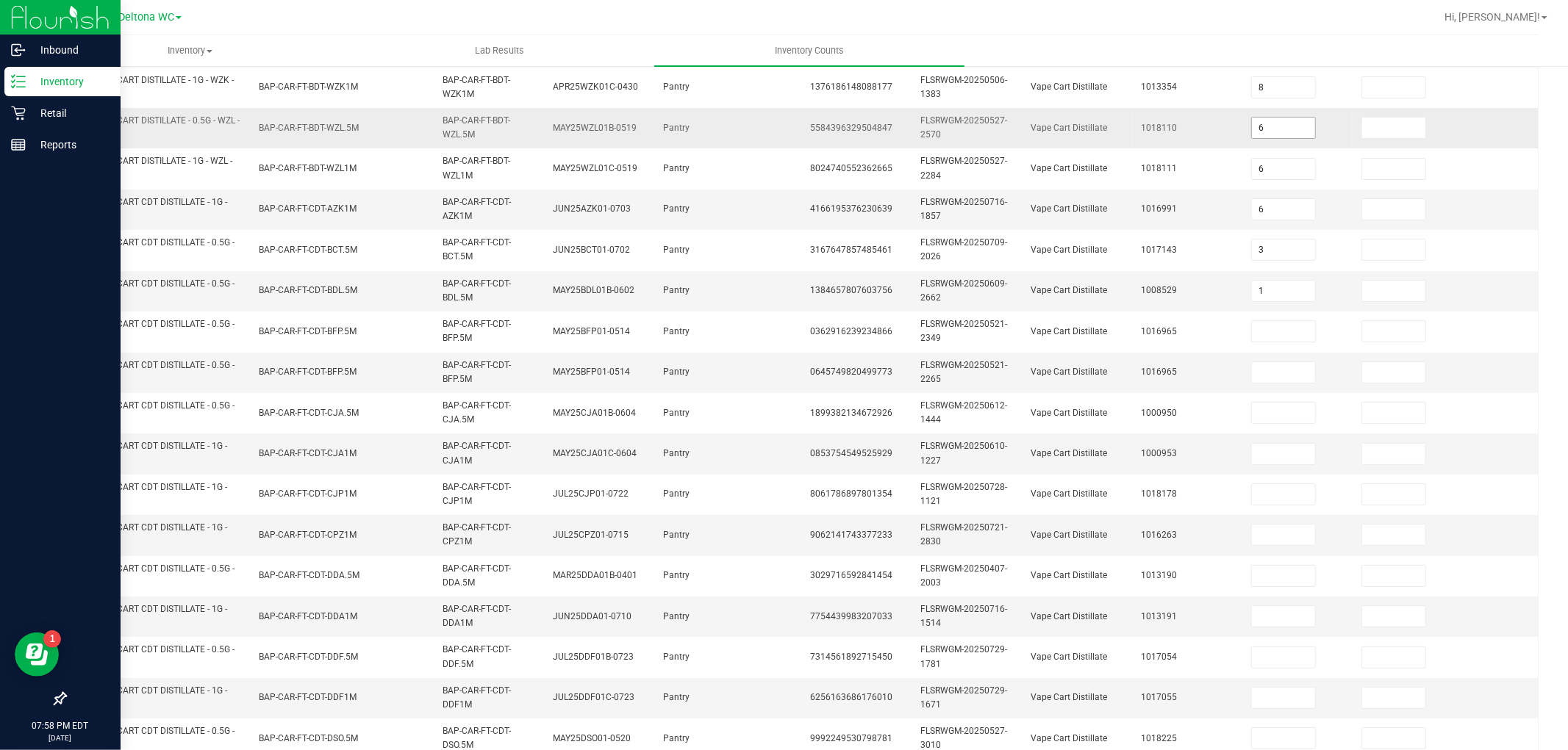
scroll to position [0, 0]
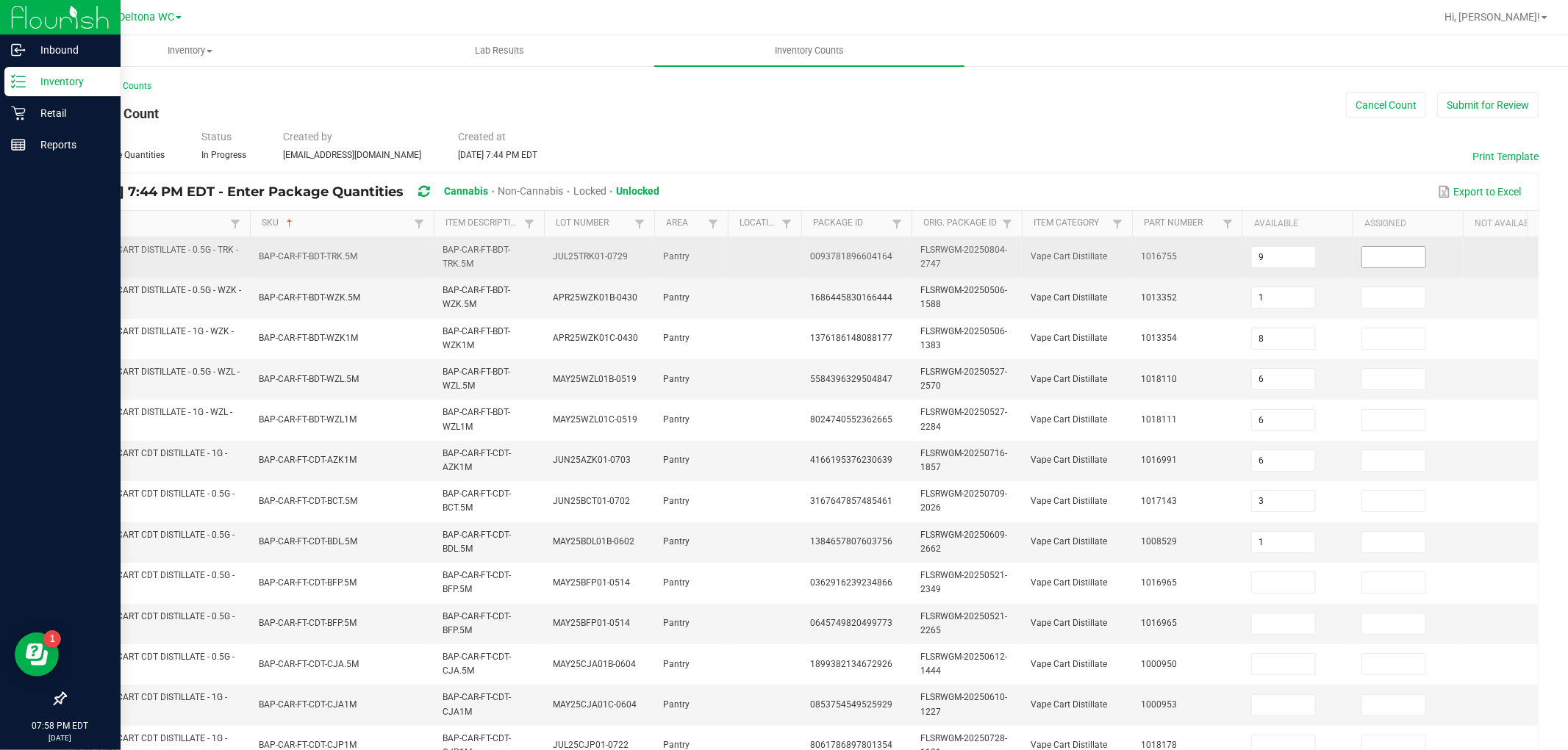
click at [1401, 262] on input at bounding box center [1394, 257] width 63 height 21
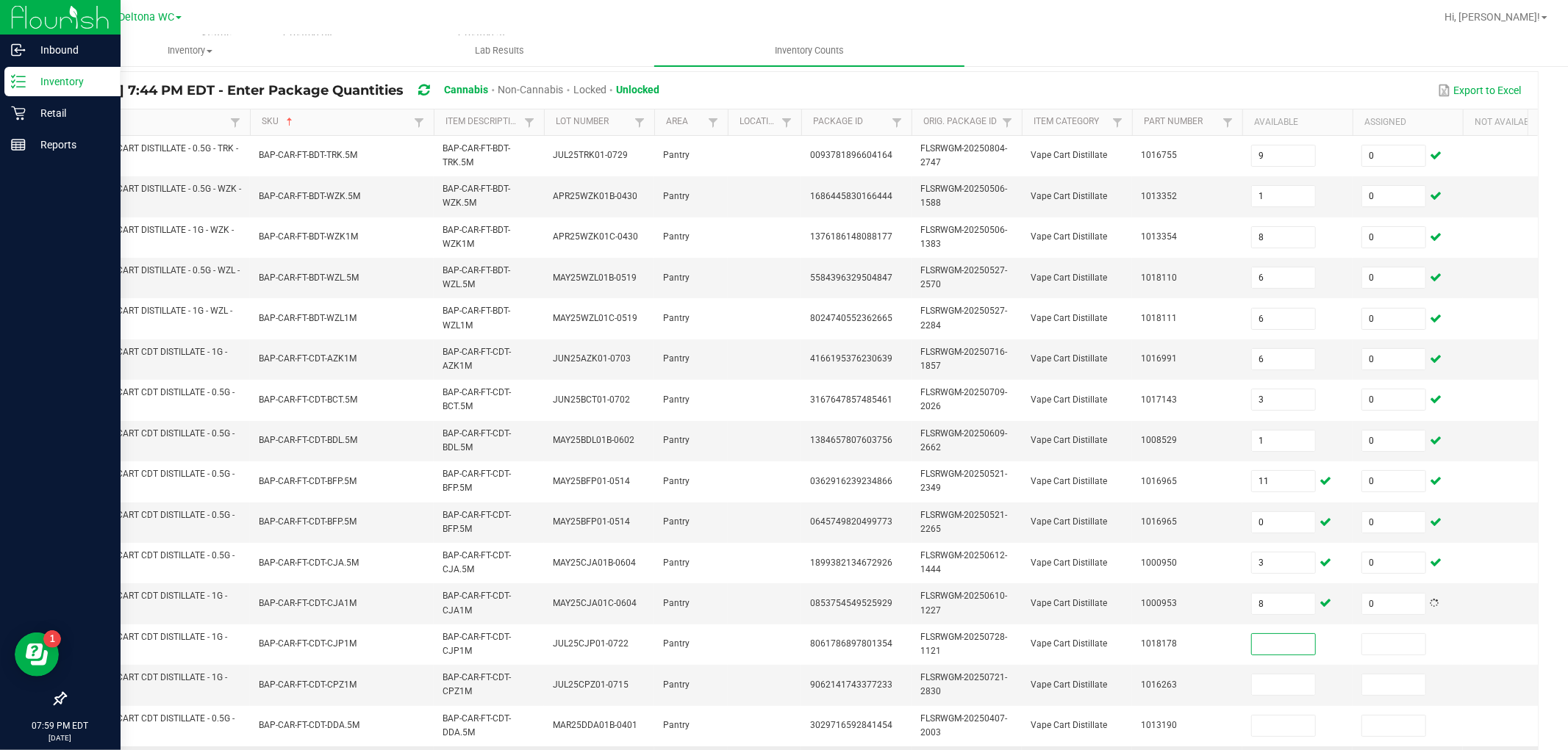
scroll to position [368, 0]
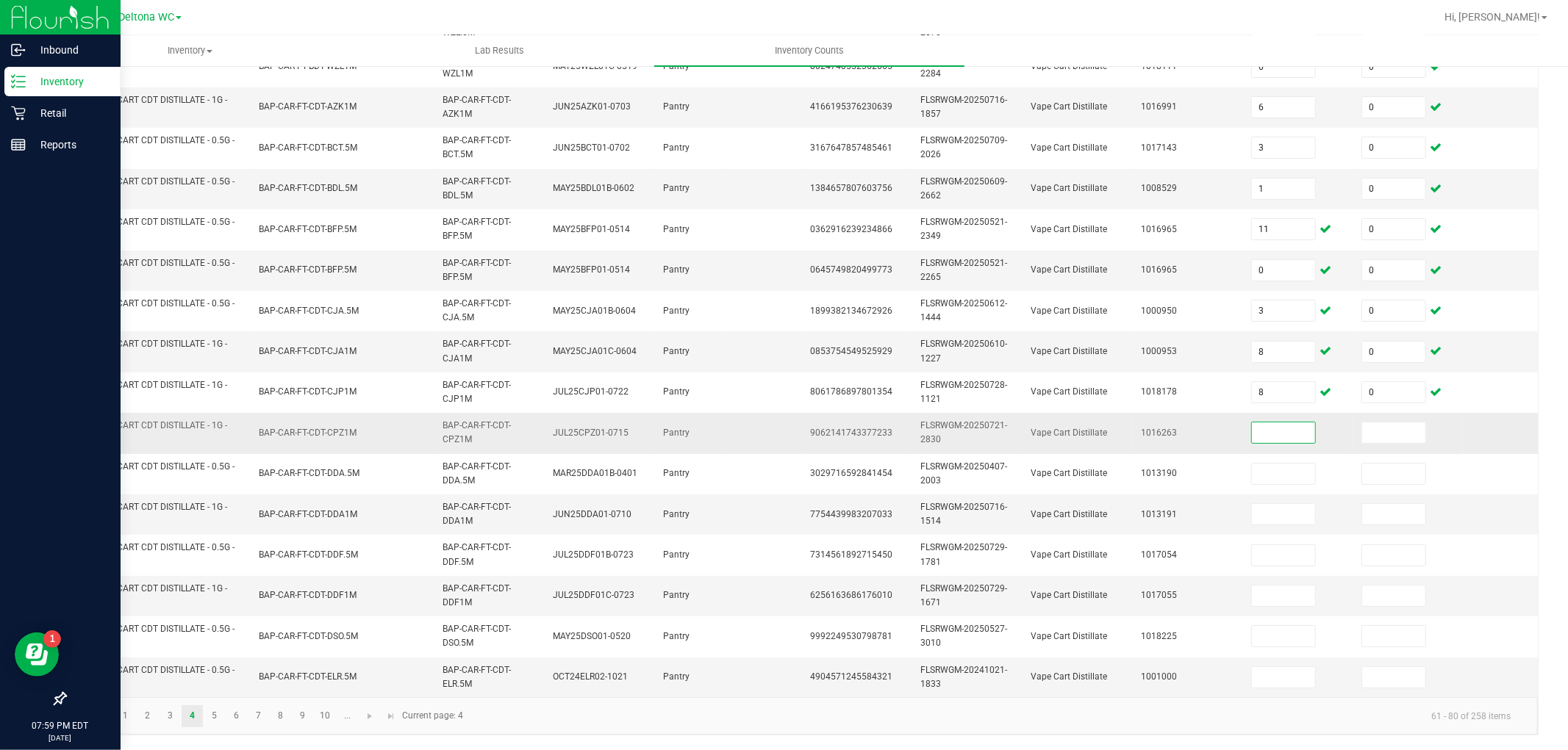
click at [1275, 423] on input at bounding box center [1283, 433] width 63 height 21
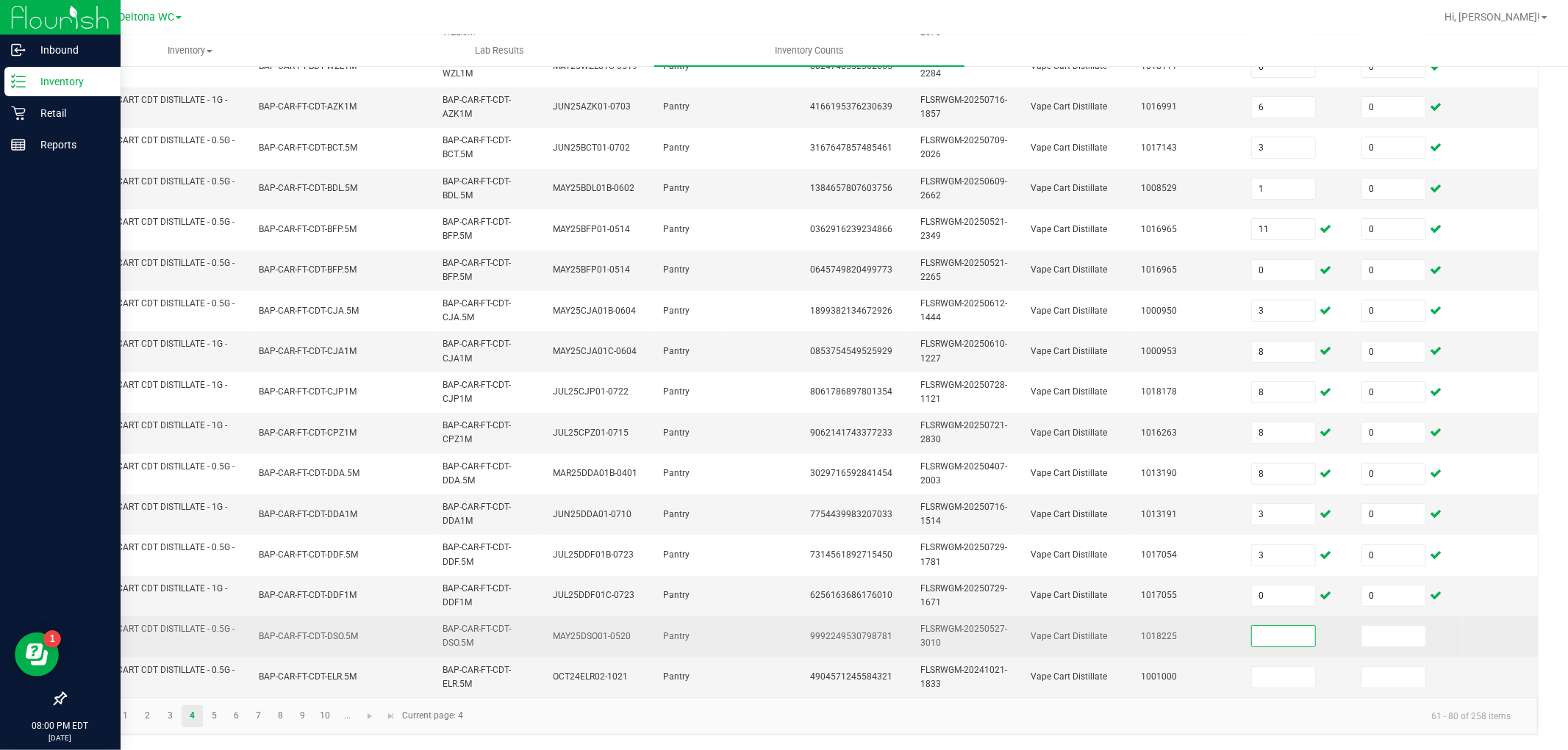
click at [1261, 627] on input at bounding box center [1283, 637] width 63 height 21
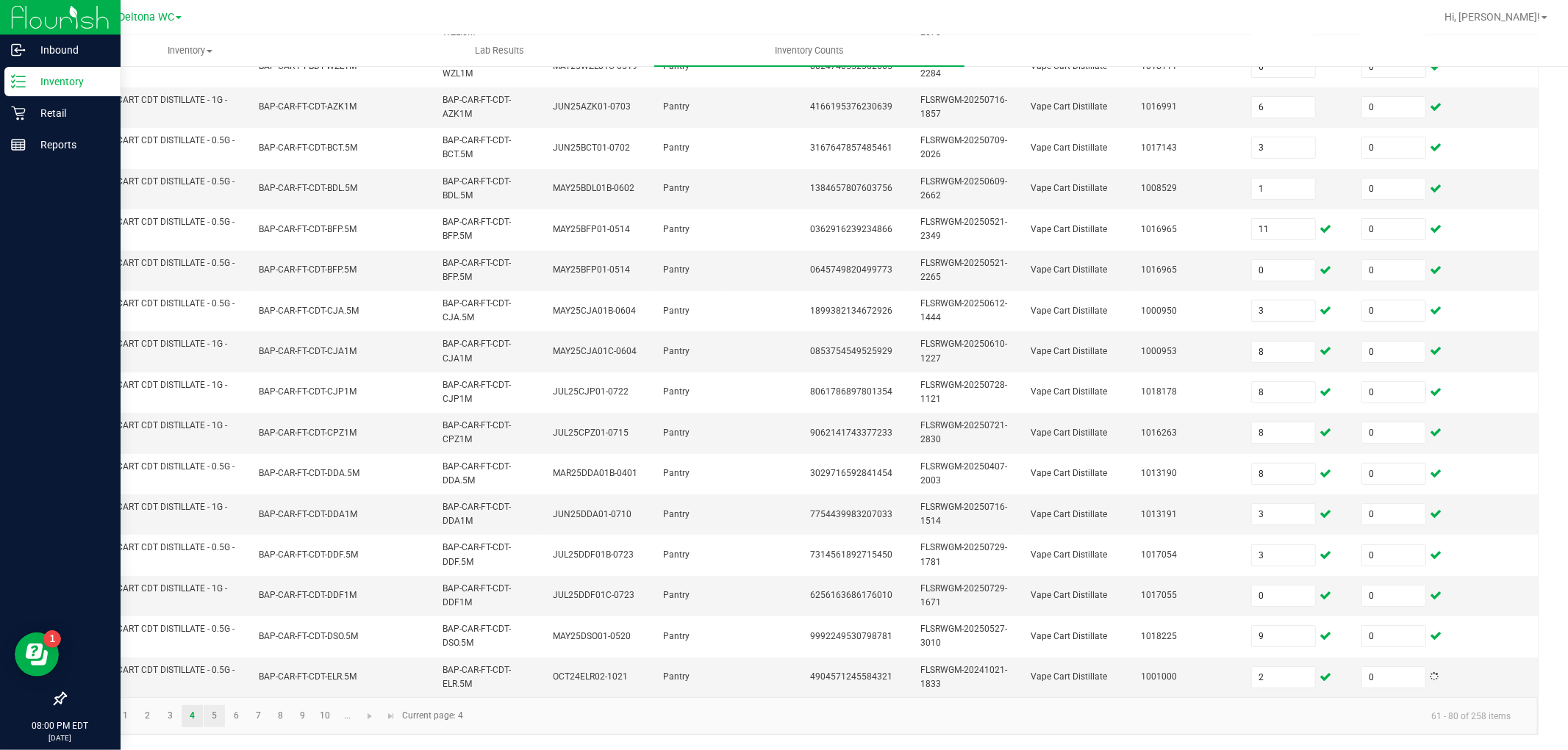
click at [212, 675] on link "5" at bounding box center [214, 717] width 22 height 22
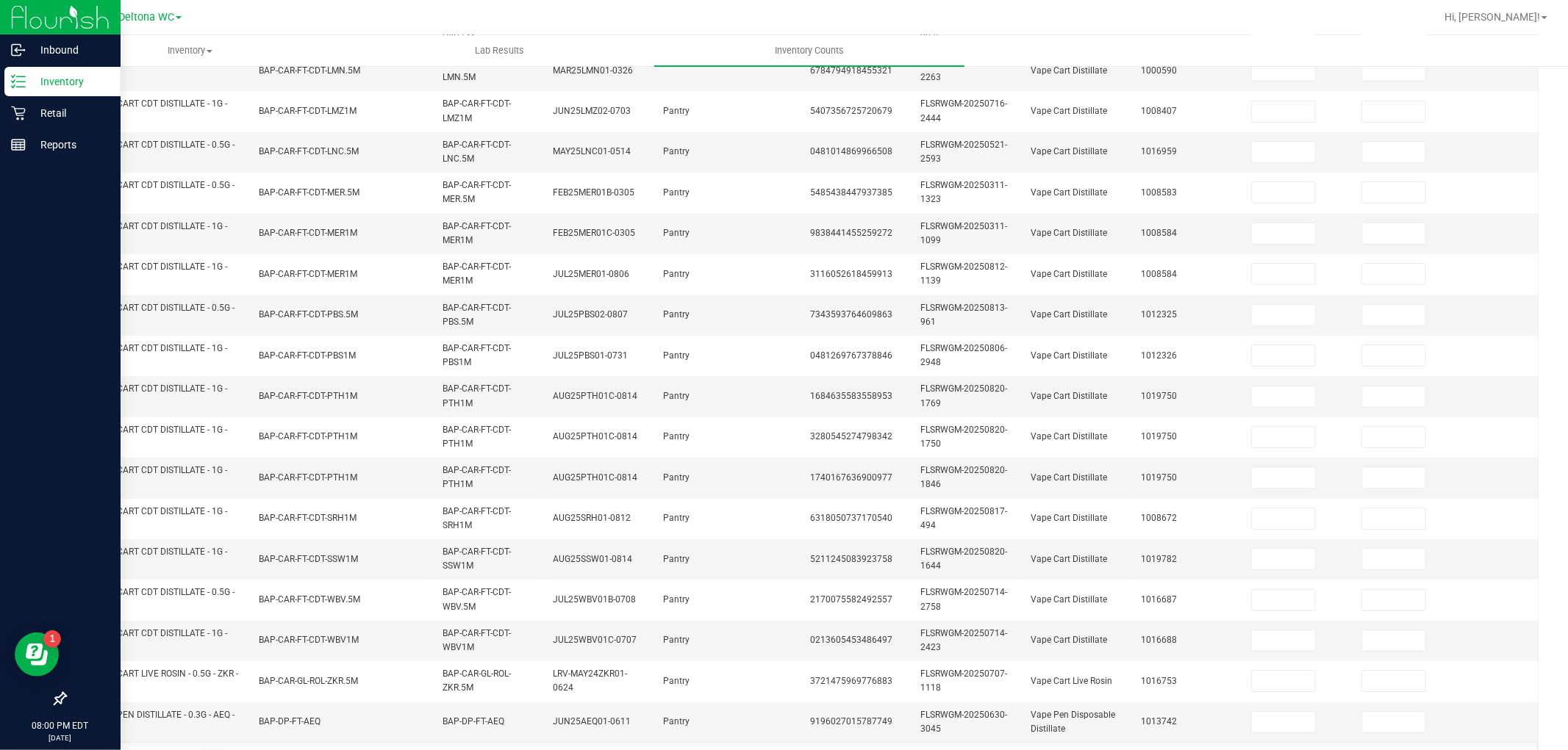
scroll to position [0, 0]
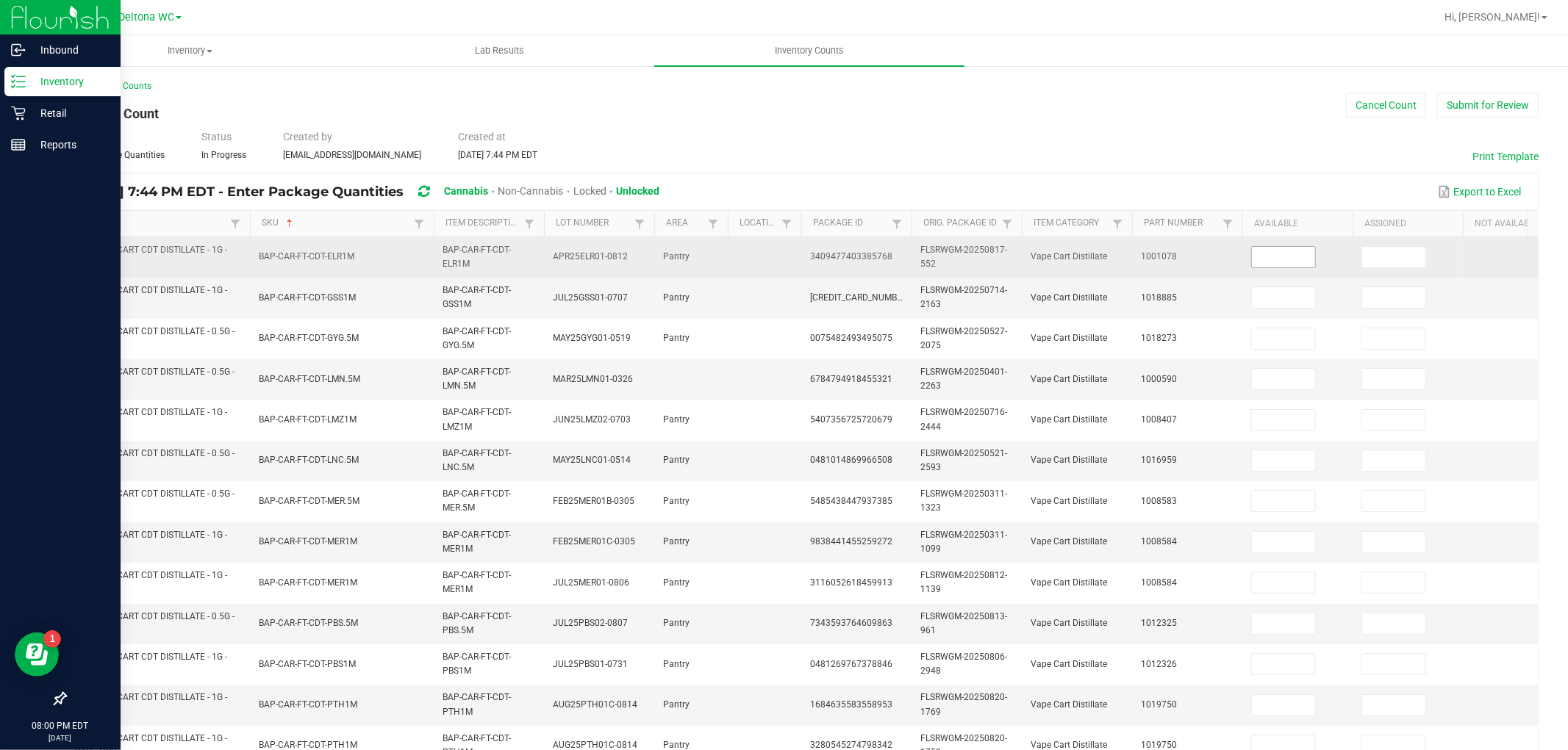
click at [1287, 260] on input at bounding box center [1283, 257] width 63 height 21
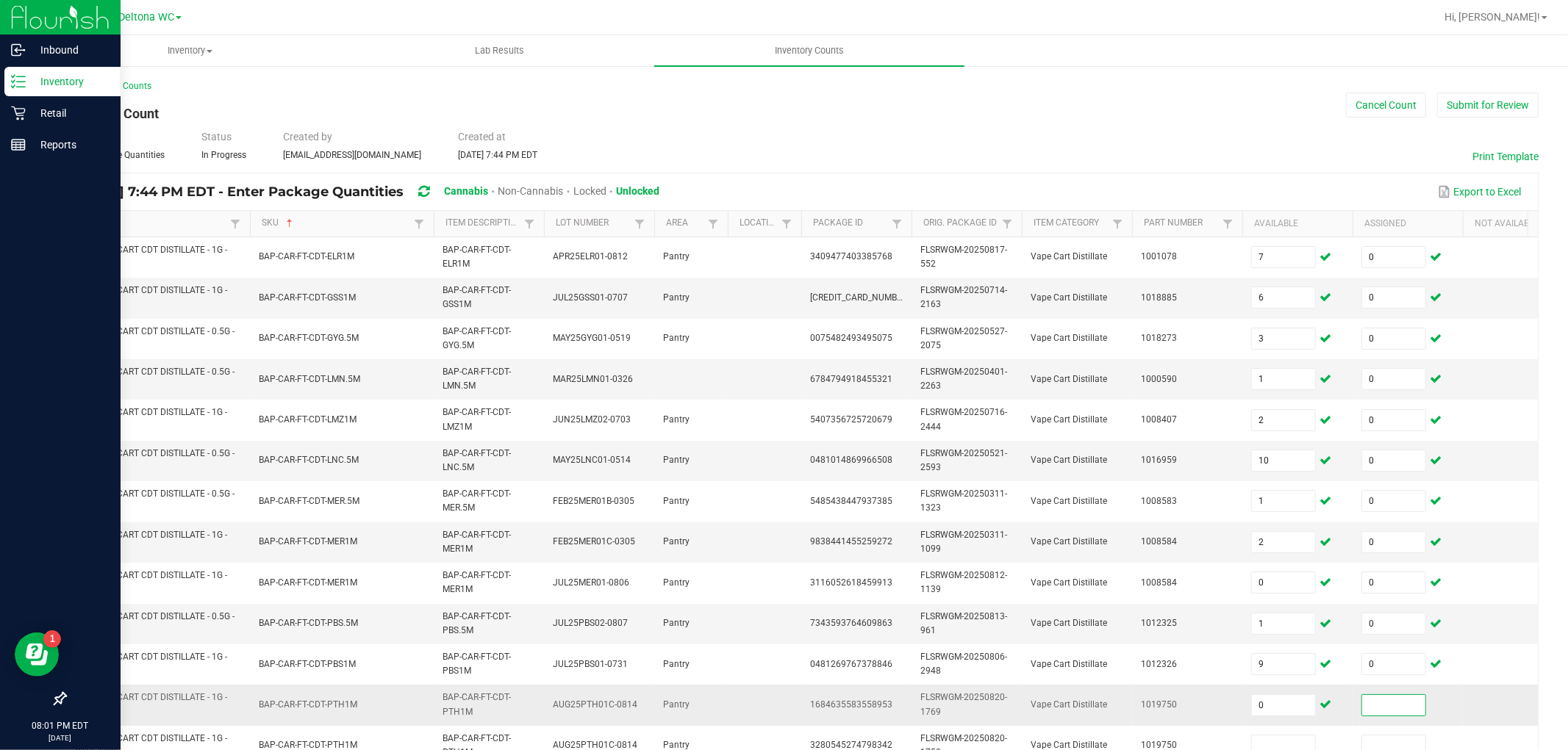
click at [1407, 675] on input at bounding box center [1394, 706] width 63 height 21
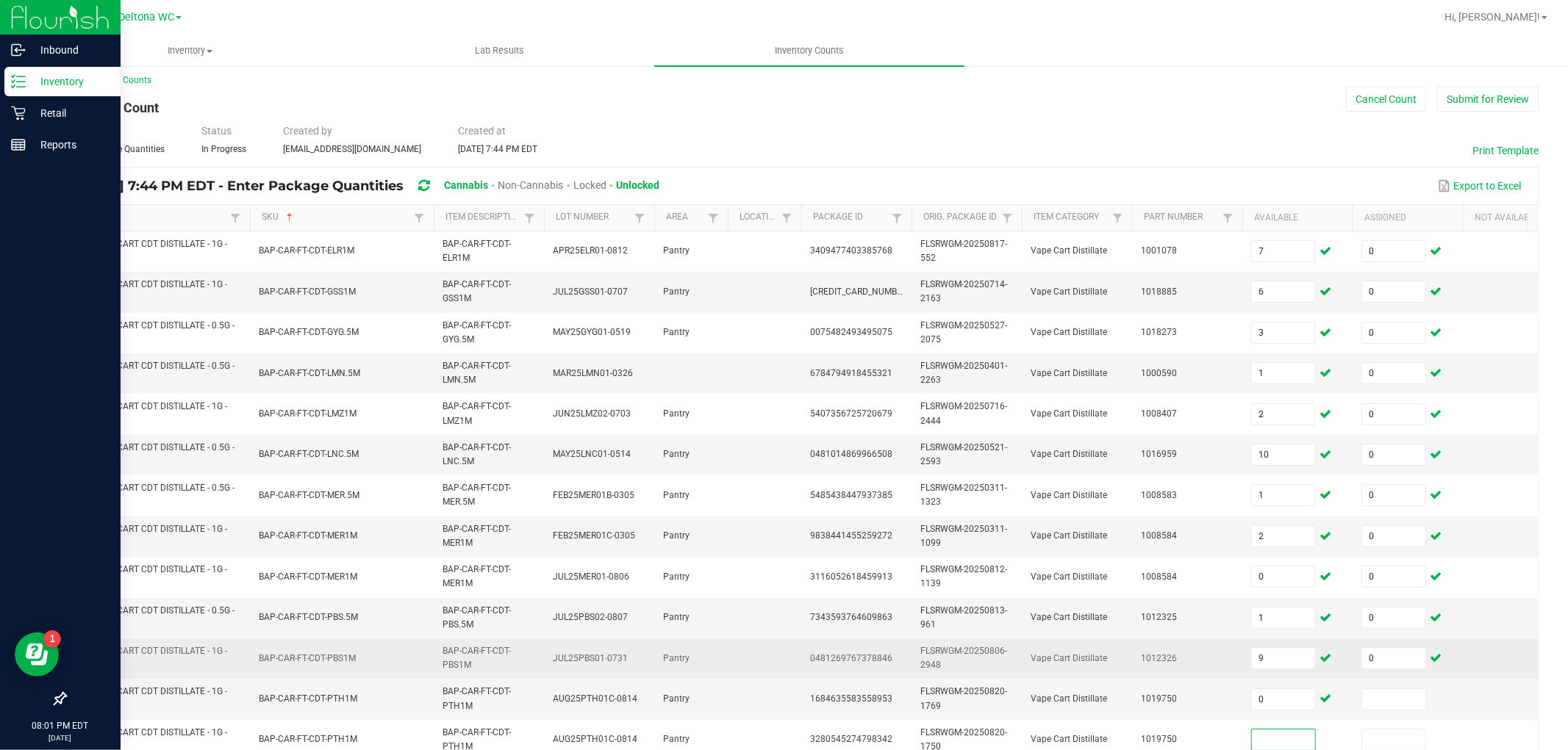
click at [1092, 672] on td "Vape Cart Distillate" at bounding box center [1078, 659] width 111 height 41
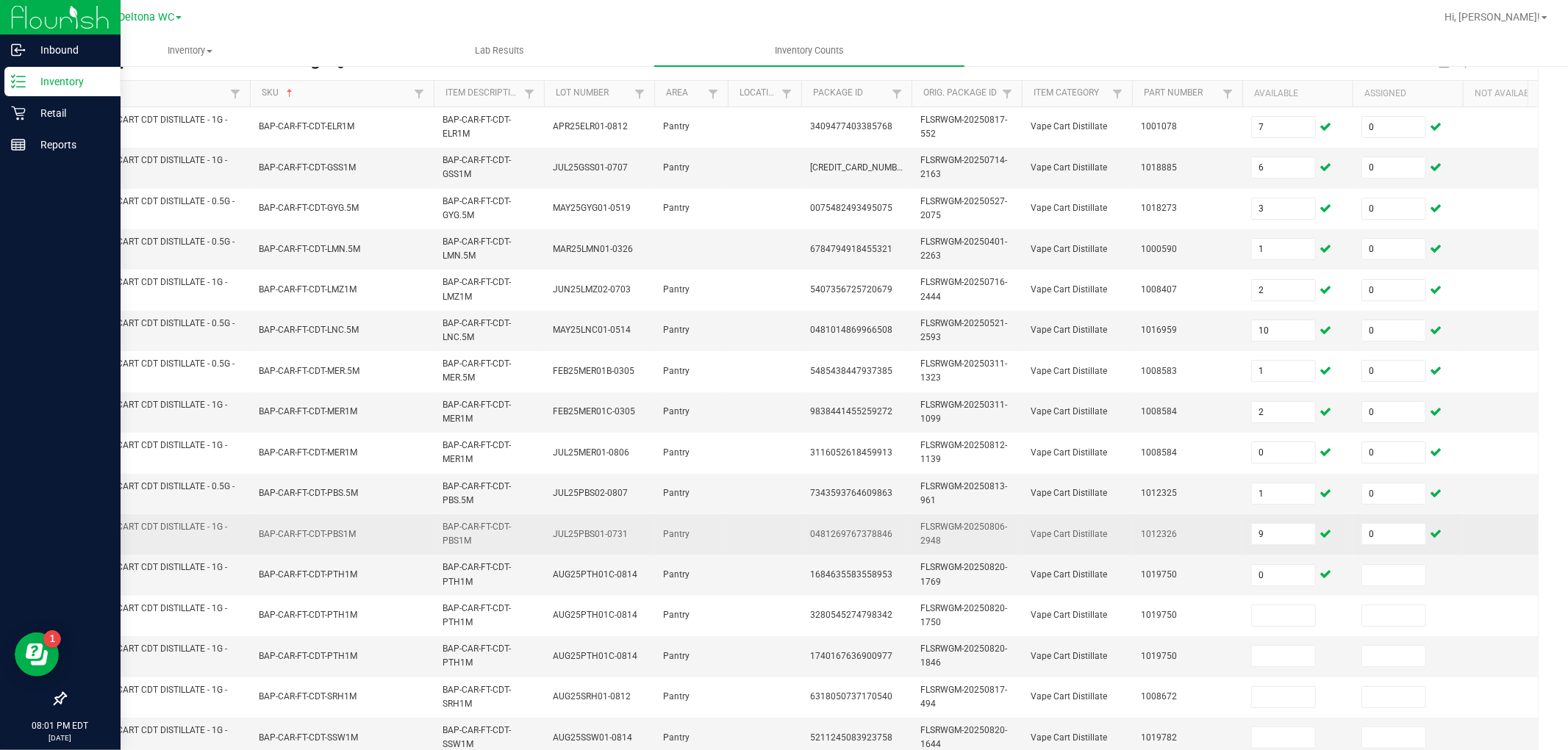
scroll to position [170, 0]
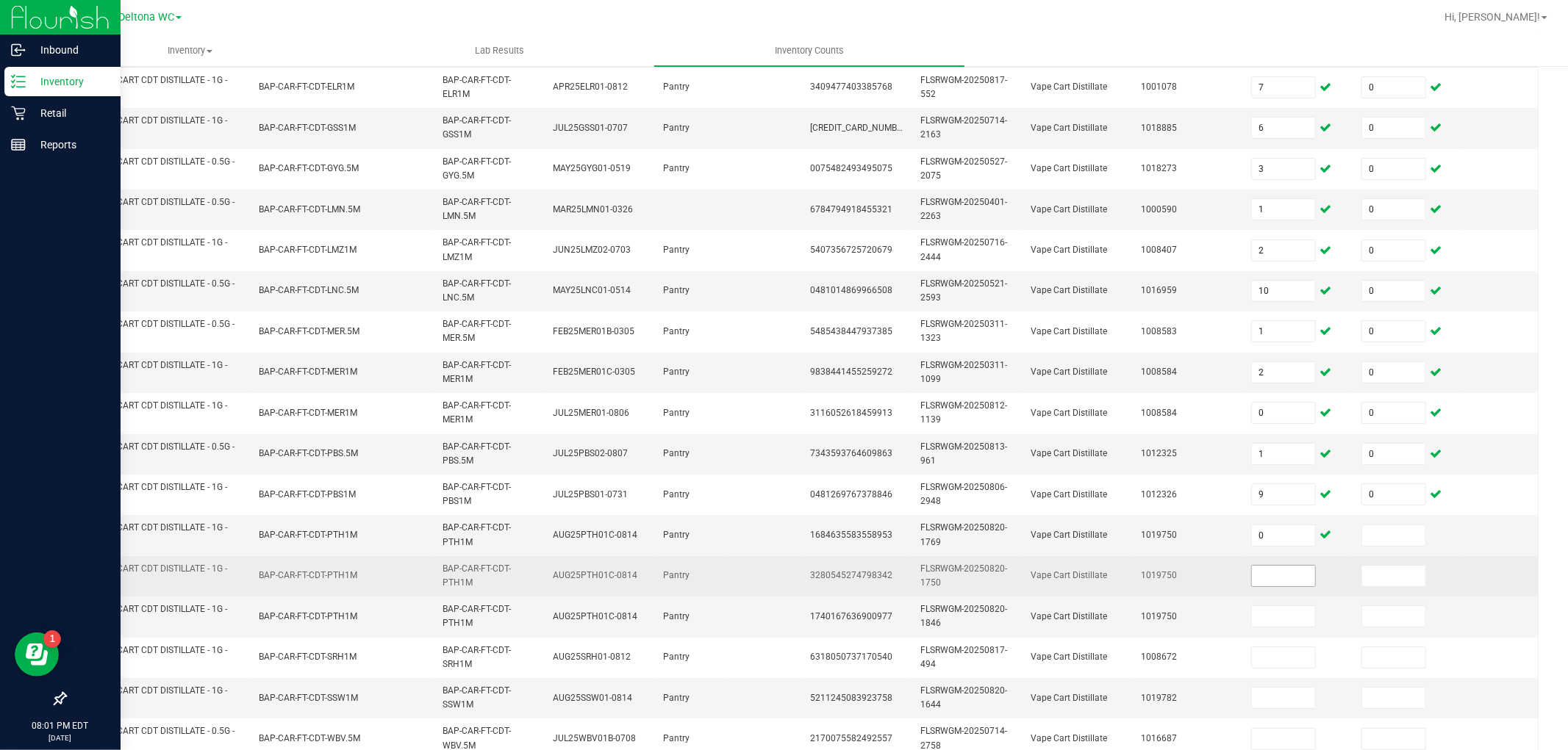
click at [1276, 570] on input at bounding box center [1283, 577] width 63 height 21
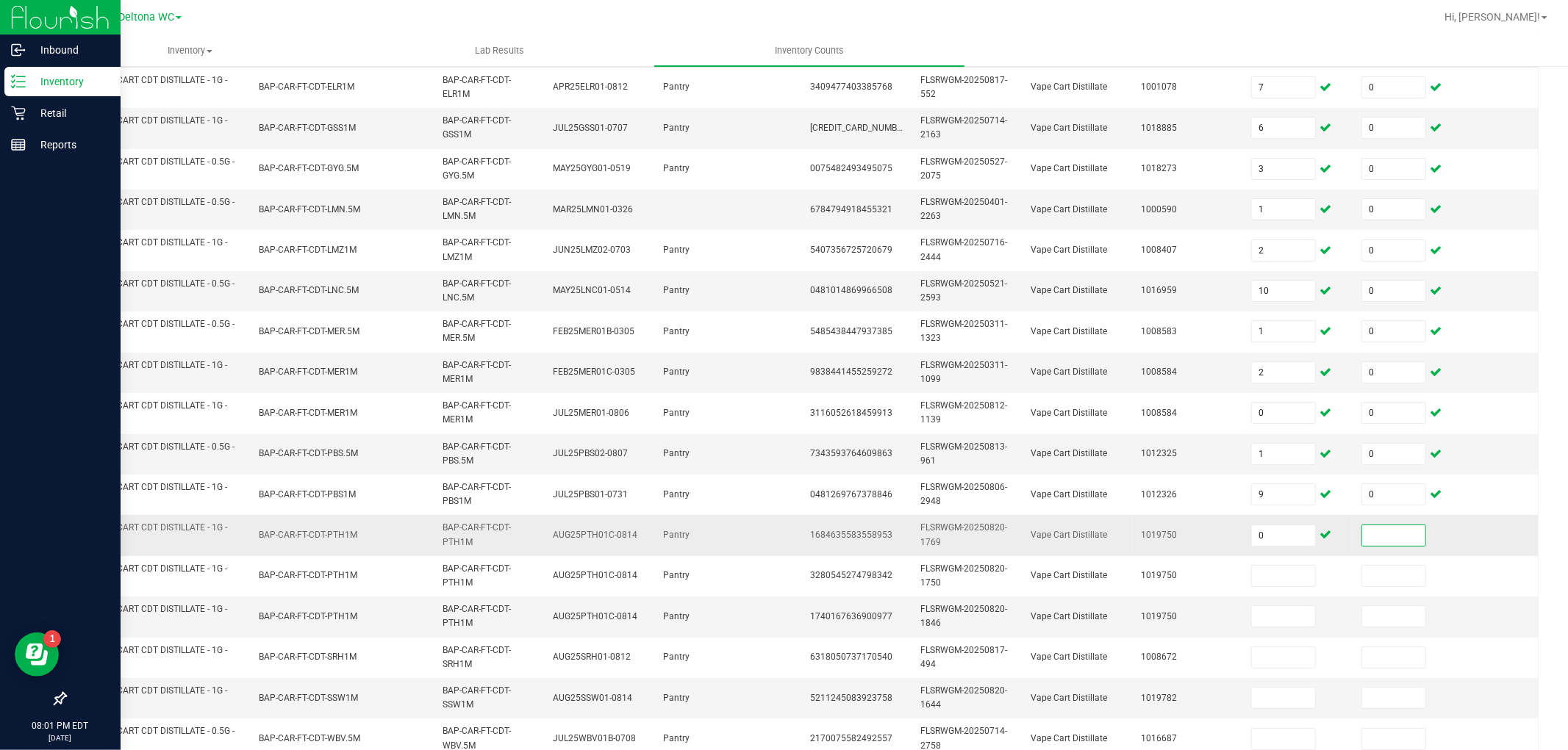
click at [1380, 531] on input at bounding box center [1394, 536] width 63 height 21
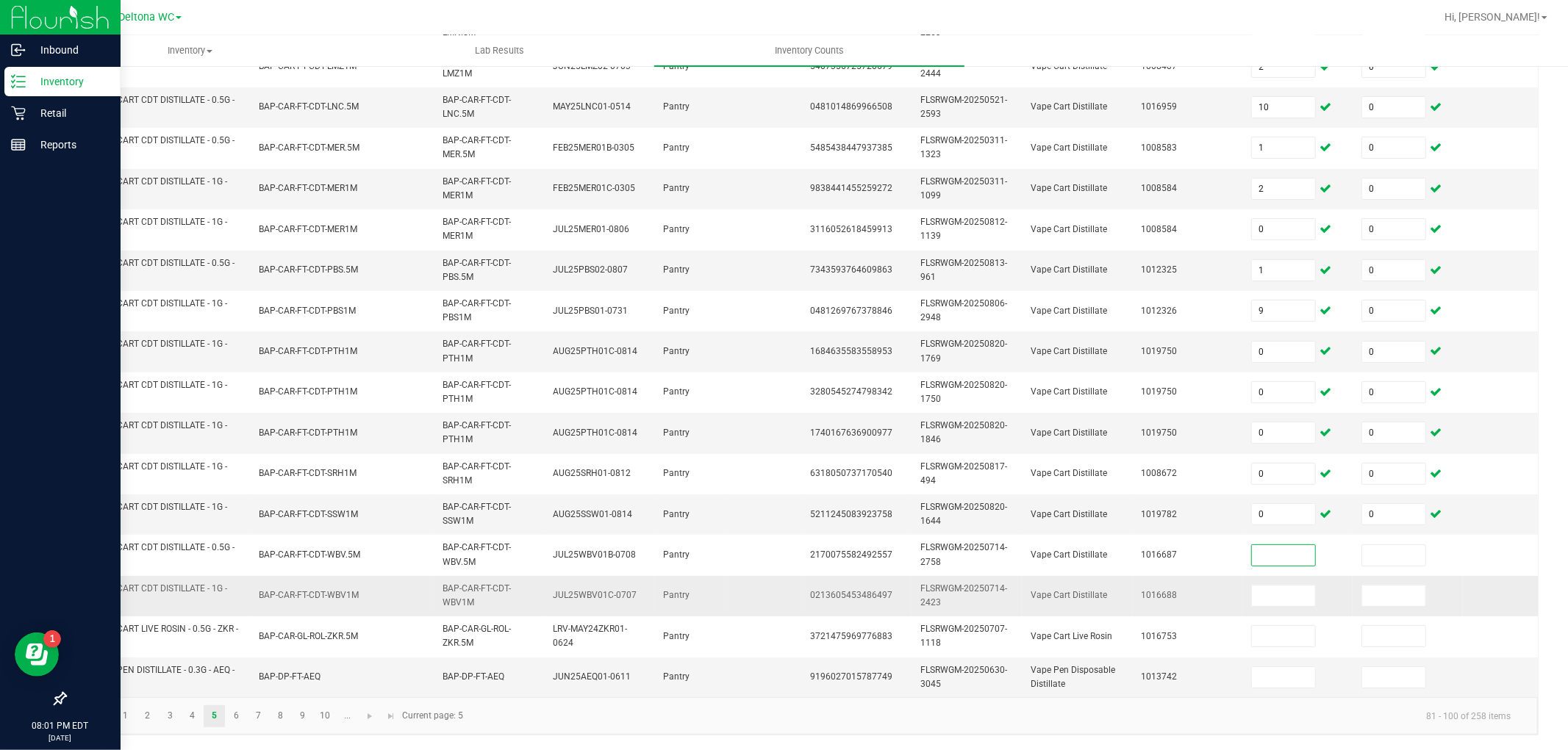
scroll to position [368, 0]
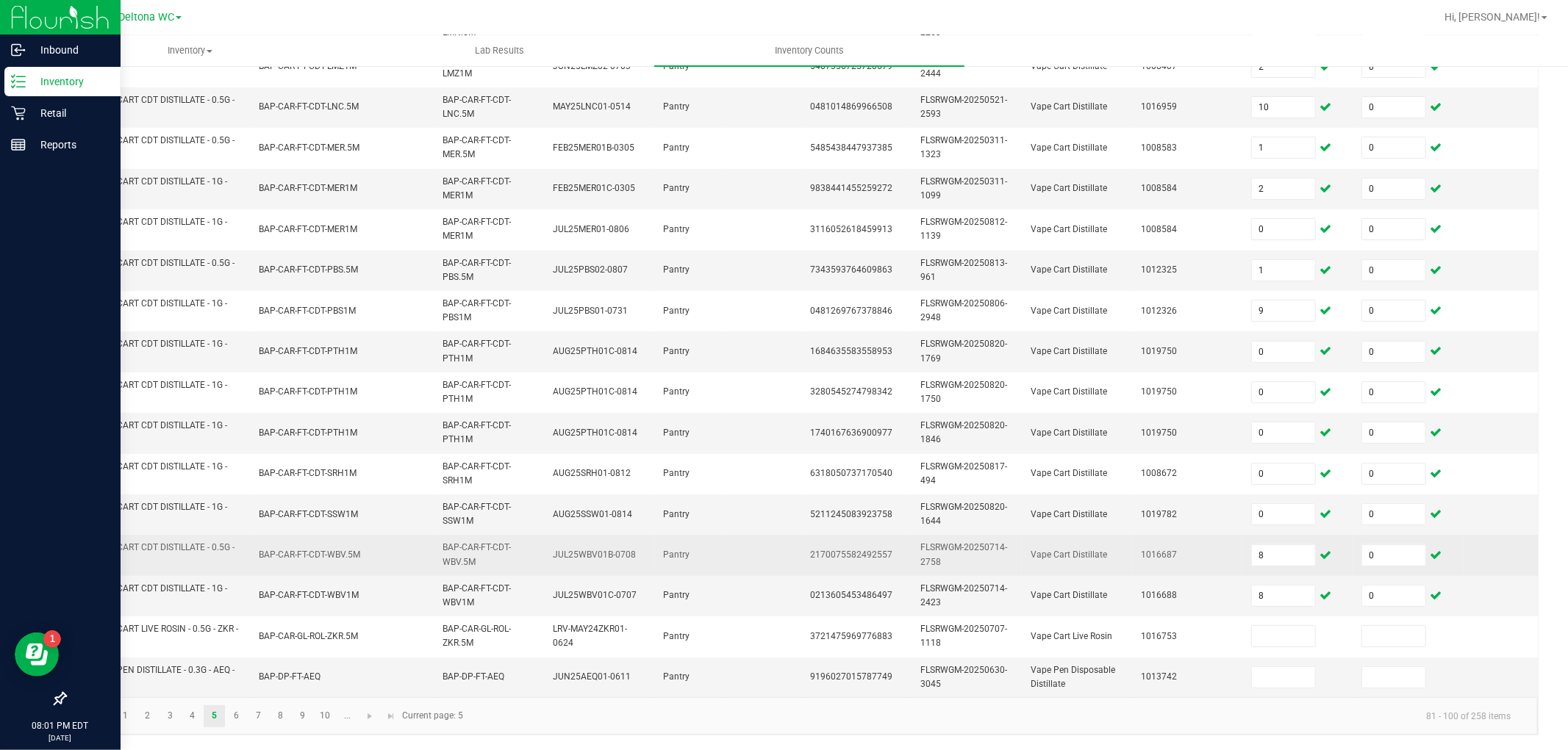
click at [697, 544] on td "Pantry" at bounding box center [691, 555] width 73 height 41
click at [704, 558] on td "Pantry" at bounding box center [691, 555] width 73 height 41
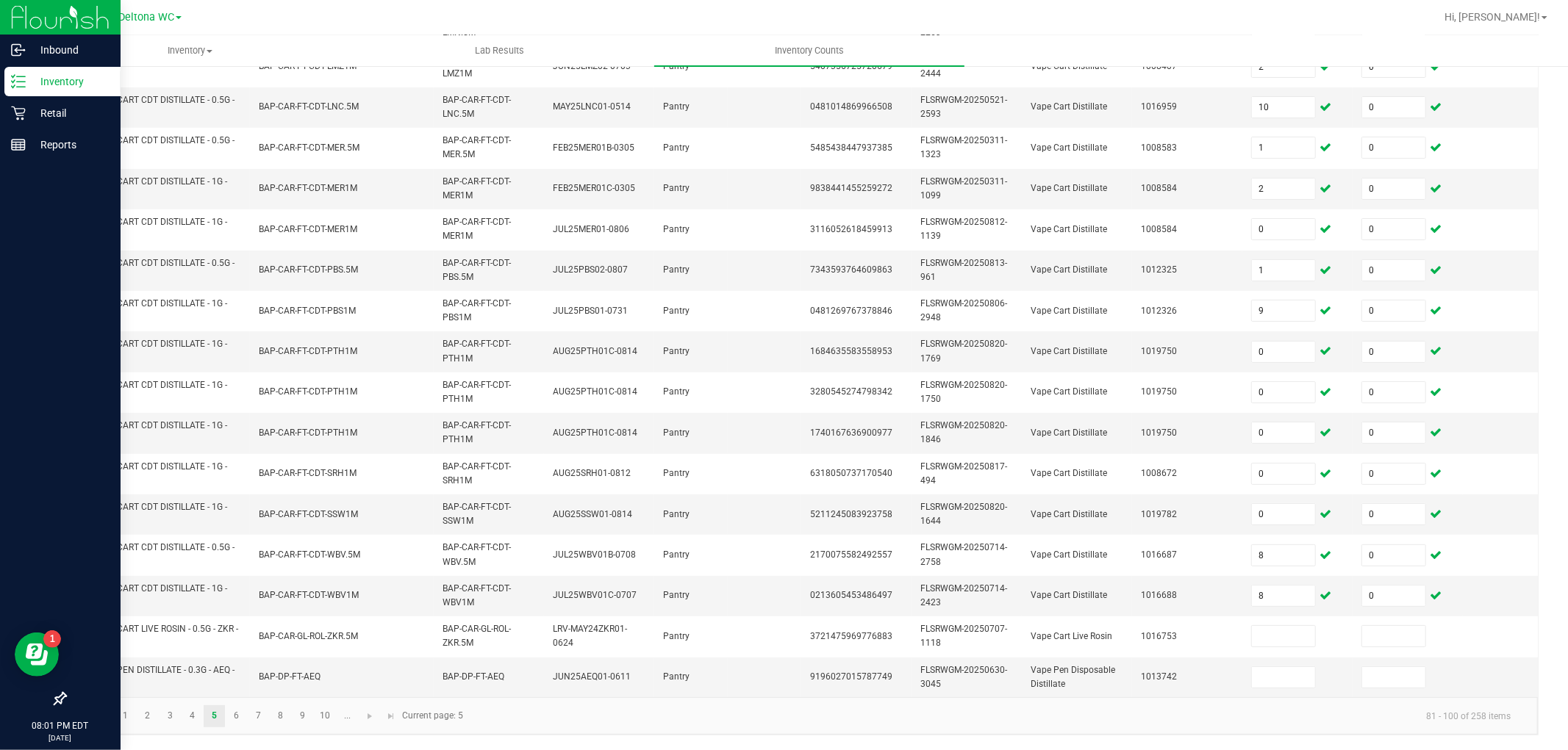
click at [1411, 626] on div "< All Inventory Counts Inventory Count Cancel Count Submit for Review Type Ente…" at bounding box center [802, 230] width 1533 height 1039
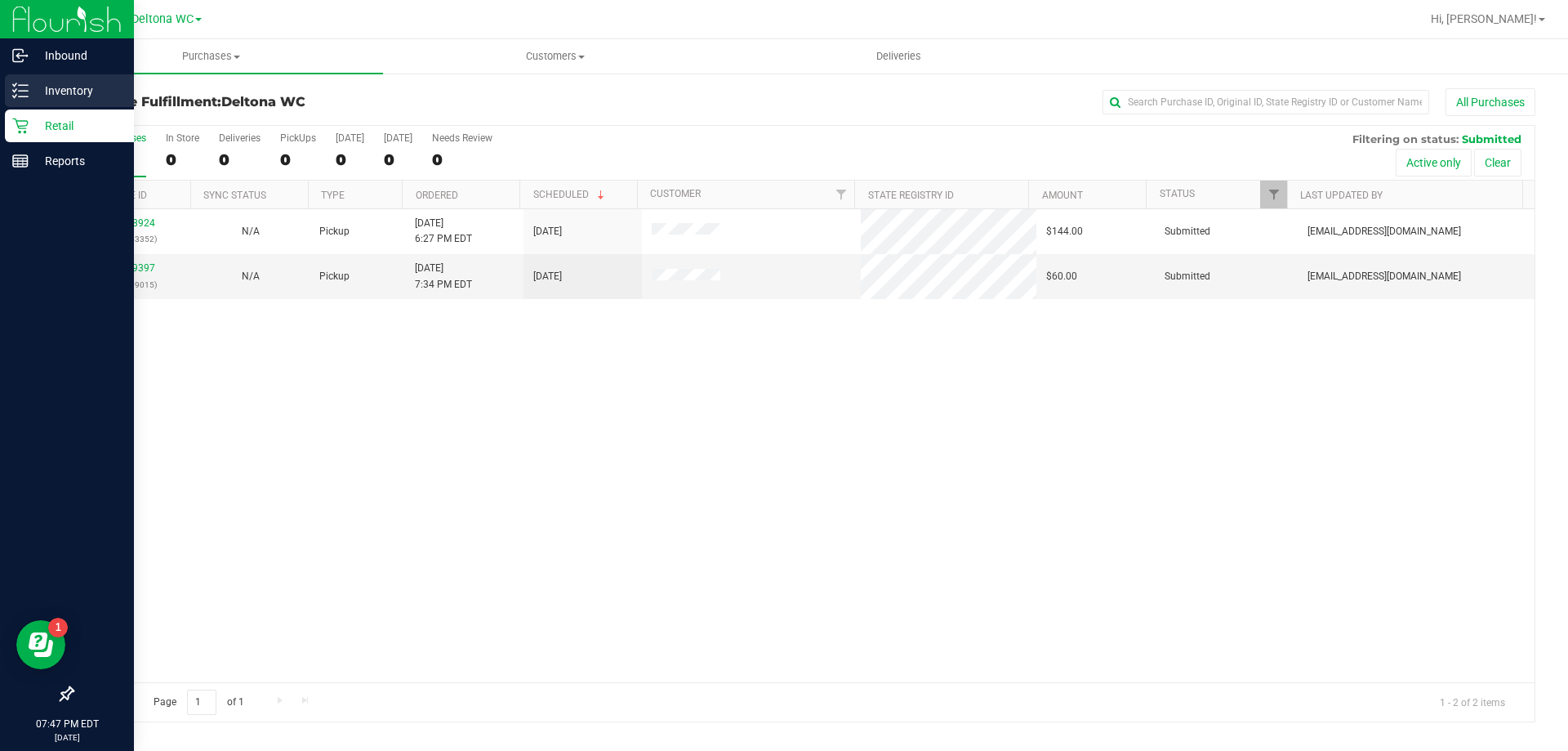
click at [41, 91] on p "Inventory" at bounding box center [78, 90] width 98 height 19
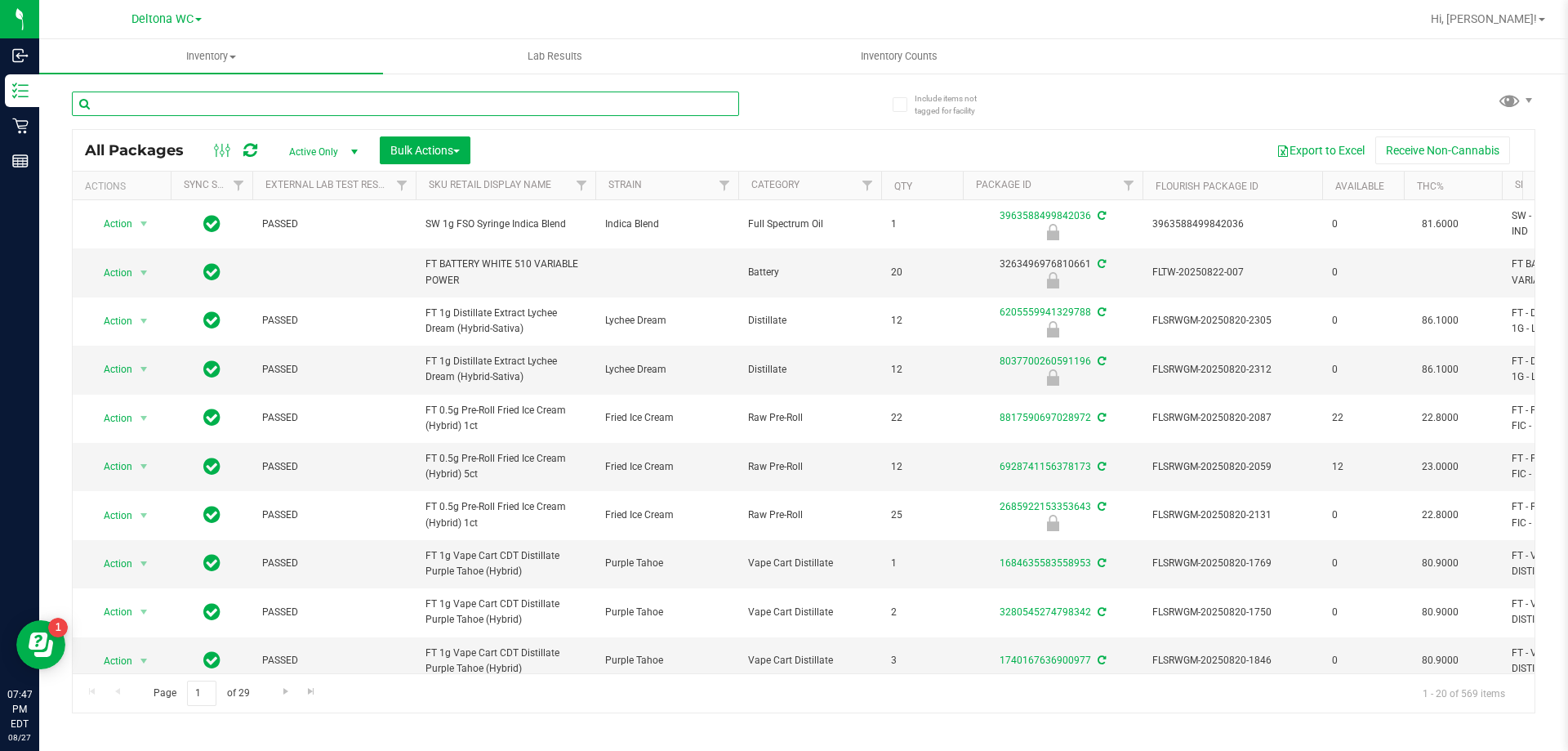
click at [291, 102] on input "text" at bounding box center [406, 104] width 667 height 25
type input "t19"
